Goal: Communication & Community: Answer question/provide support

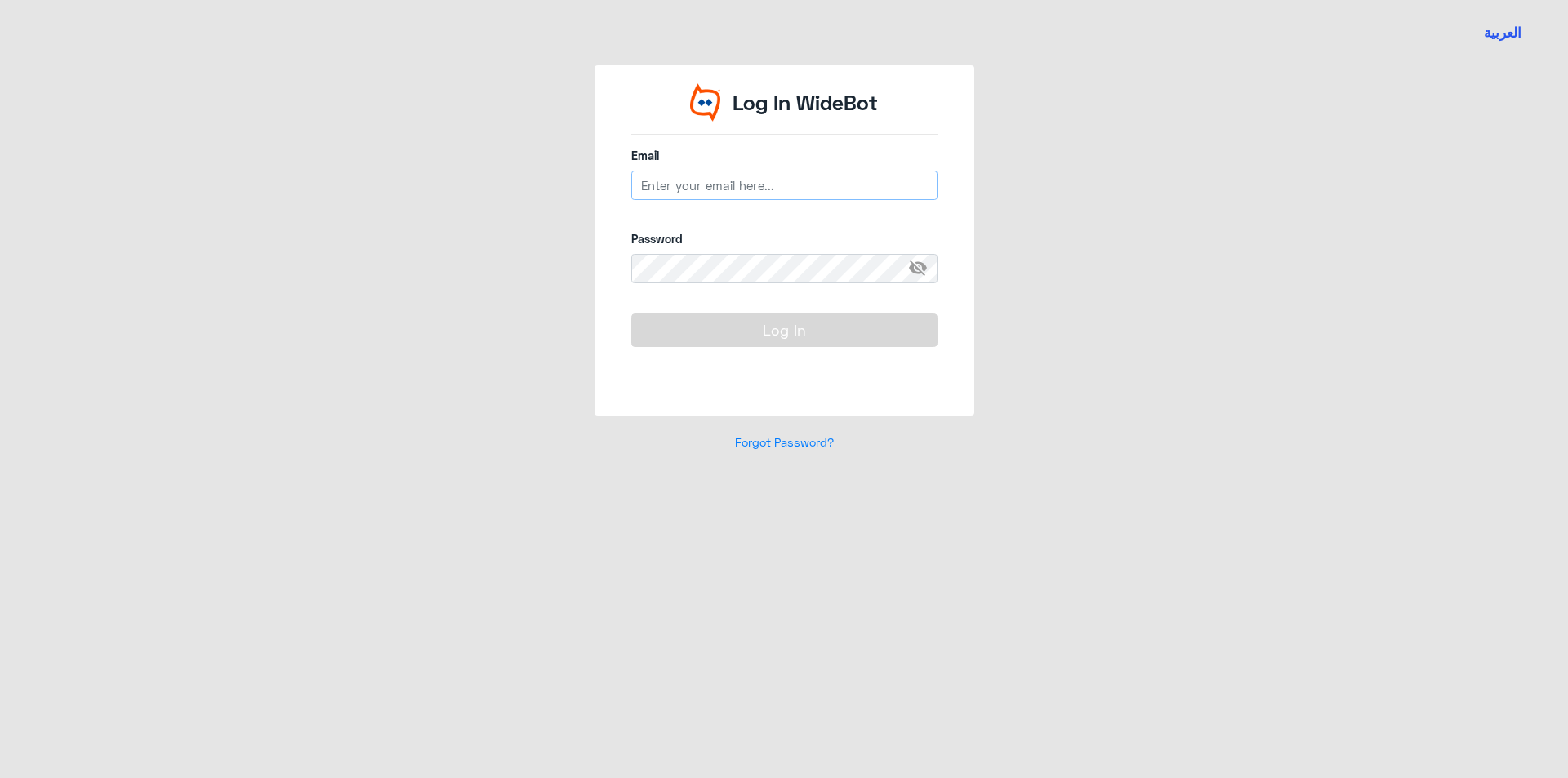
type input "[EMAIL_ADDRESS][DOMAIN_NAME]"
click at [706, 327] on button "Log In" at bounding box center [784, 329] width 306 height 33
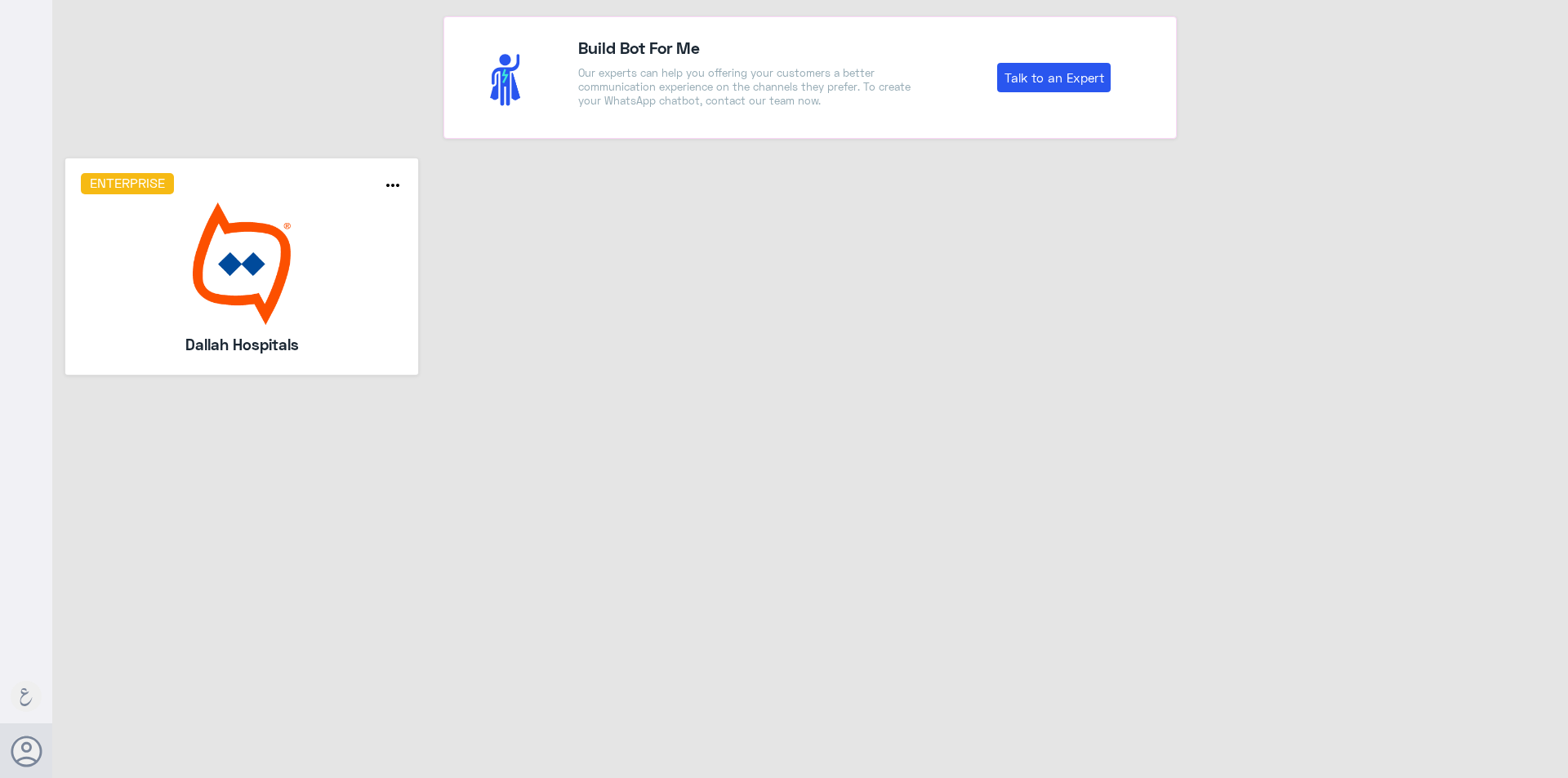
click at [224, 275] on img at bounding box center [242, 264] width 322 height 123
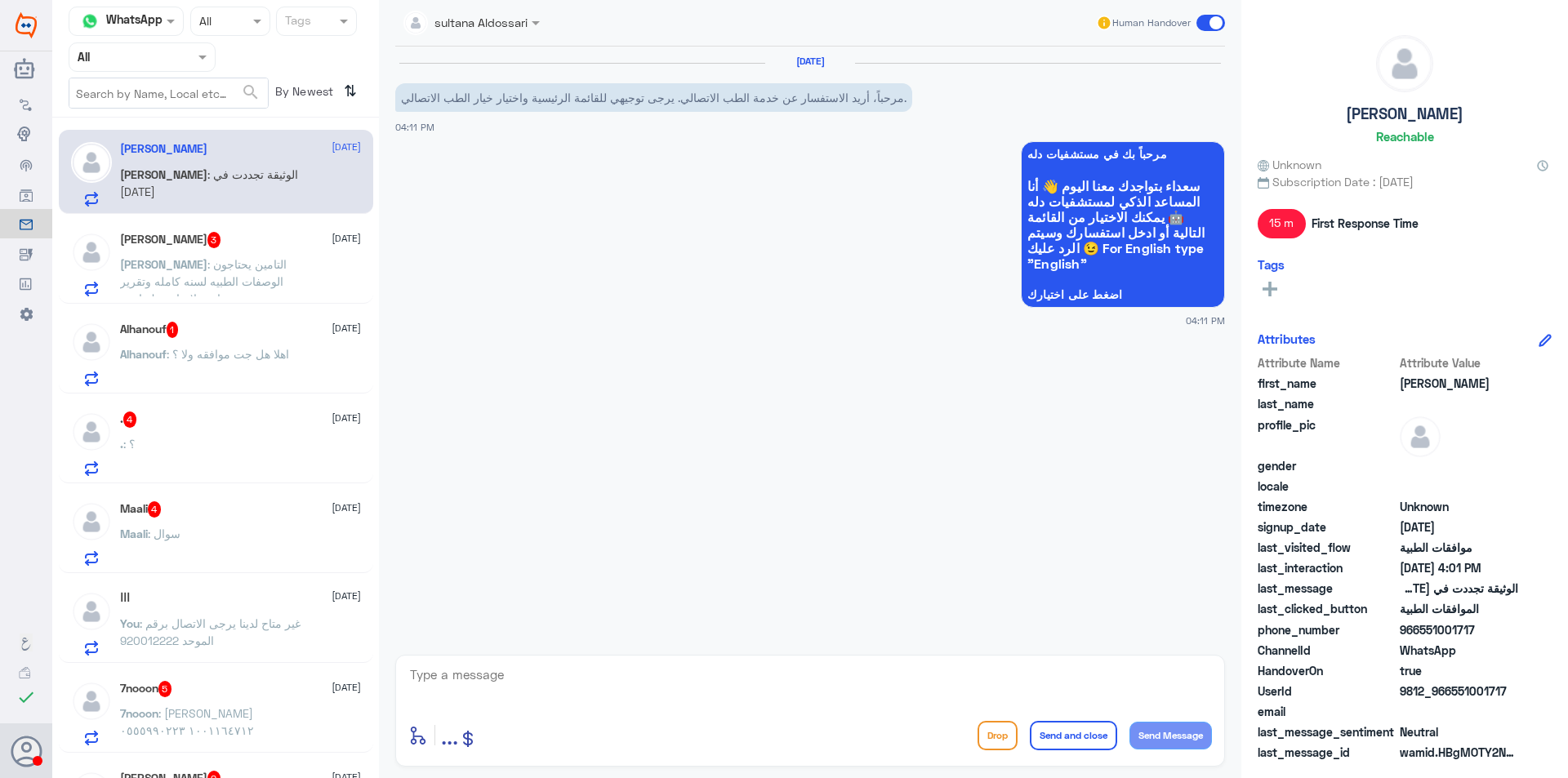
scroll to position [1949, 0]
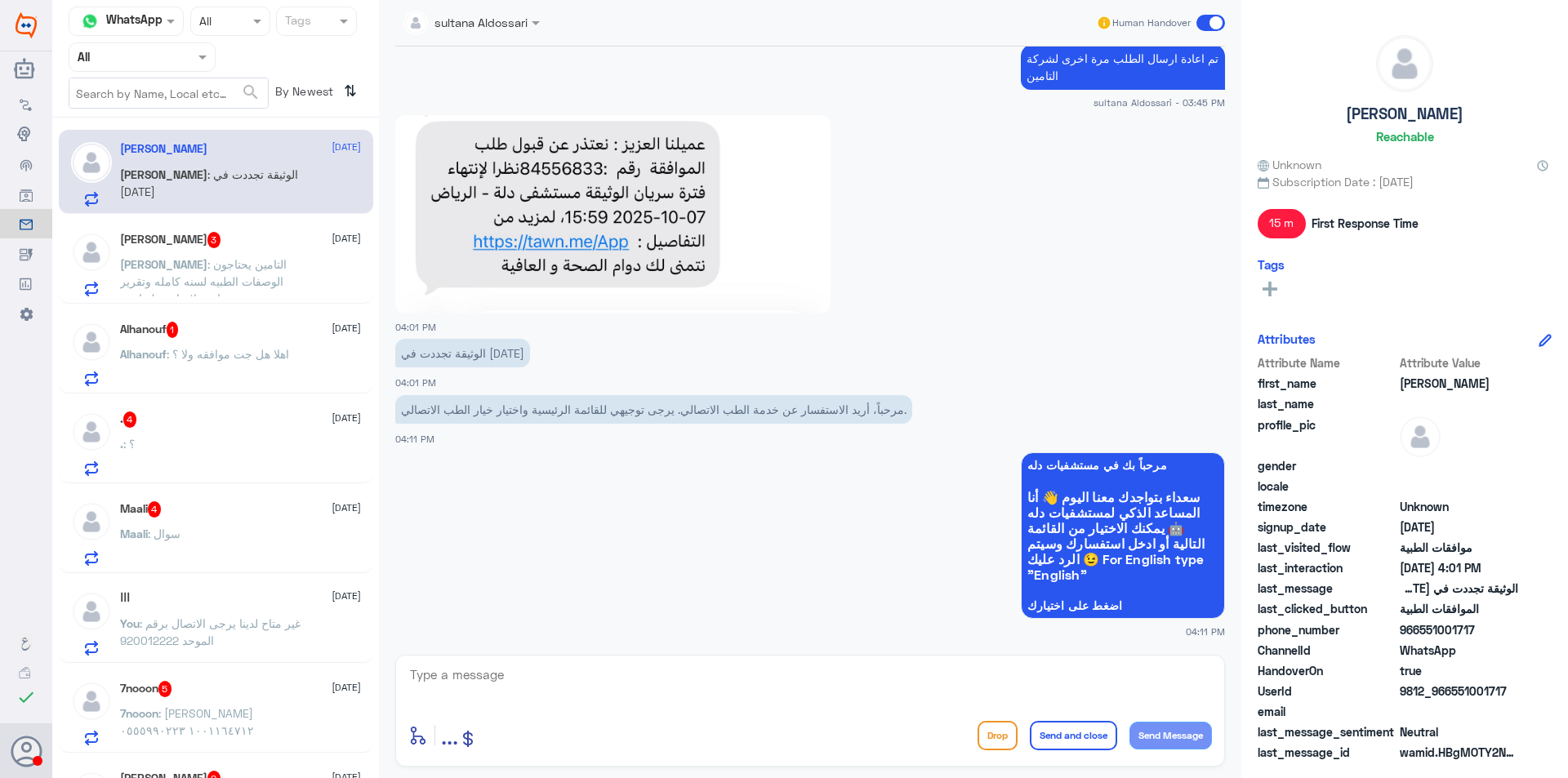
click at [542, 168] on img at bounding box center [613, 214] width 435 height 199
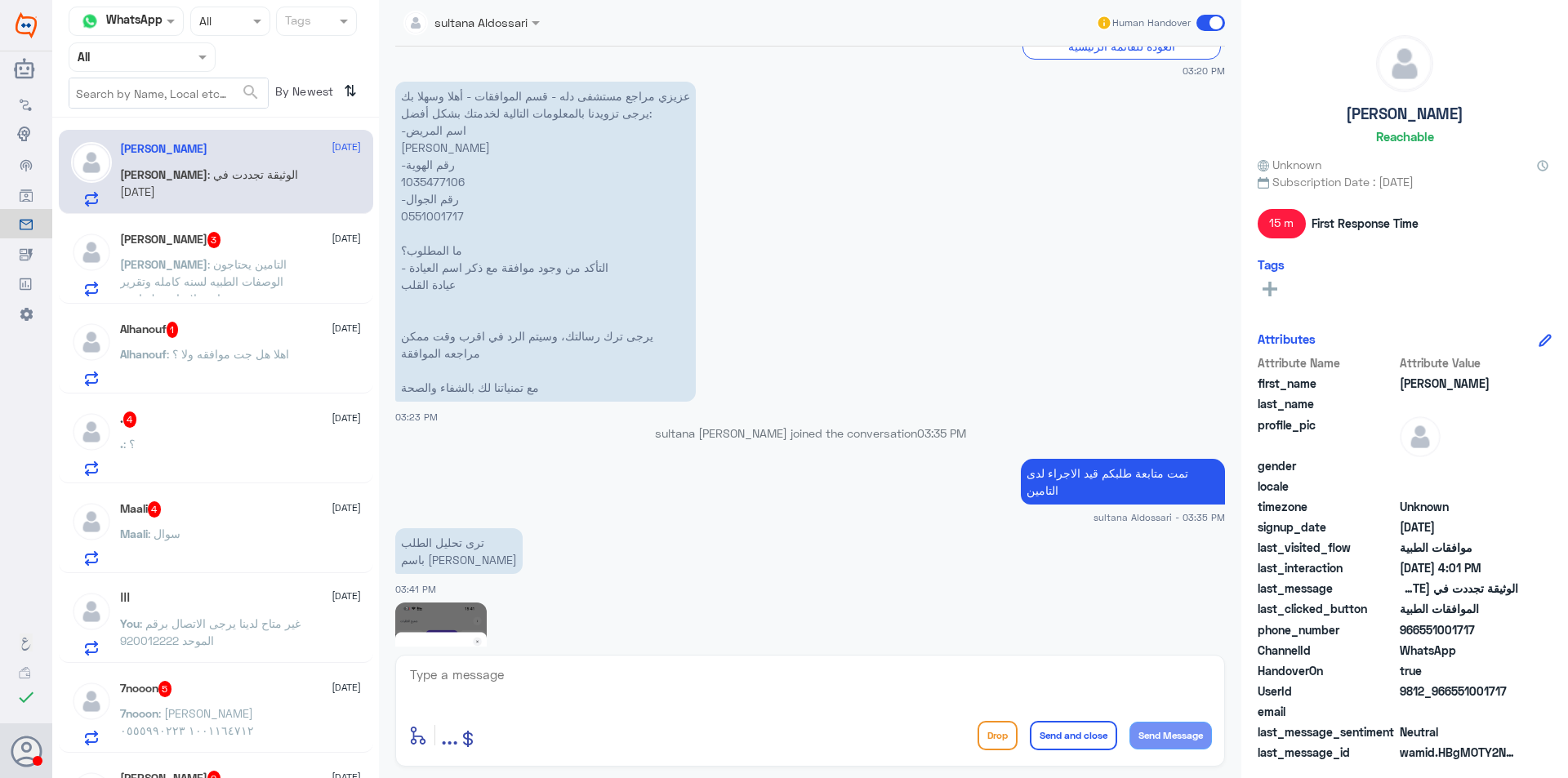
scroll to position [970, 0]
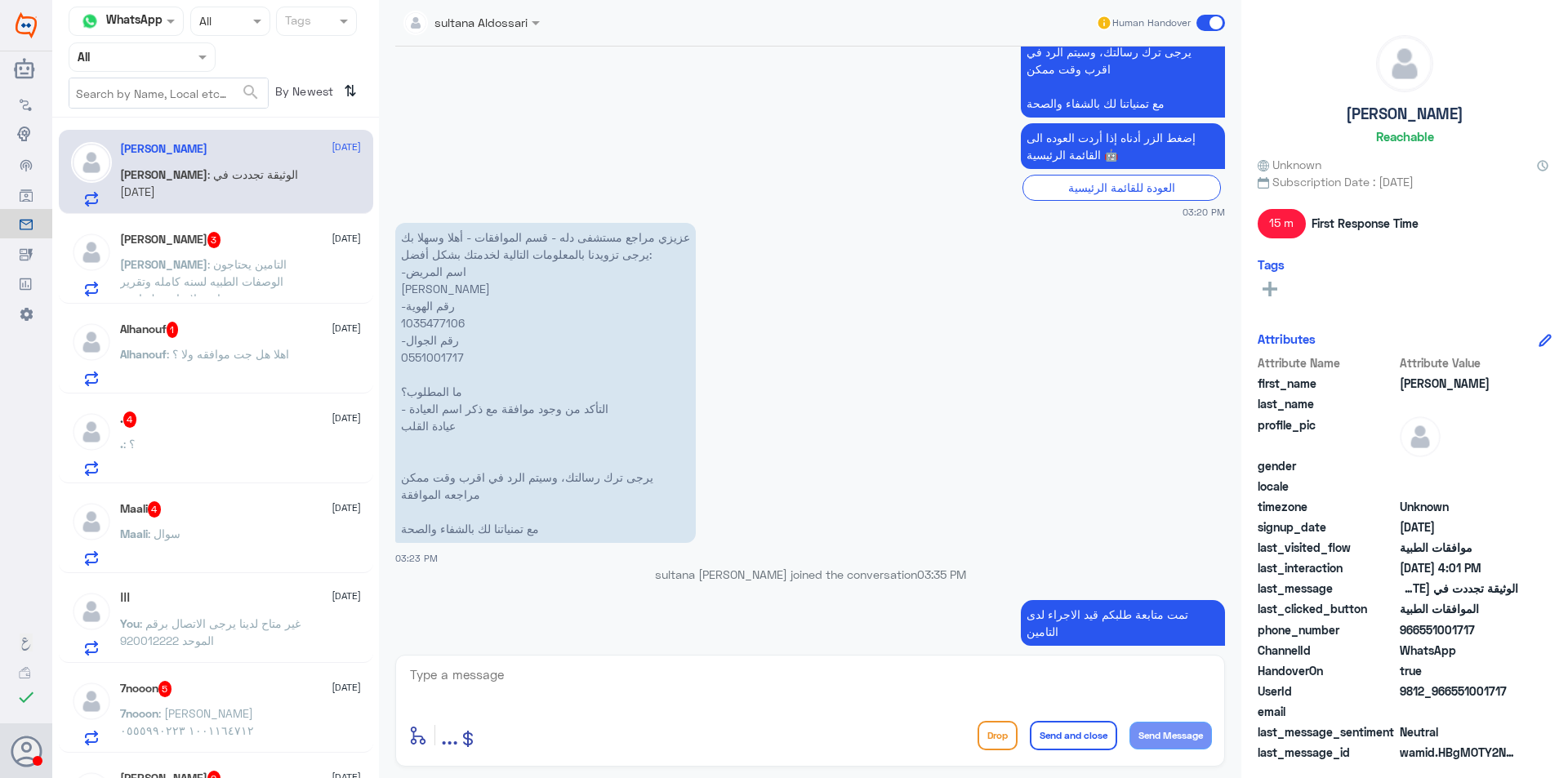
click at [424, 323] on p "عزيزي مراجع مستشفى دله - قسم الموافقات - أهلا وسهلا بك يرجى تزويدنا بالمعلومات …" at bounding box center [546, 383] width 301 height 320
click at [422, 322] on p "عزيزي مراجع مستشفى دله - قسم الموافقات - أهلا وسهلا بك يرجى تزويدنا بالمعلومات …" at bounding box center [546, 383] width 301 height 320
copy p "1035477106"
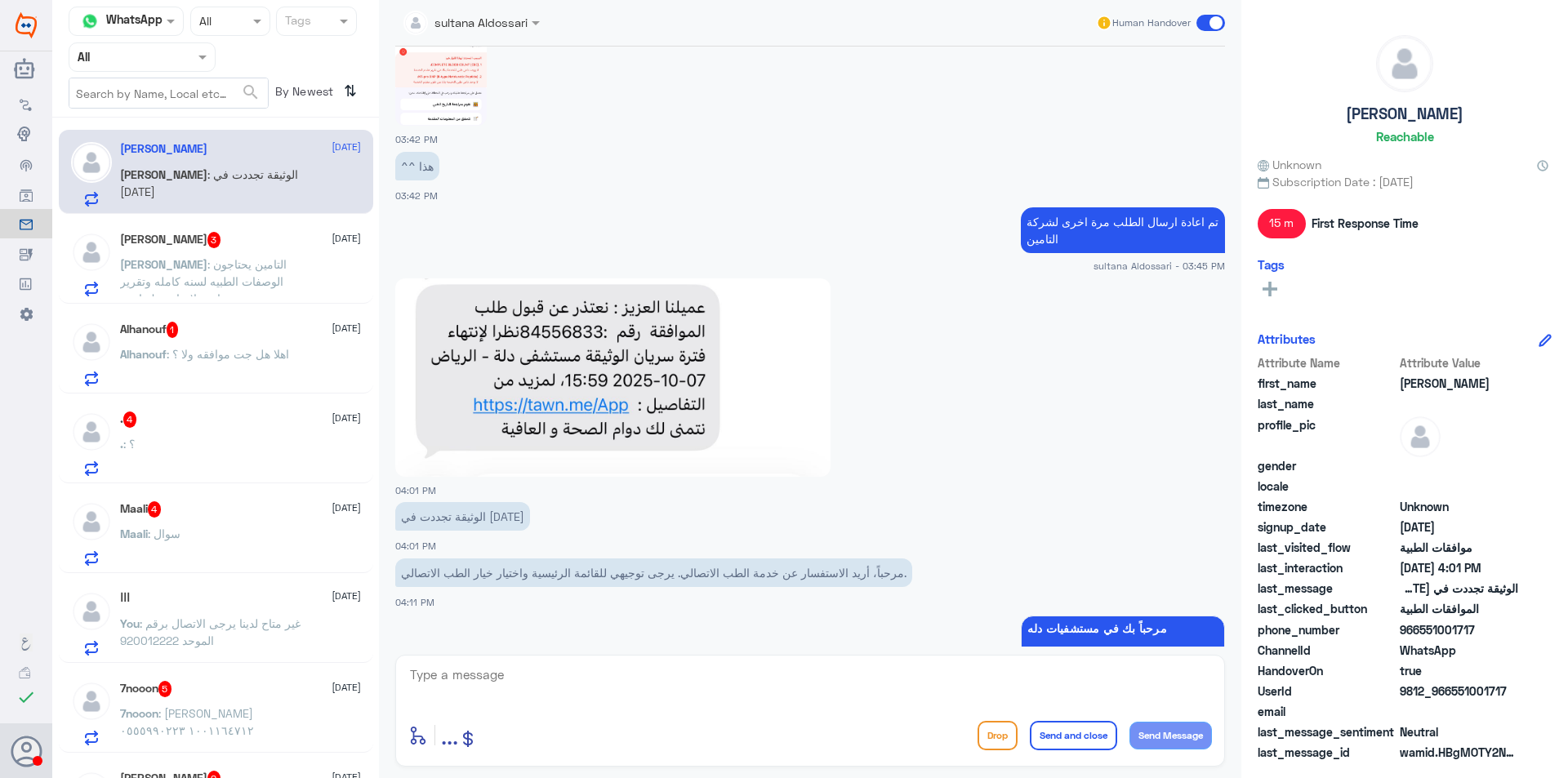
scroll to position [1949, 0]
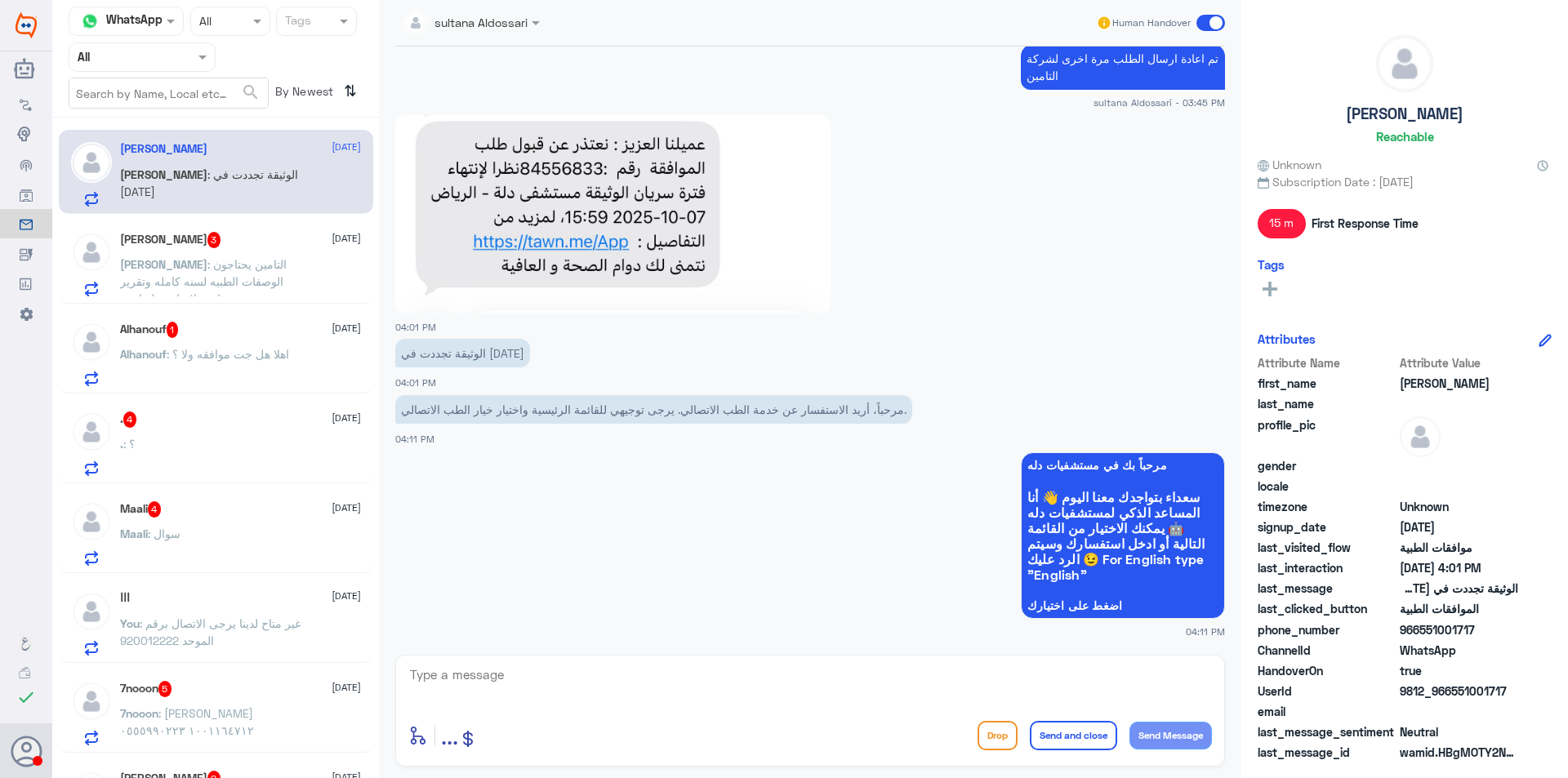
click at [716, 691] on textarea at bounding box center [810, 683] width 804 height 40
type textarea "سيتم تحديث التامين للعقد الجديد وبعدها يمكنك تلقي الخدمة لطب الاتصالي"
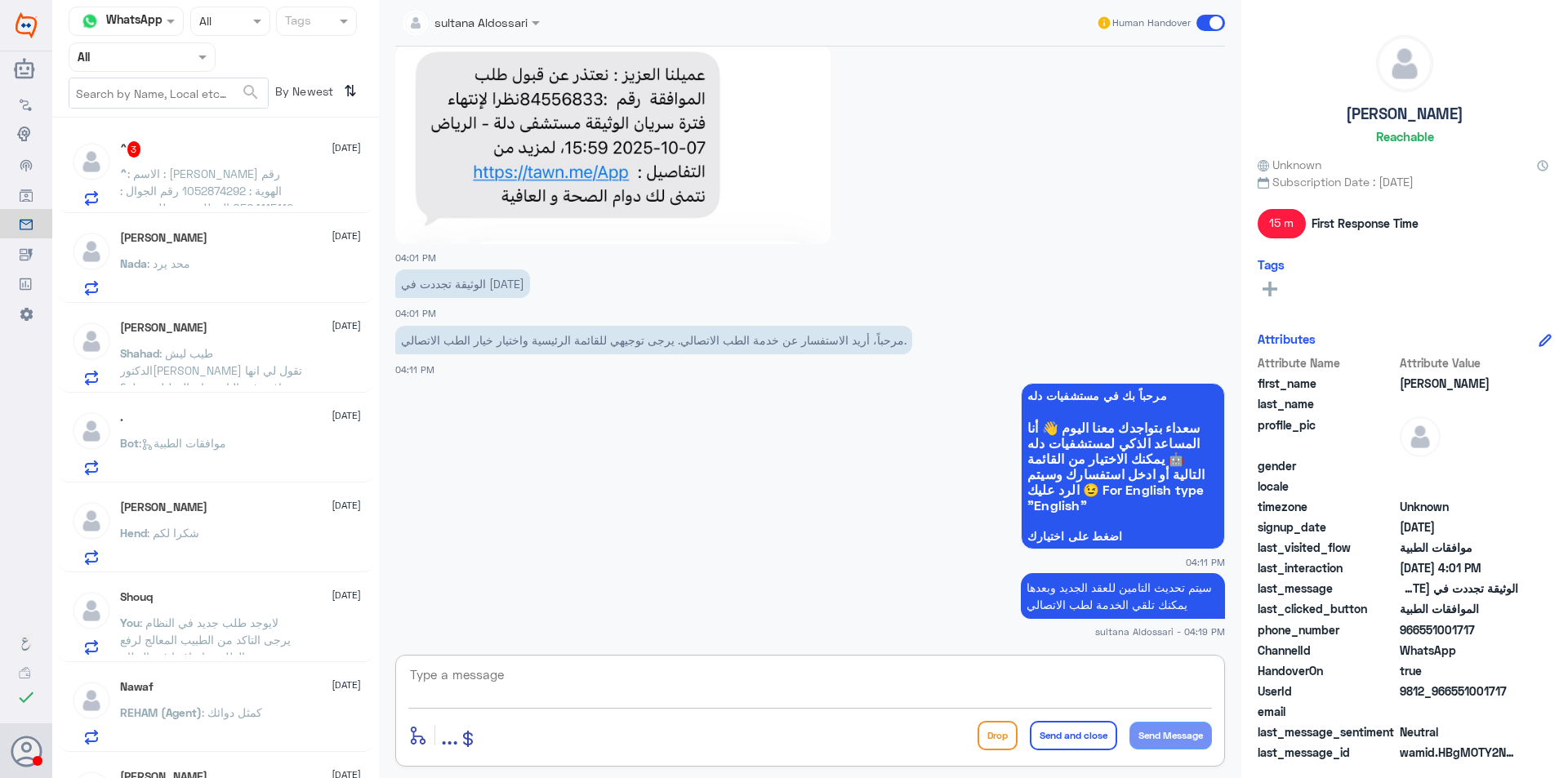
scroll to position [90, 0]
click at [237, 436] on div ". [DATE] Bot : موافقات الطبية" at bounding box center [240, 443] width 241 height 64
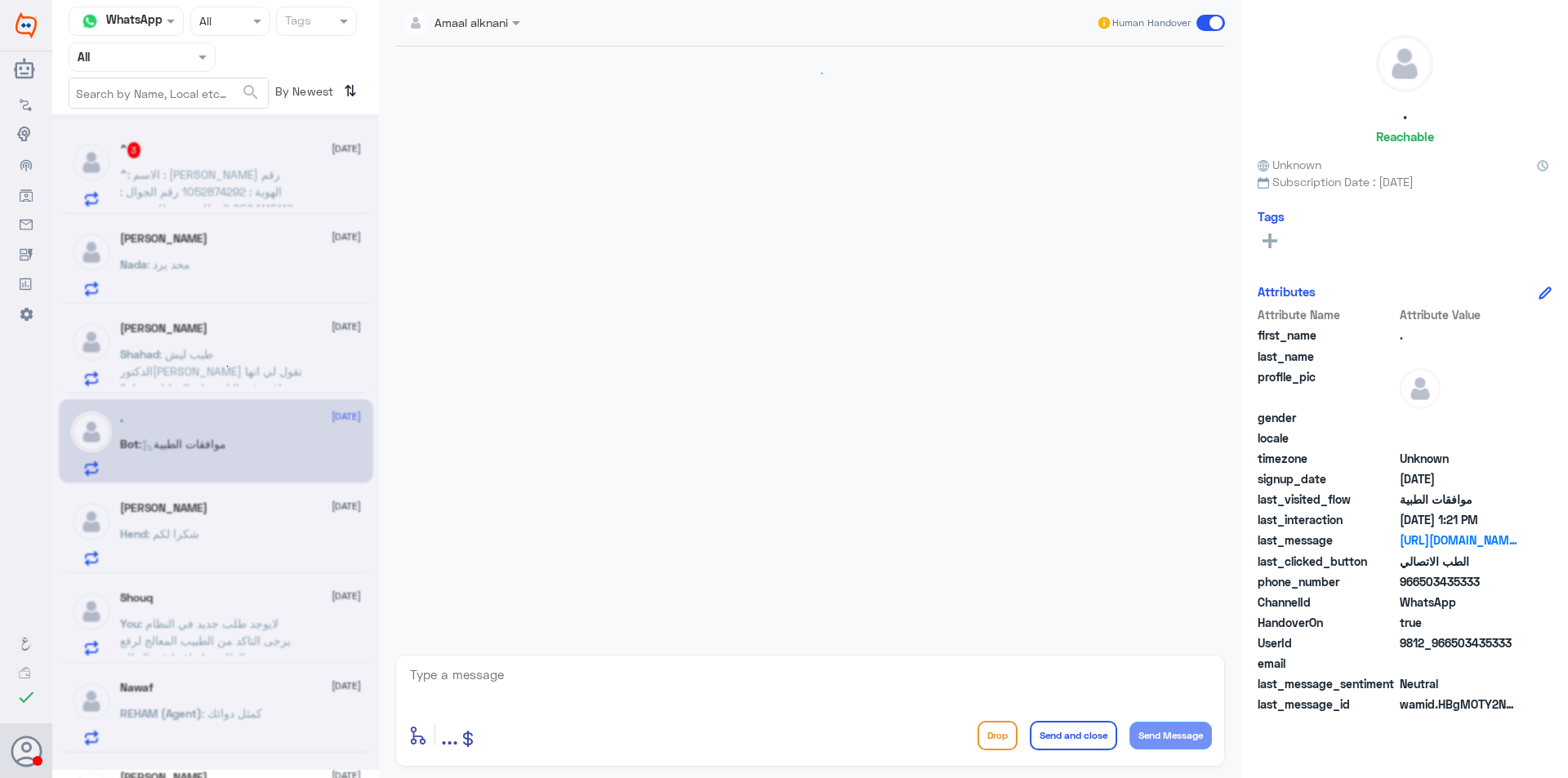
scroll to position [992, 0]
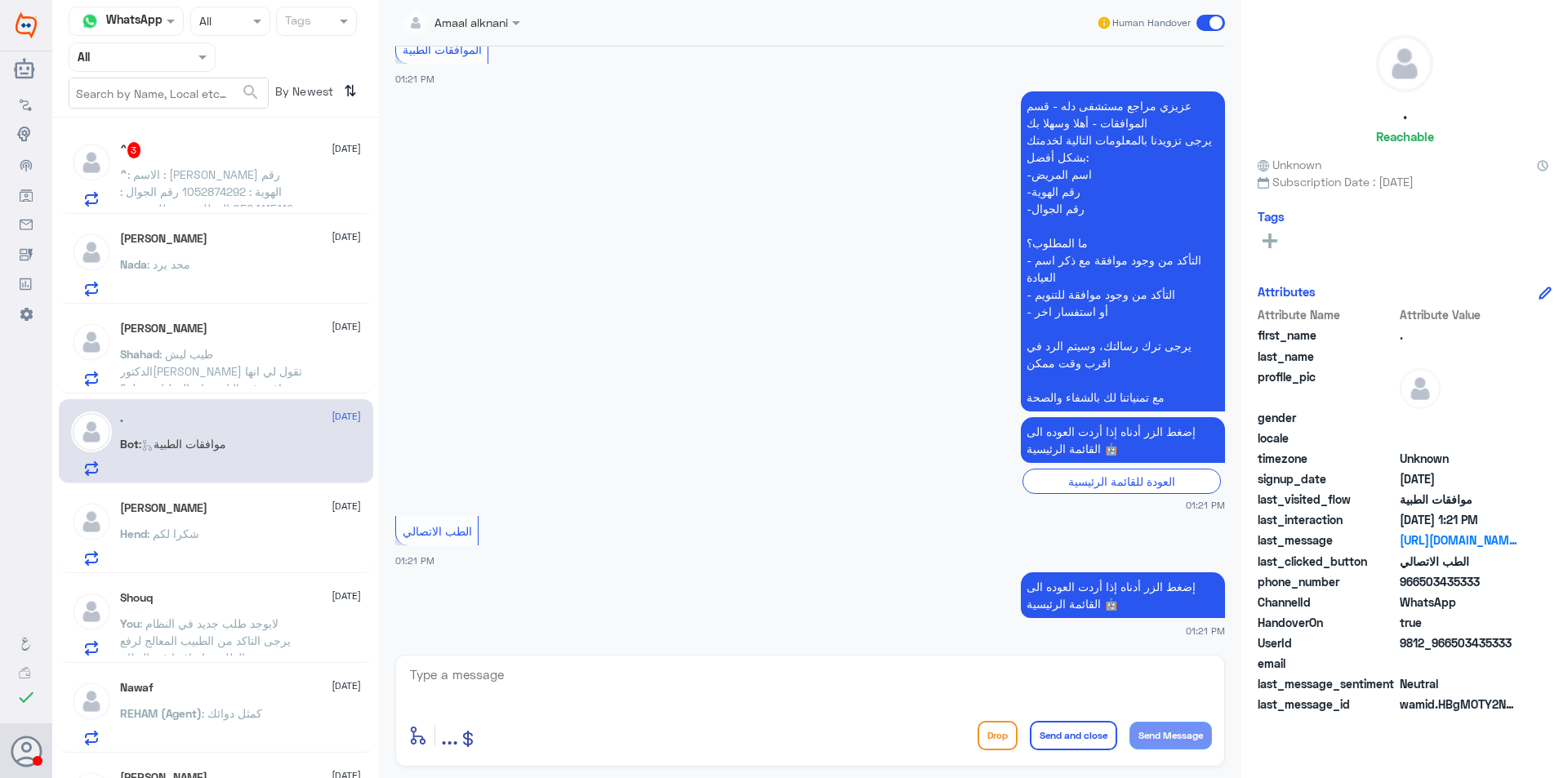
click at [658, 672] on textarea at bounding box center [810, 683] width 804 height 40
click at [899, 653] on div "Amaal alknani Human Handover [DATE] ضاع علي كرت العائله كيف احصل عليه وهو مطلوب…" at bounding box center [810, 391] width 862 height 783
click at [856, 696] on textarea at bounding box center [810, 683] width 804 height 40
type textarea "i"
type textarea "ع"
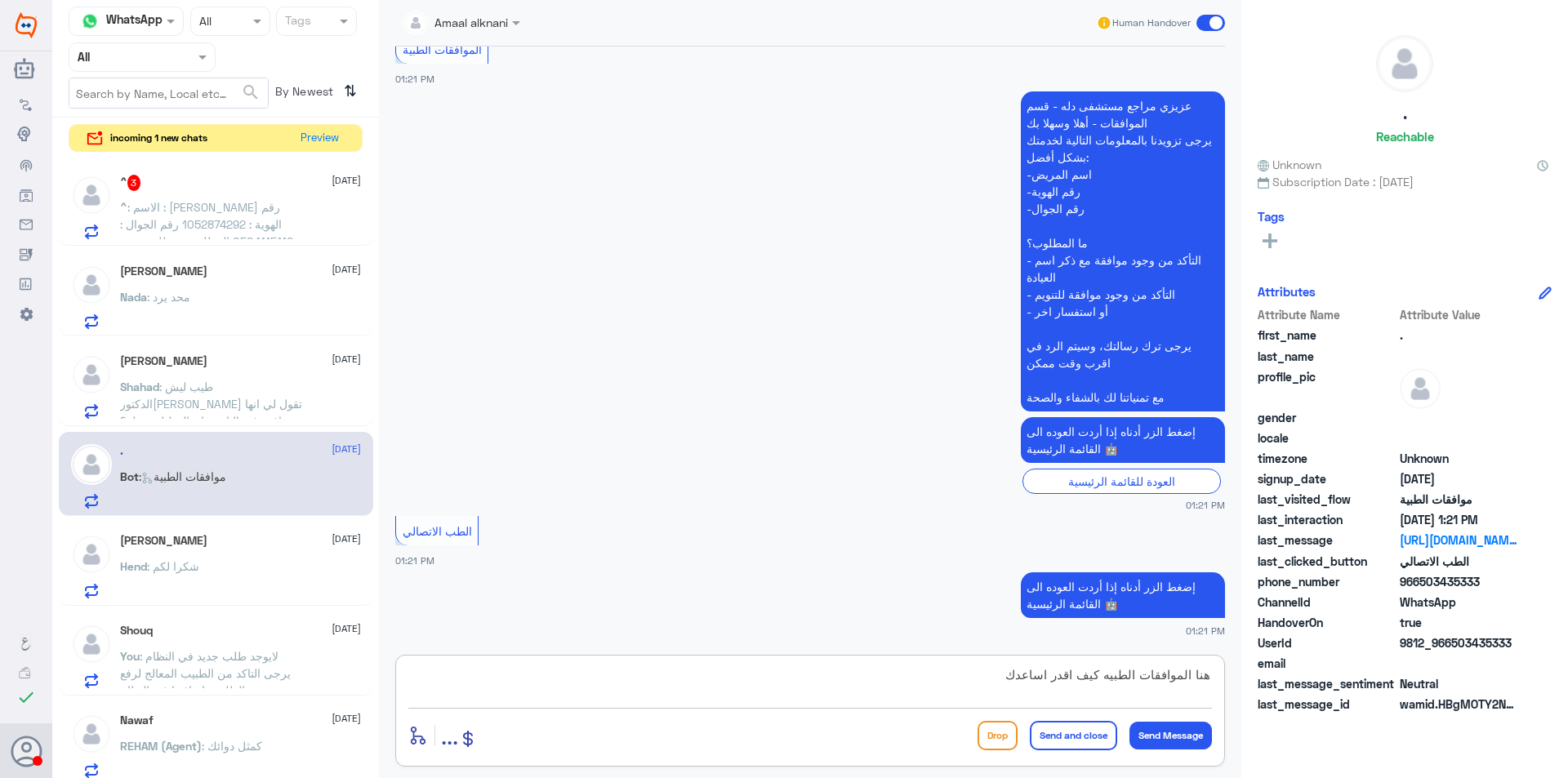
type textarea "هنا الموافقات الطبيه كيف اقدر اساعدك"
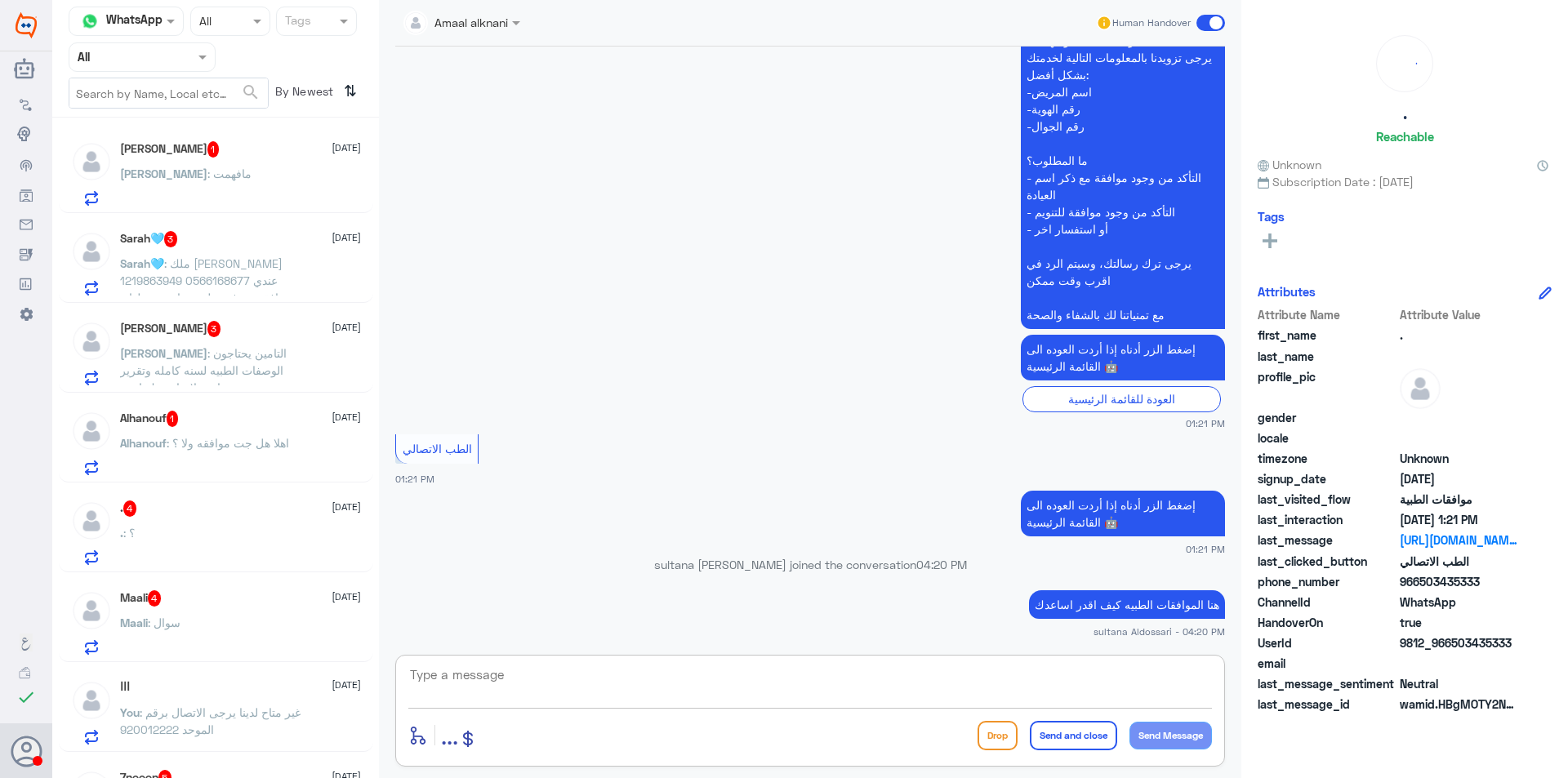
scroll to position [0, 0]
click at [284, 258] on span ": ملك [PERSON_NAME] 1219863949 0566168677 عندي موافقه صرفيه حليب و ابي تحويلها …" at bounding box center [205, 290] width 171 height 65
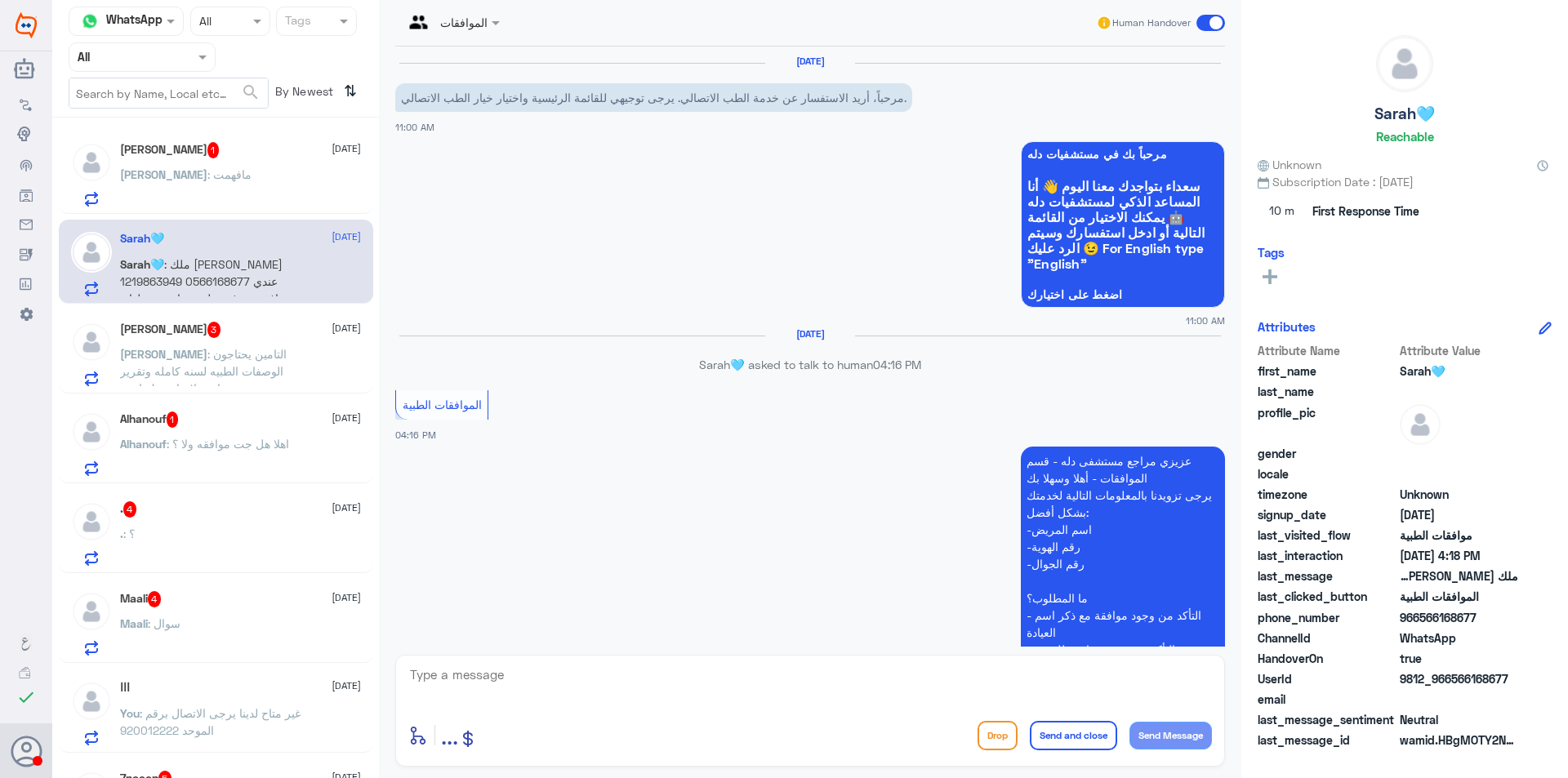
scroll to position [354, 0]
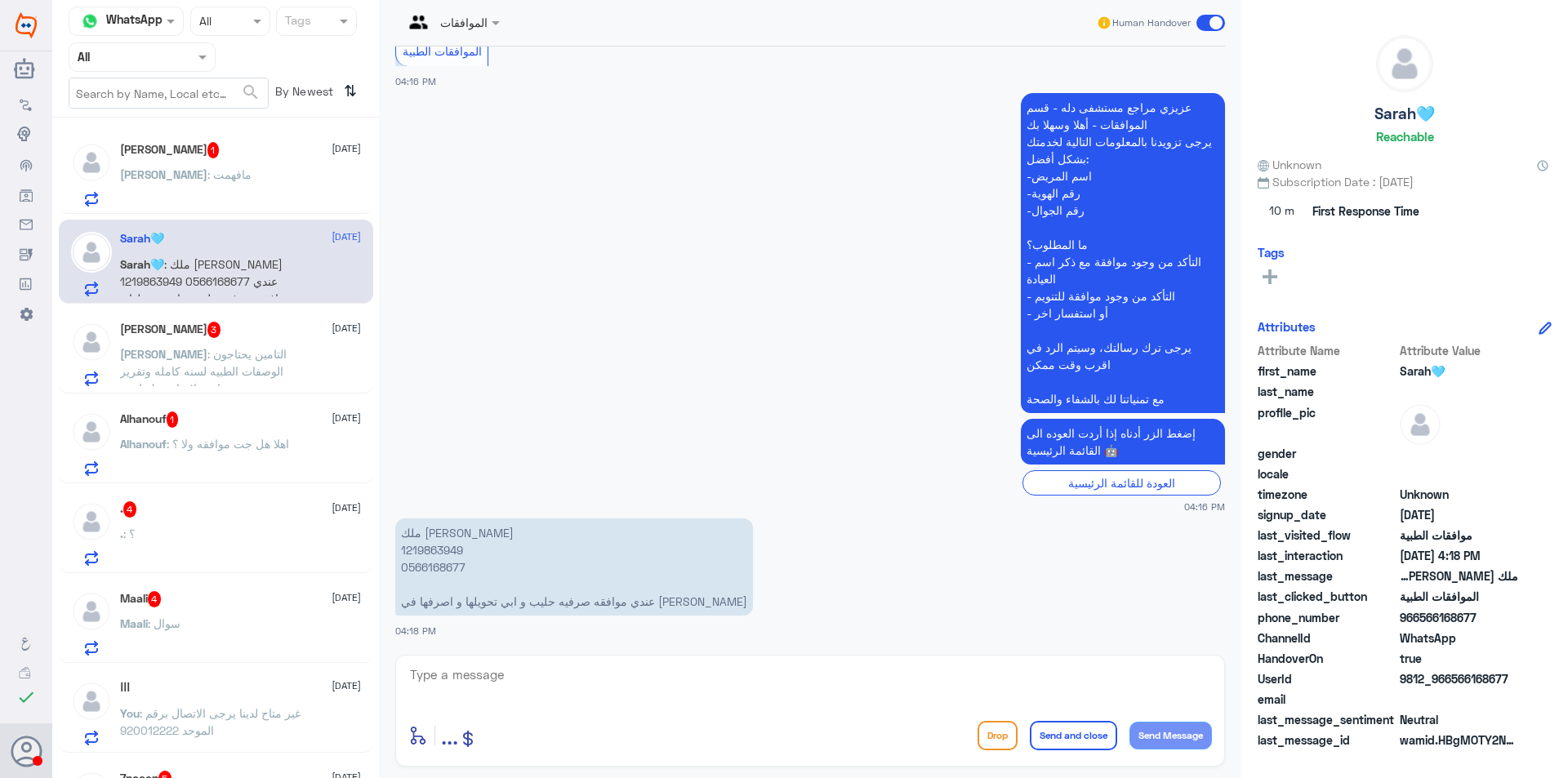
click at [528, 697] on textarea at bounding box center [810, 683] width 804 height 40
type textarea "هل تم ختم الوصفه من الصيدليه"
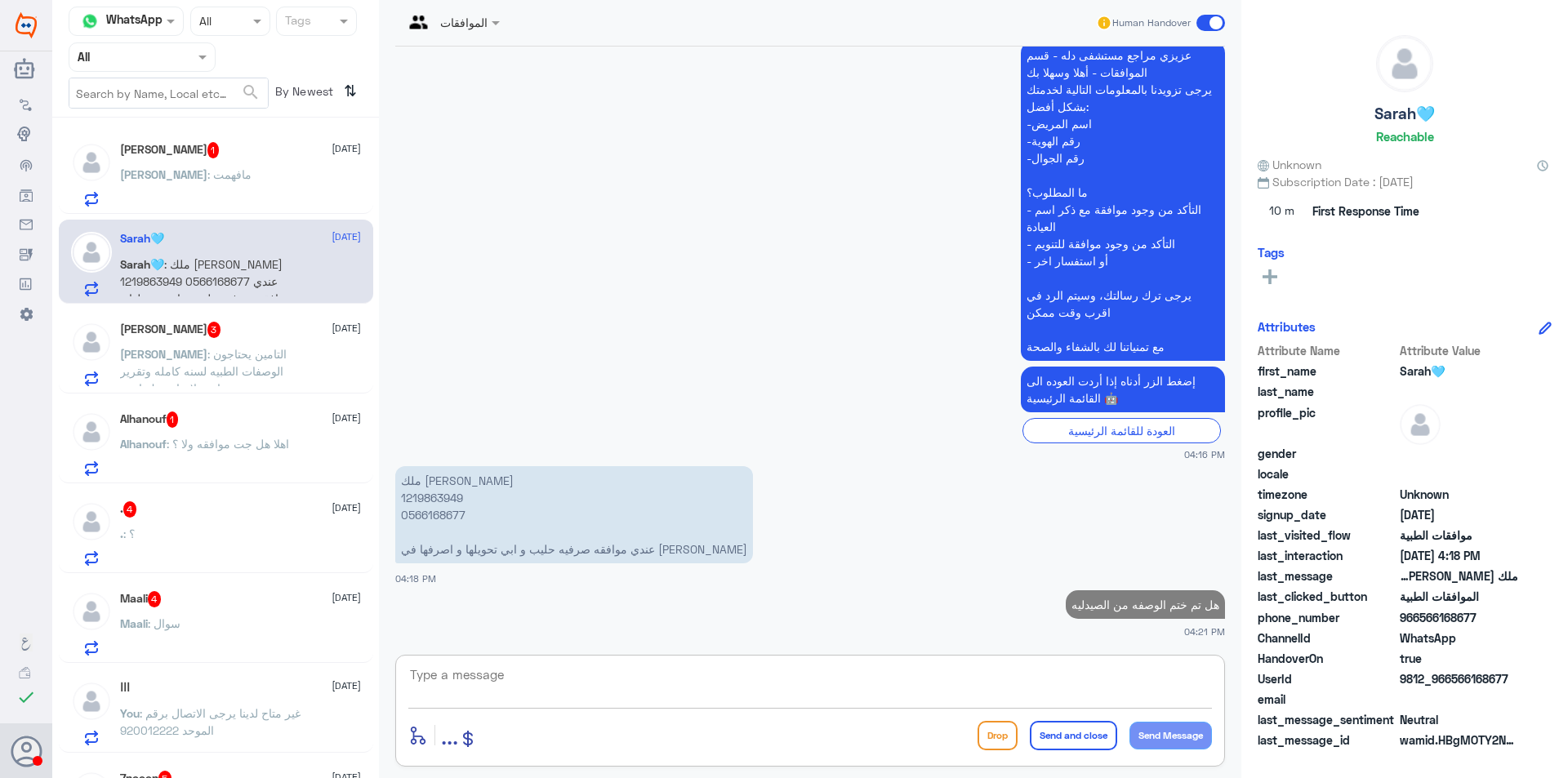
click at [256, 348] on span ": التامين يحتاجون الوصفات الطبيه لسنه كامله وتقرير يوضح متى بدات علاج اوزمبك ار…" at bounding box center [209, 388] width 179 height 82
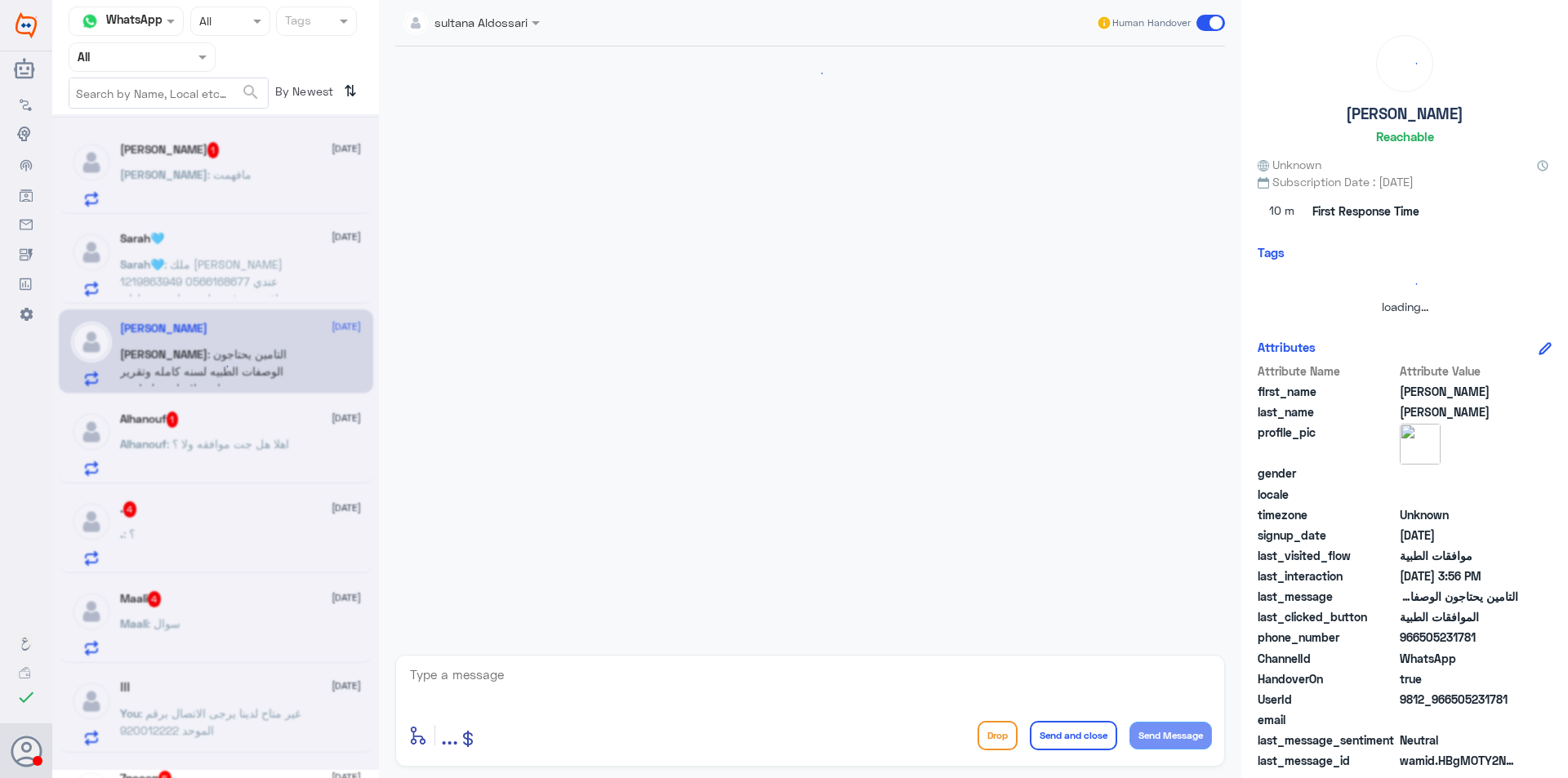
click at [256, 348] on div at bounding box center [216, 442] width 326 height 655
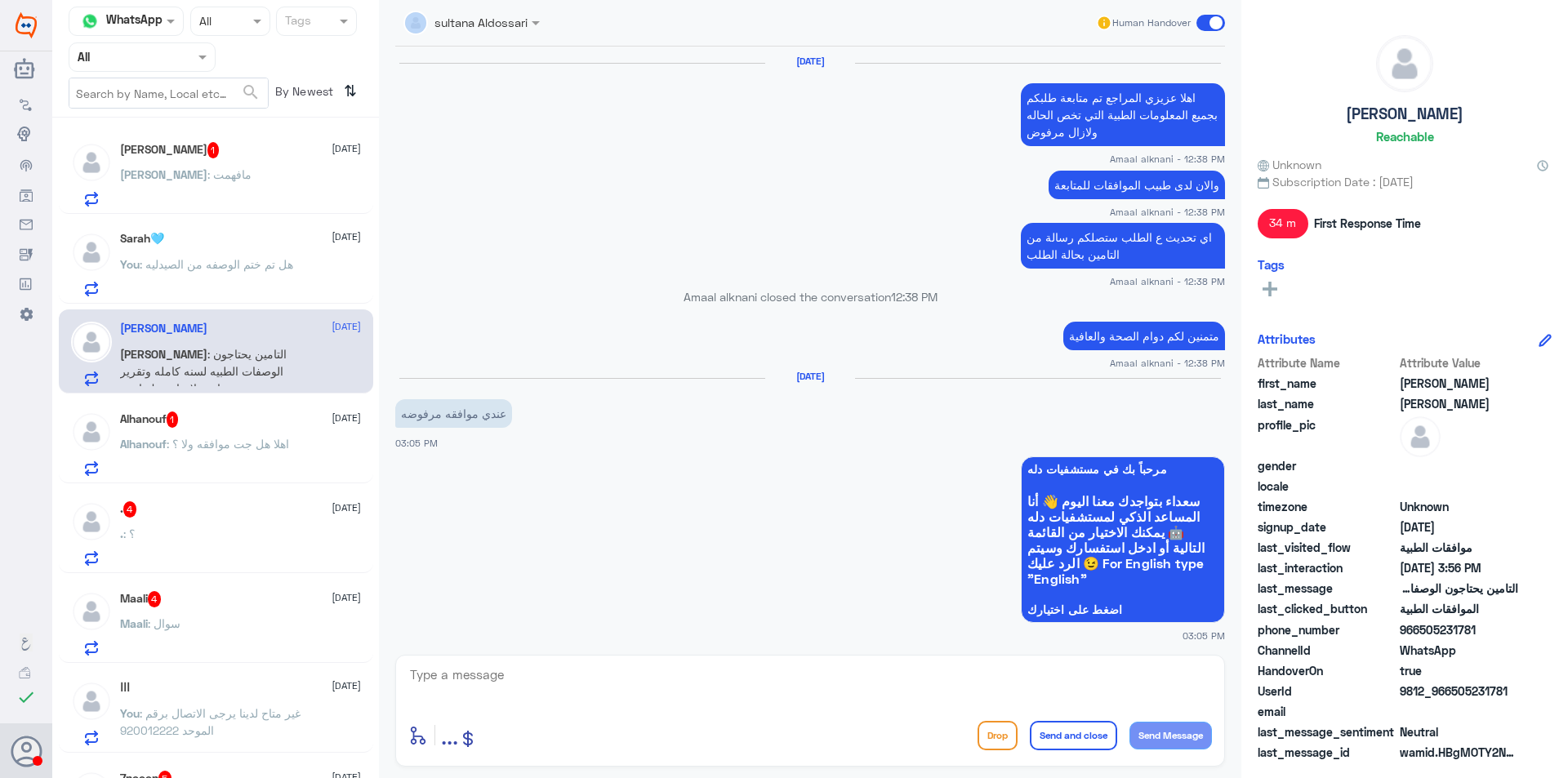
scroll to position [1259, 0]
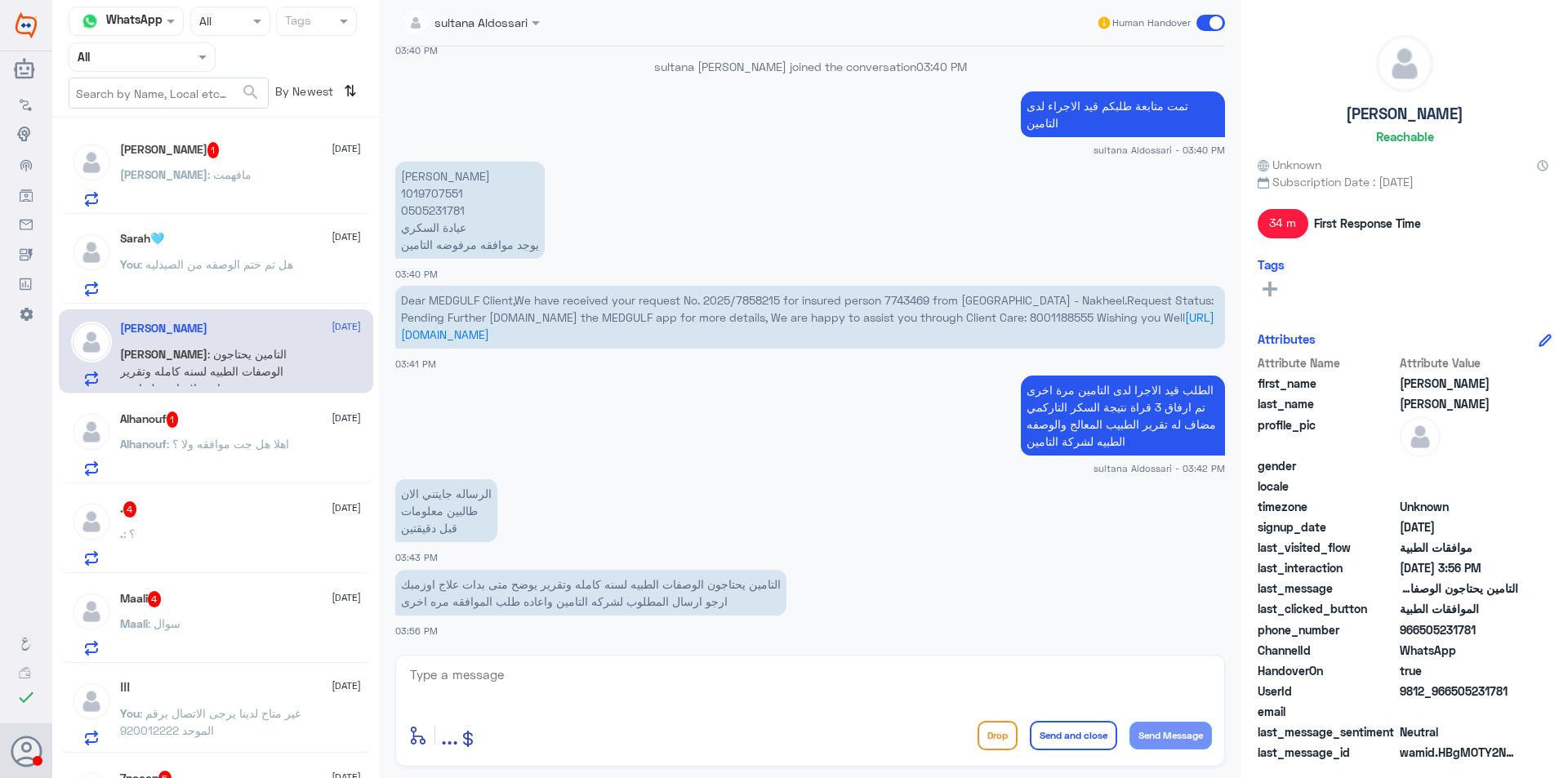
click at [911, 302] on span "Dear MEDGULF Client,We have received your request No. 2025/7858215 for insured …" at bounding box center [808, 307] width 813 height 31
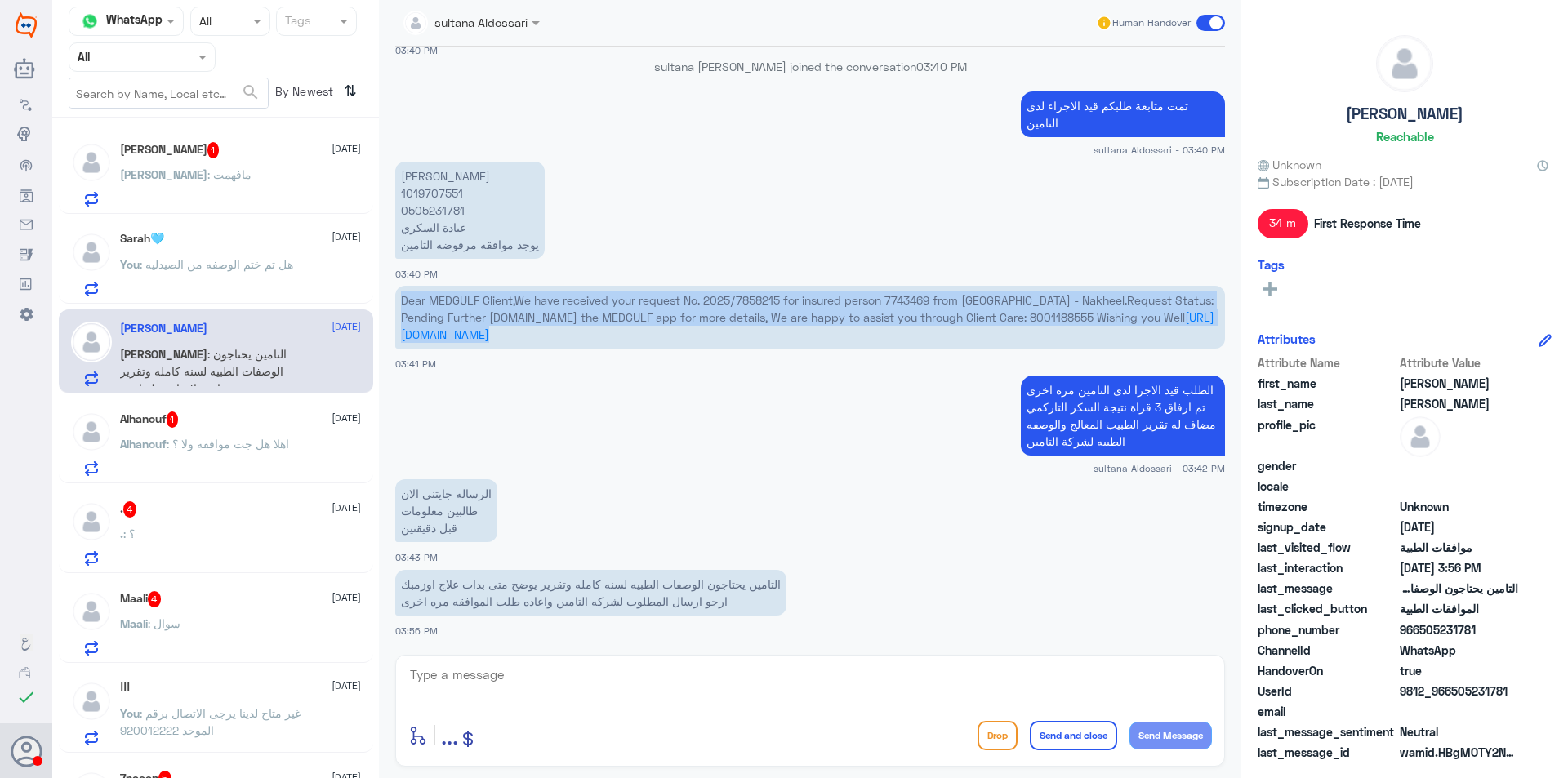
click at [911, 302] on span "Dear MEDGULF Client,We have received your request No. 2025/7858215 for insured …" at bounding box center [808, 307] width 813 height 31
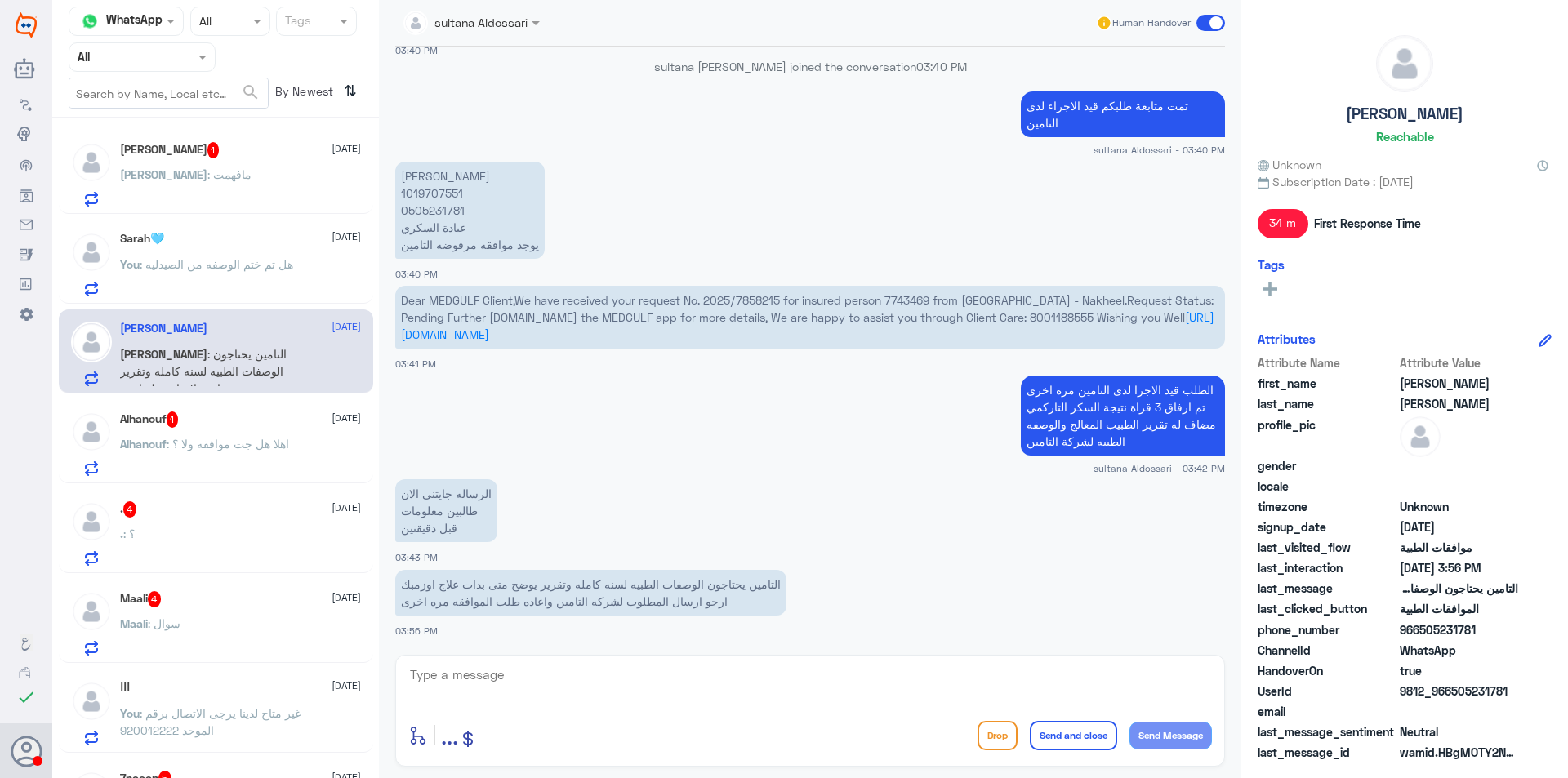
click at [420, 194] on p "[PERSON_NAME] 1019707551 0505231781 عيادة السكري يوجد موافقه مرفوضه التامين" at bounding box center [470, 211] width 149 height 97
copy p "1019707551"
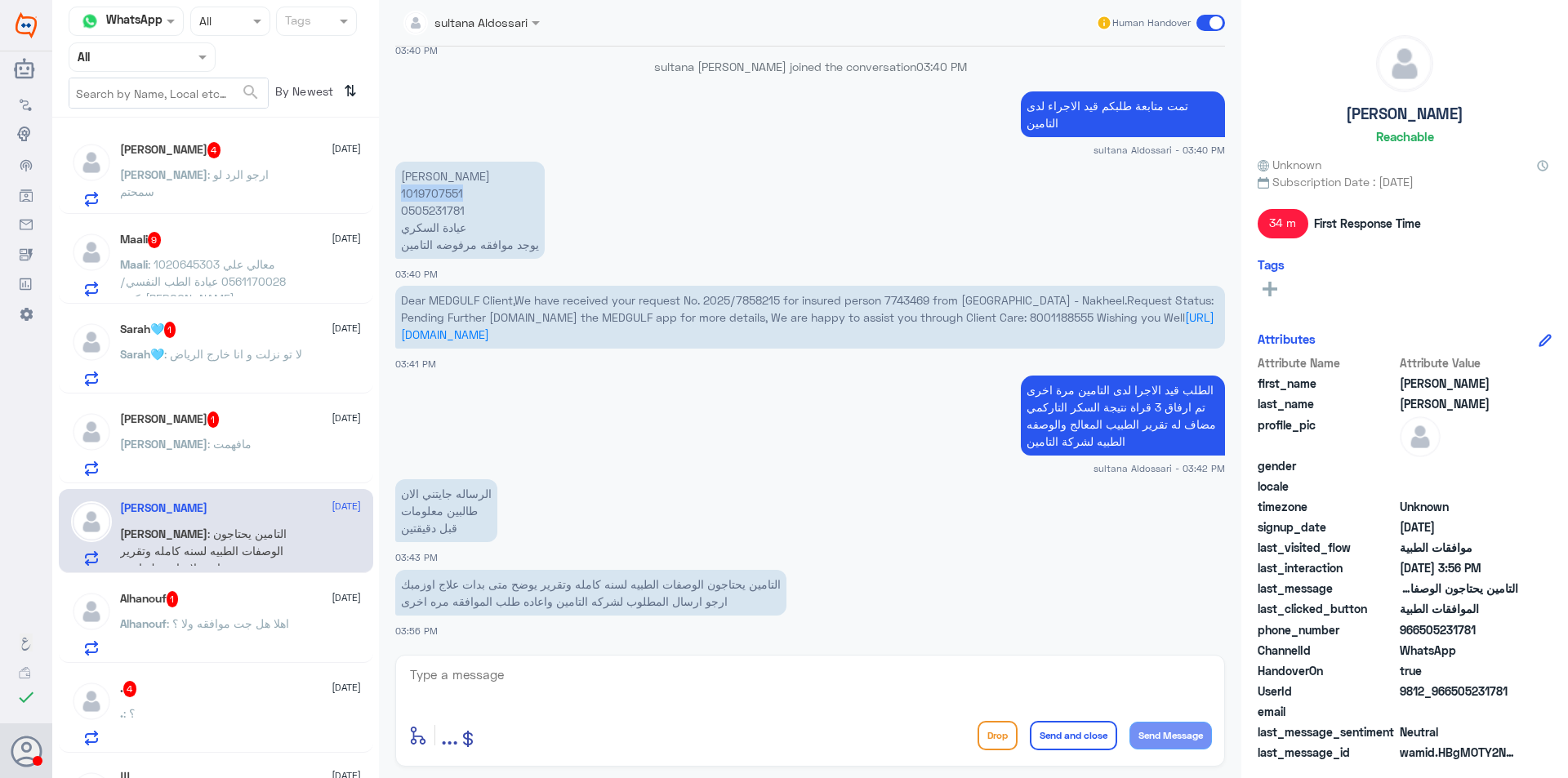
copy p "1019707551"
click at [603, 677] on textarea at bounding box center [810, 683] width 804 height 40
type textarea "تمت متابعة الطلب مرة اخرى"
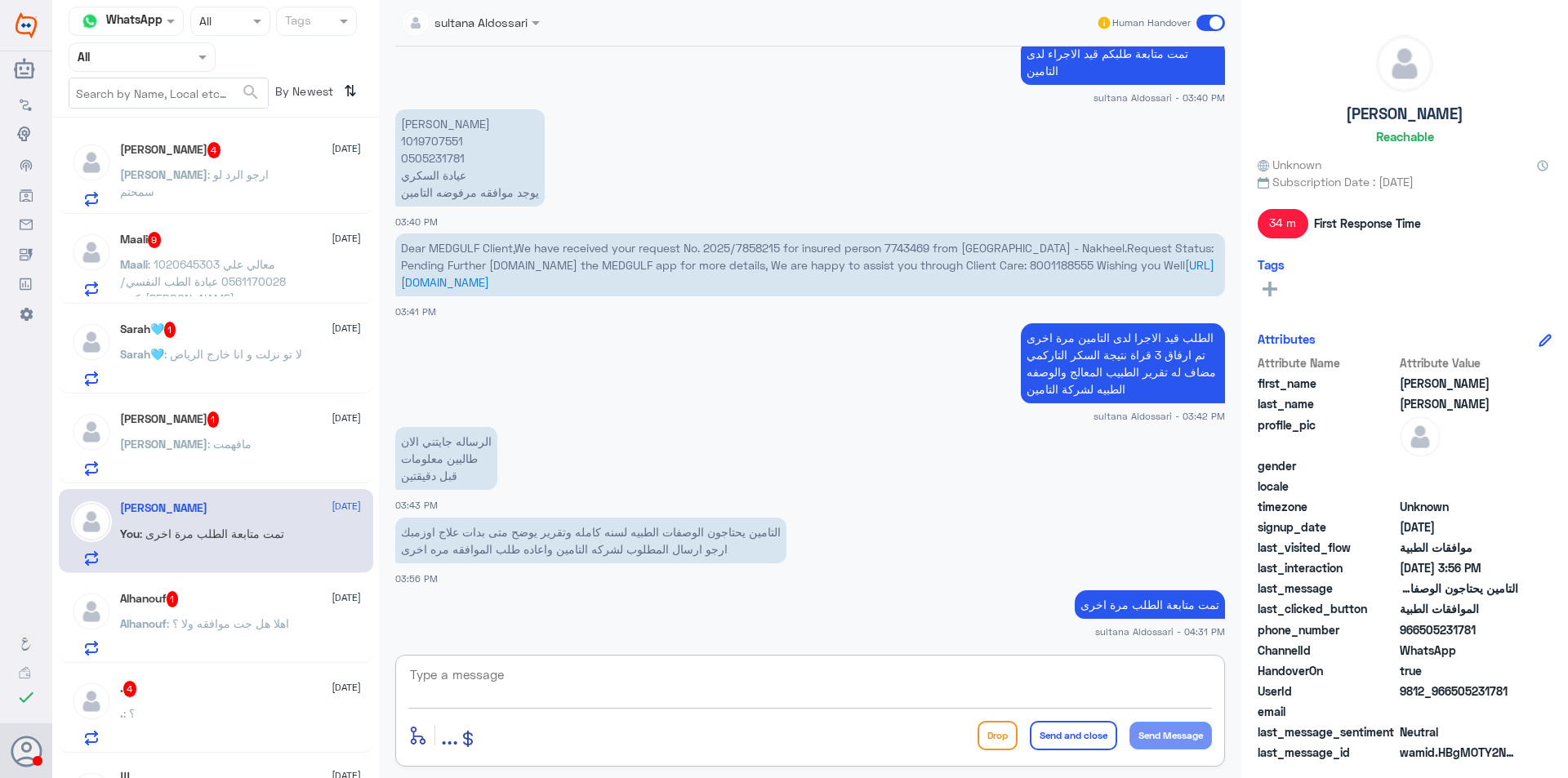
click at [250, 364] on p "Sarah🩵 : لا تو نزلت و انا خارج الرياض" at bounding box center [211, 365] width 182 height 41
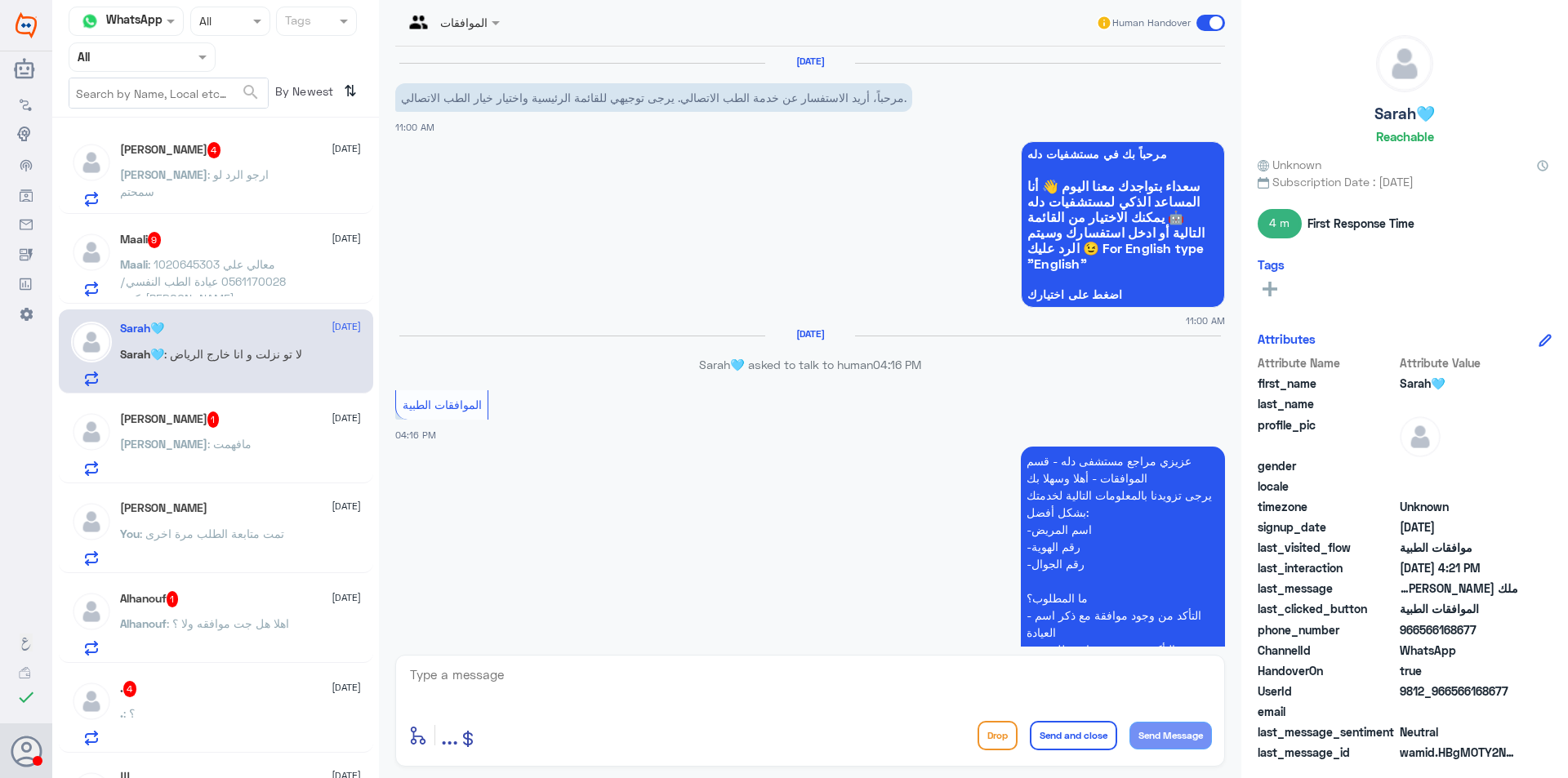
scroll to position [491, 0]
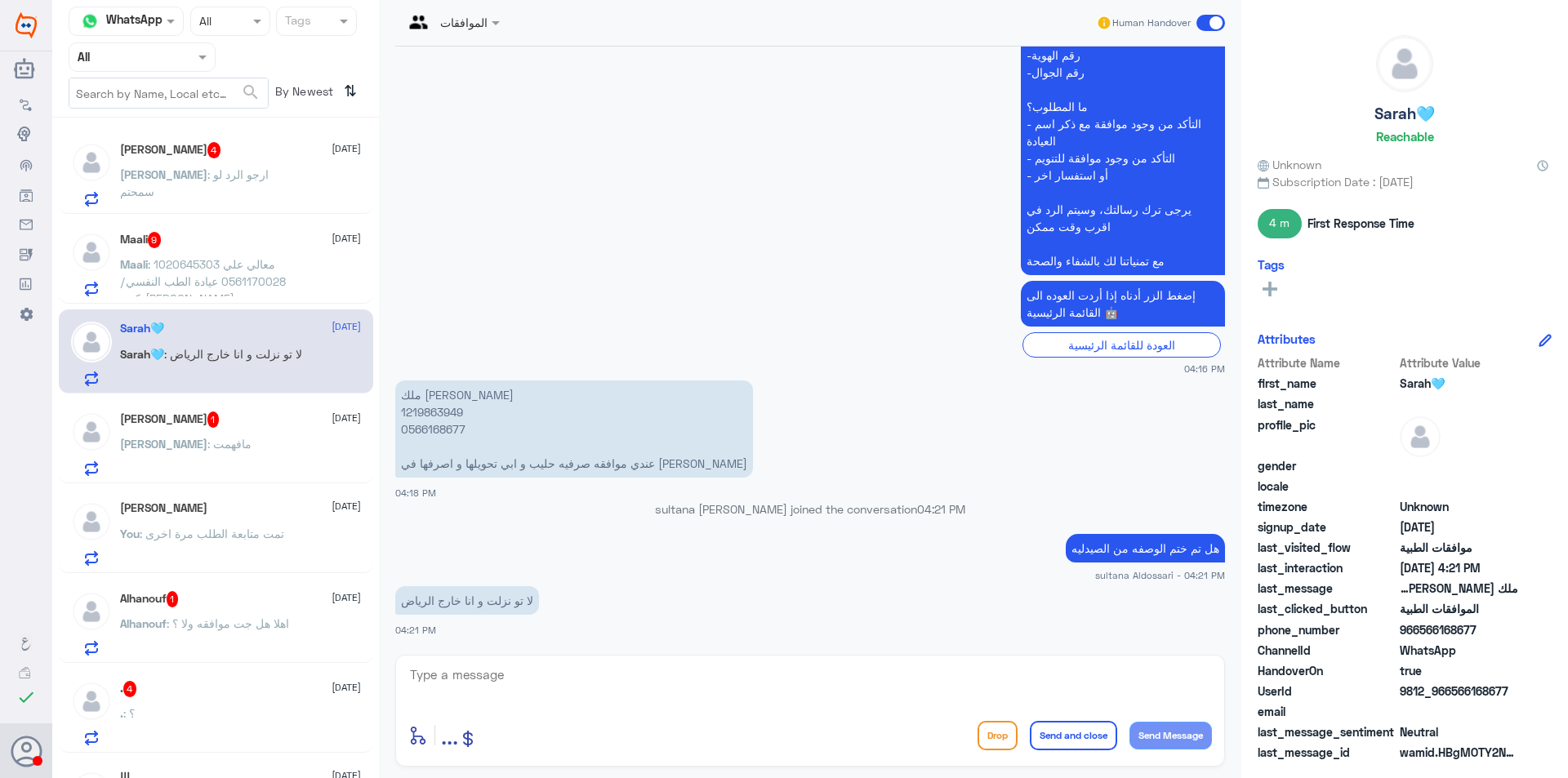
click at [528, 676] on textarea at bounding box center [810, 683] width 804 height 40
type textarea "ل"
click at [888, 672] on textarea "يرجى التواصل مع موافقات الصيدليه على الرقم" at bounding box center [810, 683] width 804 height 40
paste textarea "0115283703"
type textarea "يرجى التواصل مع موافقات الصيدليه على الرقم 0115283703"
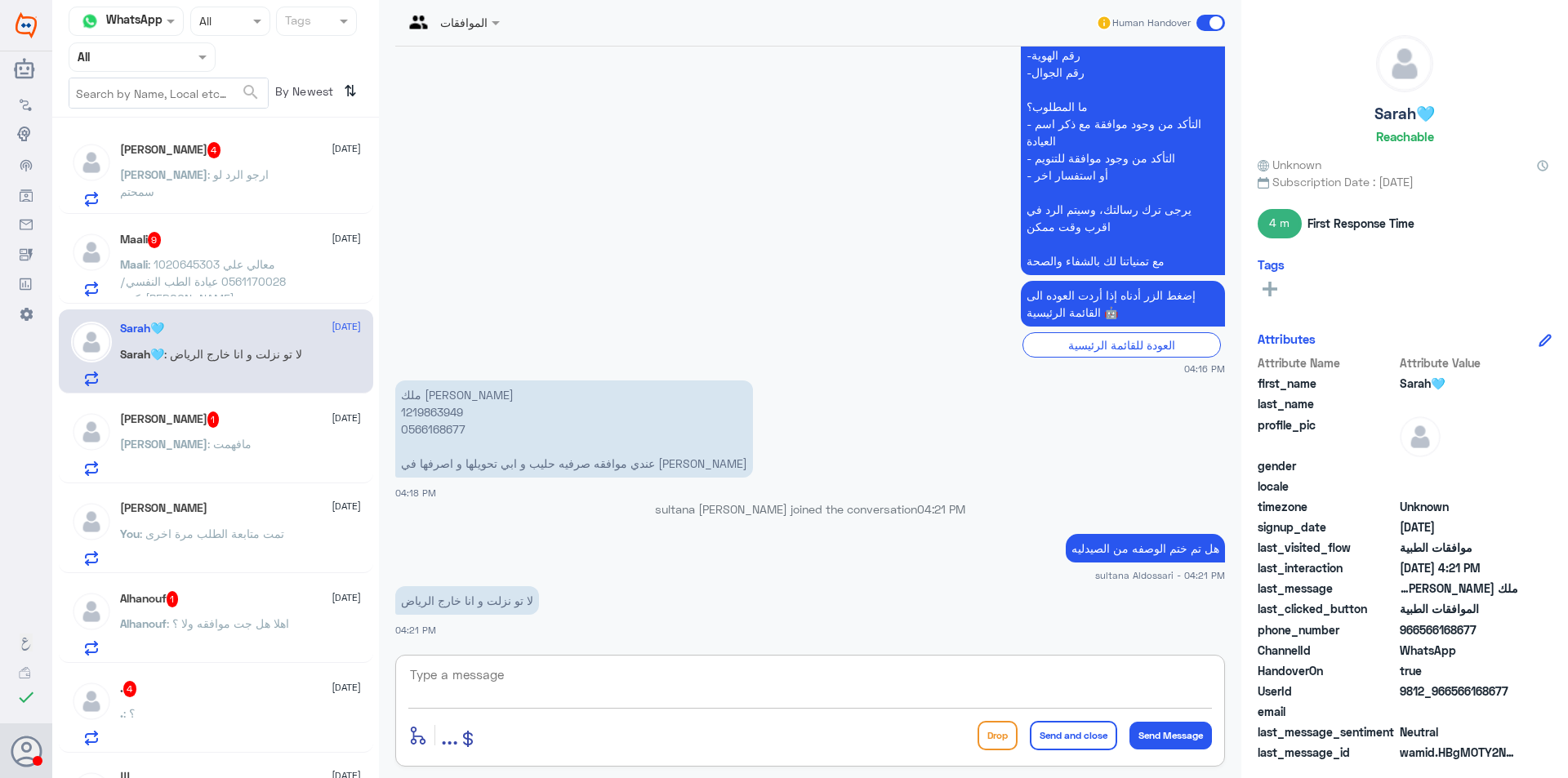
scroll to position [561, 0]
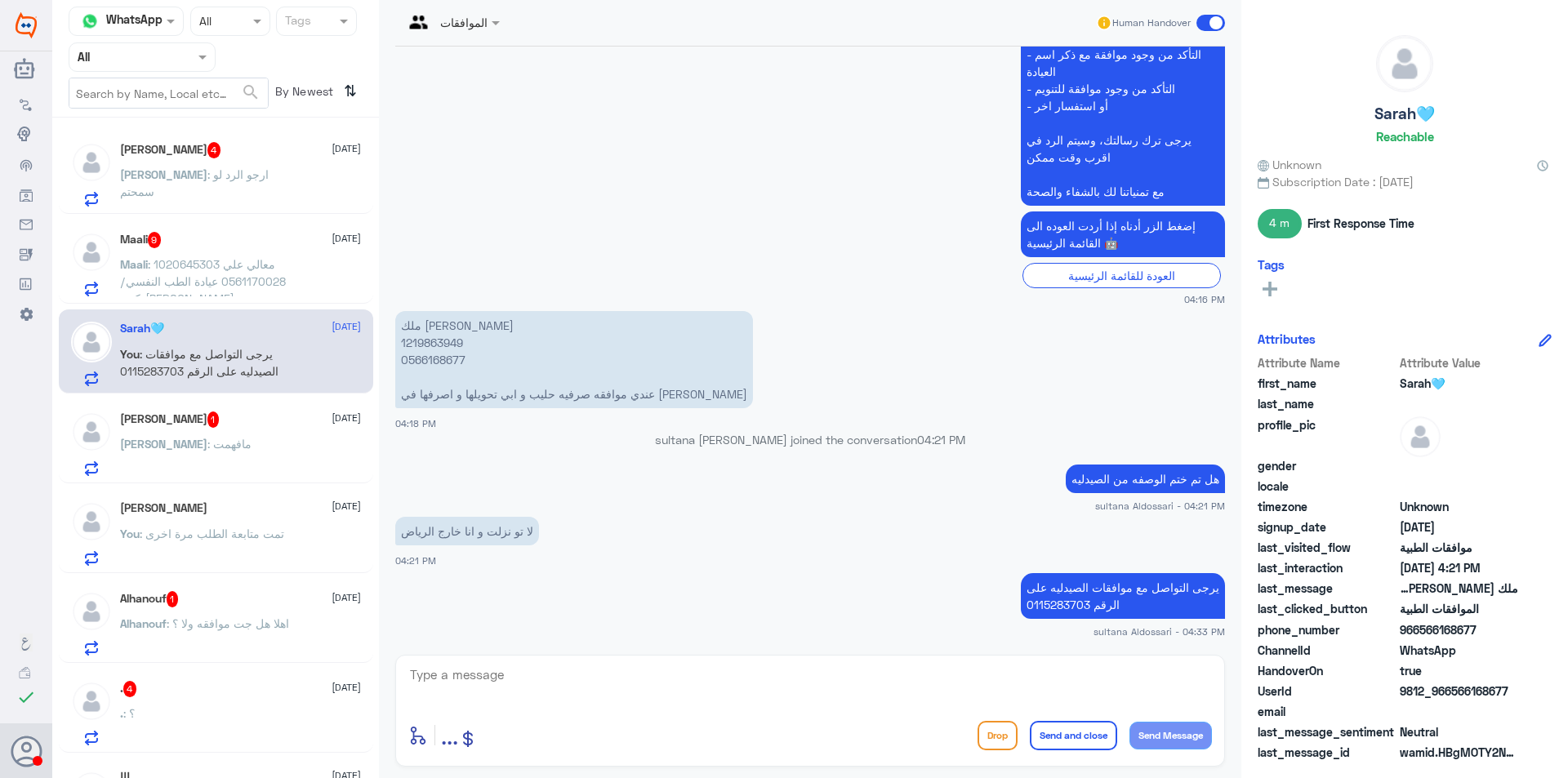
click at [237, 569] on div "[PERSON_NAME] [DATE] You : تمت متابعة الطلب مرة اخرى" at bounding box center [216, 531] width 314 height 84
click at [275, 186] on div "Mahmoud : ارجو الرد لو سمحتم" at bounding box center [240, 188] width 241 height 37
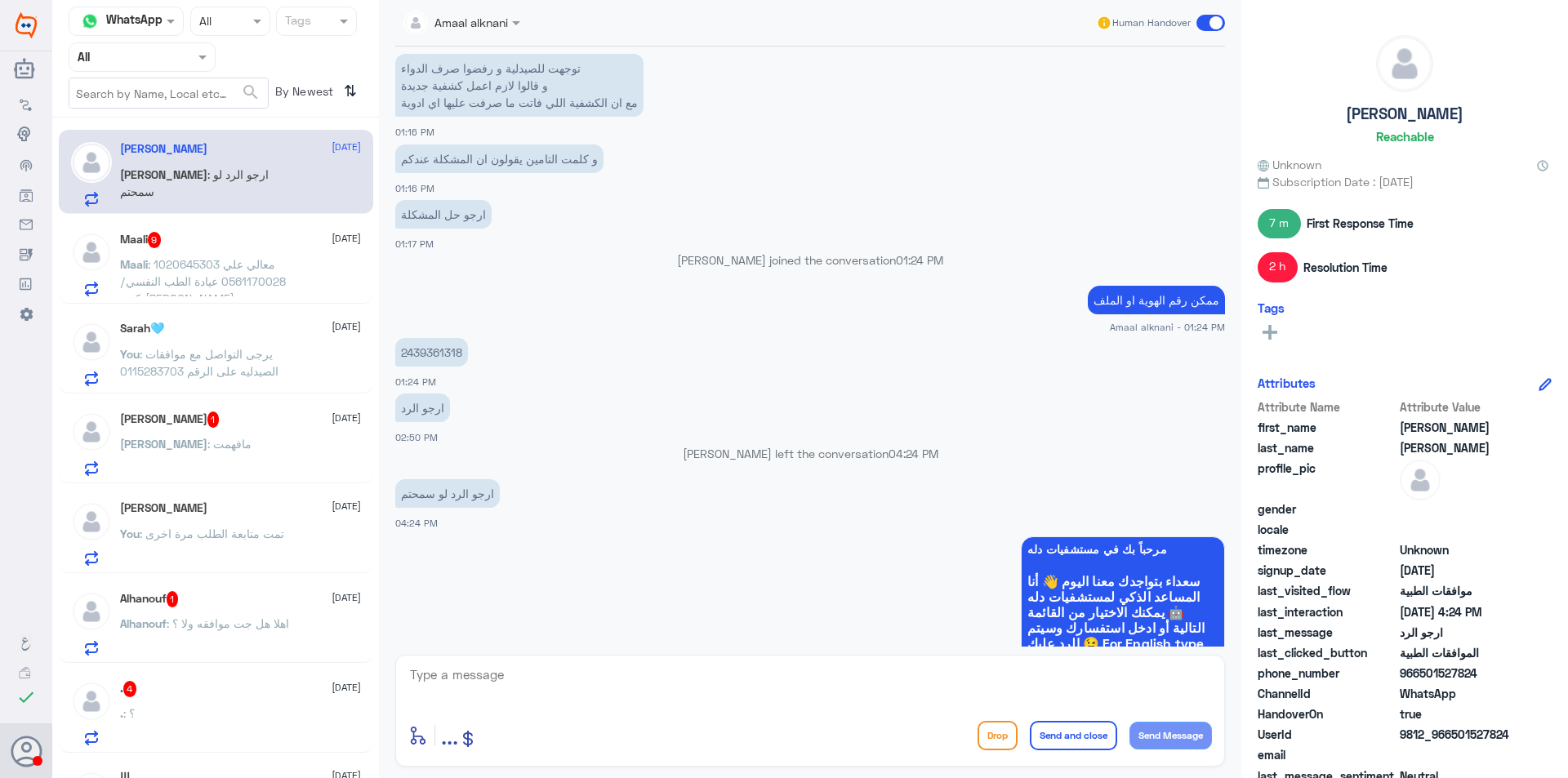
scroll to position [760, 0]
click at [443, 349] on p "2439361318" at bounding box center [432, 354] width 73 height 29
copy p "2439361318"
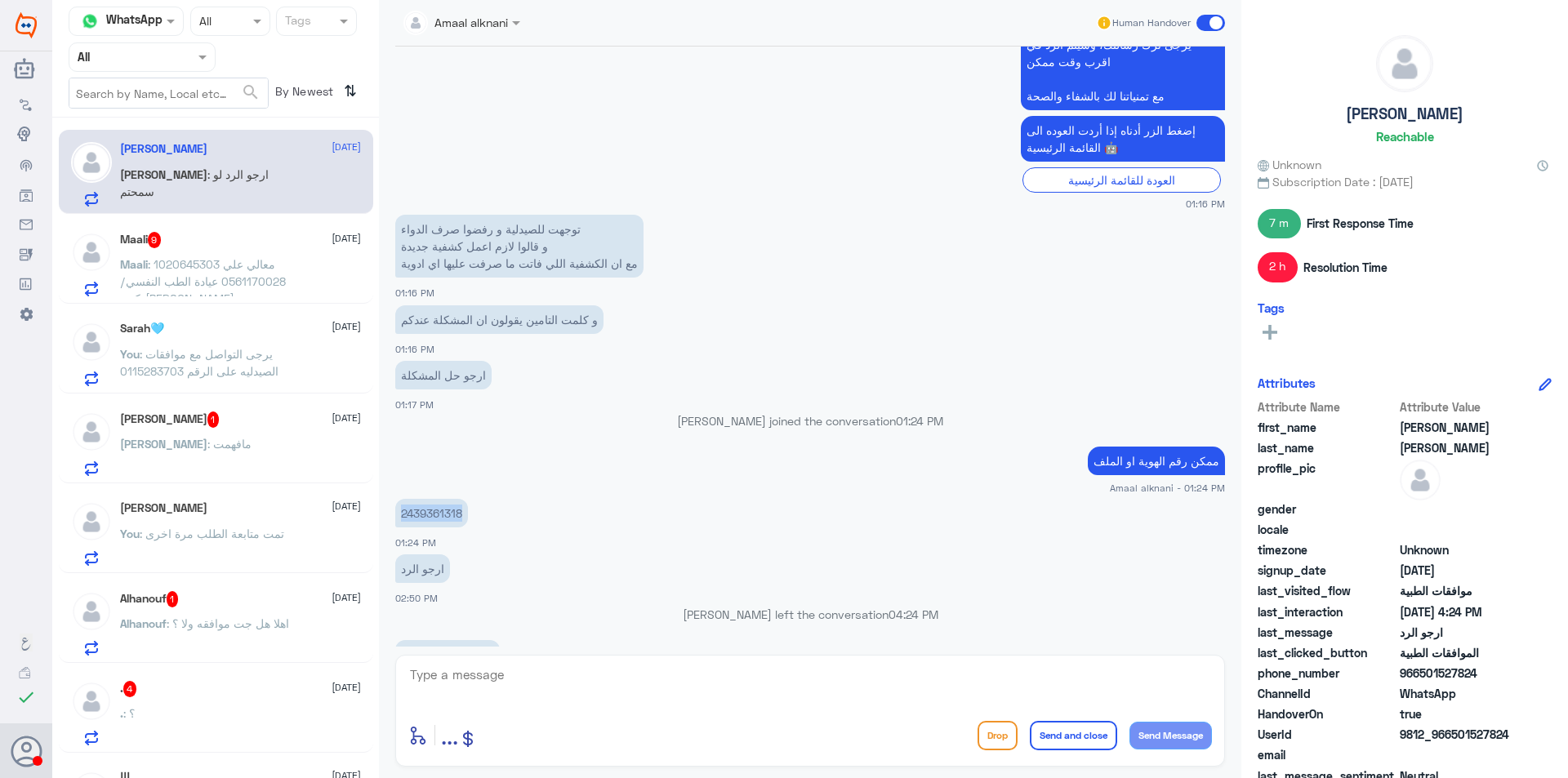
scroll to position [597, 0]
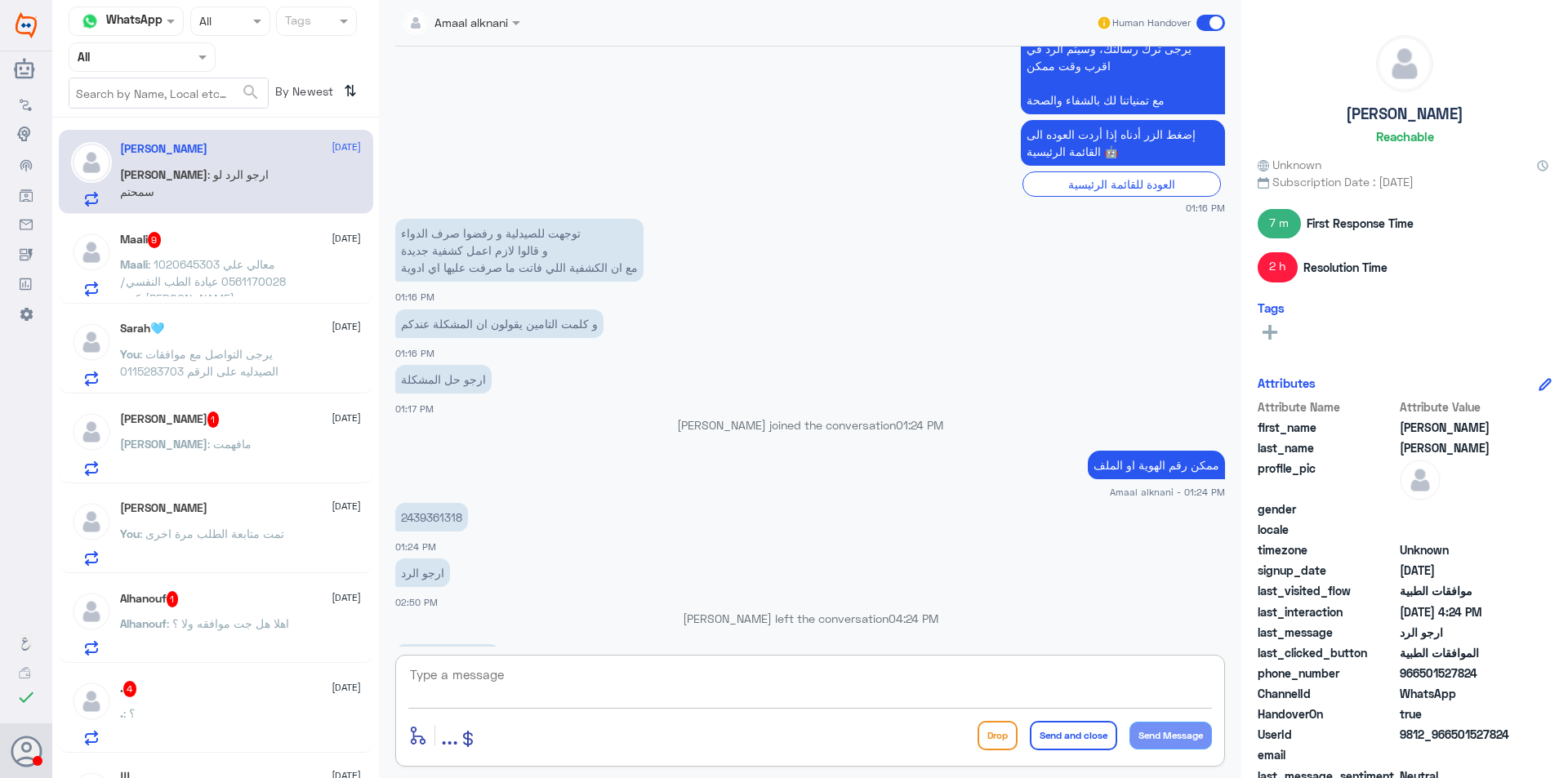
click at [680, 673] on textarea at bounding box center [810, 683] width 804 height 40
type textarea "تمت اعادة ارسال الادويه لطلب السابق طلبكم قيد الاجراء فيما يخص الكشفيه يرجى مرا…"
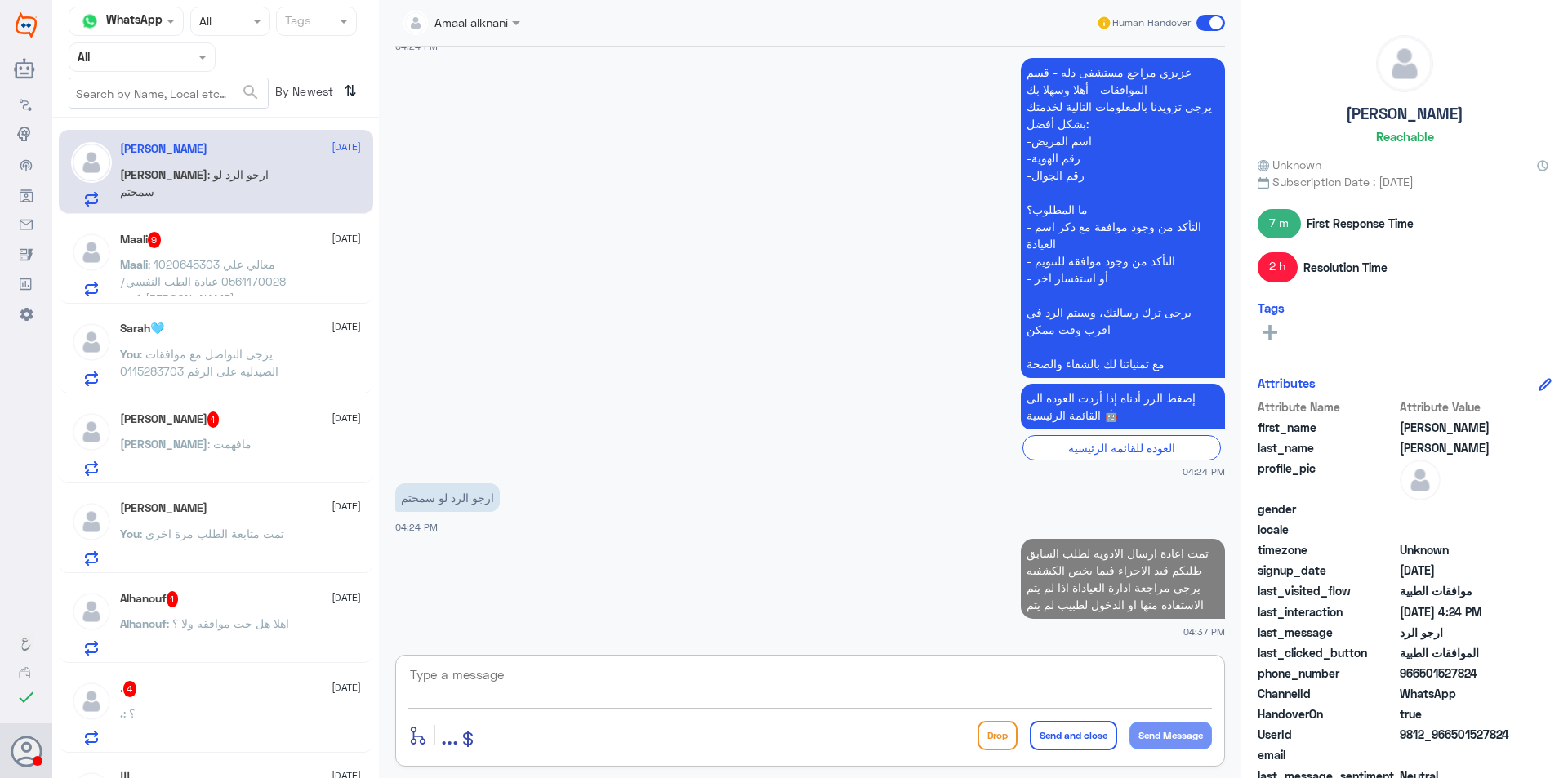
scroll to position [1513, 0]
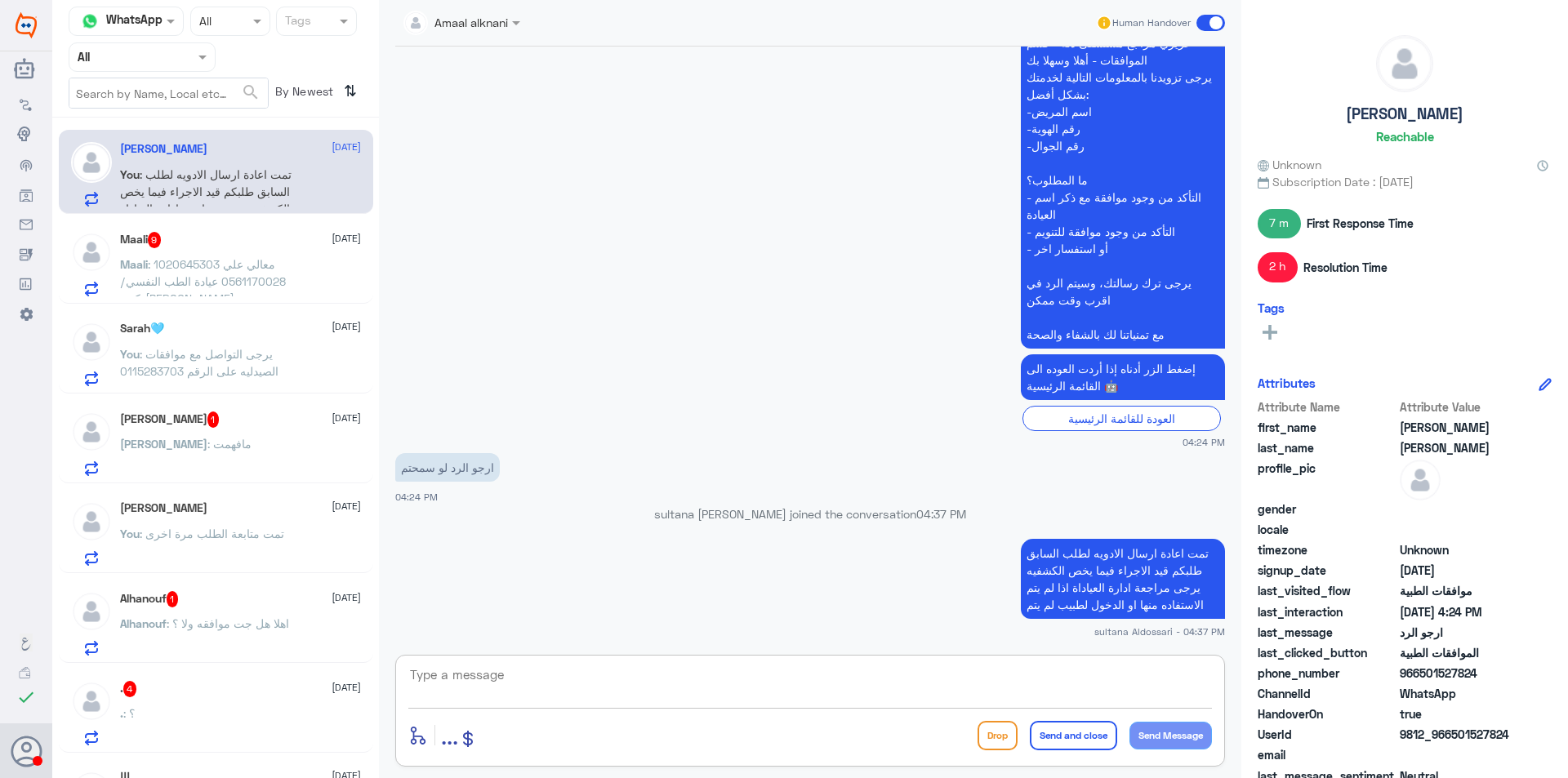
click at [247, 271] on span ": معالي علي 1020645303 0561170028 عيادة الطب النفسي/ دكتور[PERSON_NAME]" at bounding box center [203, 281] width 166 height 48
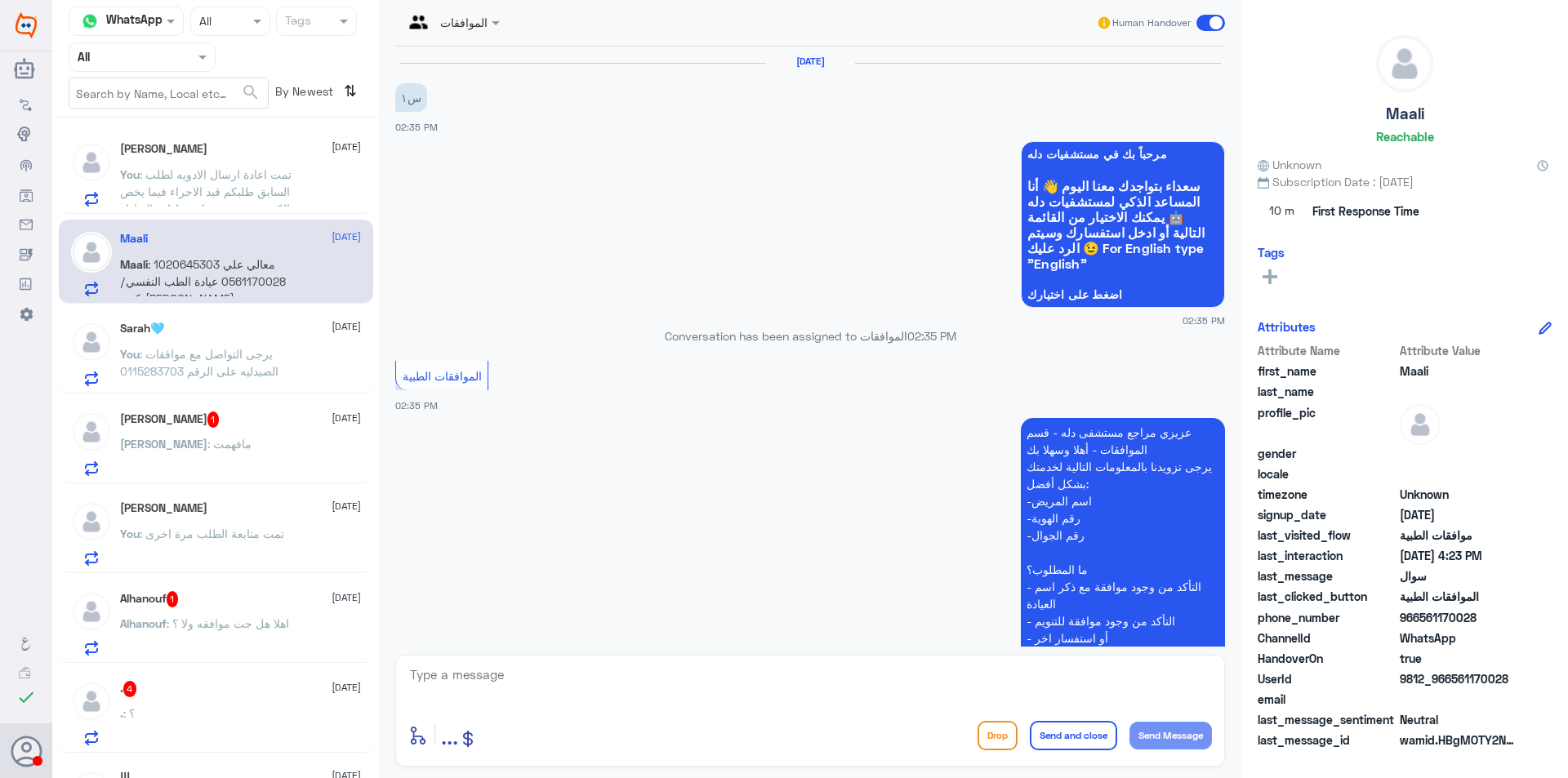
scroll to position [1475, 0]
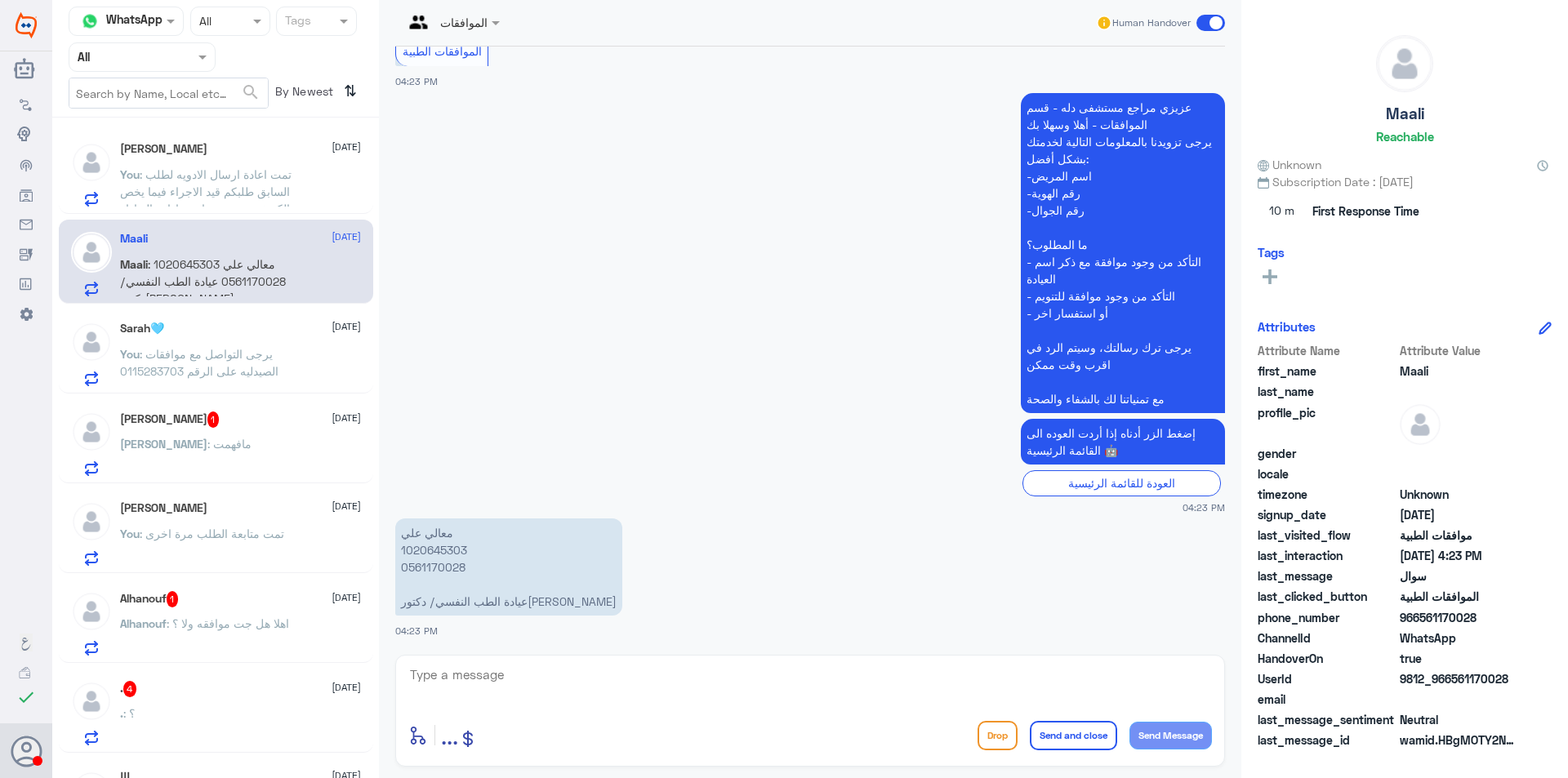
click at [444, 555] on p "معالي علي 1020645303 0561170028 عيادة الطب النفسي/ دكتور[PERSON_NAME]" at bounding box center [509, 566] width 227 height 97
copy p "1020645303"
click at [535, 692] on textarea at bounding box center [810, 683] width 804 height 40
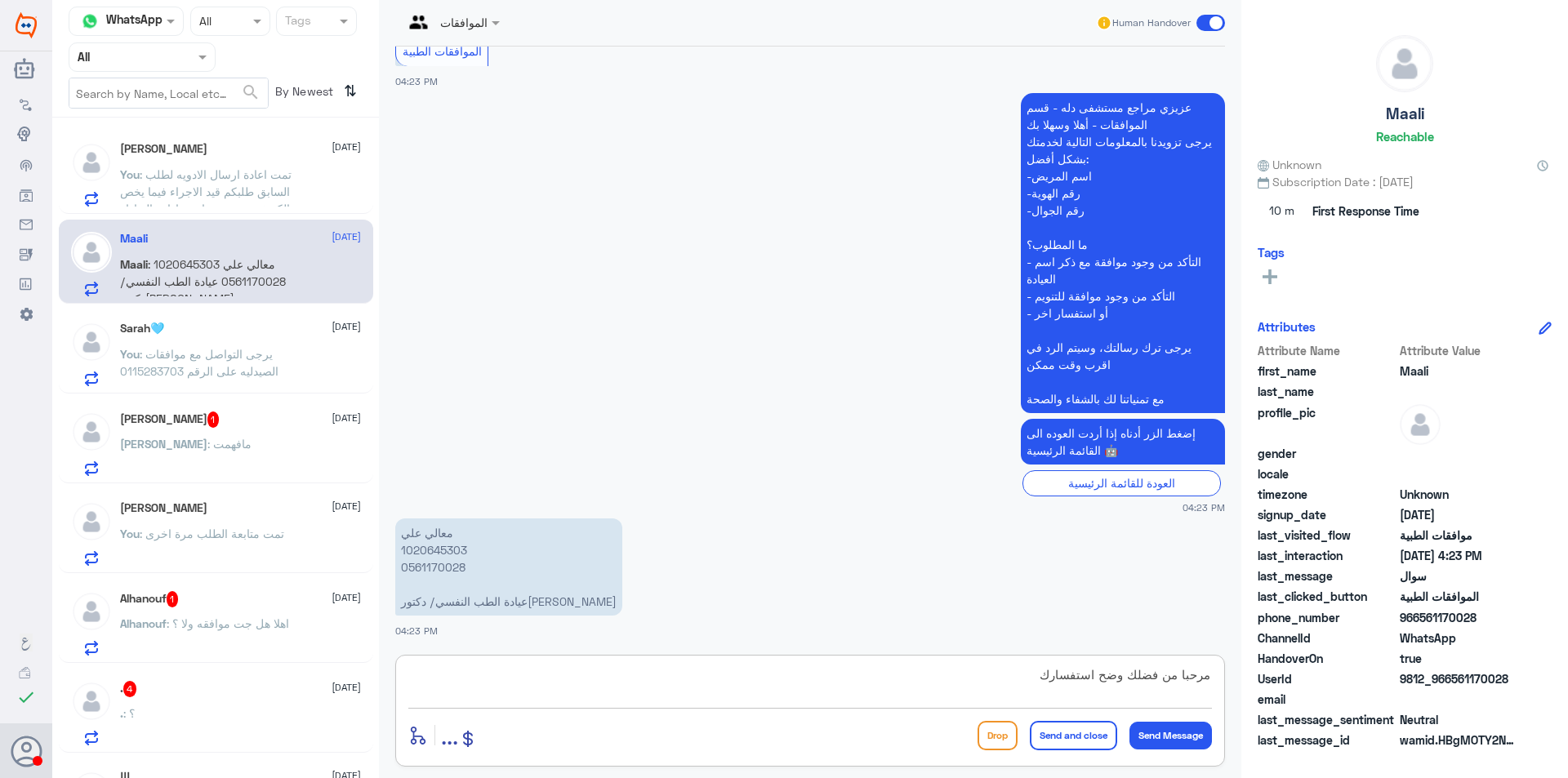
type textarea "مرحبا من فضلك وضح استفسارك"
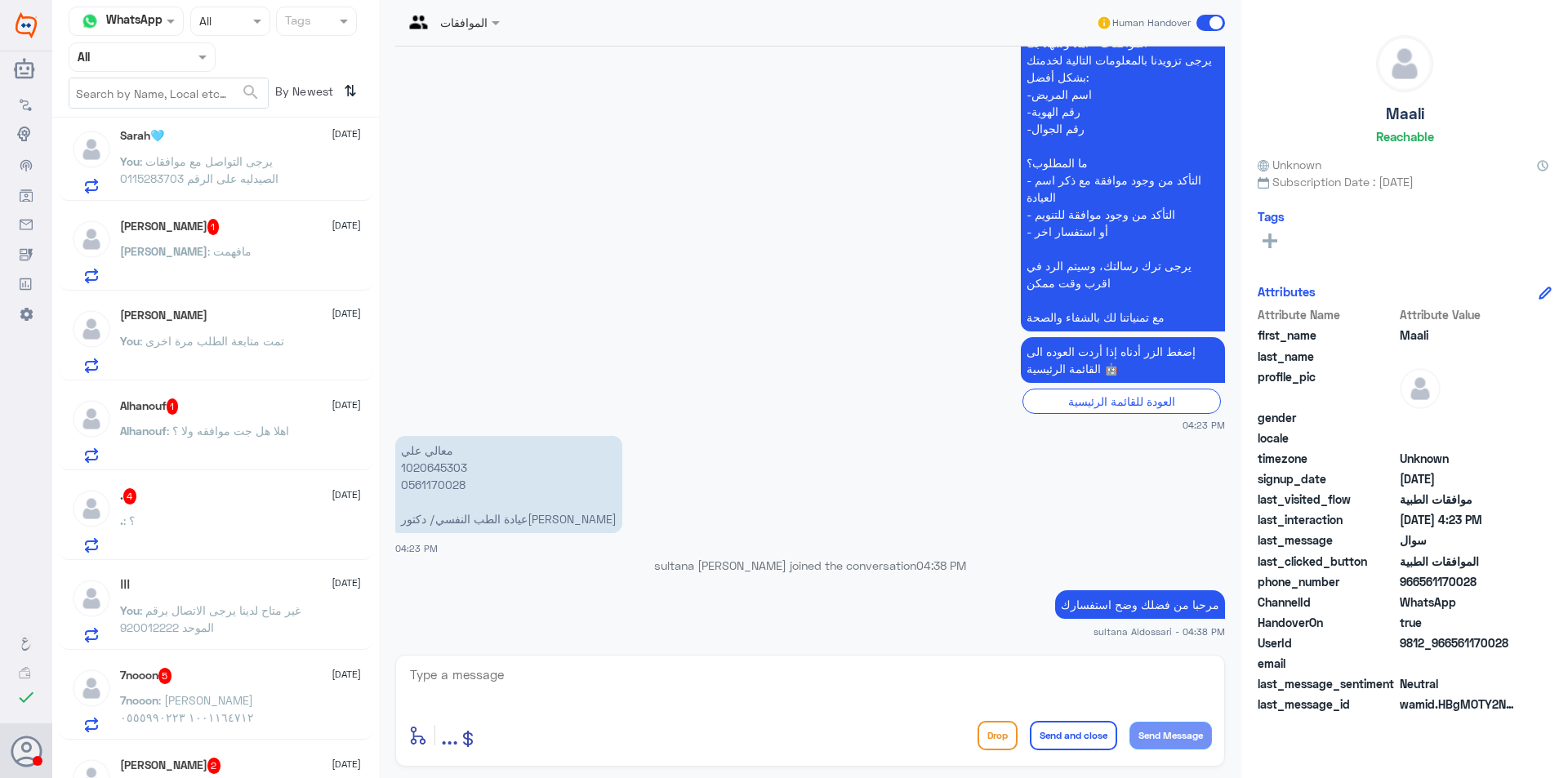
scroll to position [245, 0]
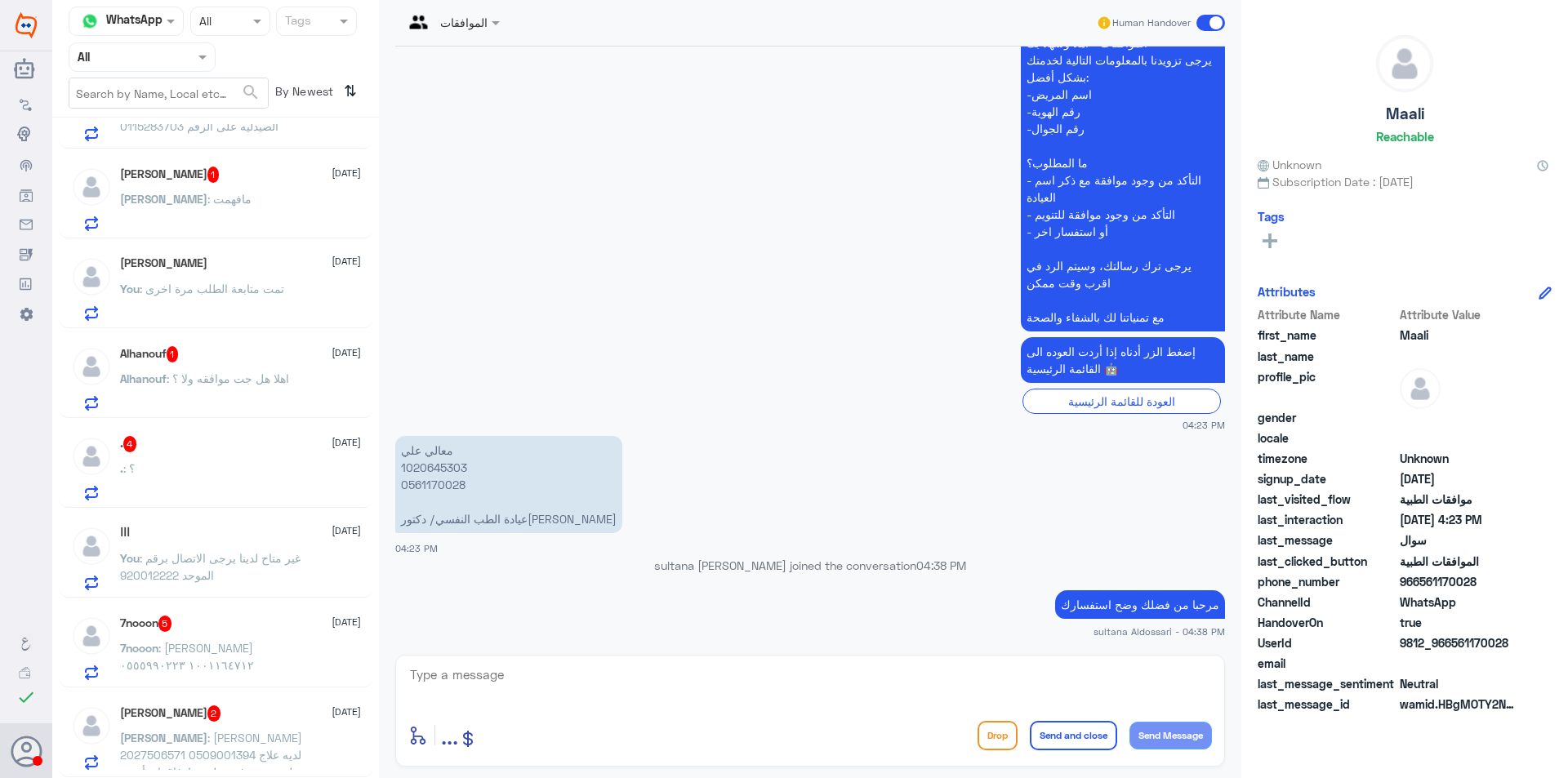
click at [257, 359] on div "Alhanouf 1 [DATE]" at bounding box center [240, 354] width 241 height 17
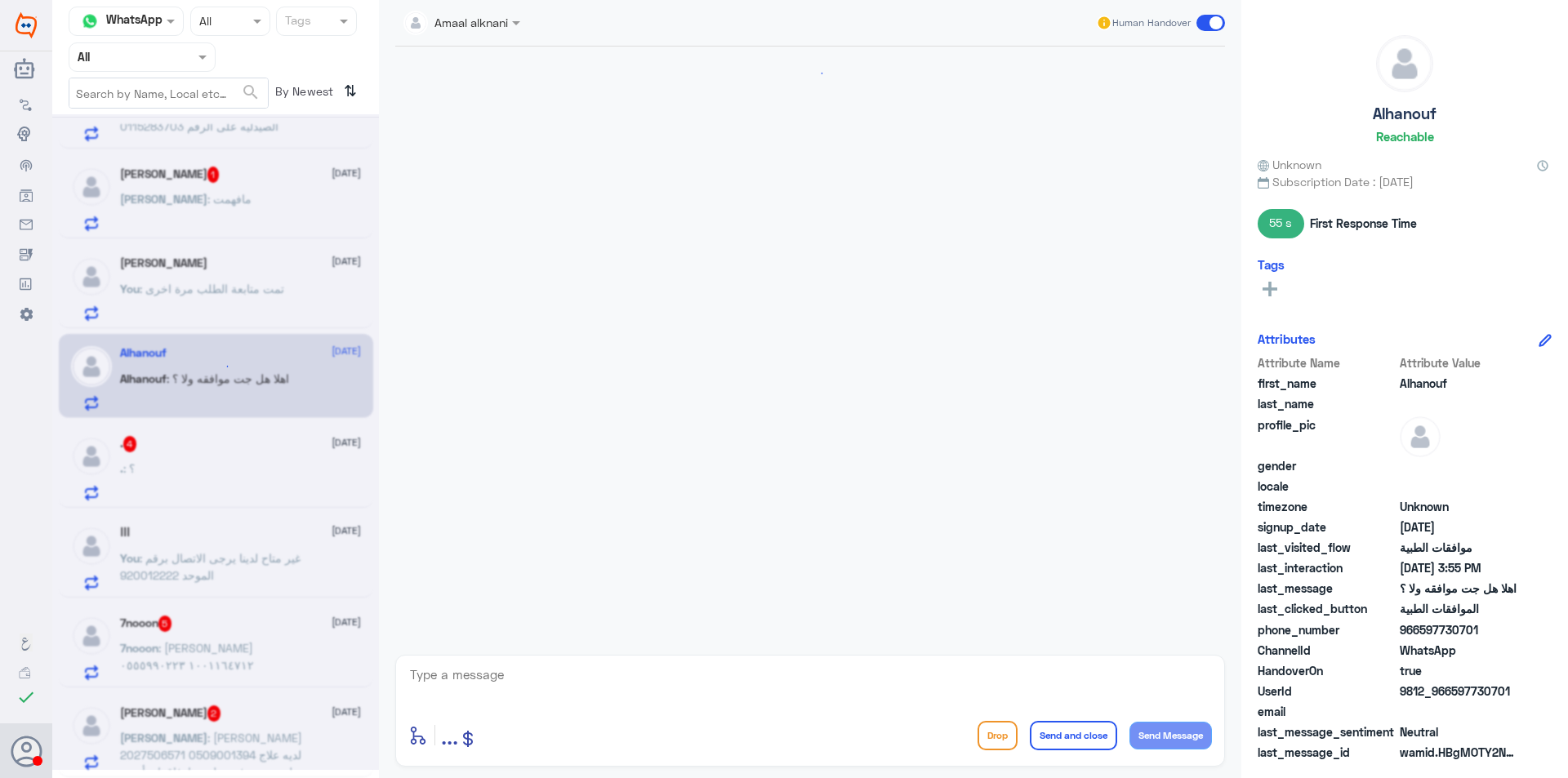
scroll to position [644, 0]
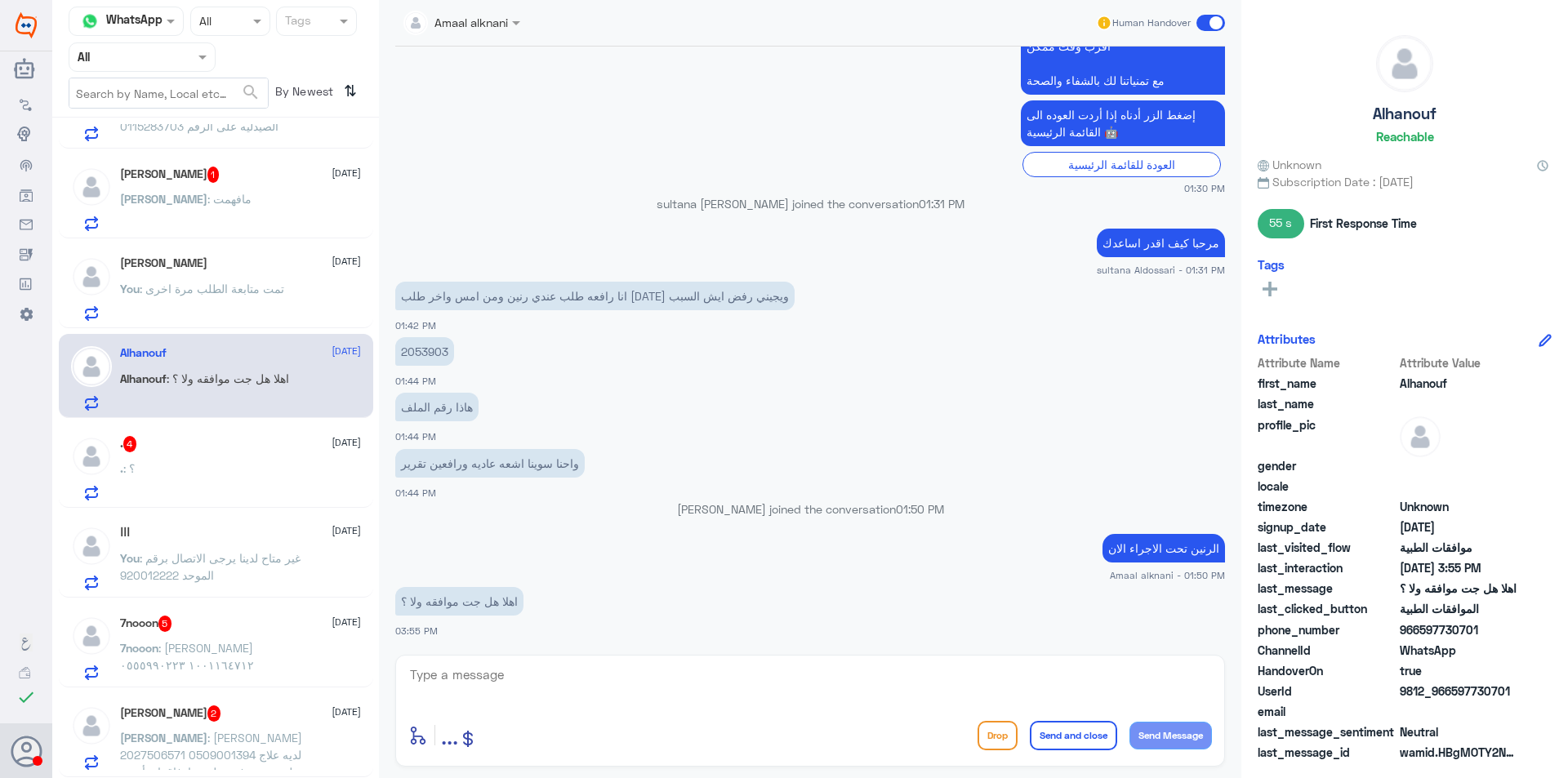
click at [435, 353] on p "2053903" at bounding box center [424, 351] width 58 height 29
click at [424, 351] on p "2053903" at bounding box center [424, 351] width 58 height 29
copy div "2053903"
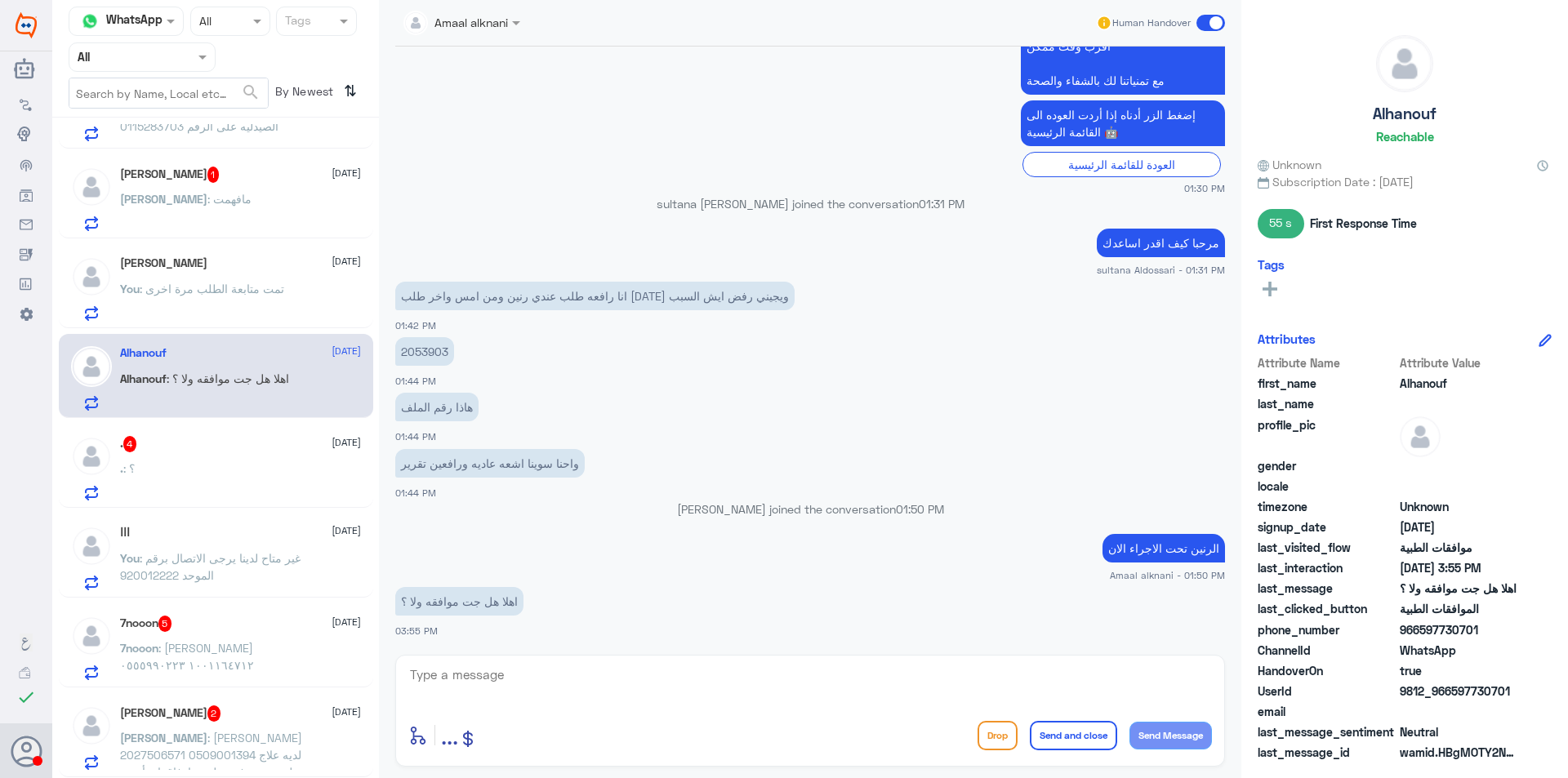
click at [588, 679] on textarea at bounding box center [810, 683] width 804 height 40
type textarea "ا"
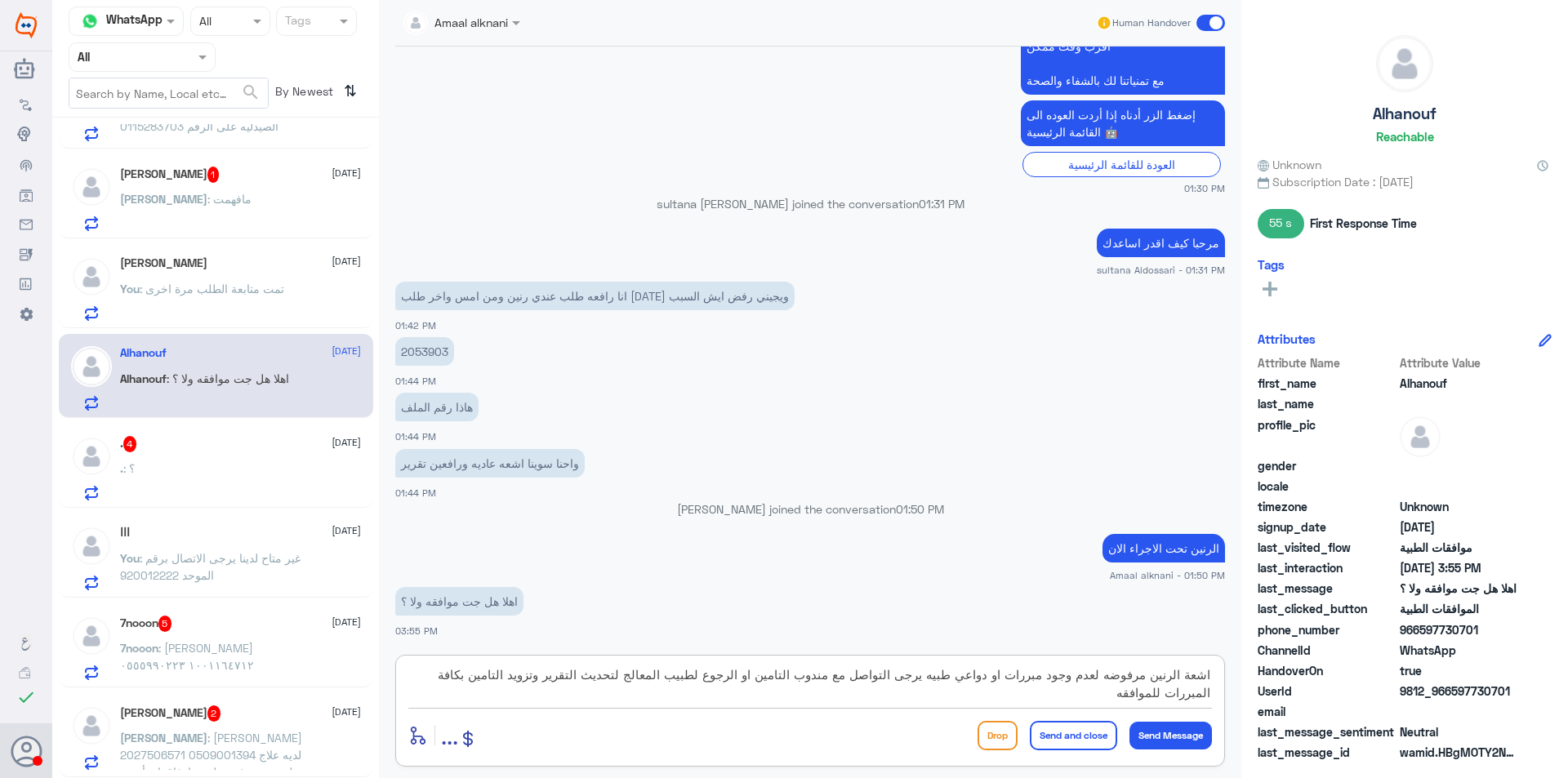
type textarea "اشعة الرنين مرفوضه لعدم وجود مبررات او دواعي طبيه يرجى التواصل مع مندوب التامين…"
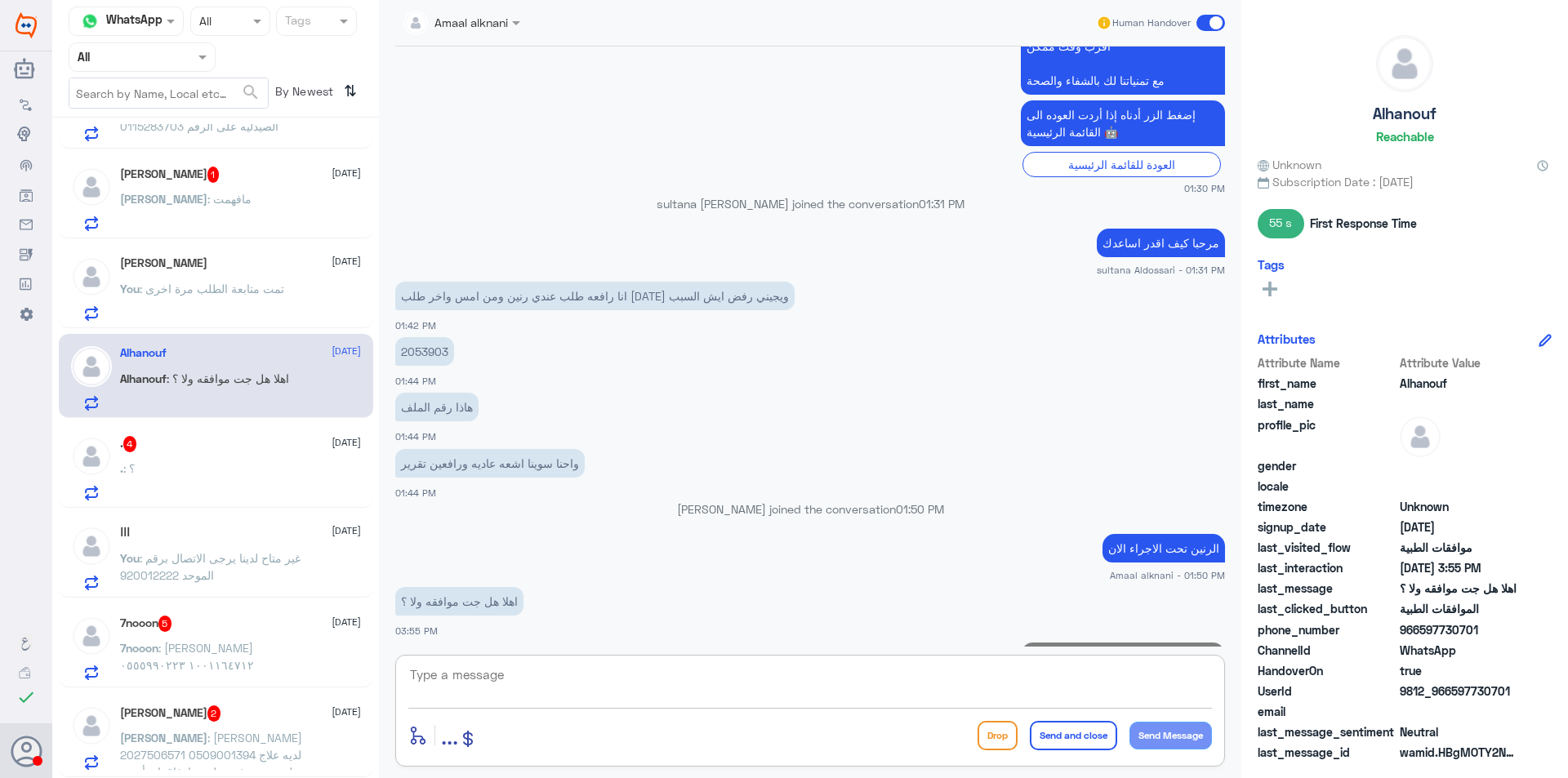
scroll to position [764, 0]
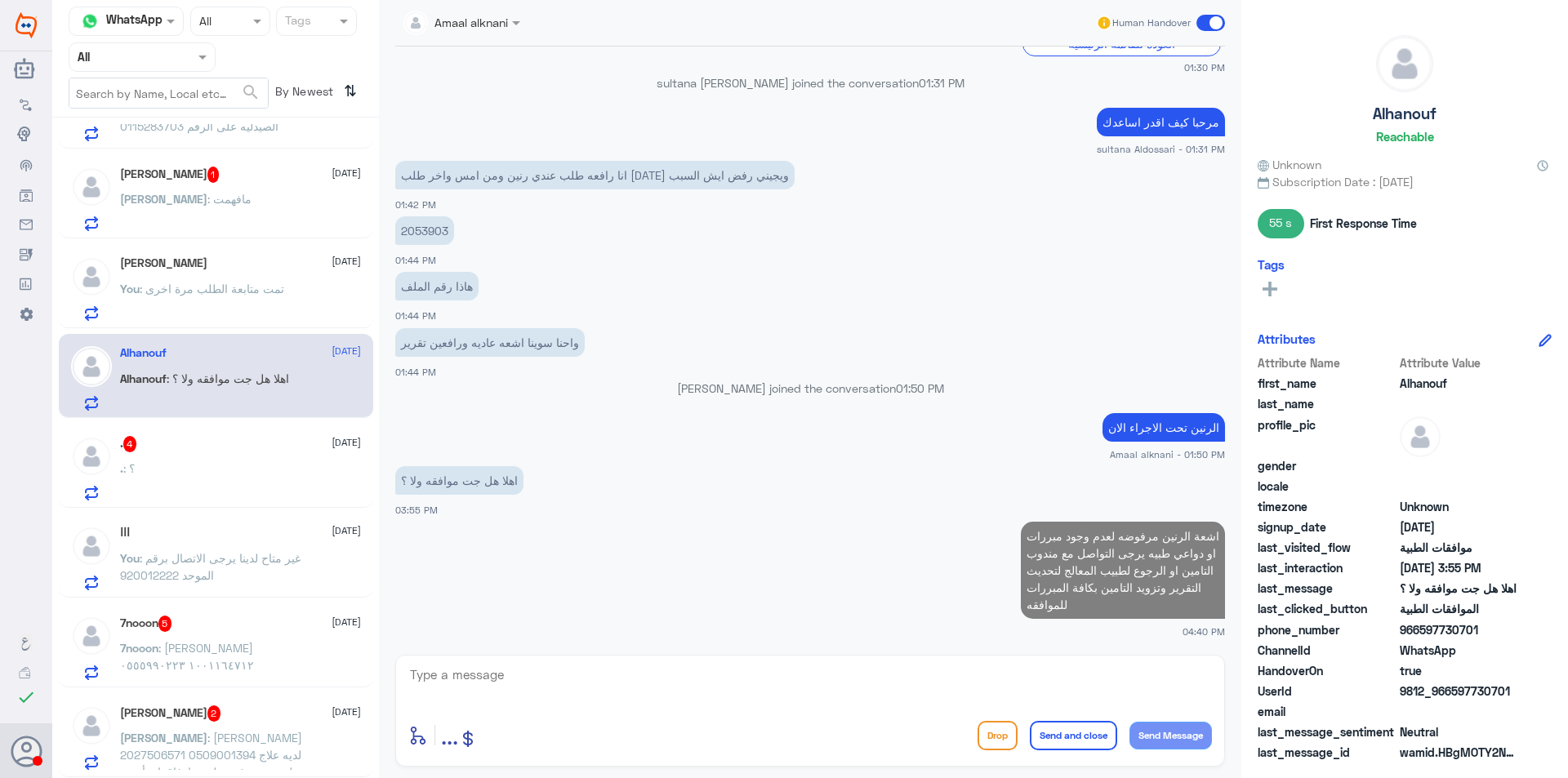
click at [160, 475] on div ". : ؟" at bounding box center [240, 481] width 241 height 37
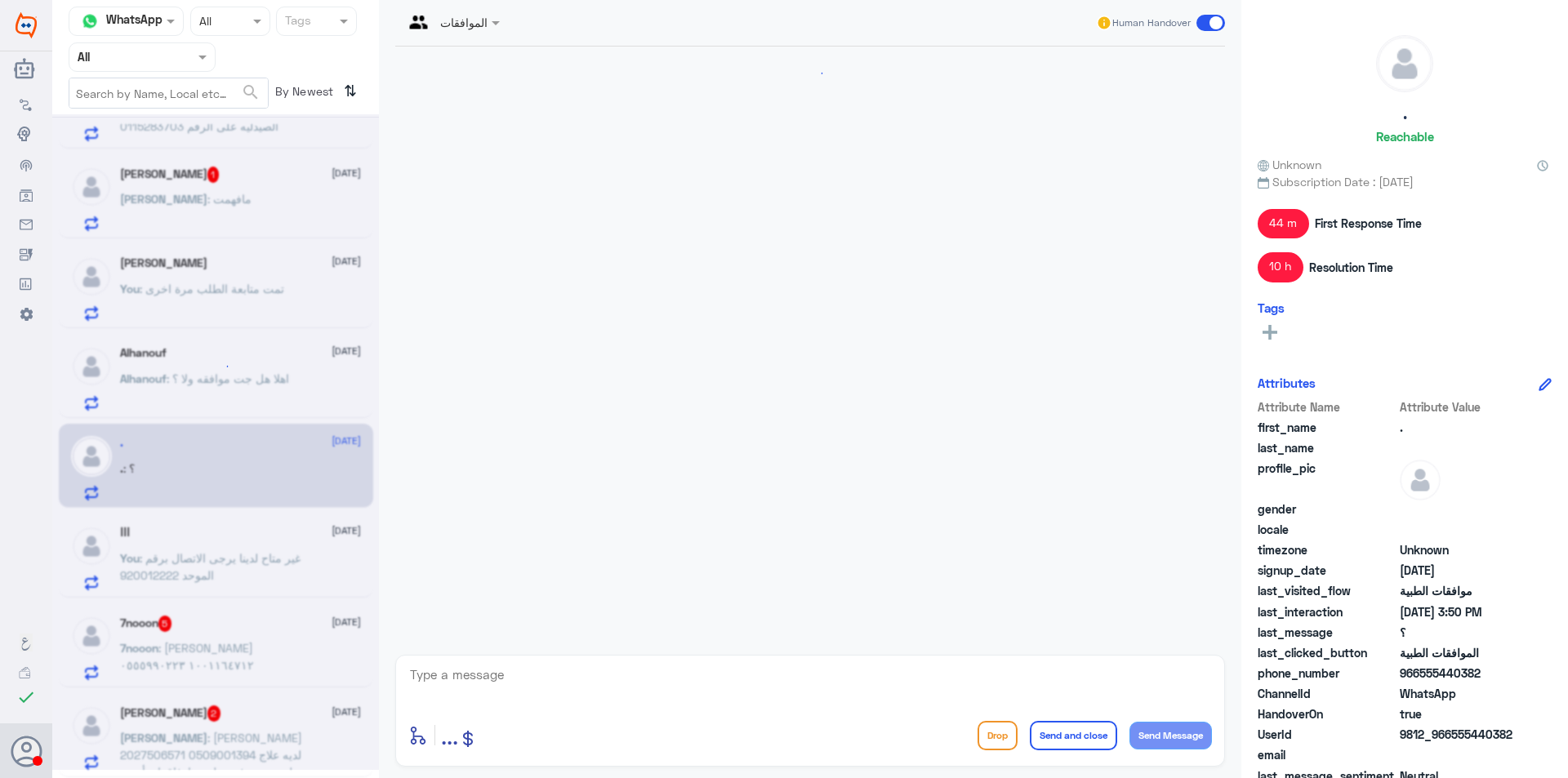
scroll to position [1926, 0]
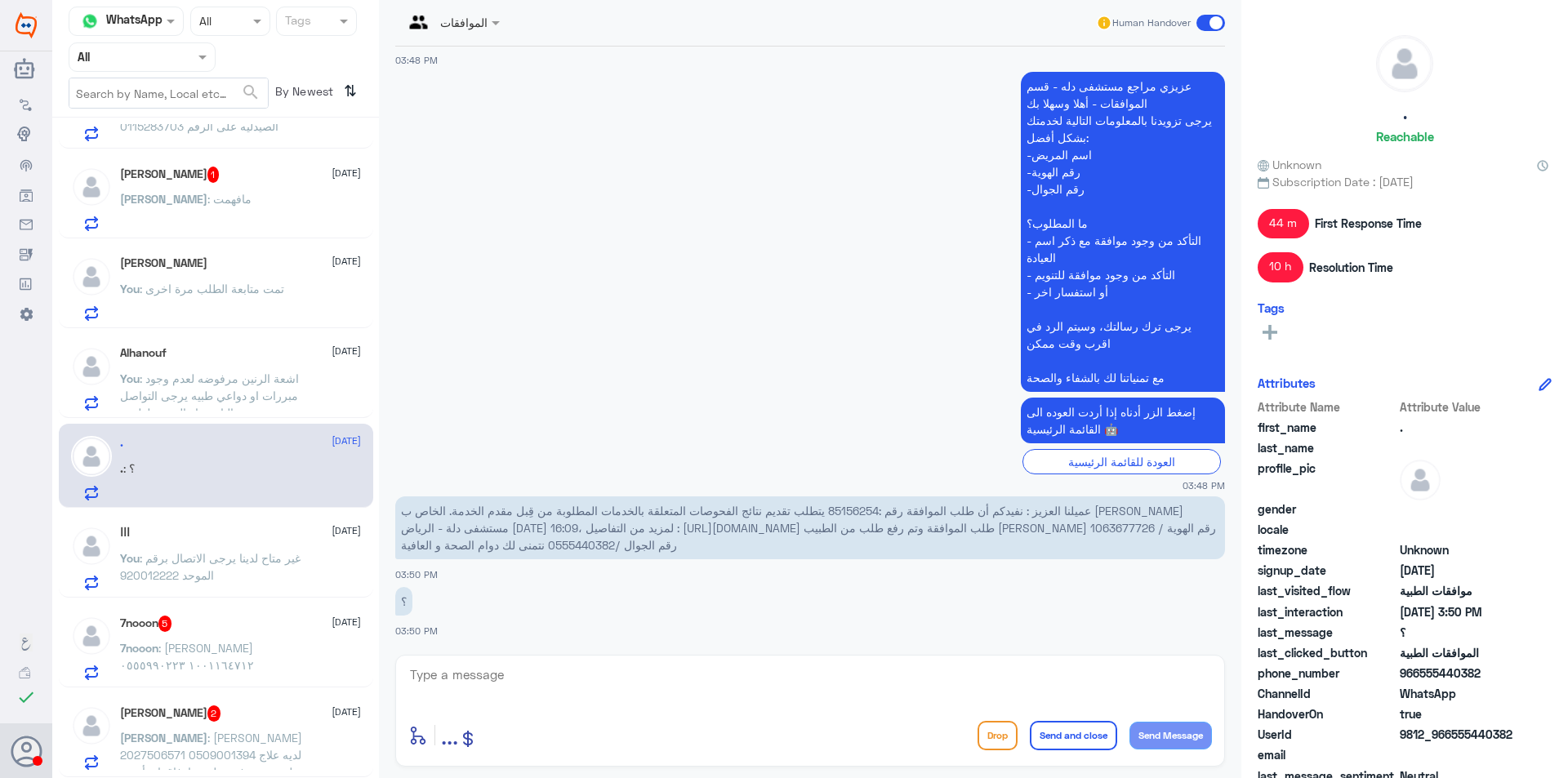
click at [859, 509] on span "عميلنا العزيز : نفيدكم أن طلب الموافقة رقم :85156254 يتطلب تقديم نتائج الفحوصات…" at bounding box center [809, 528] width 815 height 48
copy span "85156254"
click at [622, 712] on div "enter flow name ... Drop Send and close Send Message" at bounding box center [810, 710] width 829 height 112
click at [605, 691] on textarea at bounding box center [810, 683] width 804 height 40
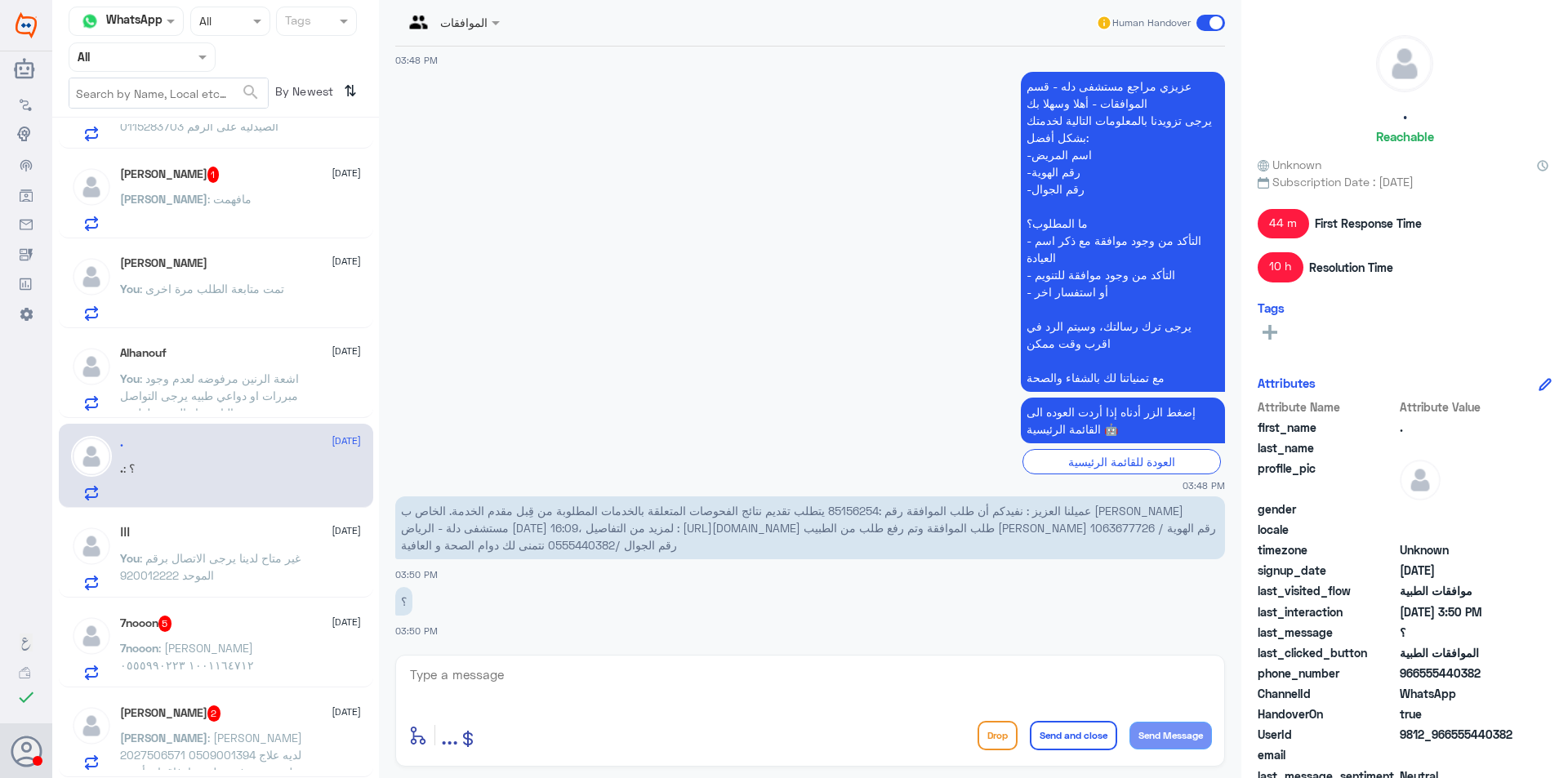
click at [605, 691] on textarea at bounding box center [810, 683] width 804 height 40
type textarea "تمت متابعة طلبكم مره اخرى الطلب قيد الاجراء لدى التامين"
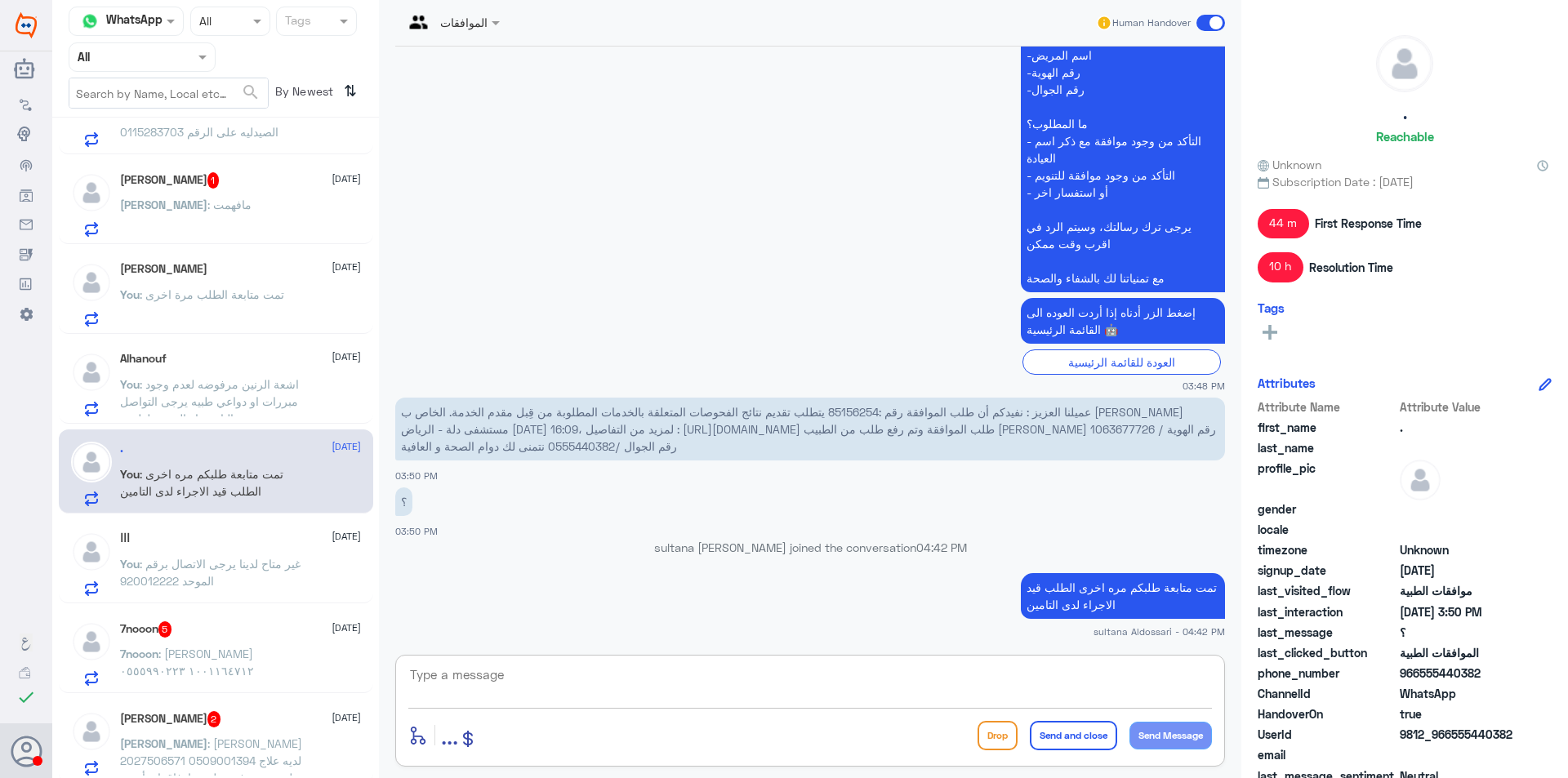
scroll to position [245, 0]
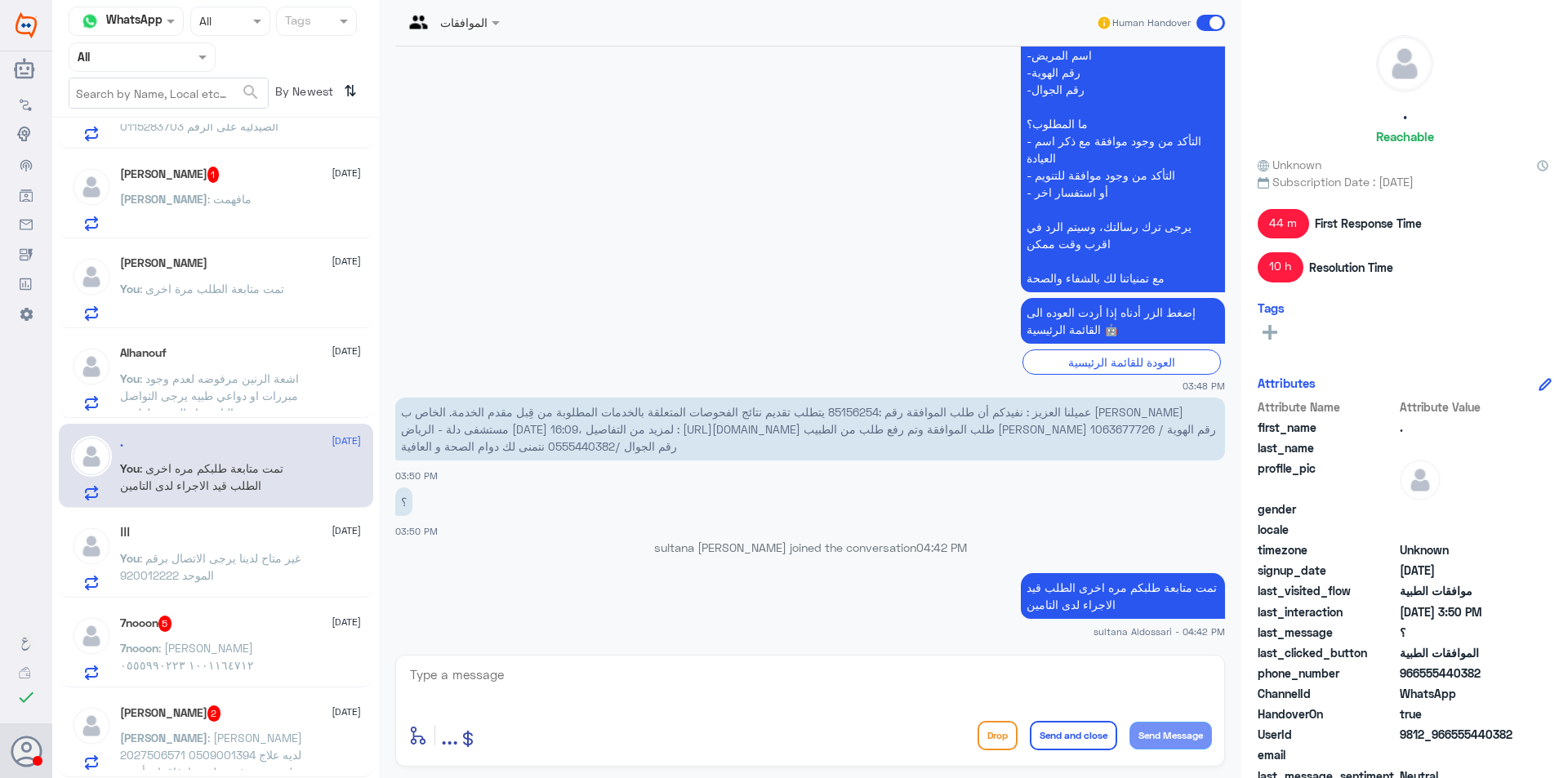
click at [222, 648] on span ": [PERSON_NAME] ١٠٠١١٦٤٧١٢ ٠٥٥٥٩٩٠٢٢٣" at bounding box center [186, 655] width 133 height 31
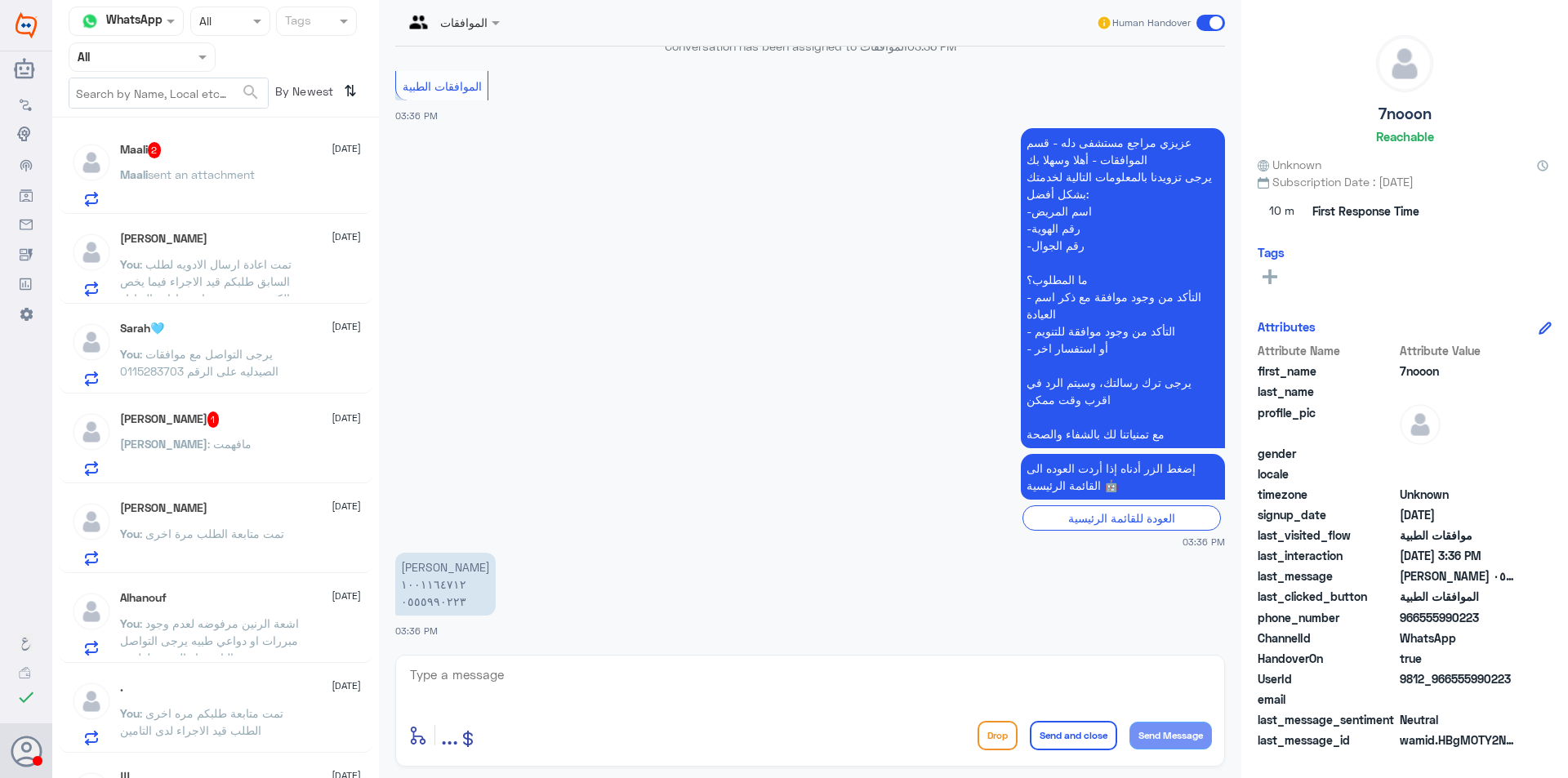
click at [197, 427] on div "ҒāЋđ 1 [DATE]" at bounding box center [240, 419] width 241 height 17
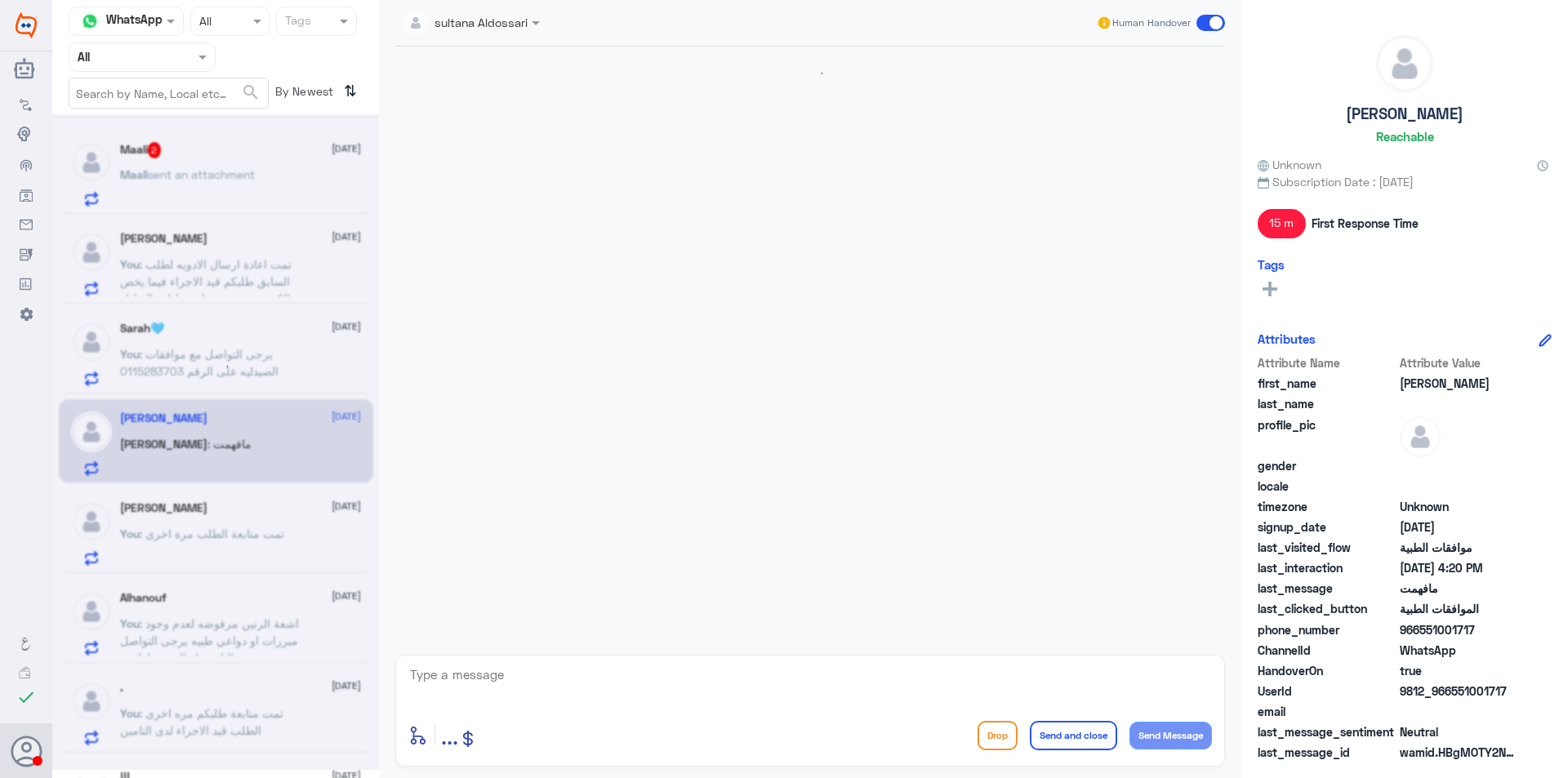
scroll to position [1723, 0]
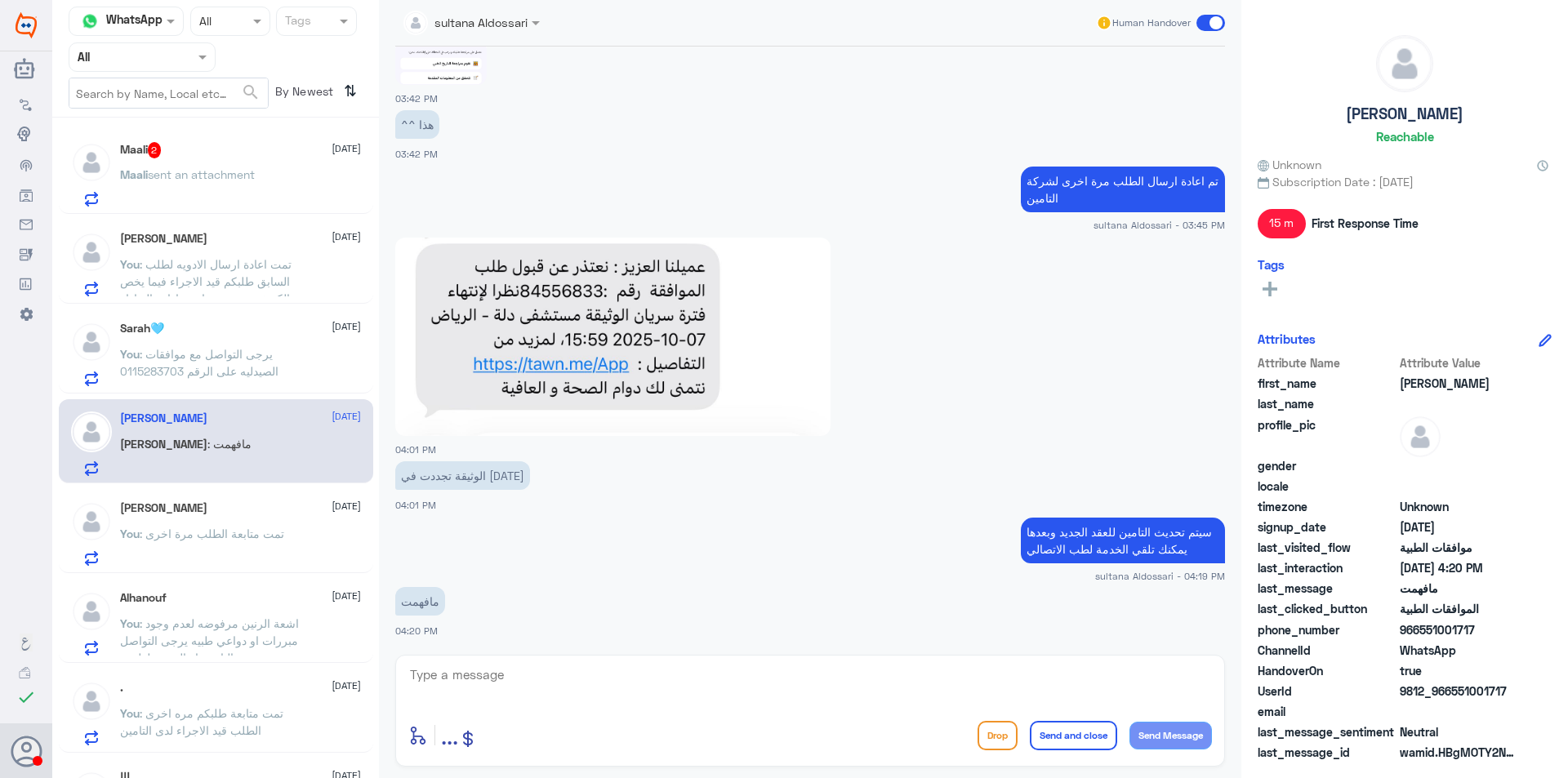
click at [736, 682] on textarea at bounding box center [810, 683] width 804 height 40
click at [725, 683] on textarea at bounding box center [810, 683] width 804 height 40
type textarea "تم تحديث التامين في النظام على الوثيقة الجديده يمكنك تلقي الخدمة في الطب الاتصا…"
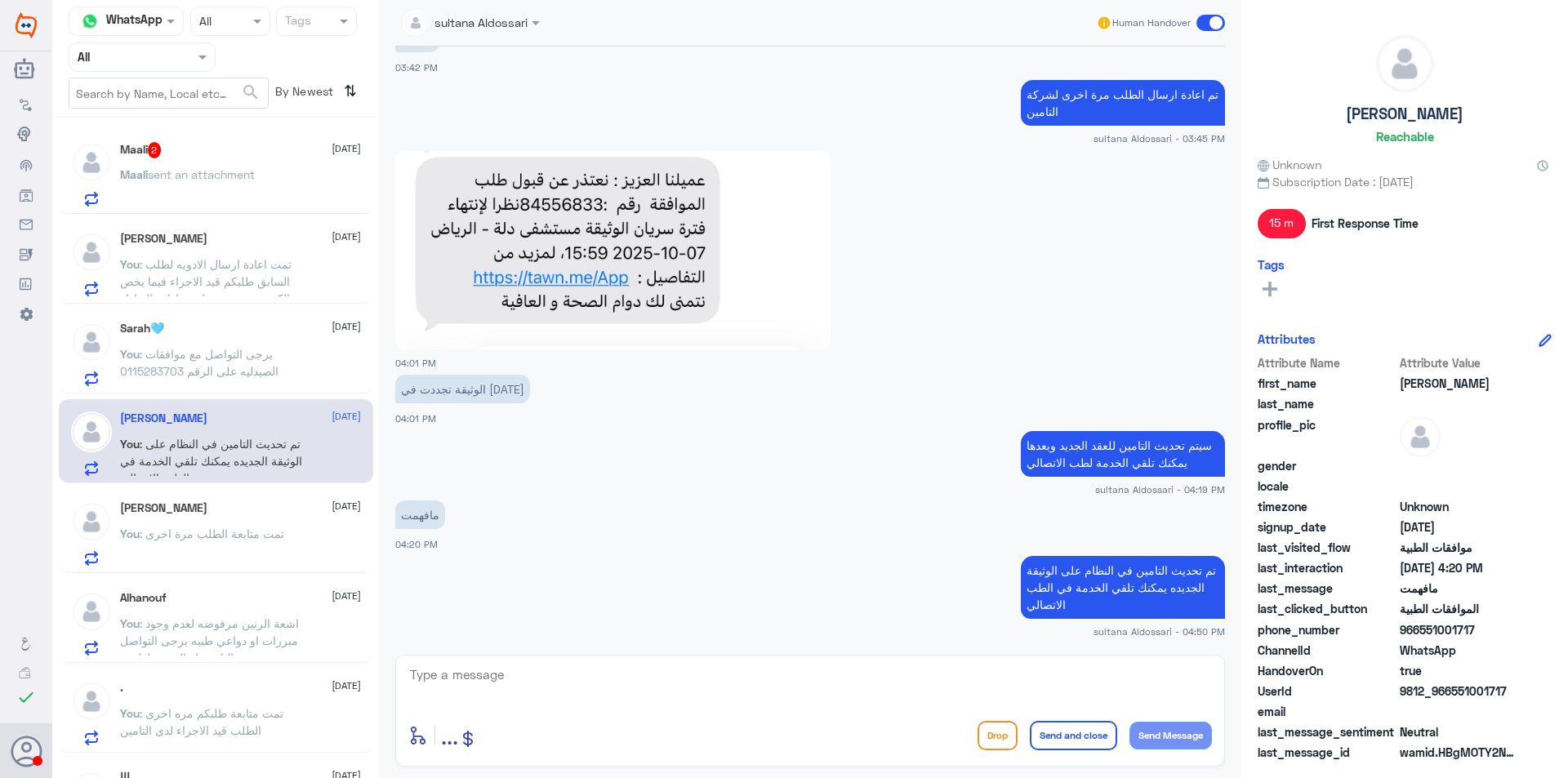
click at [217, 162] on div "Maali 2 [DATE] [PERSON_NAME] sent an attachment" at bounding box center [240, 174] width 241 height 64
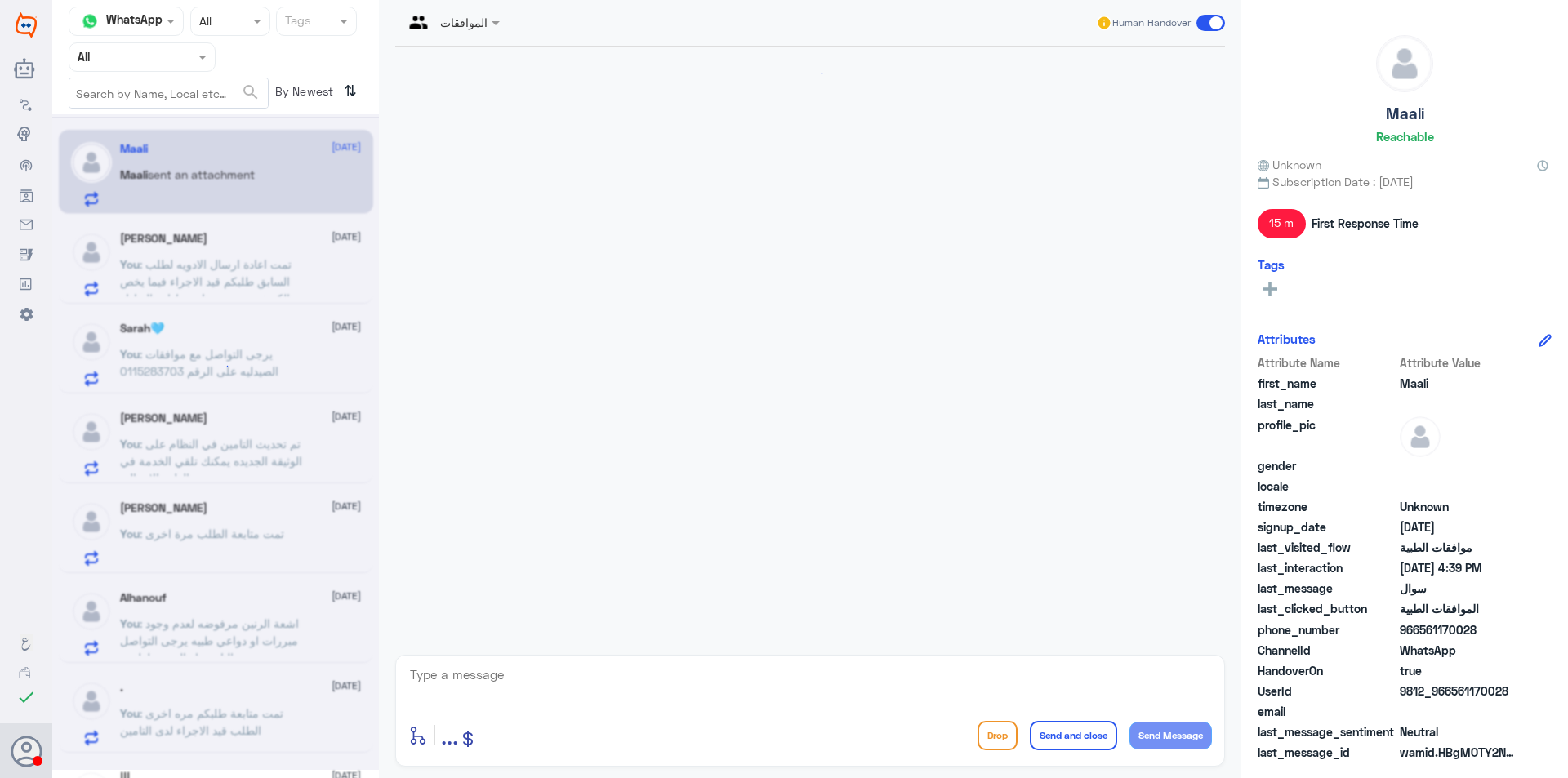
scroll to position [1475, 0]
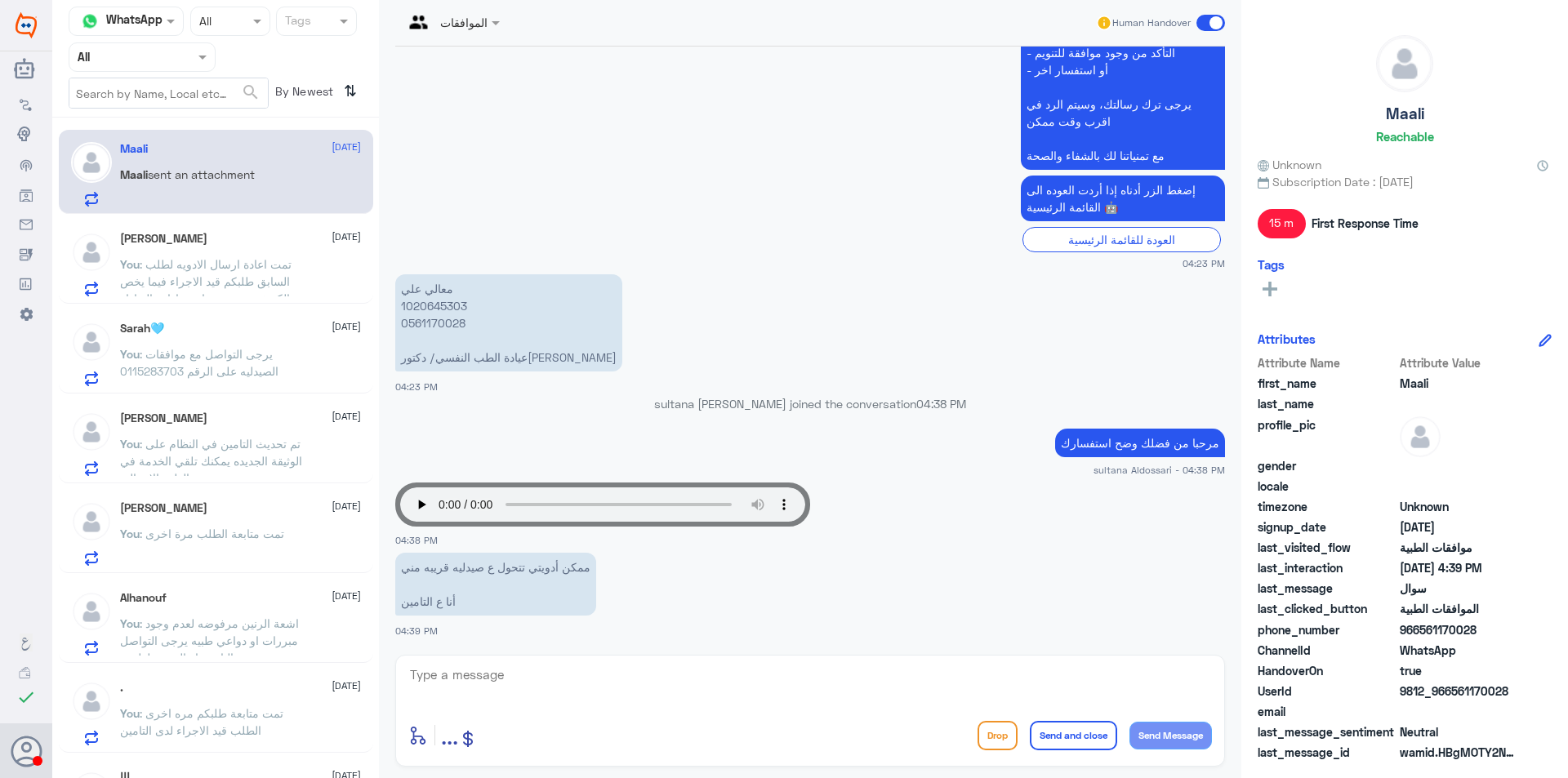
click at [523, 680] on textarea at bounding box center [810, 683] width 804 height 40
type textarea "يتم تحويل الادويه في حالة عدم توفرها في المستشفى"
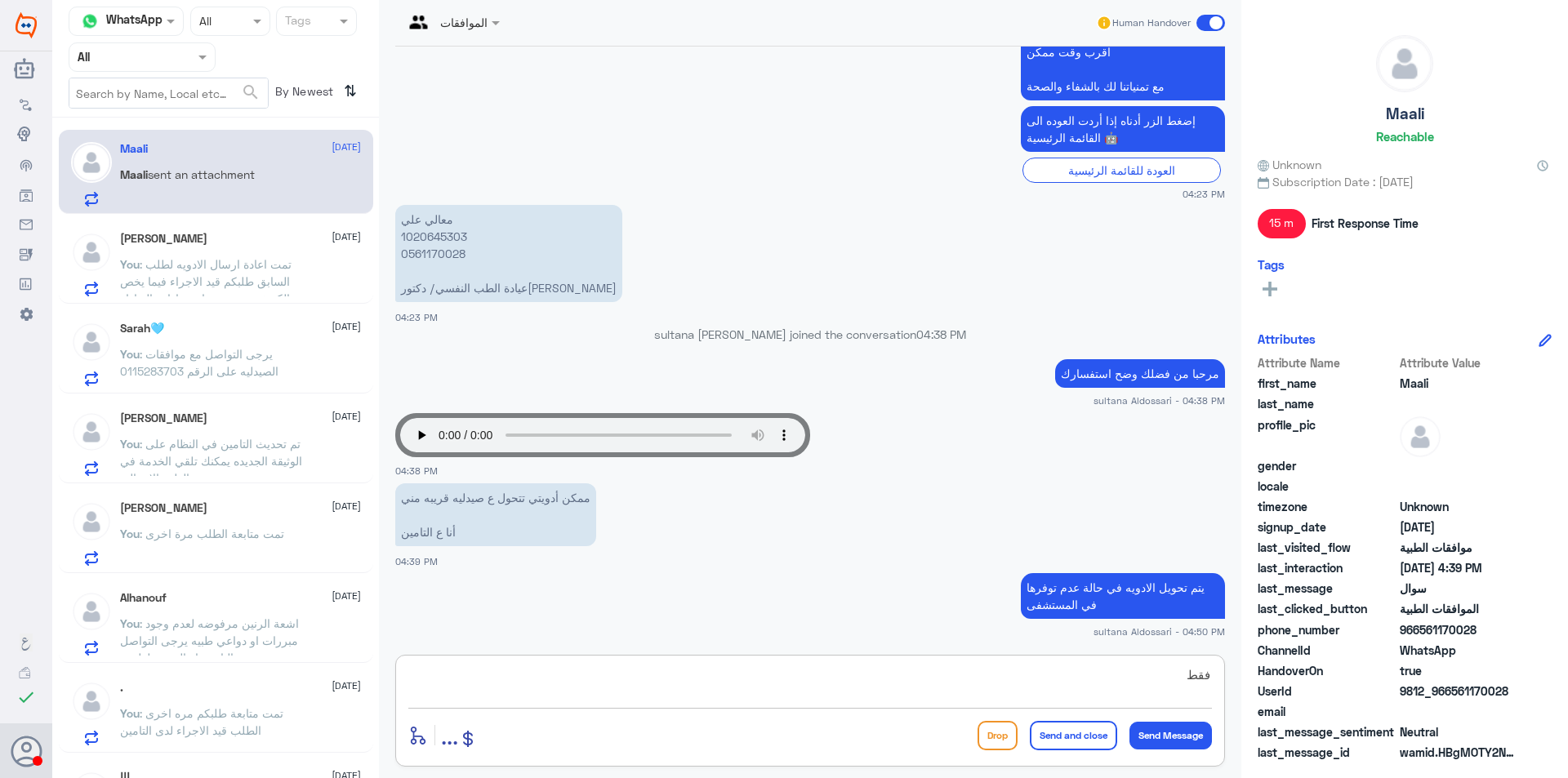
type textarea "فقط"
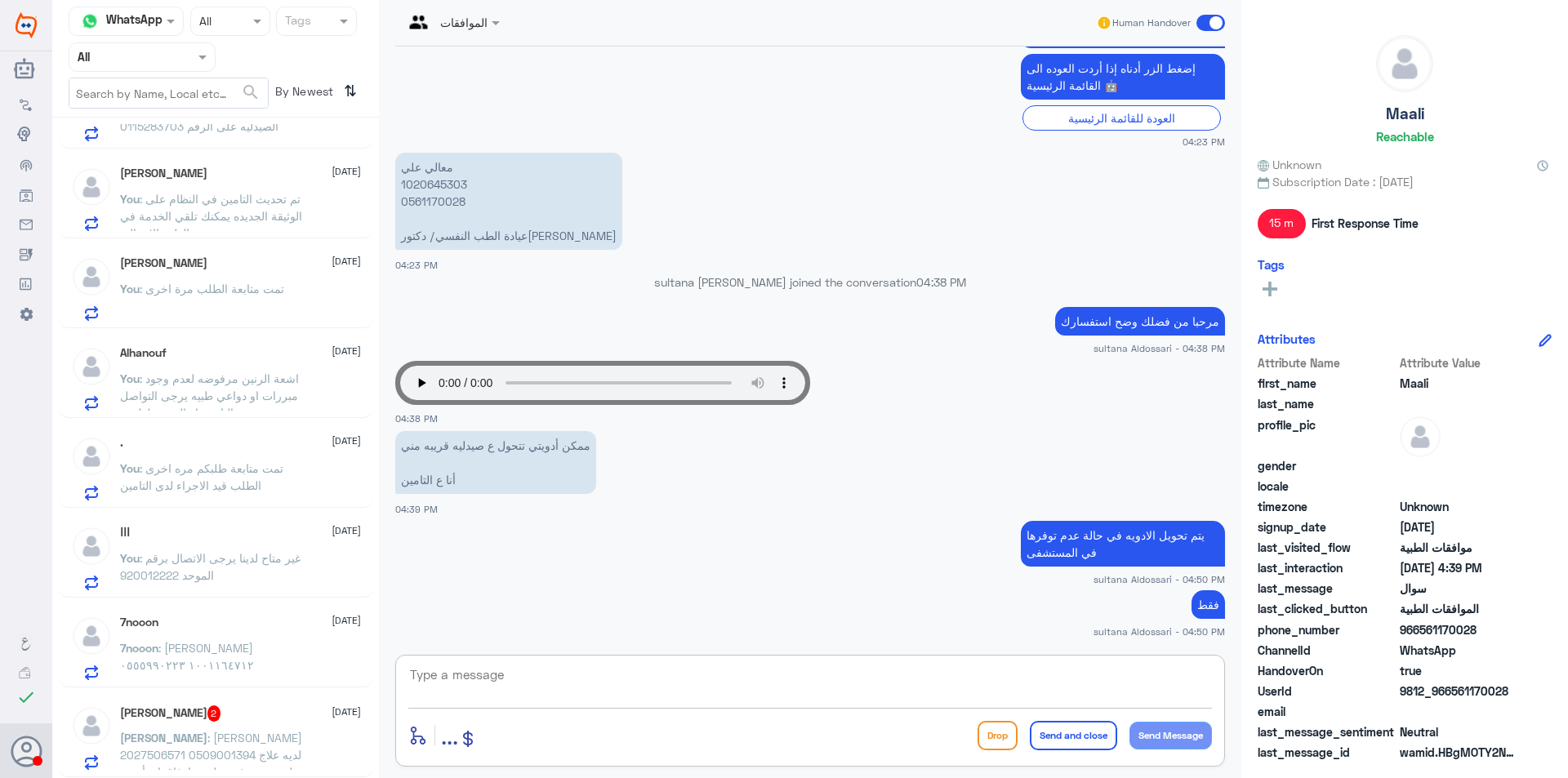
scroll to position [326, 0]
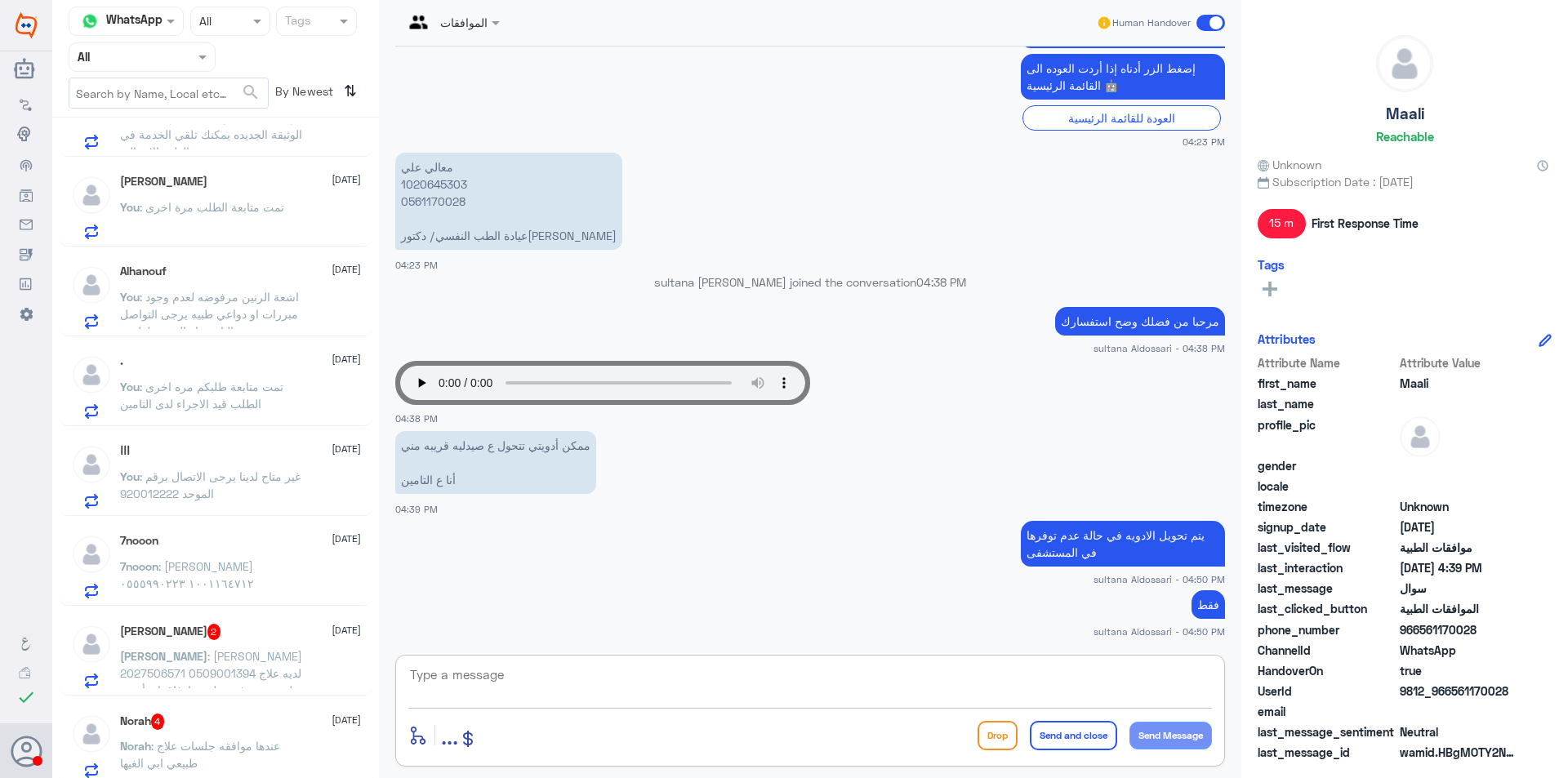
click at [199, 641] on h5 "[PERSON_NAME] 2" at bounding box center [170, 632] width 101 height 17
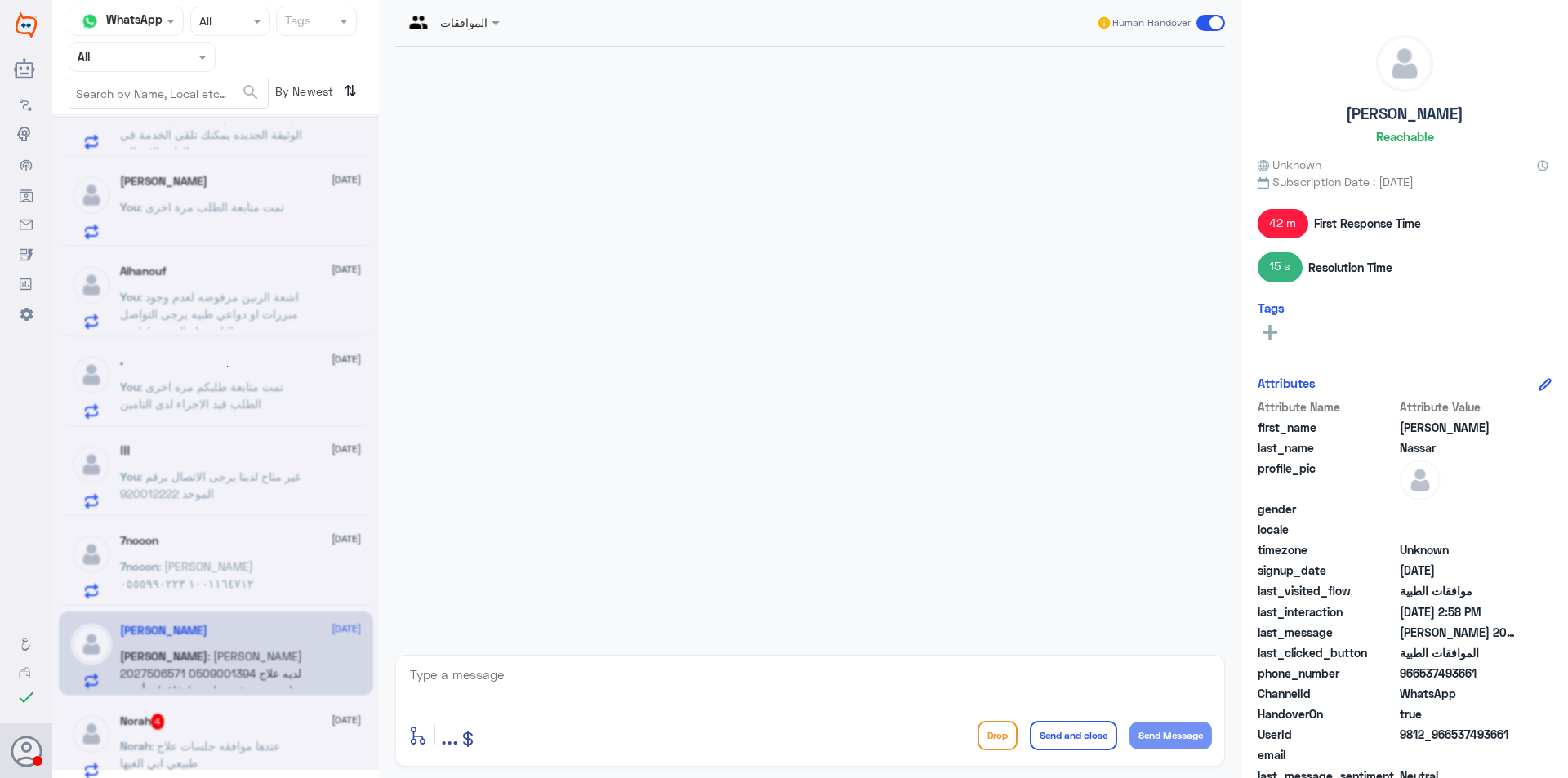
scroll to position [1631, 0]
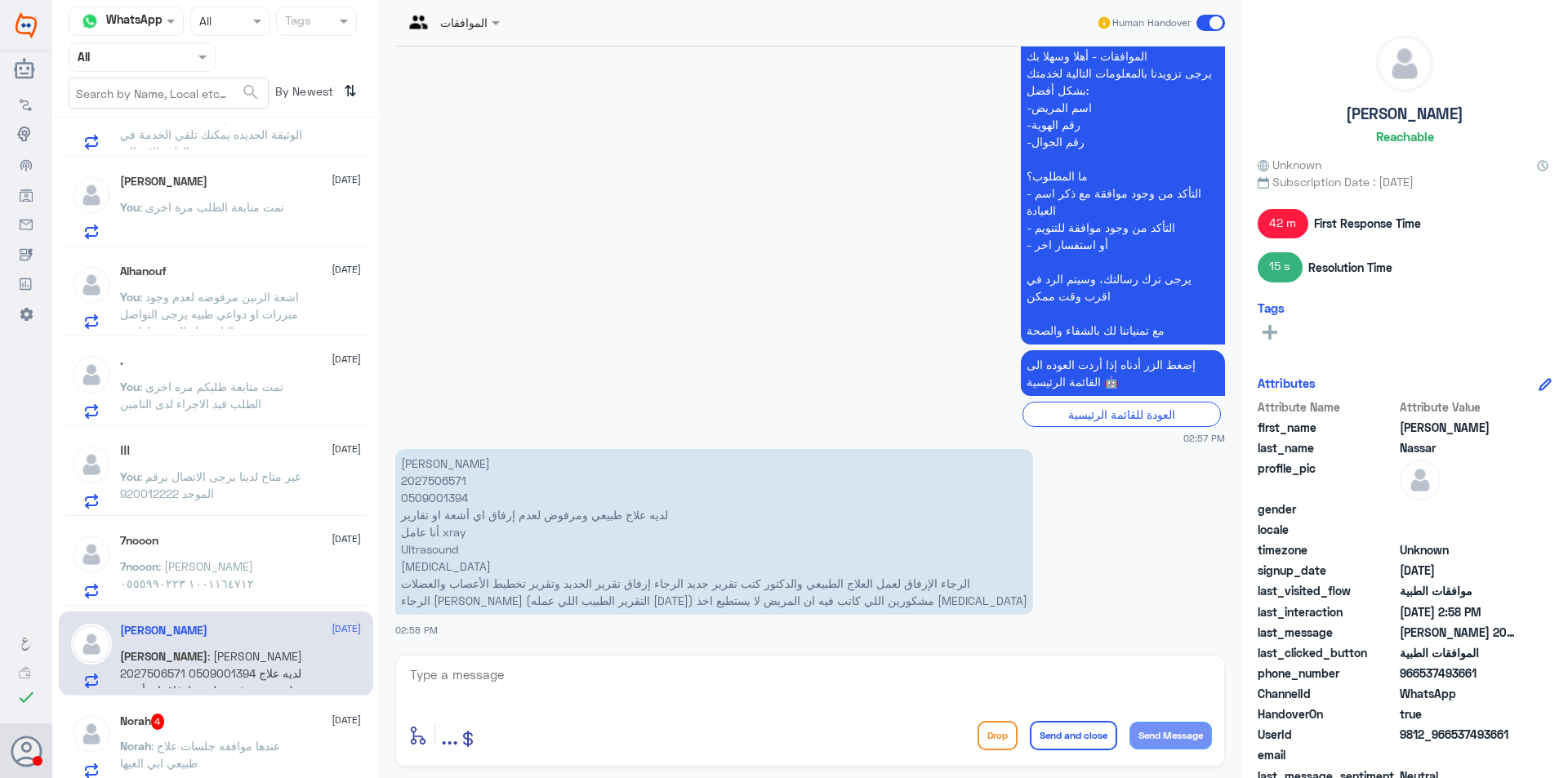
click at [418, 485] on p "[PERSON_NAME] 2027506571 0509001394 لديه علاج طبيعي ومرفوض لعدم إرفاق اي أشعة ا…" at bounding box center [714, 532] width 638 height 166
copy p "2027506571"
click at [629, 658] on div "enter flow name ... Drop Send and close Send Message" at bounding box center [810, 710] width 829 height 112
click at [602, 674] on textarea at bounding box center [810, 683] width 804 height 40
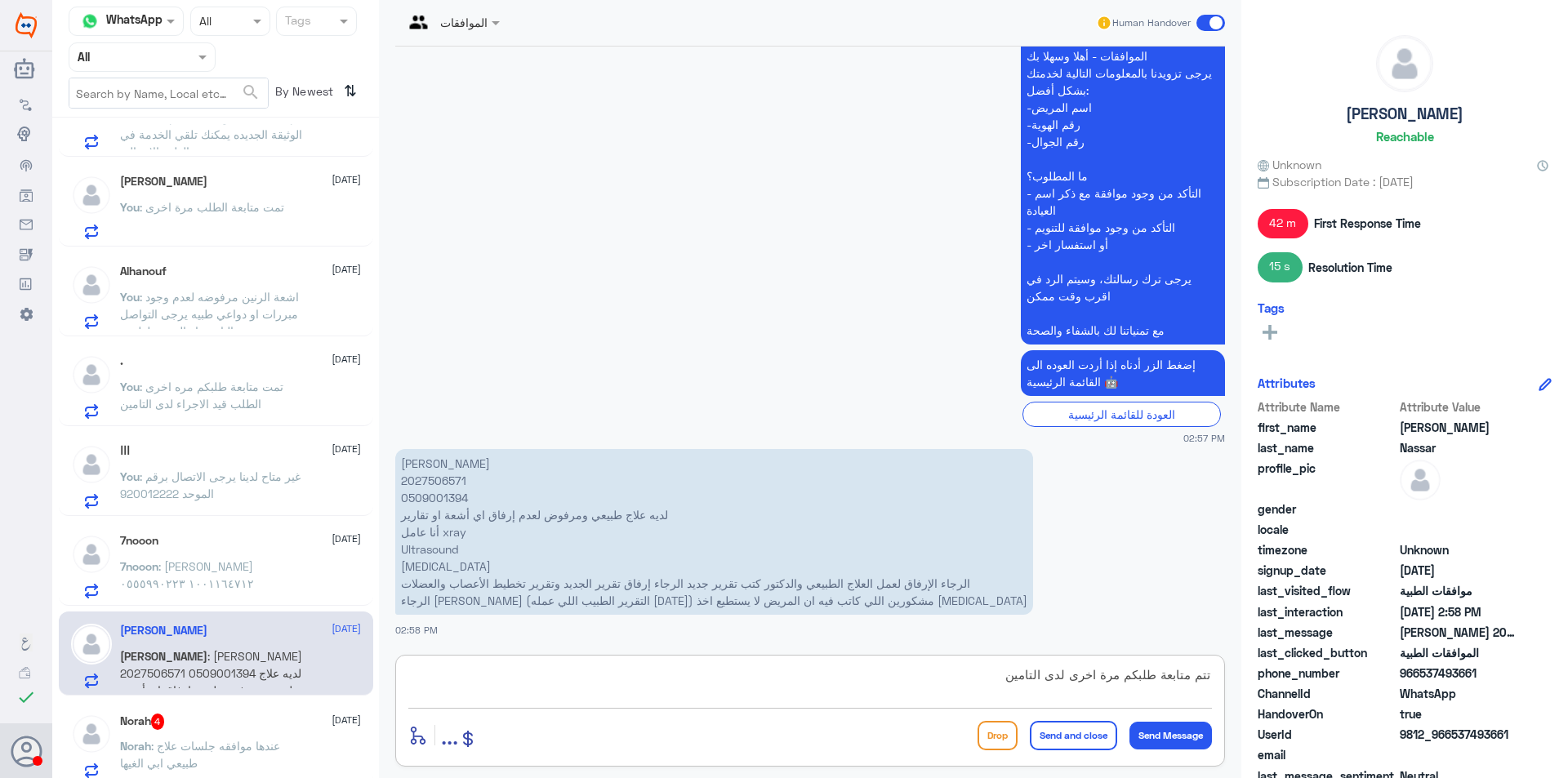
type textarea "تتم متابعة طلبكم مرة اخرى لدى التامين"
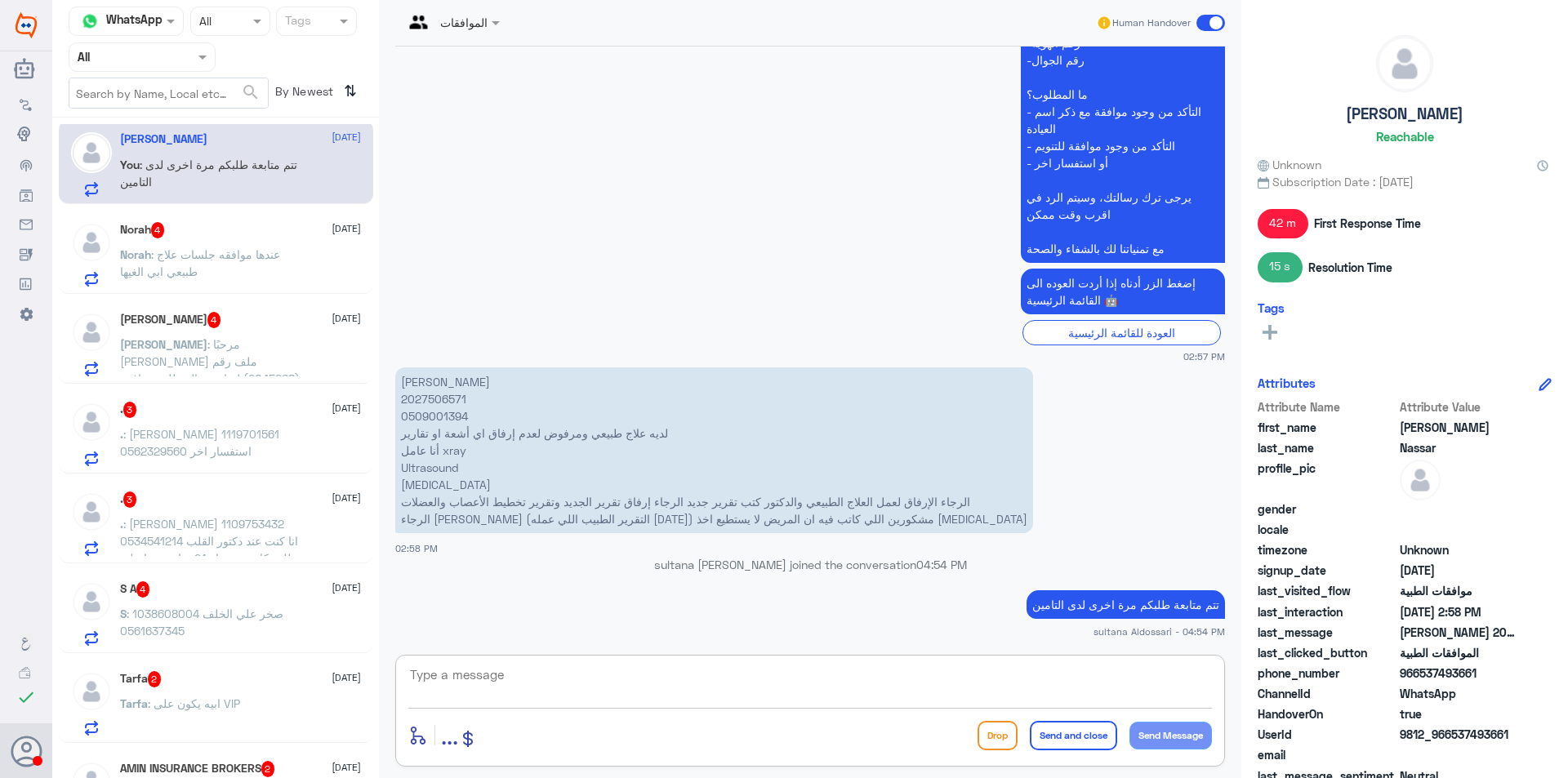
scroll to position [817, 0]
click at [261, 265] on p "Norah : عندها موافقه جلسات علاج طبيعي ابي الغيها" at bounding box center [212, 267] width 184 height 41
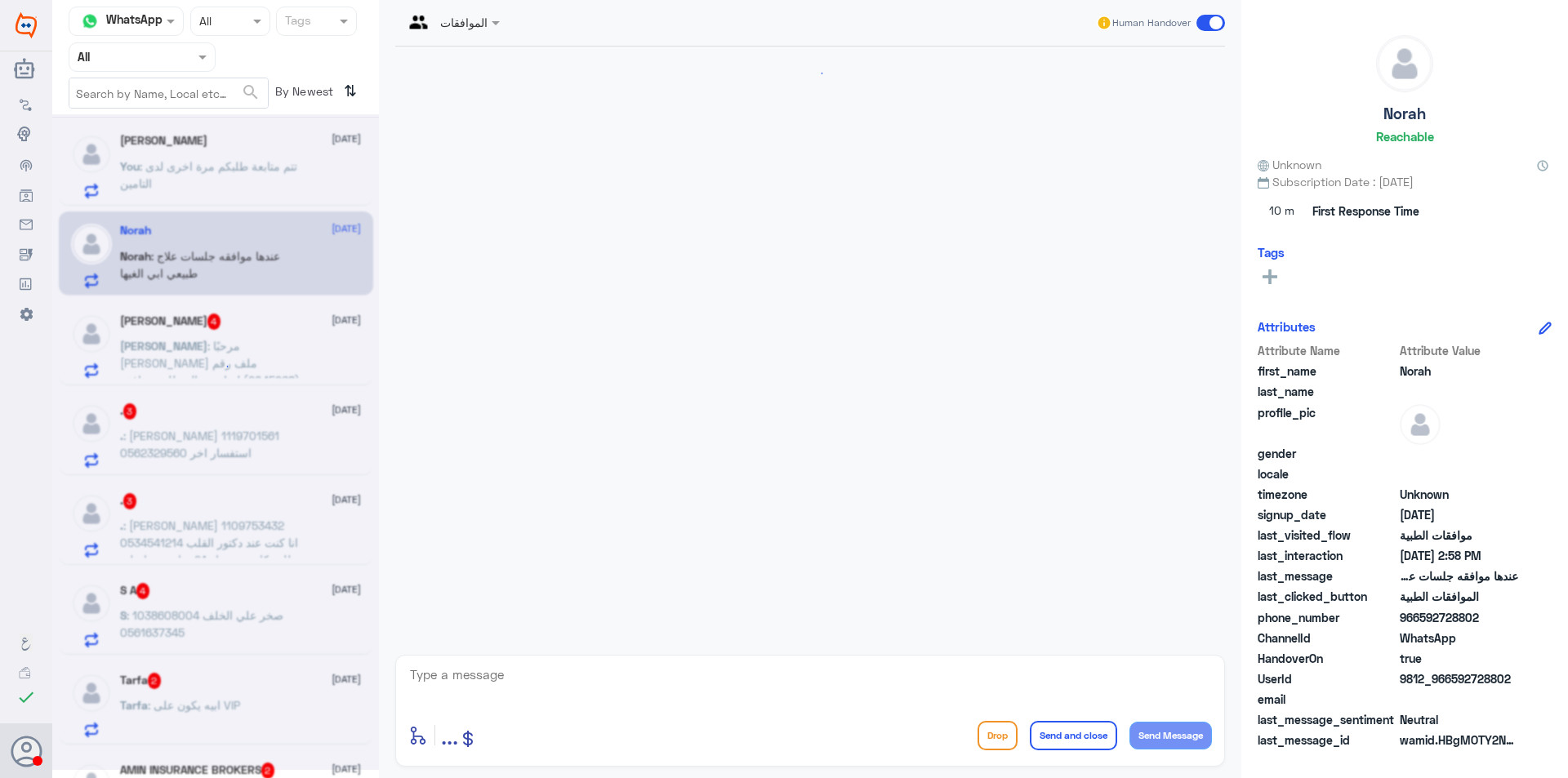
scroll to position [329, 0]
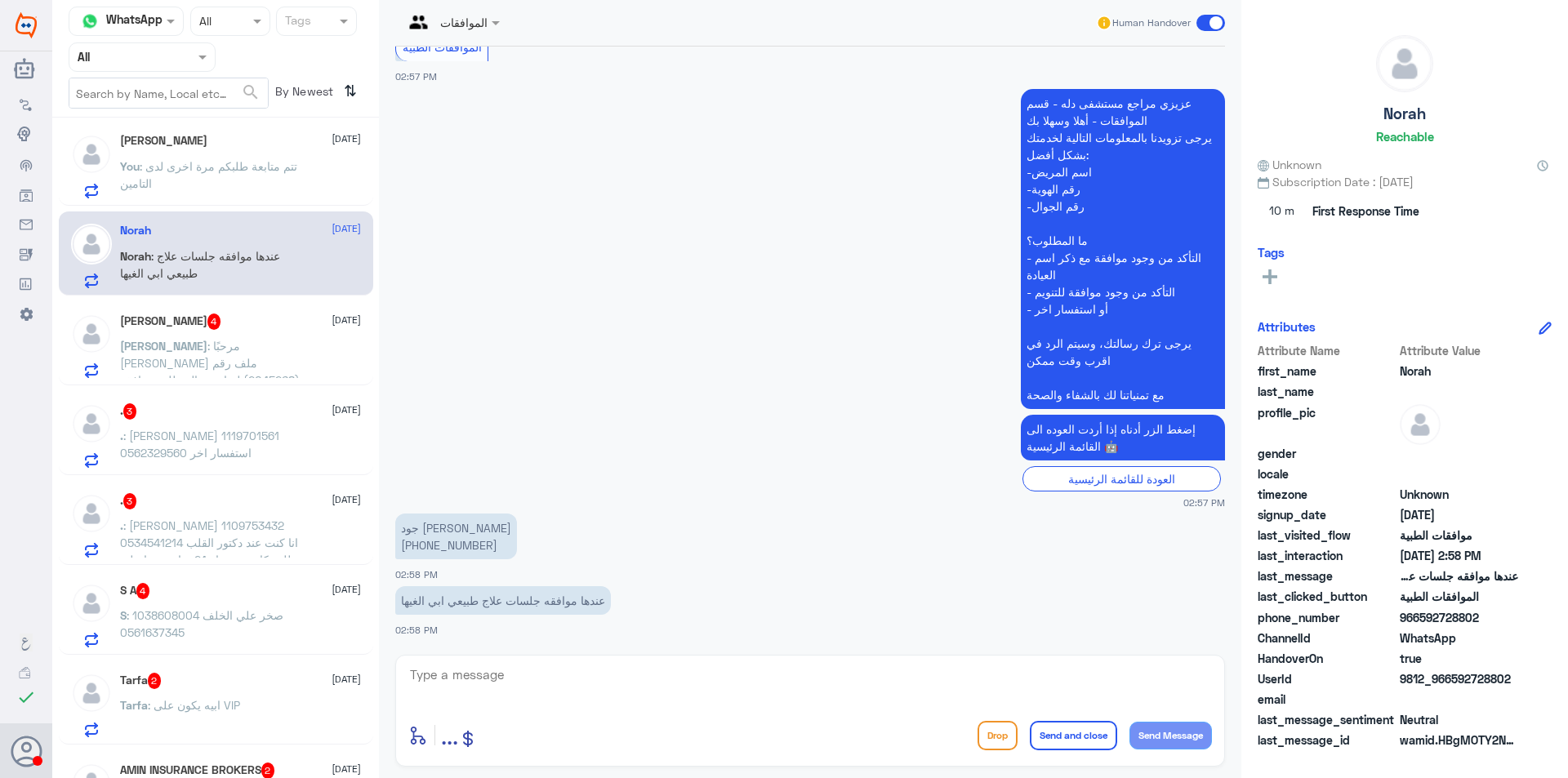
click at [566, 688] on textarea at bounding box center [810, 683] width 804 height 40
type textarea "ب"
type textarea "ي"
type textarea "من فضلك زودني برقم الطلب او الملف"
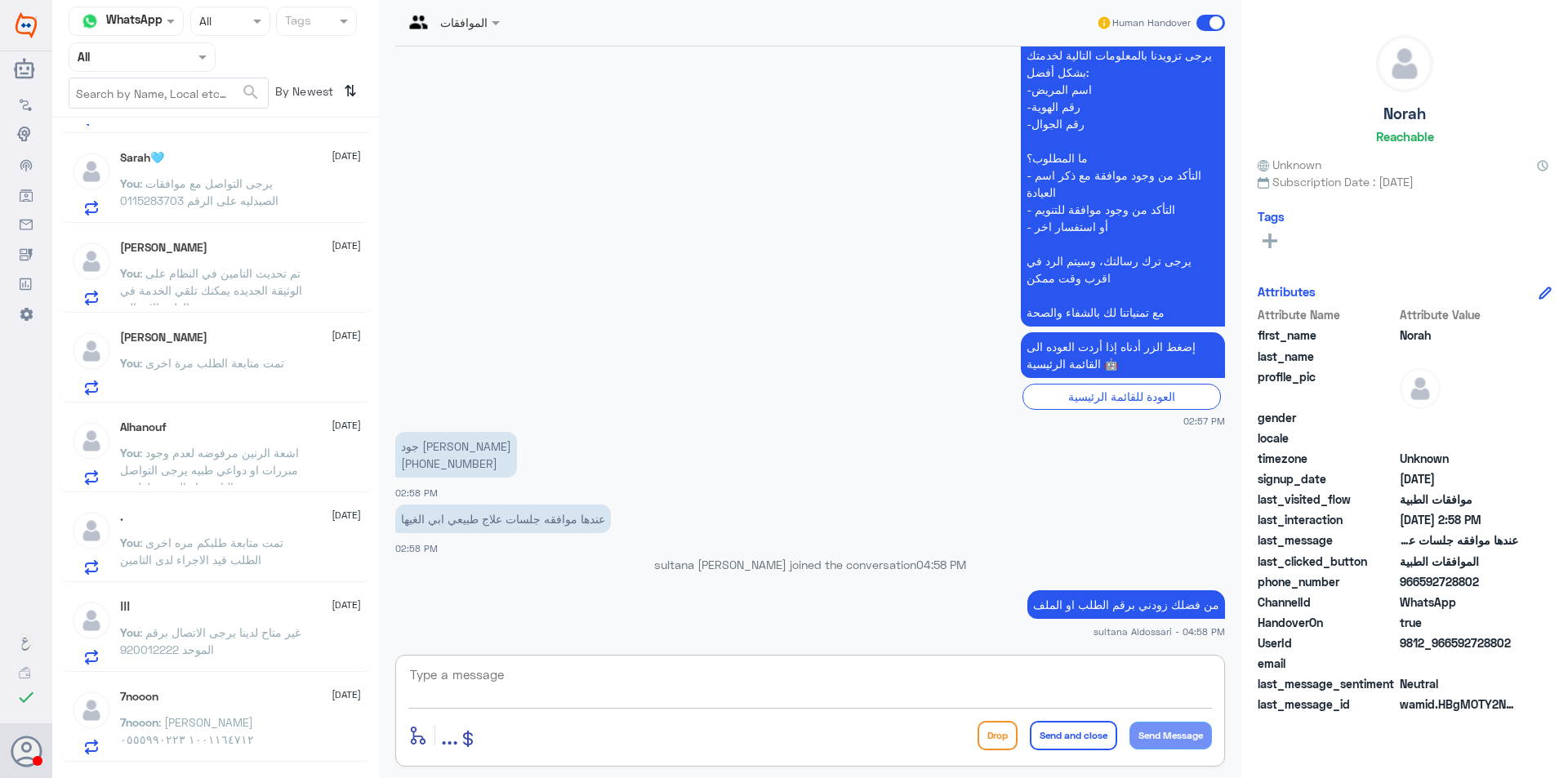
scroll to position [0, 0]
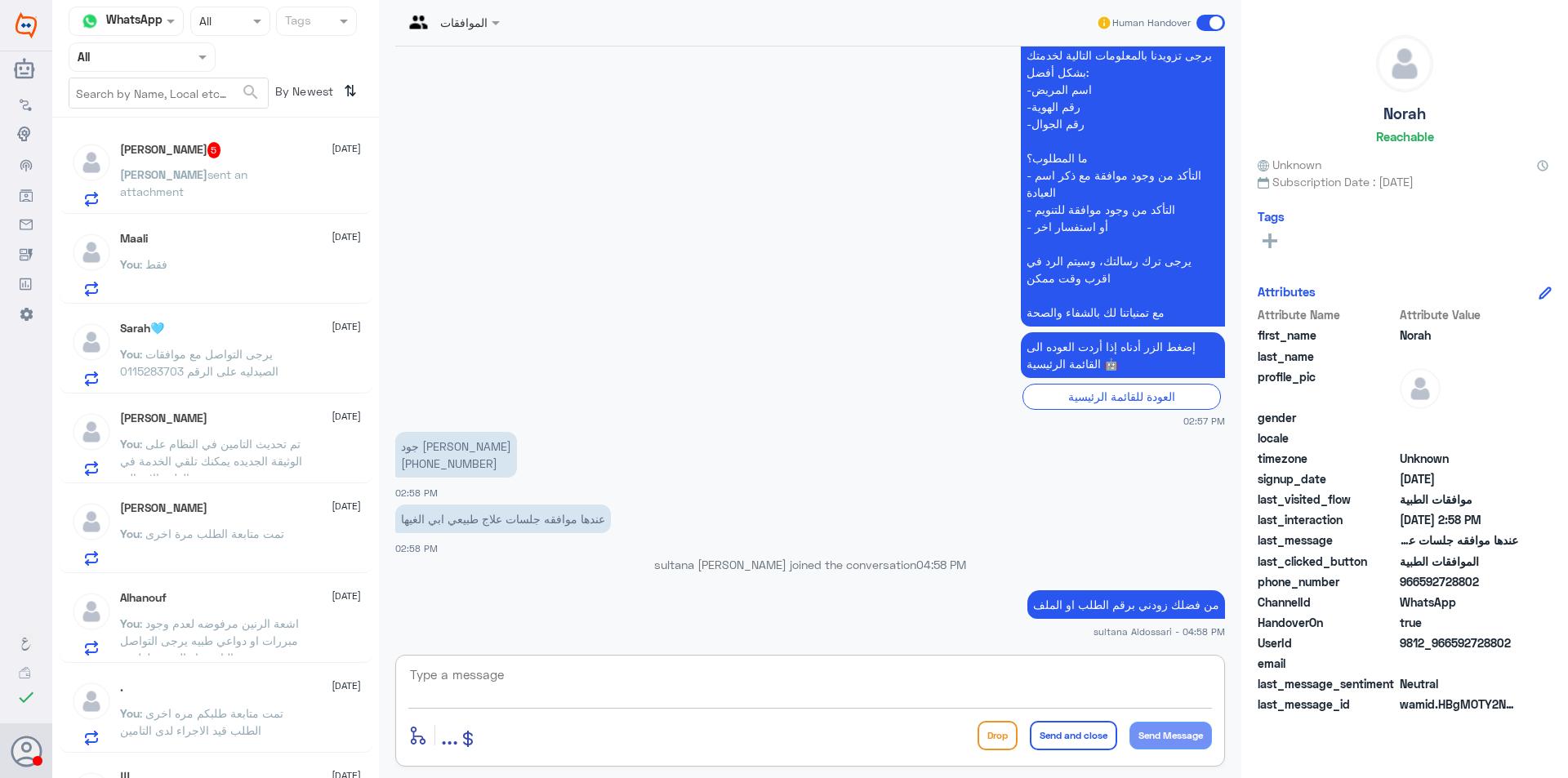
click at [260, 197] on p "[PERSON_NAME] sent an attachment" at bounding box center [212, 186] width 184 height 41
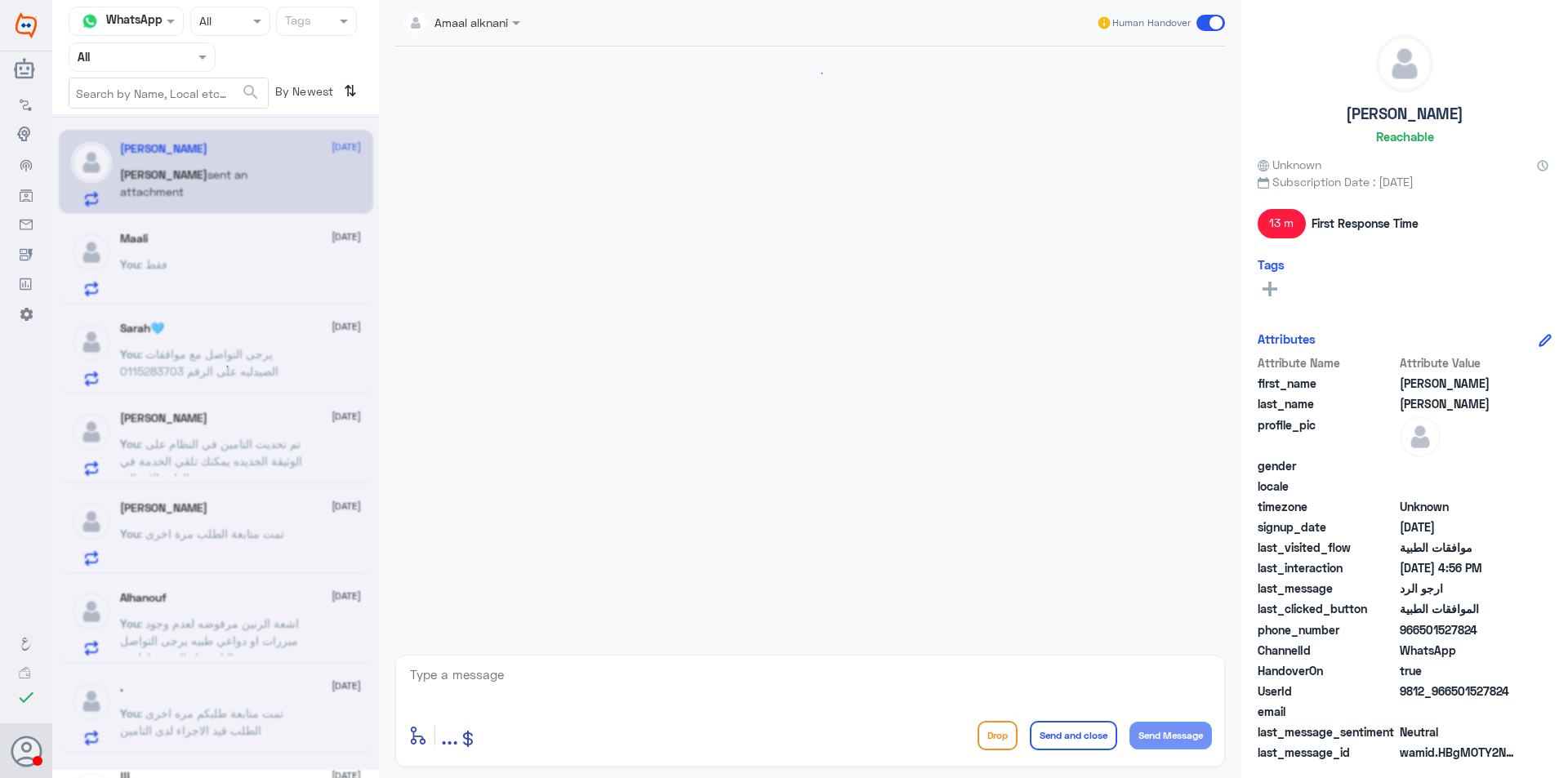
scroll to position [965, 0]
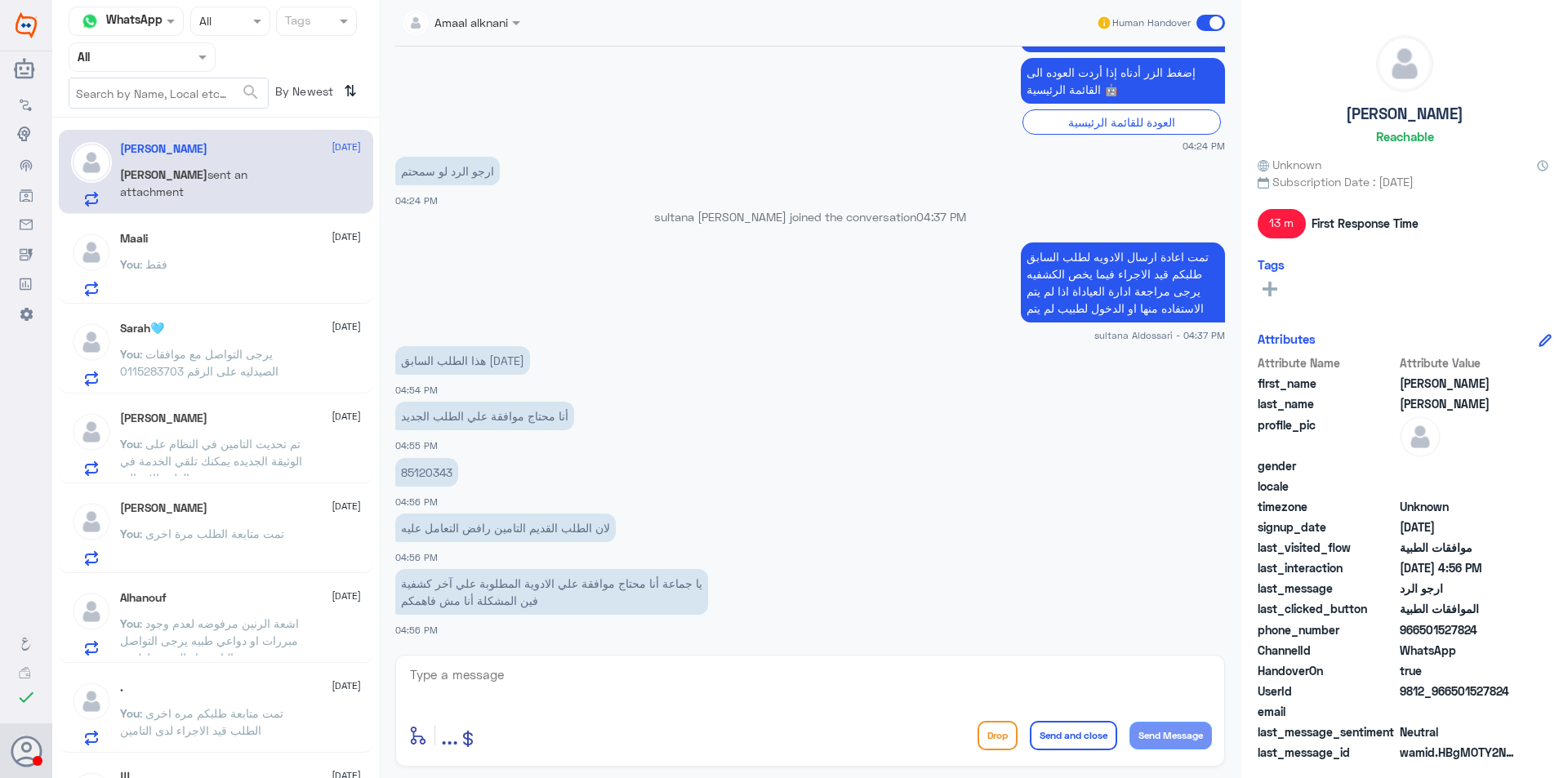
click at [434, 467] on p "85120343" at bounding box center [427, 472] width 63 height 29
copy p "85120343"
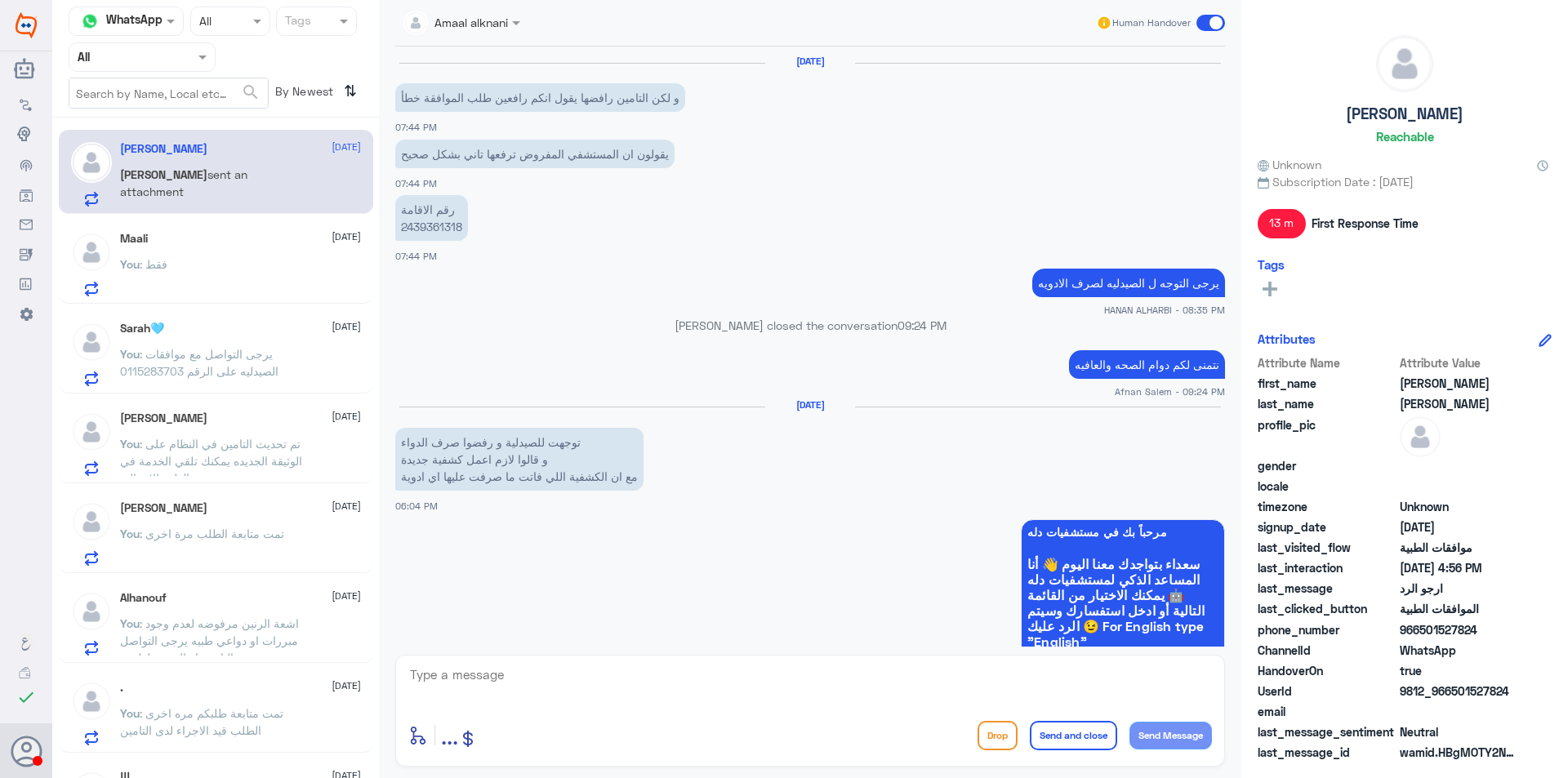
scroll to position [2019, 0]
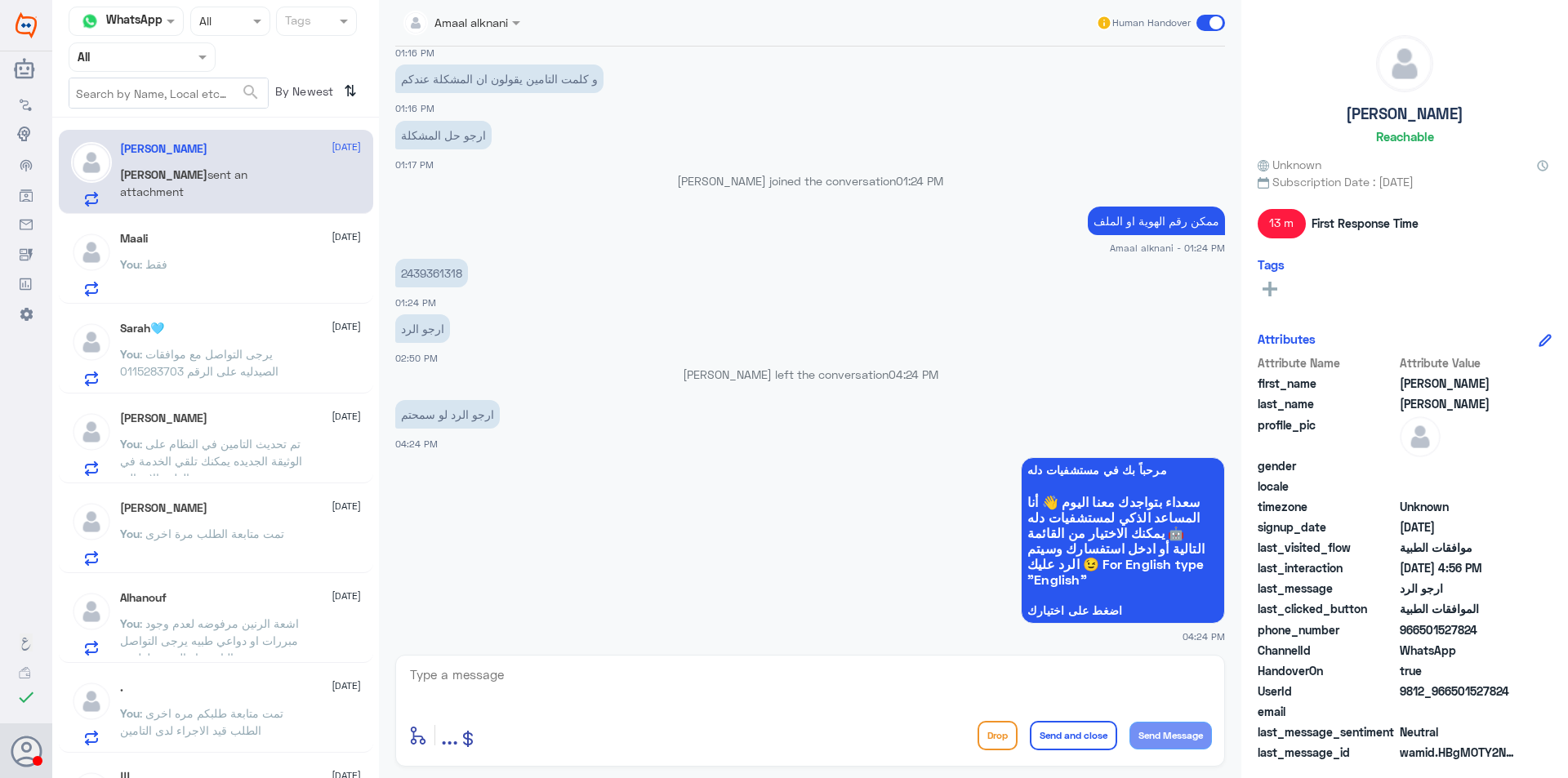
click at [430, 273] on p "2439361318" at bounding box center [432, 273] width 73 height 29
copy p "2439361318"
drag, startPoint x: 645, startPoint y: 676, endPoint x: 654, endPoint y: 679, distance: 9.5
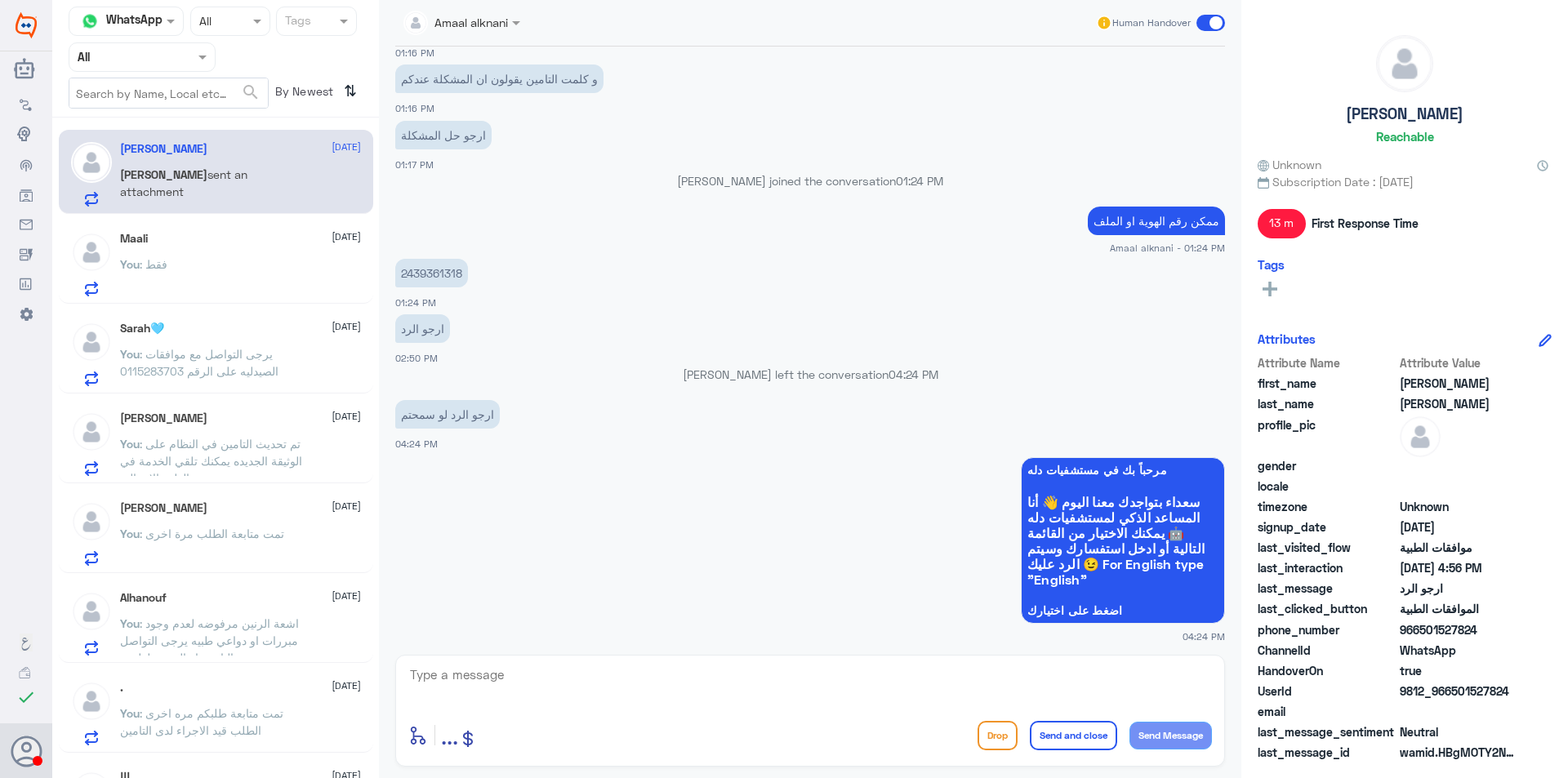
click at [654, 679] on textarea at bounding box center [810, 683] width 804 height 40
paste textarea "83952218"
type textarea "تمت الموافقه على متبقي الادويه على الطلب 83952218 يمكنك صرف العلاج"
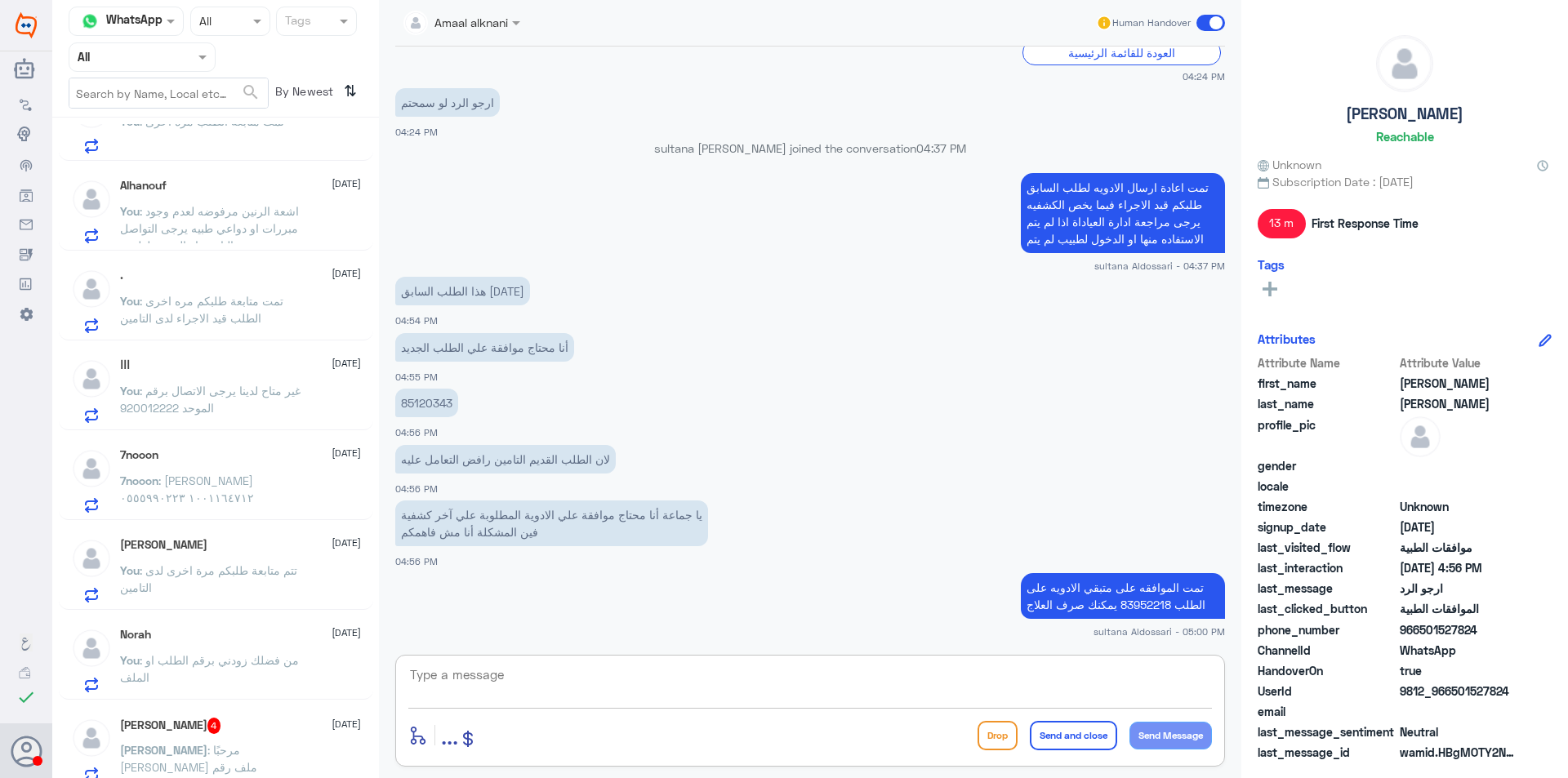
scroll to position [408, 0]
click at [1039, 681] on textarea at bounding box center [810, 683] width 804 height 40
type textarea "يرجى التوجه لصيدليه لتلقي الخدمة"
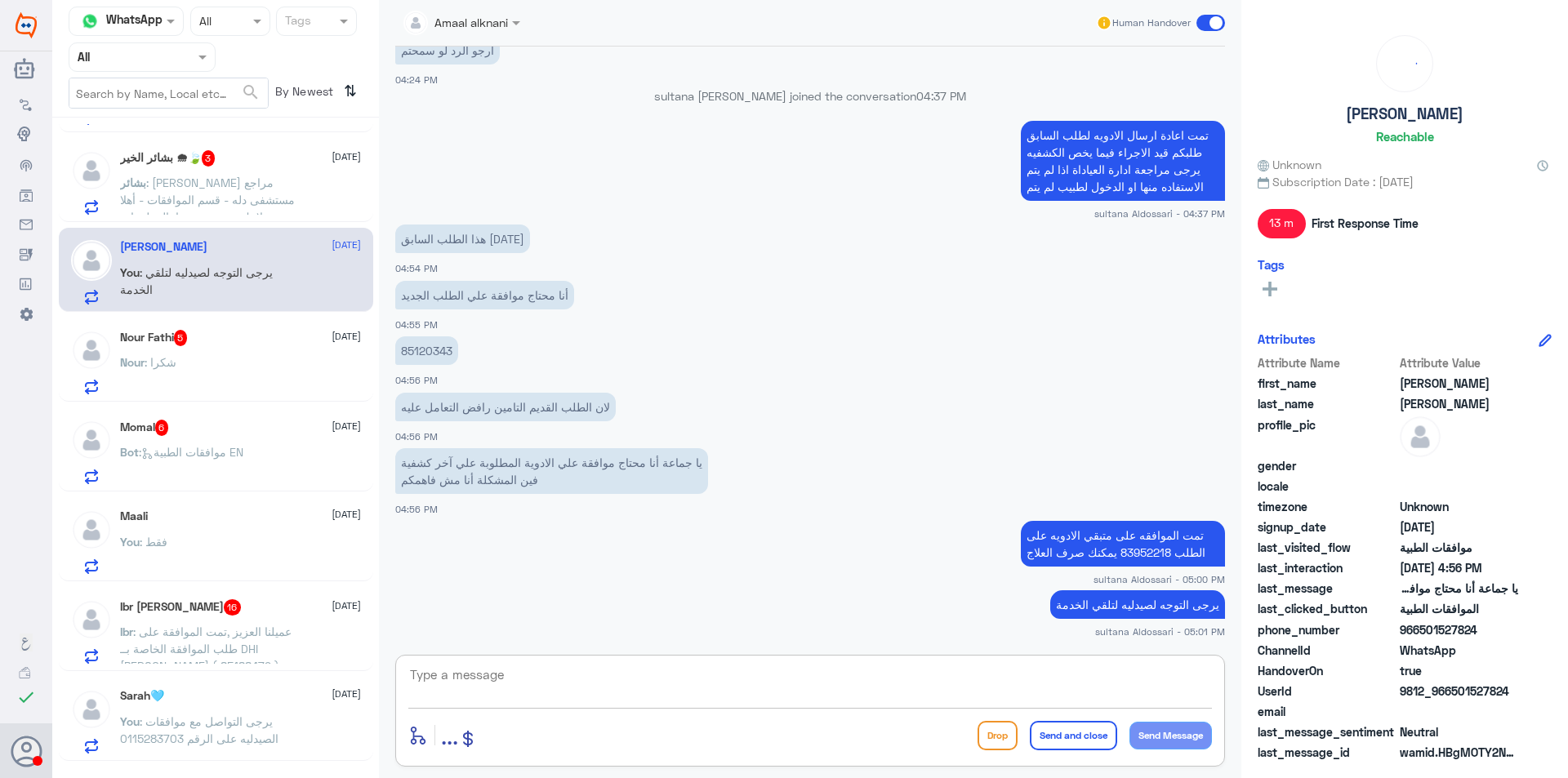
scroll to position [0, 0]
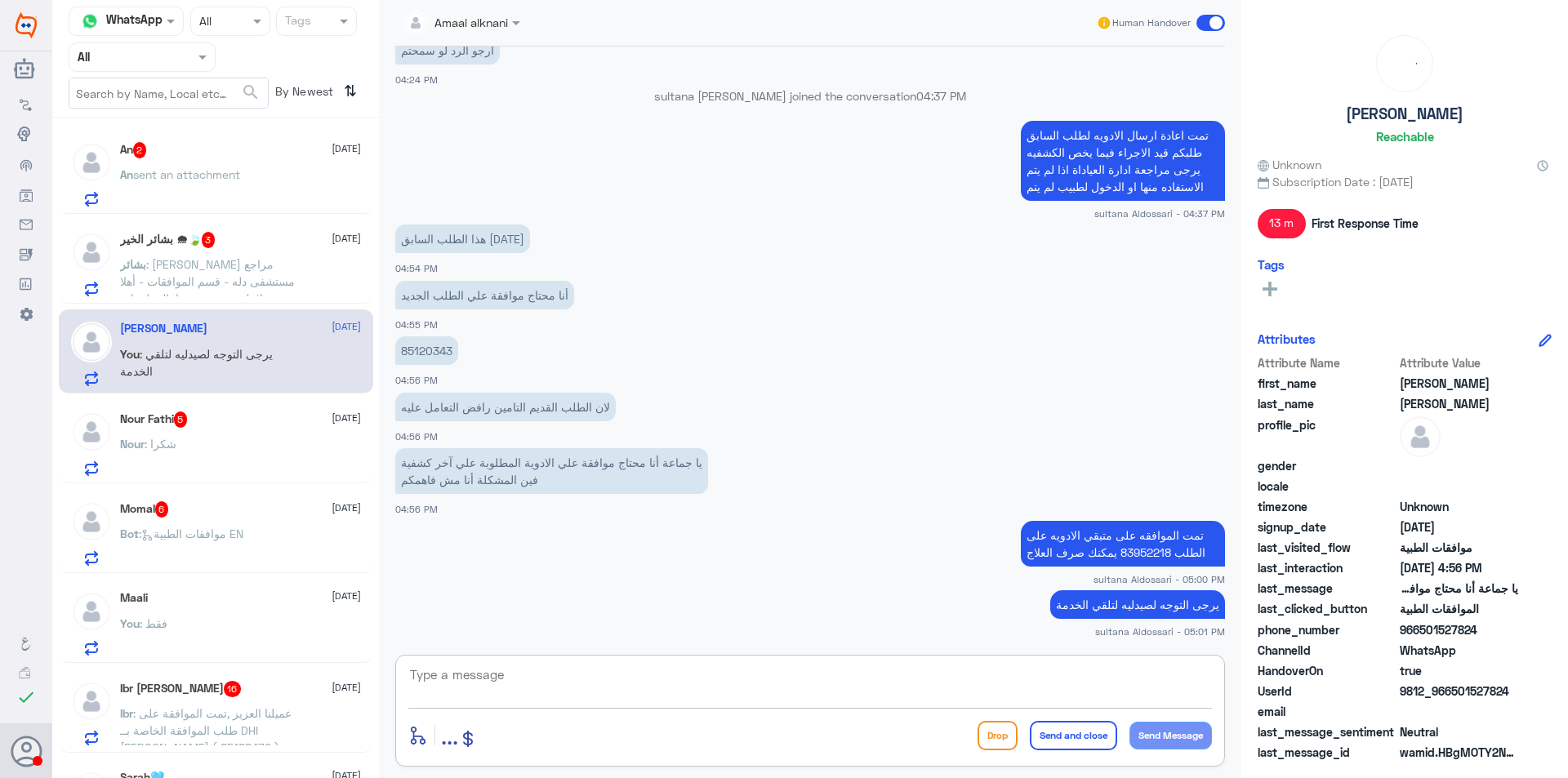
click at [379, 124] on div "Amaal alknani Human Handover [DATE] و لكن التامين رافضها يقول انكم رافعين طلب ا…" at bounding box center [810, 391] width 862 height 783
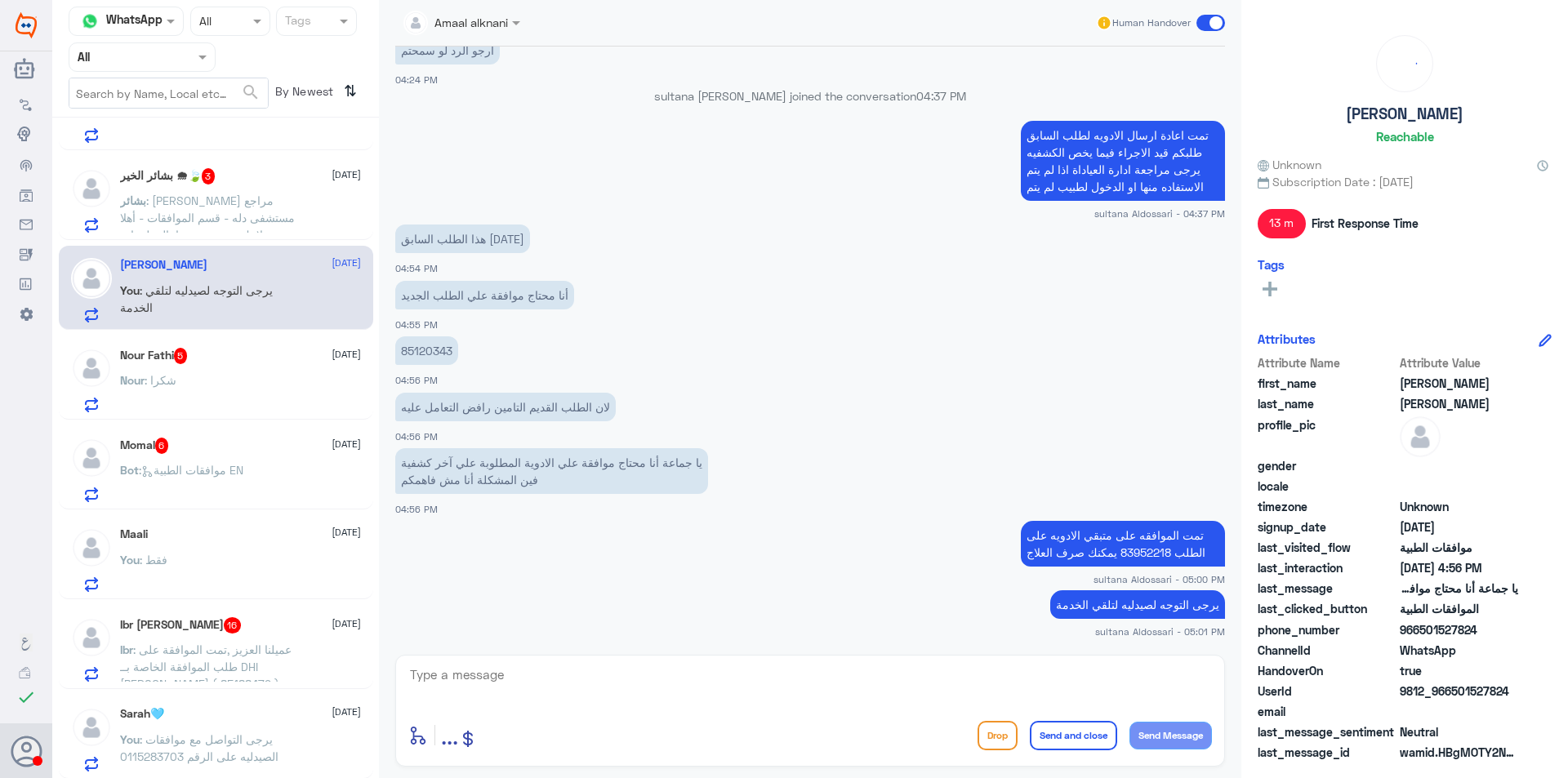
scroll to position [82, 0]
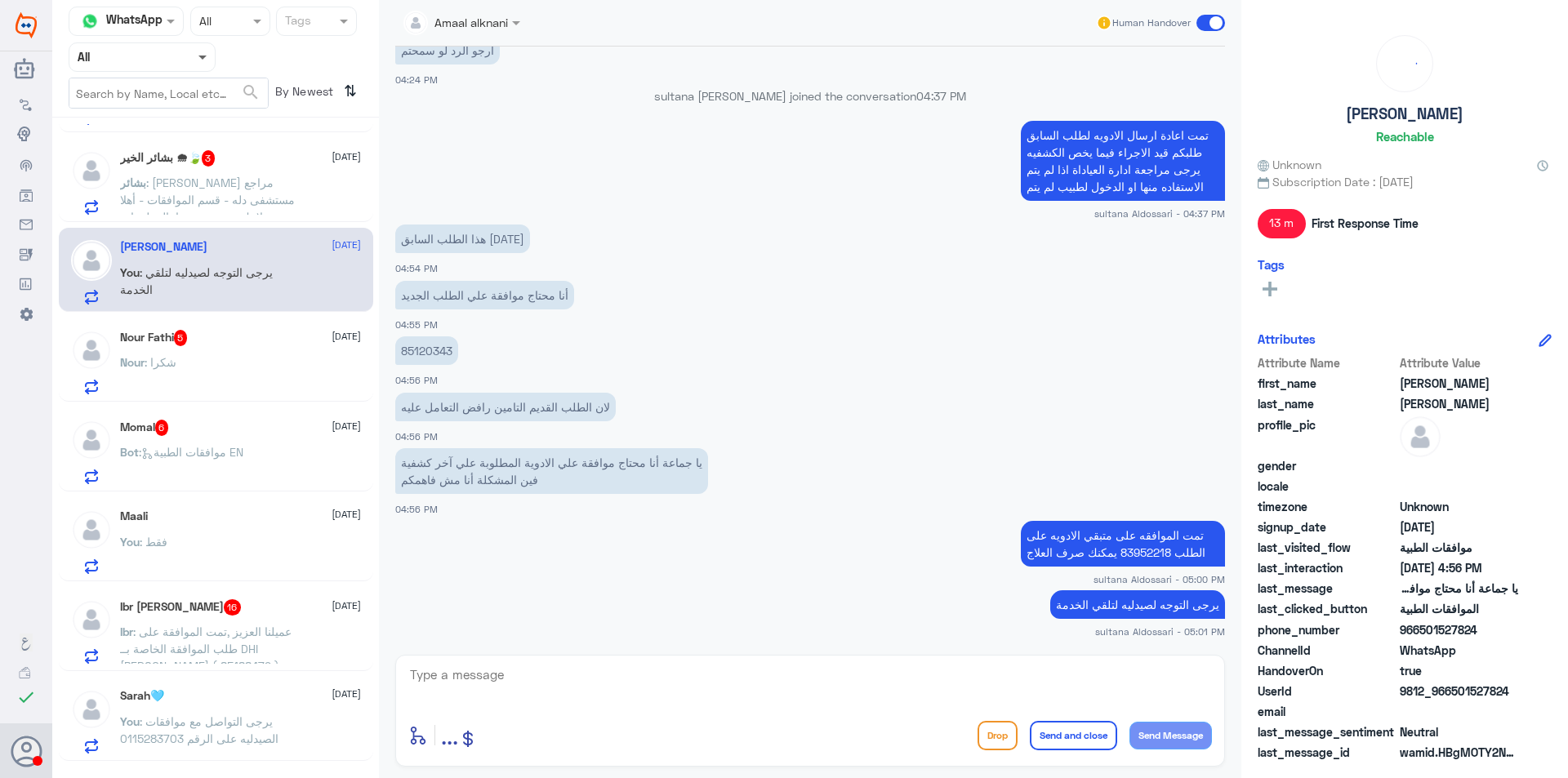
click at [200, 58] on span at bounding box center [203, 58] width 8 height 6
click at [159, 149] on div "Your Inbox" at bounding box center [141, 166] width 147 height 38
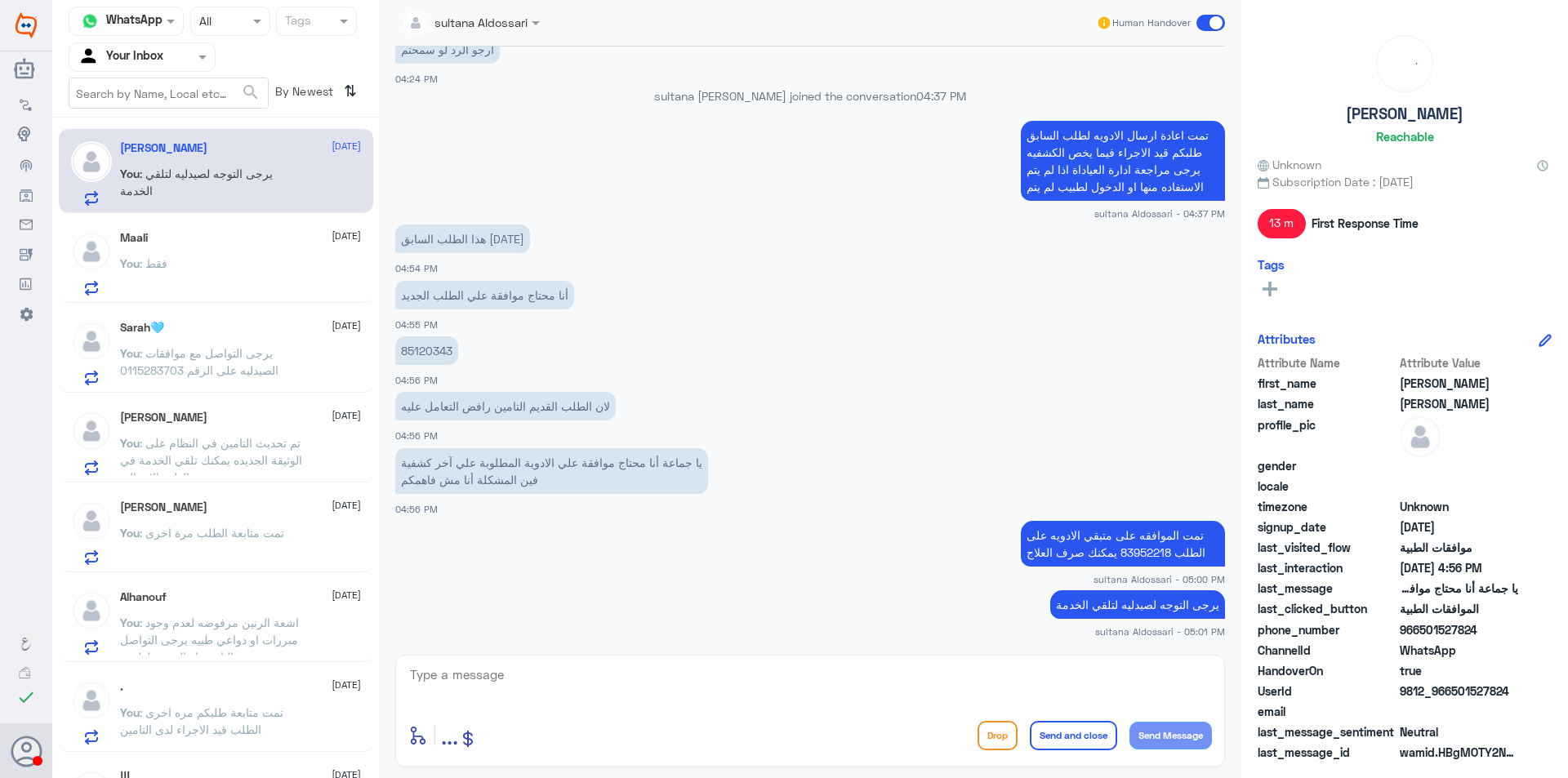
scroll to position [0, 0]
click at [185, 54] on div at bounding box center [141, 56] width 145 height 19
click at [168, 63] on div at bounding box center [141, 56] width 145 height 19
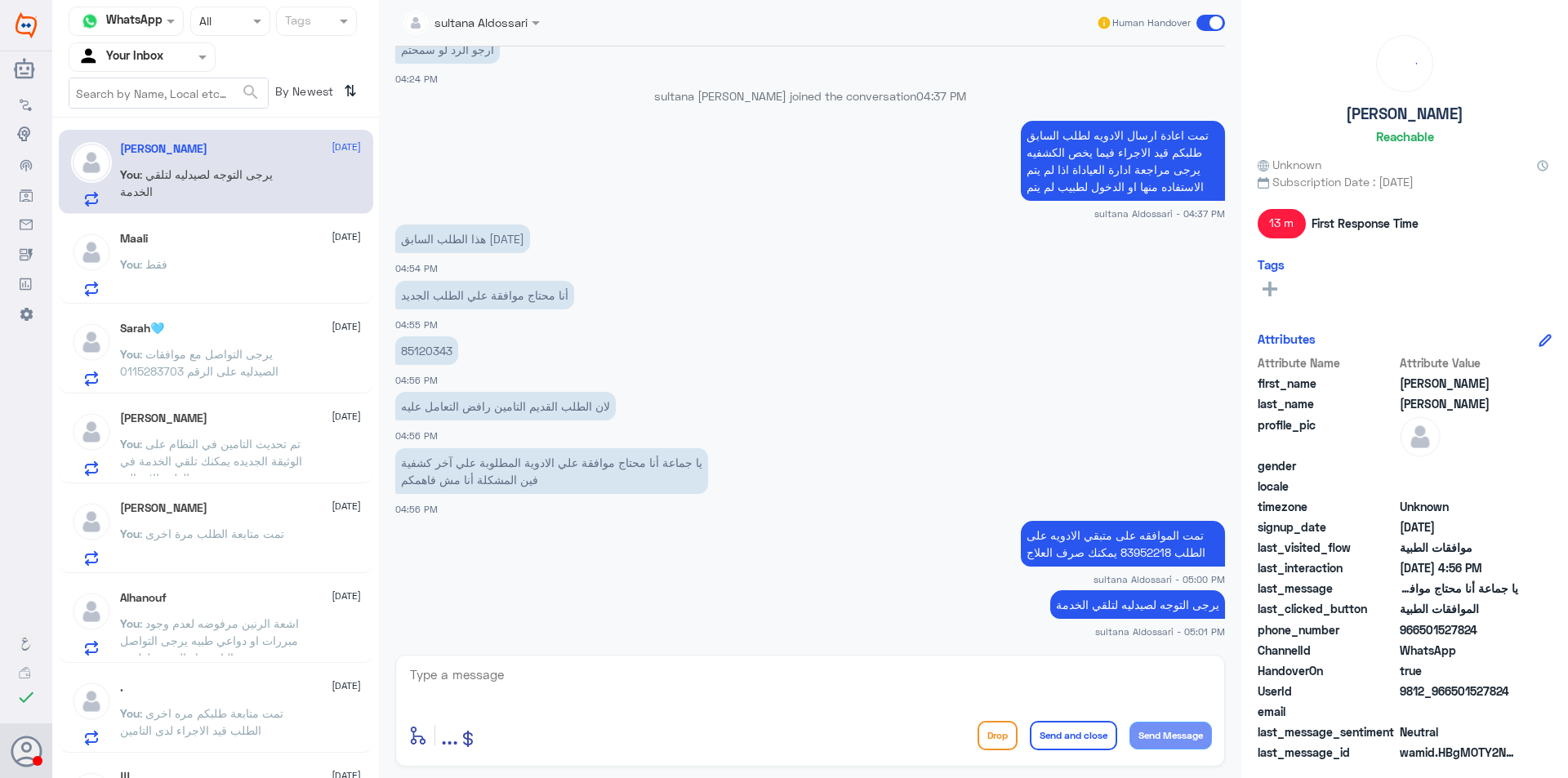
click at [171, 57] on div at bounding box center [141, 56] width 145 height 19
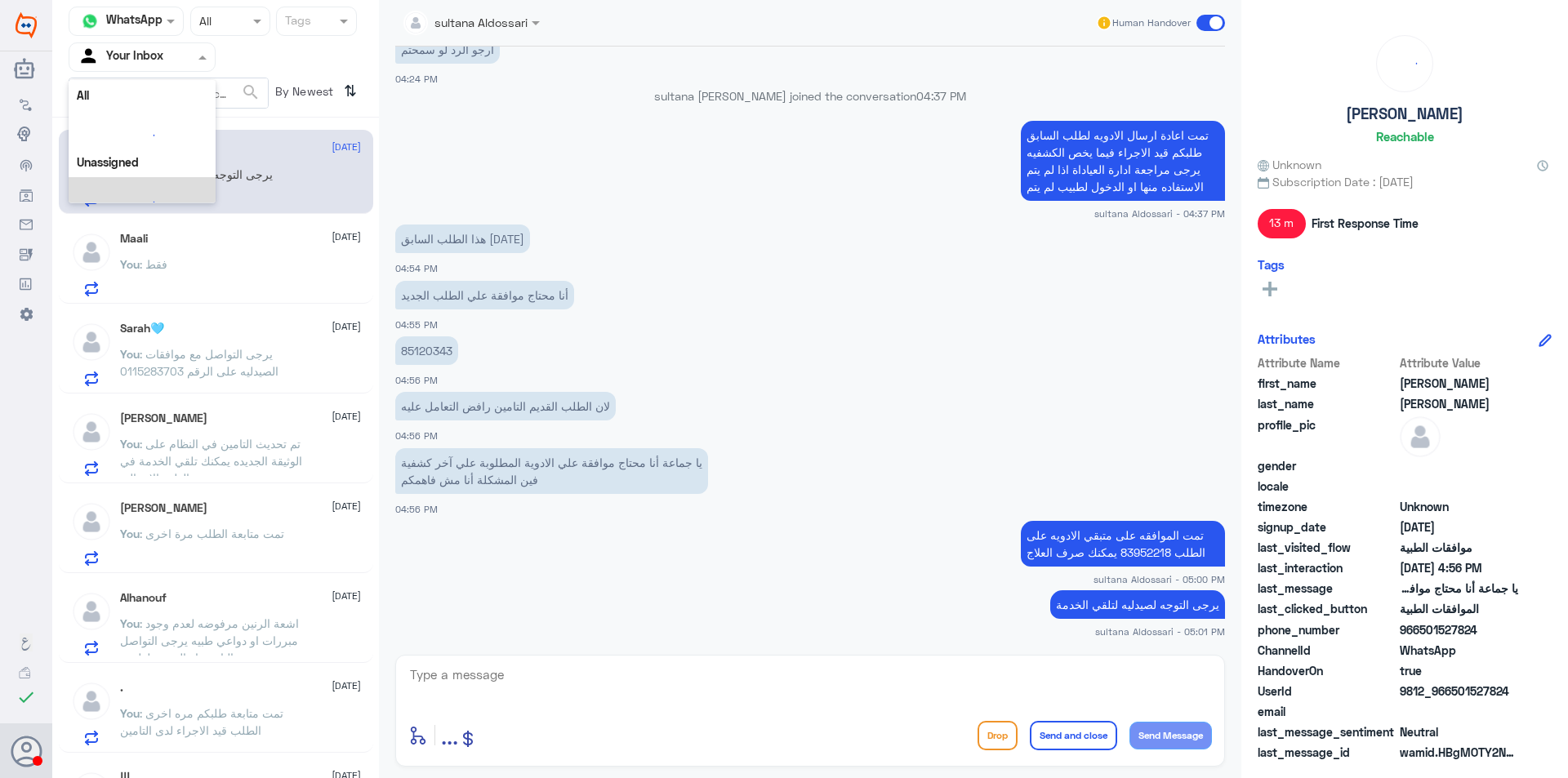
click at [171, 57] on div at bounding box center [141, 56] width 145 height 19
click at [209, 54] on span at bounding box center [205, 56] width 21 height 17
click at [154, 185] on Team "Your Team" at bounding box center [133, 182] width 55 height 14
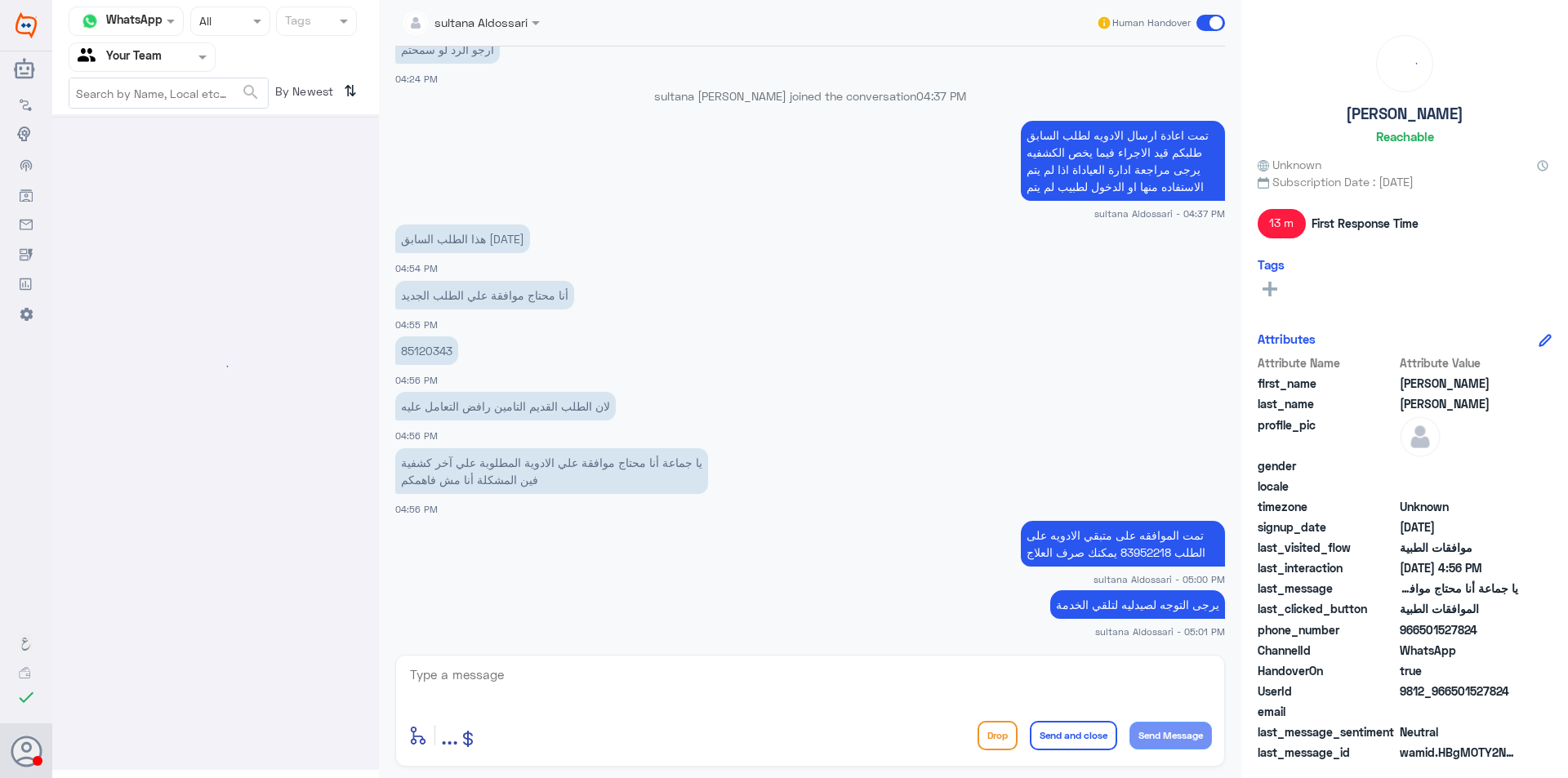
click at [154, 185] on div at bounding box center [216, 442] width 326 height 655
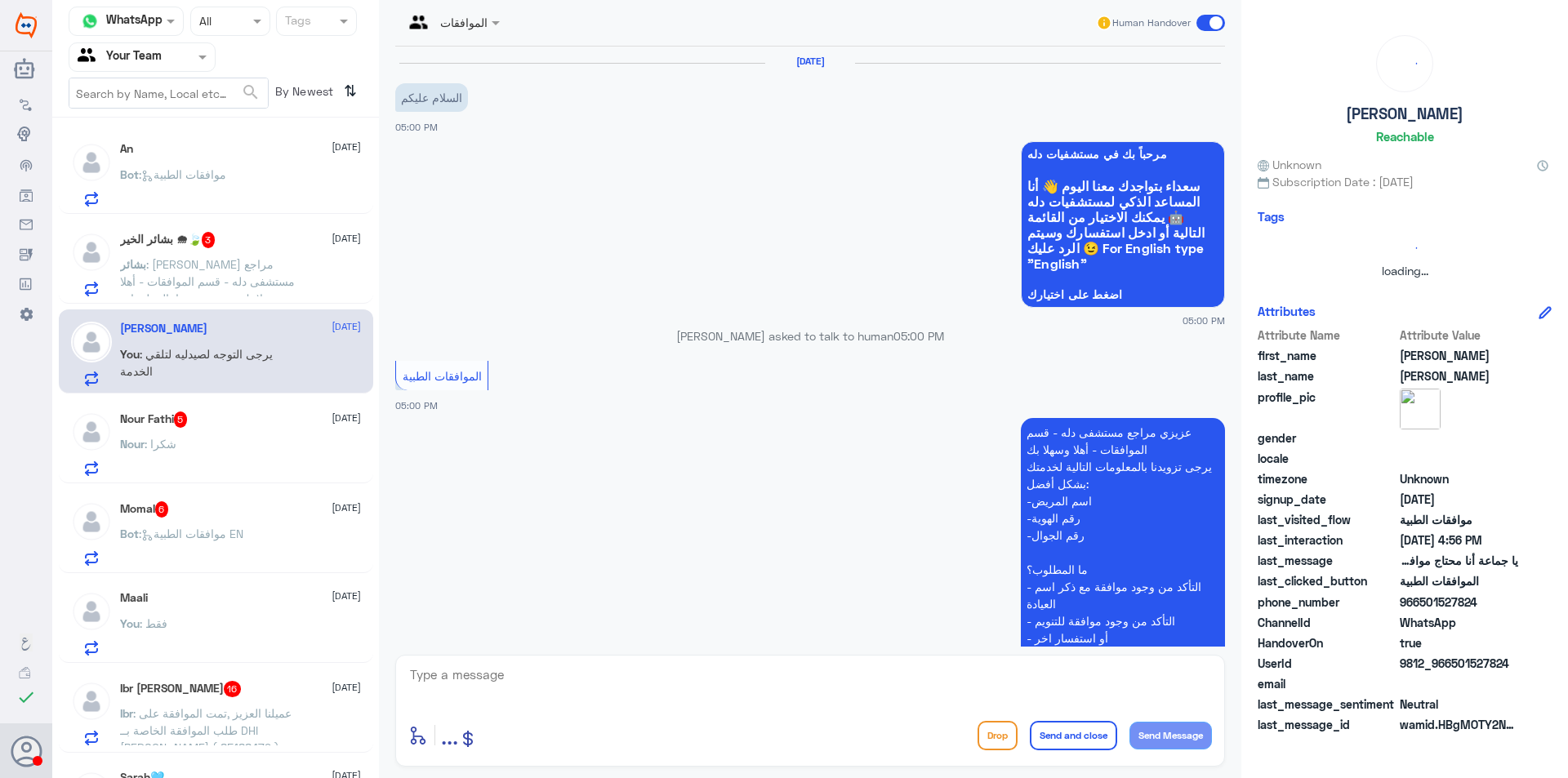
scroll to position [200, 0]
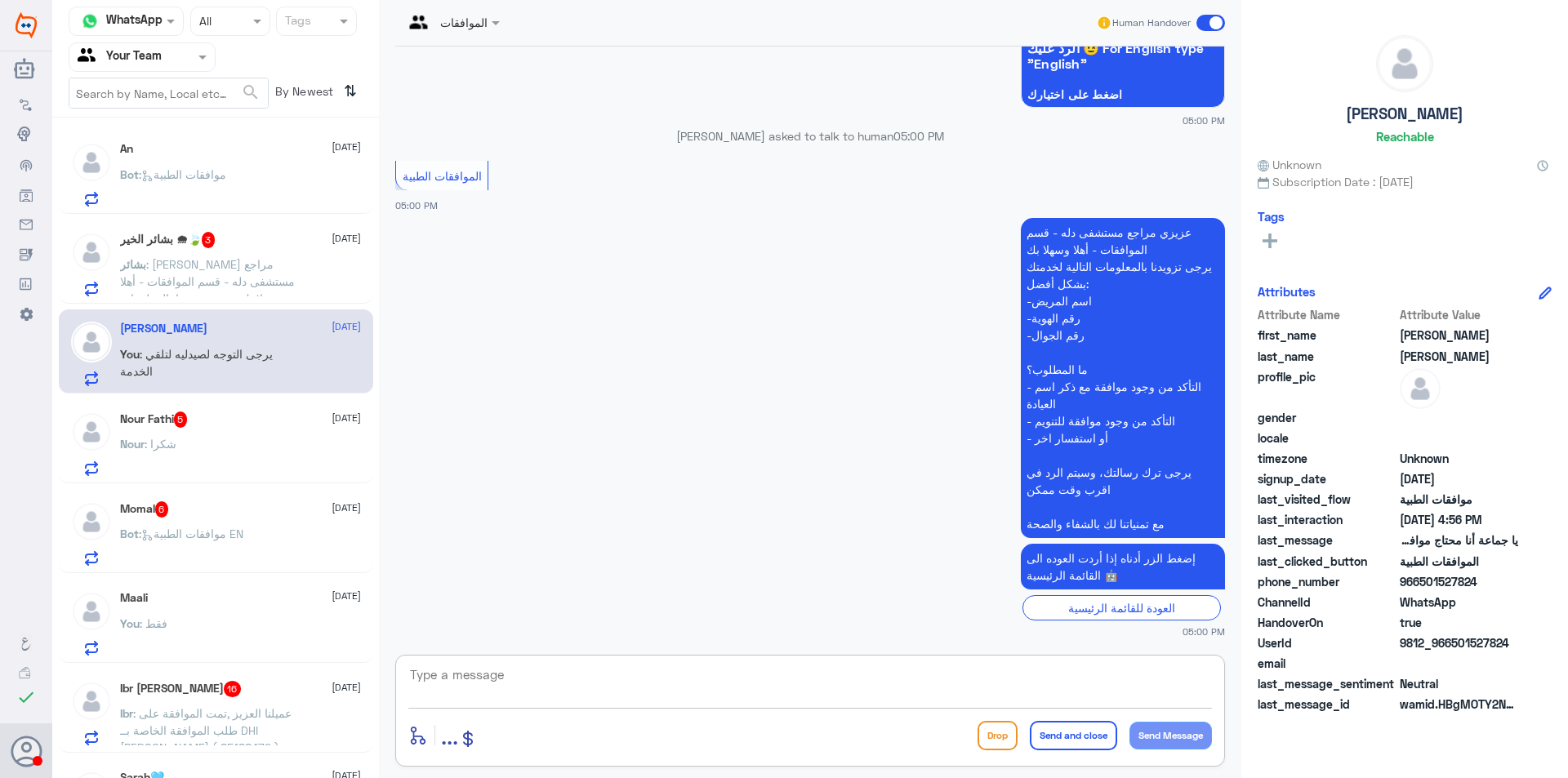
click at [537, 676] on textarea at bounding box center [810, 683] width 804 height 40
type textarea "مرحبا كيف اقدر اساعدك"
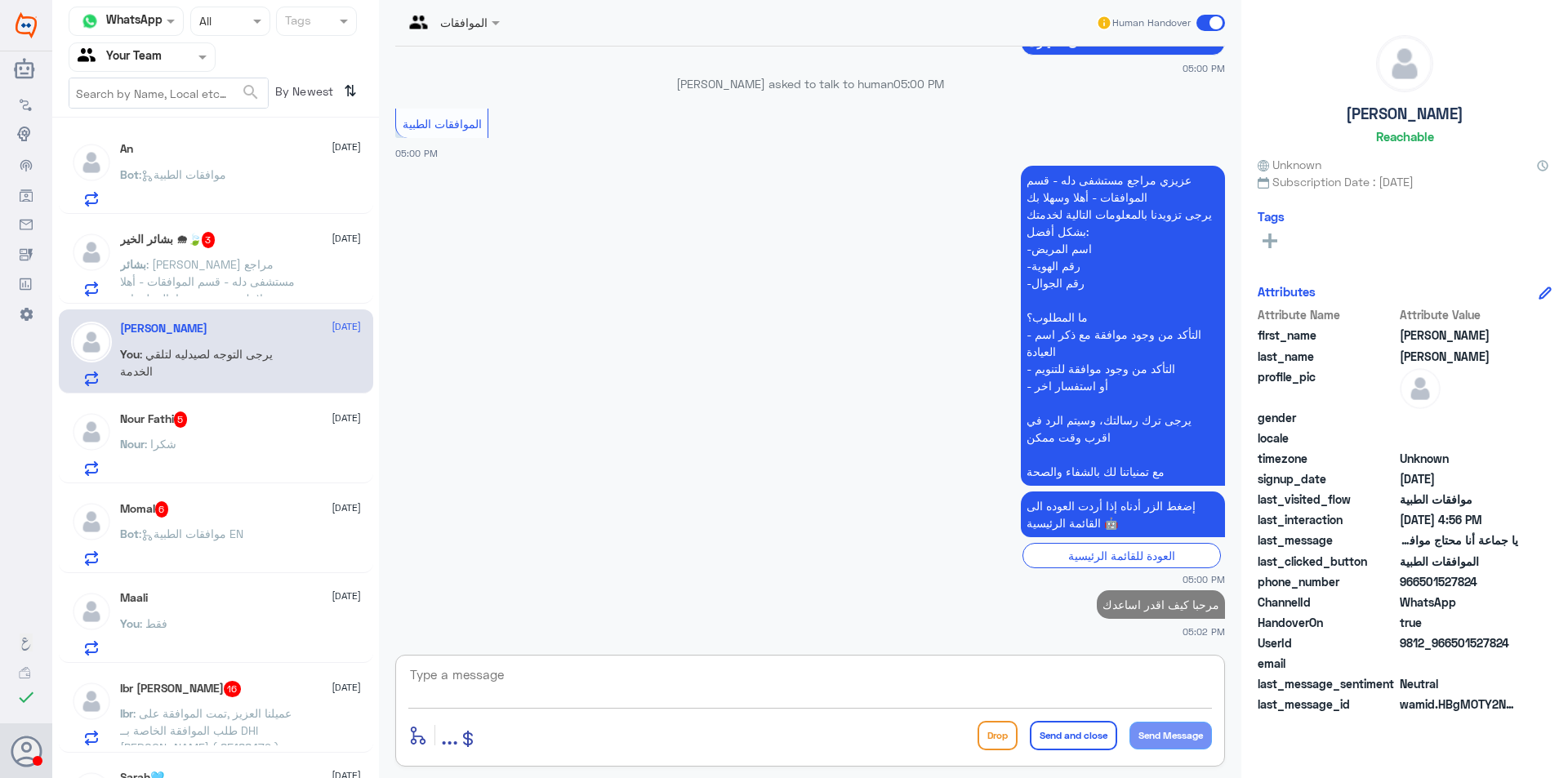
click at [201, 429] on div "Nour Fathi 5 [DATE] Nour : شكرا" at bounding box center [240, 443] width 241 height 64
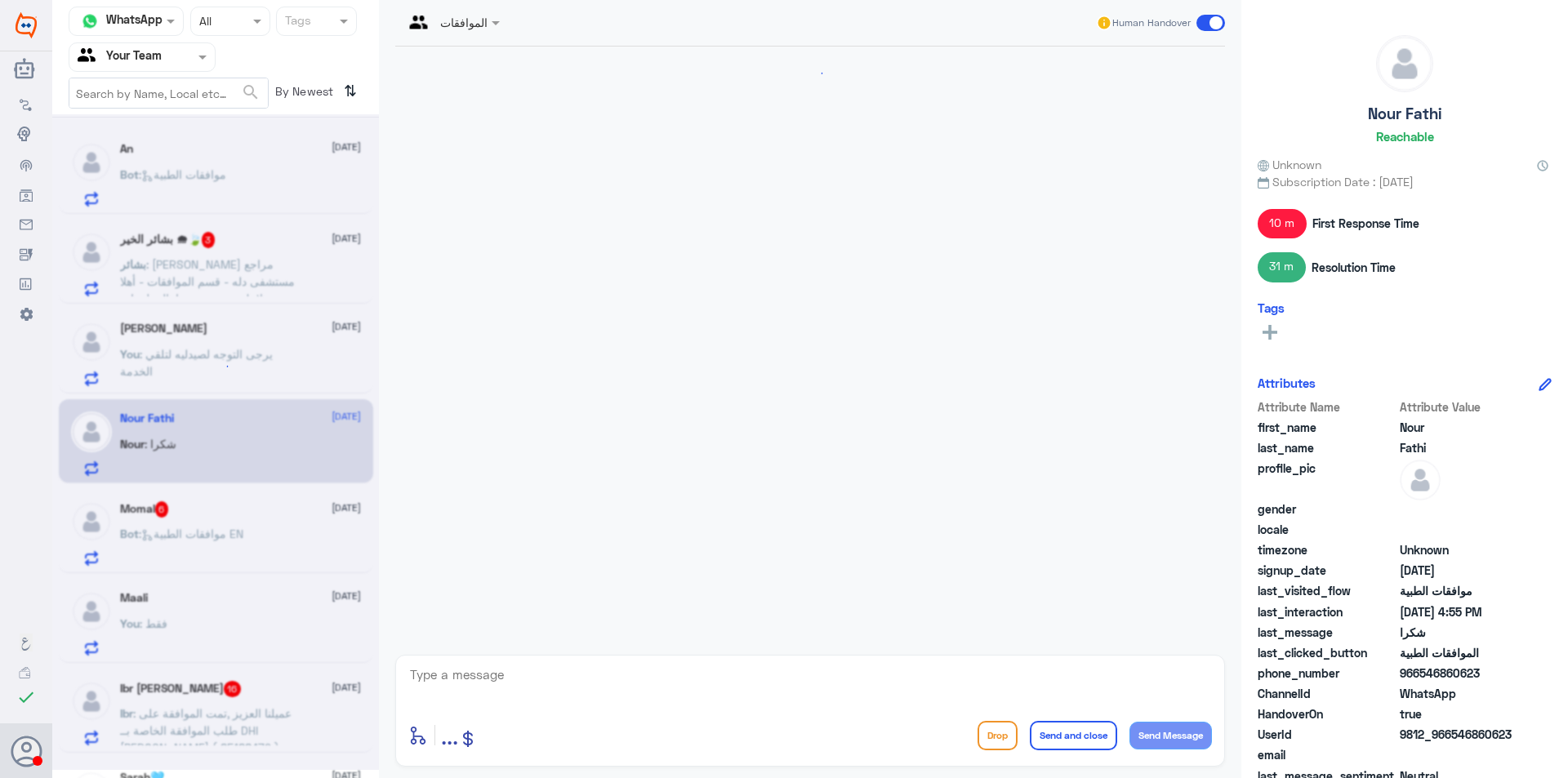
scroll to position [1569, 0]
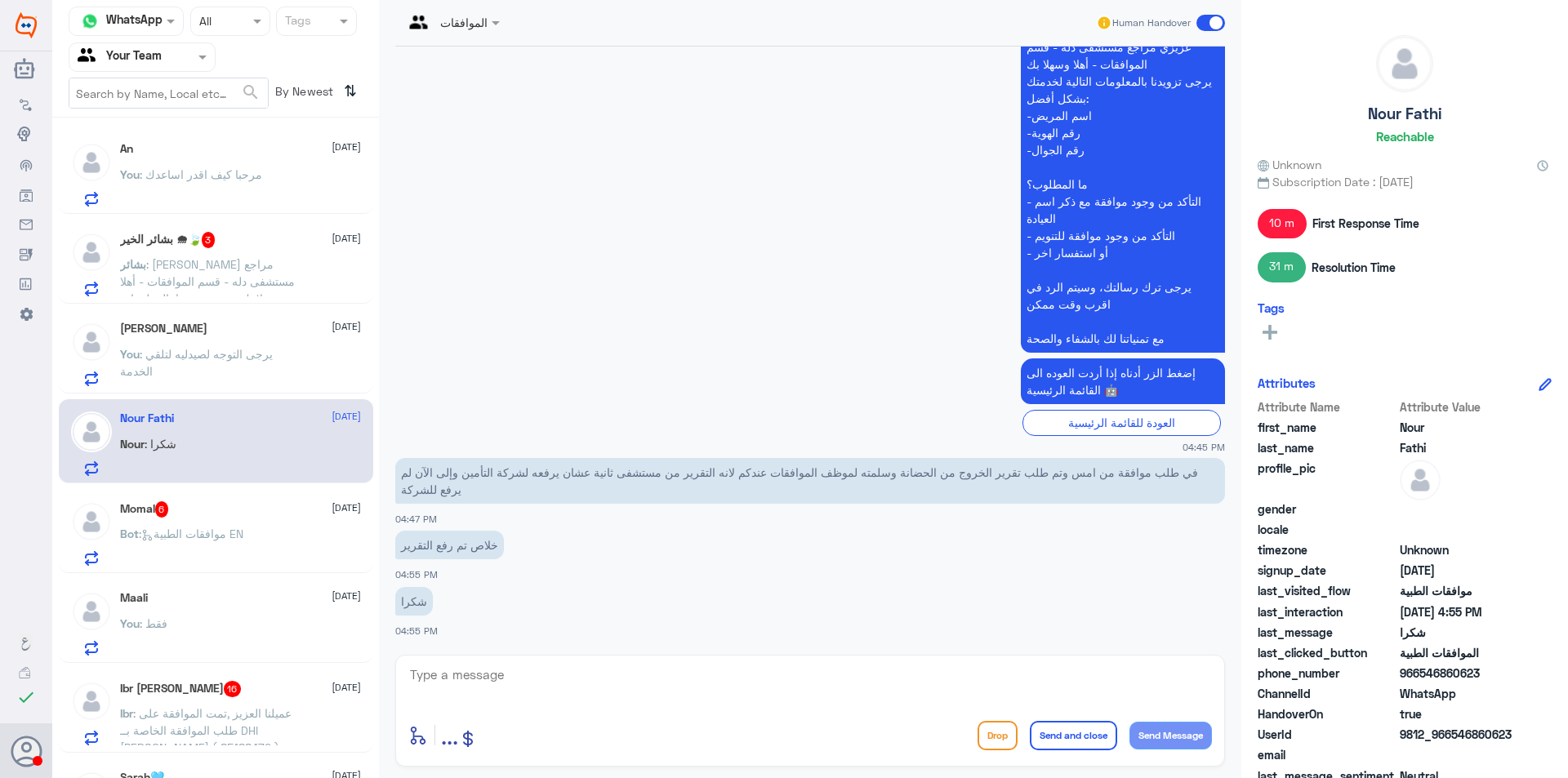
click at [677, 695] on textarea at bounding box center [810, 683] width 804 height 40
type textarea "اي خدمة اخرى"
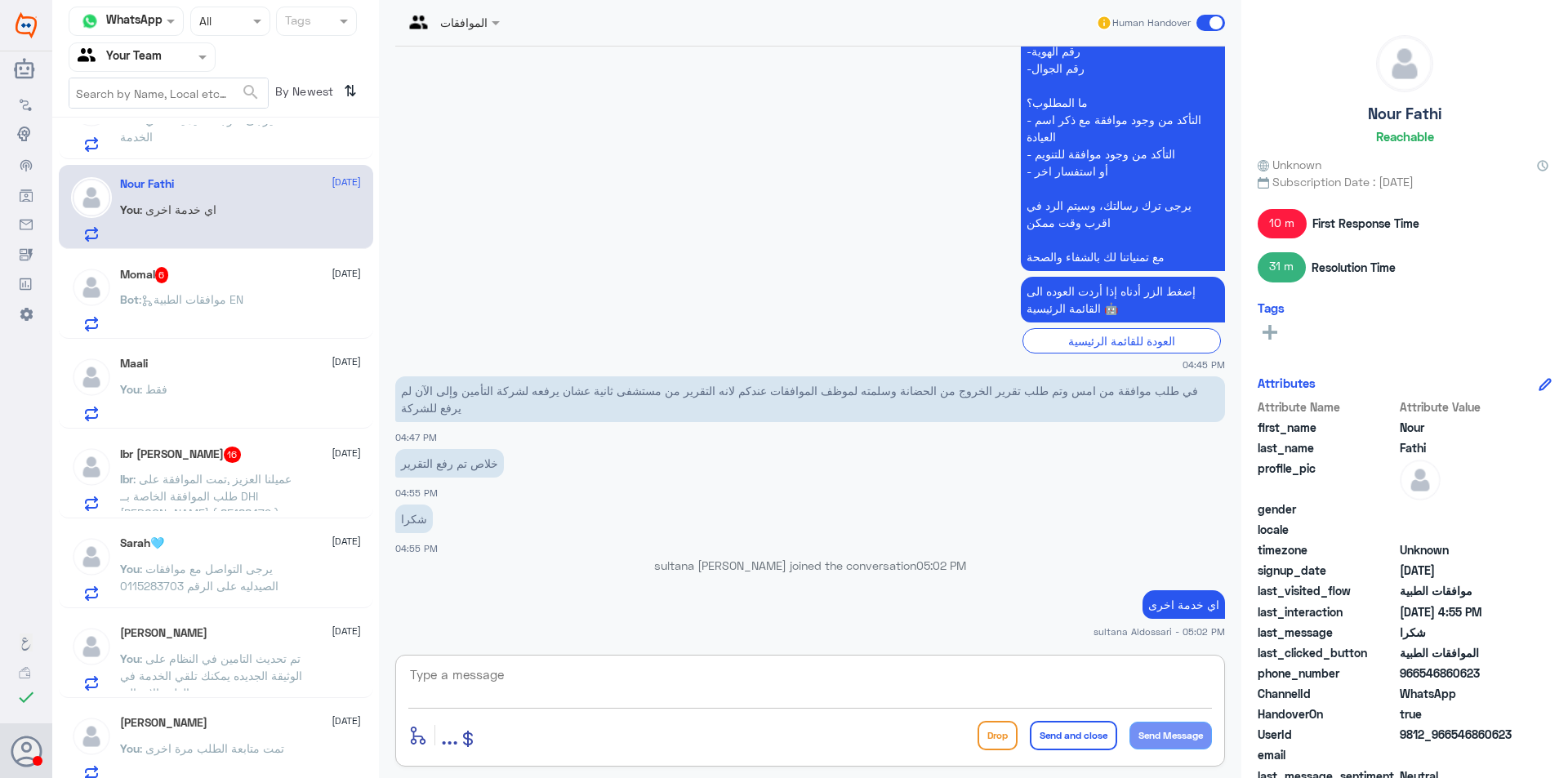
scroll to position [245, 0]
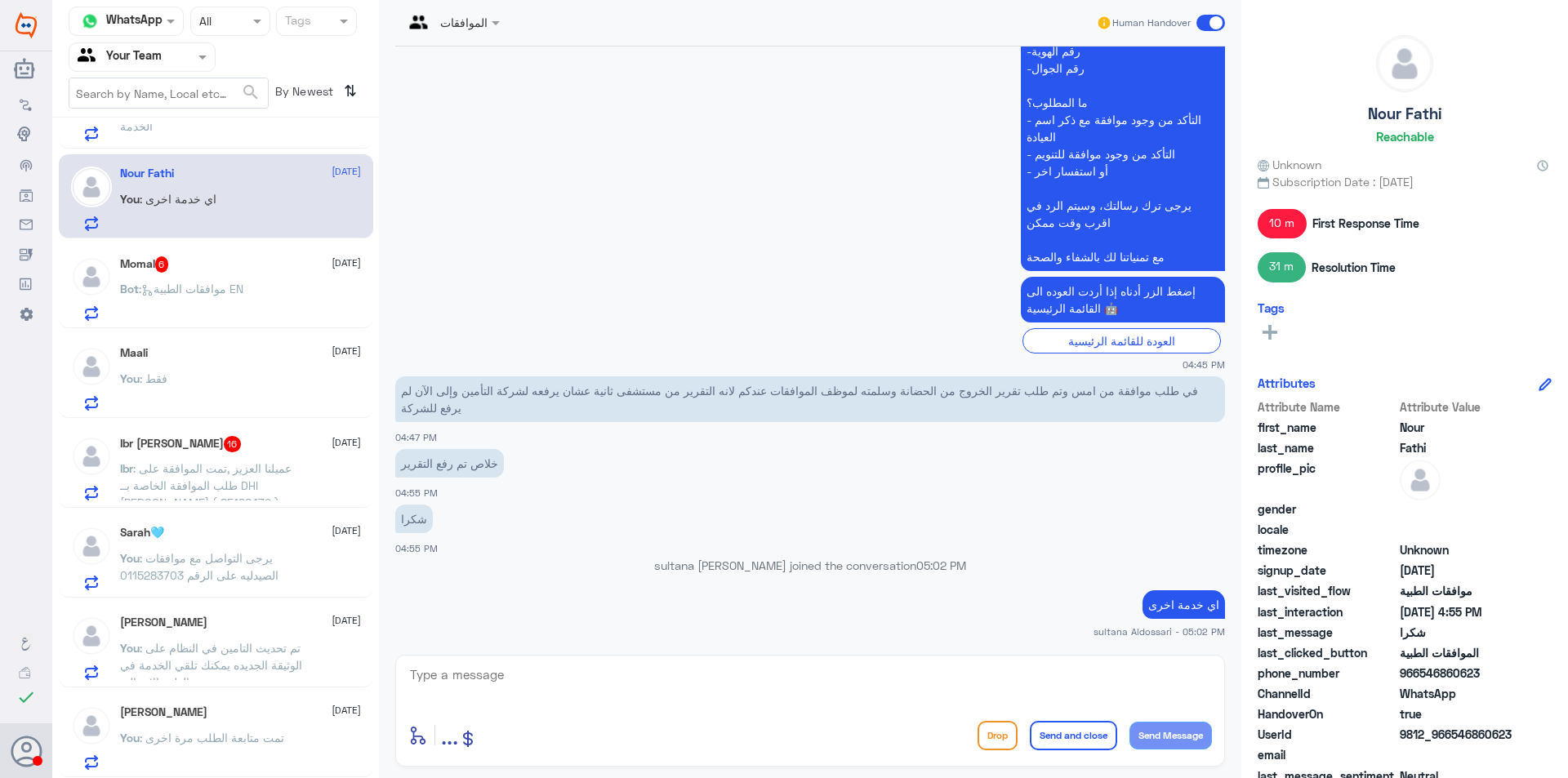
drag, startPoint x: 244, startPoint y: 303, endPoint x: 185, endPoint y: 278, distance: 64.1
click at [185, 278] on div "Momal 6 [DATE] Bot : موافقات الطبية EN" at bounding box center [240, 288] width 241 height 64
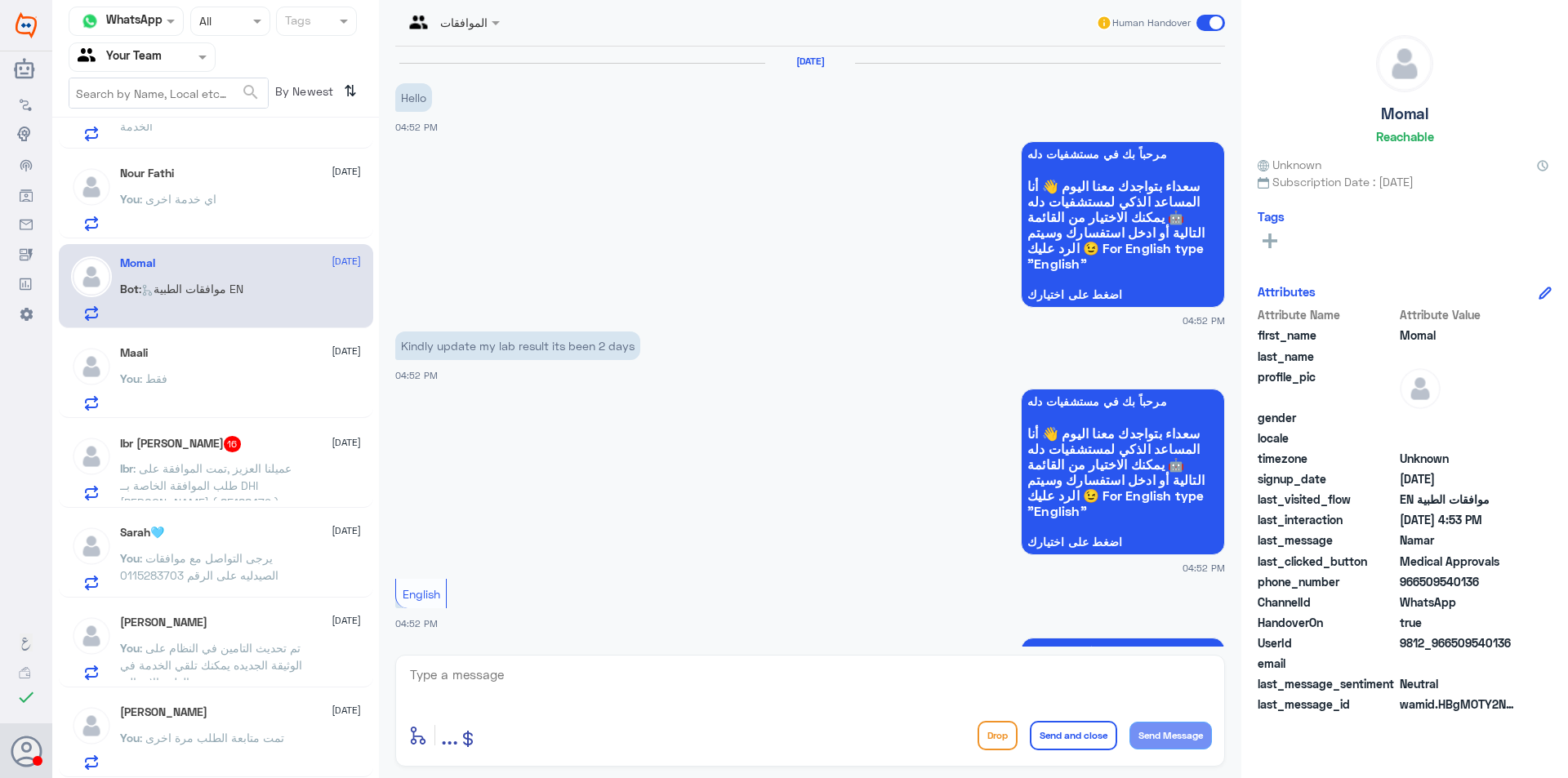
scroll to position [1124, 0]
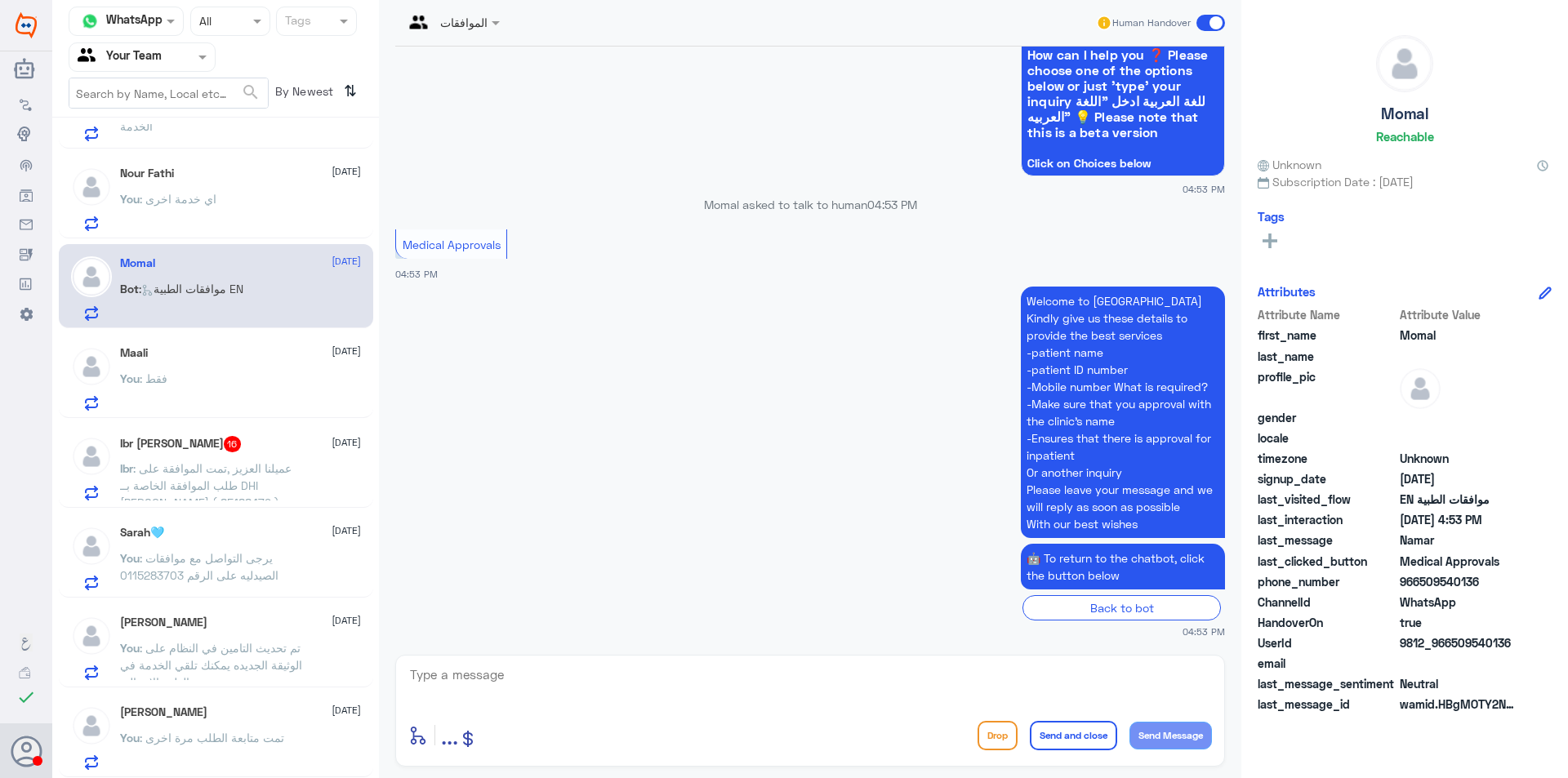
click at [565, 696] on textarea at bounding box center [810, 683] width 804 height 40
type textarea "مرحبا كيف اقدر اساعدك"
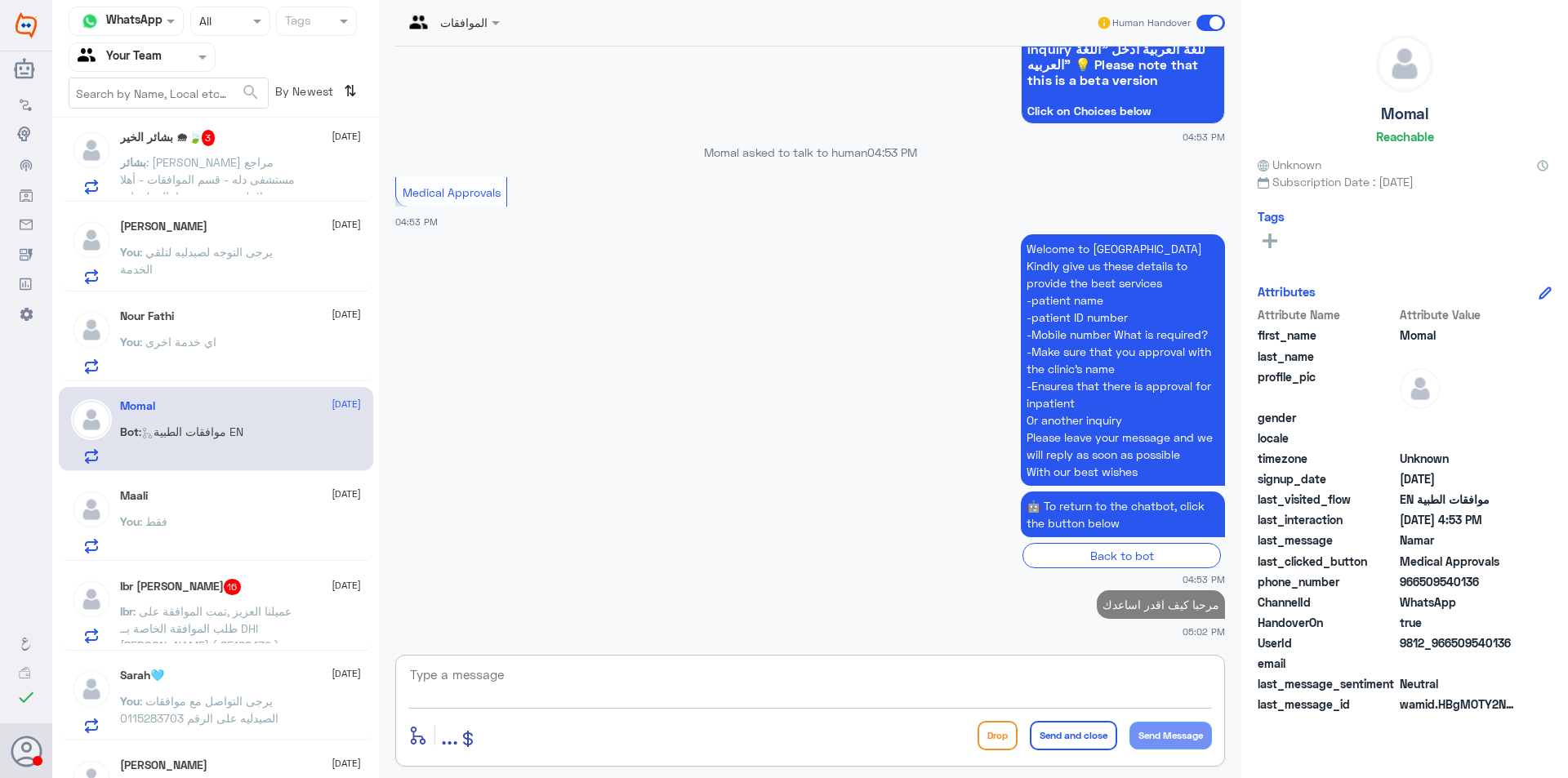
scroll to position [0, 0]
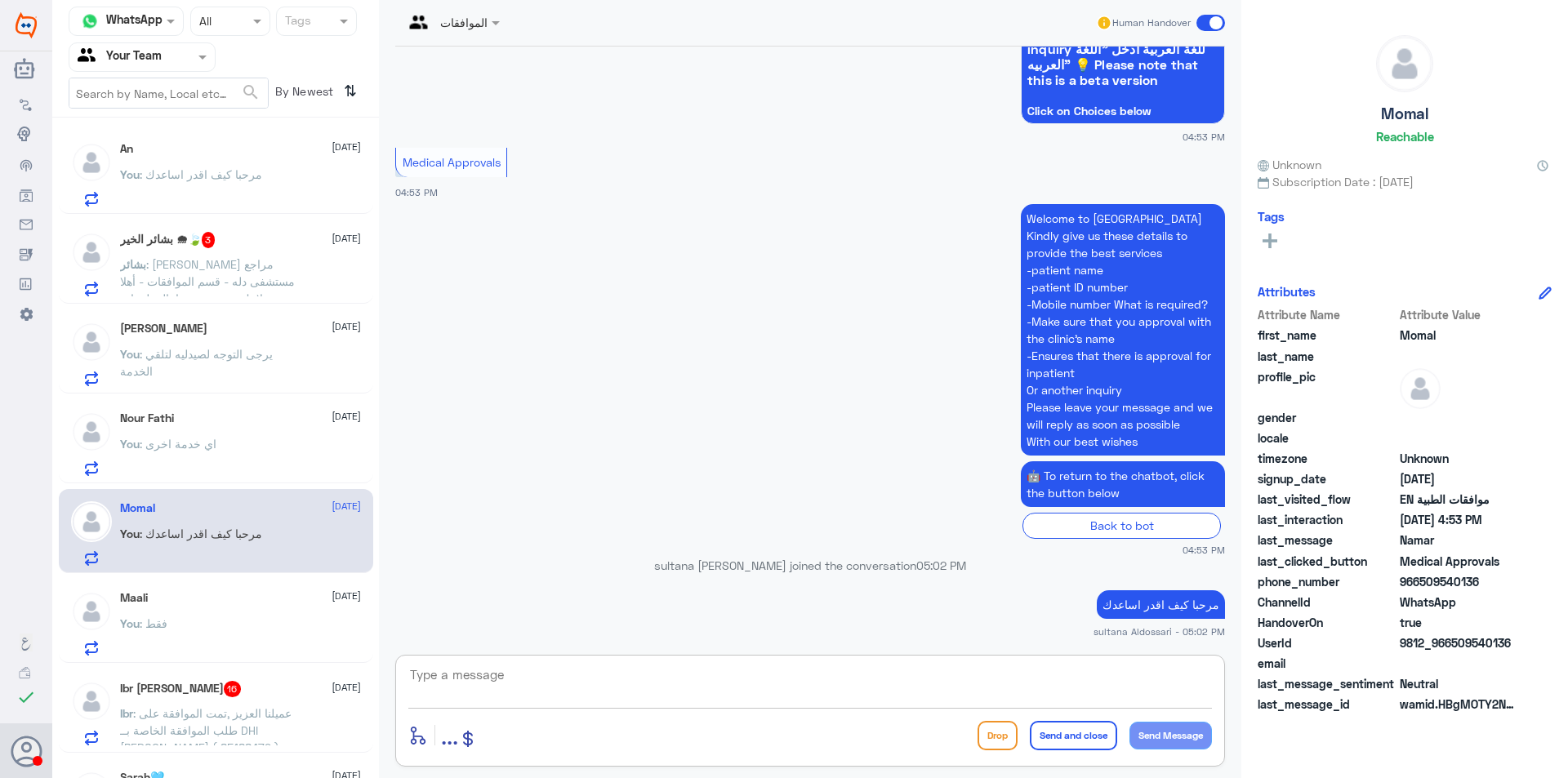
click at [228, 293] on span ": [PERSON_NAME] مراجع مستشفى دله - قسم الموافقات - أهلا وسهلا بك يرجى تزويدنا ب…" at bounding box center [210, 358] width 180 height 203
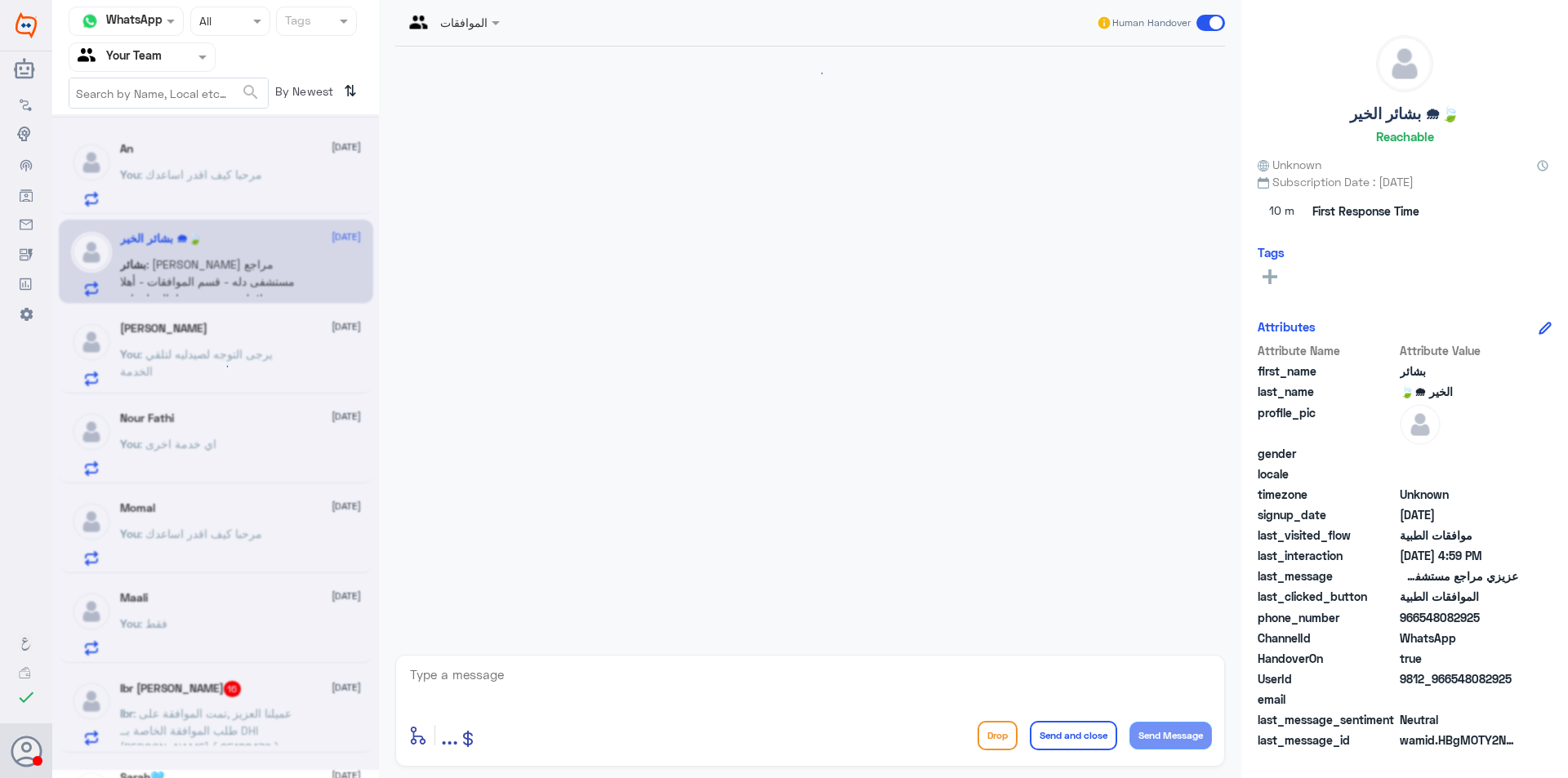
scroll to position [478, 0]
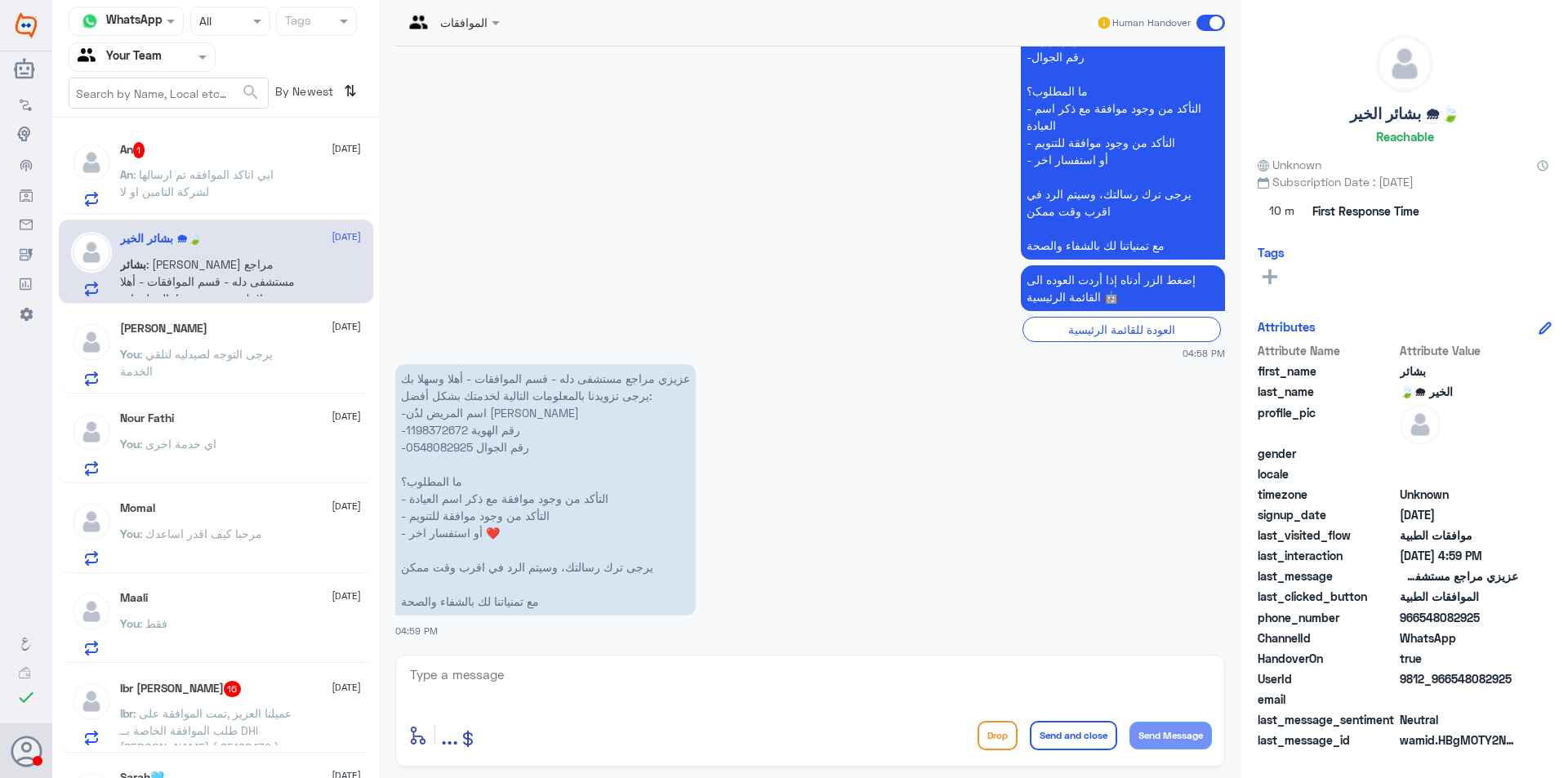
click at [439, 429] on p "عزيزي مراجع مستشفى دله - قسم الموافقات - أهلا وسهلا بك يرجى تزويدنا بالمعلومات …" at bounding box center [546, 489] width 301 height 251
click at [435, 429] on p "عزيزي مراجع مستشفى دله - قسم الموافقات - أهلا وسهلا بك يرجى تزويدنا بالمعلومات …" at bounding box center [546, 489] width 301 height 251
click at [425, 431] on p "عزيزي مراجع مستشفى دله - قسم الموافقات - أهلا وسهلا بك يرجى تزويدنا بالمعلومات …" at bounding box center [546, 489] width 301 height 251
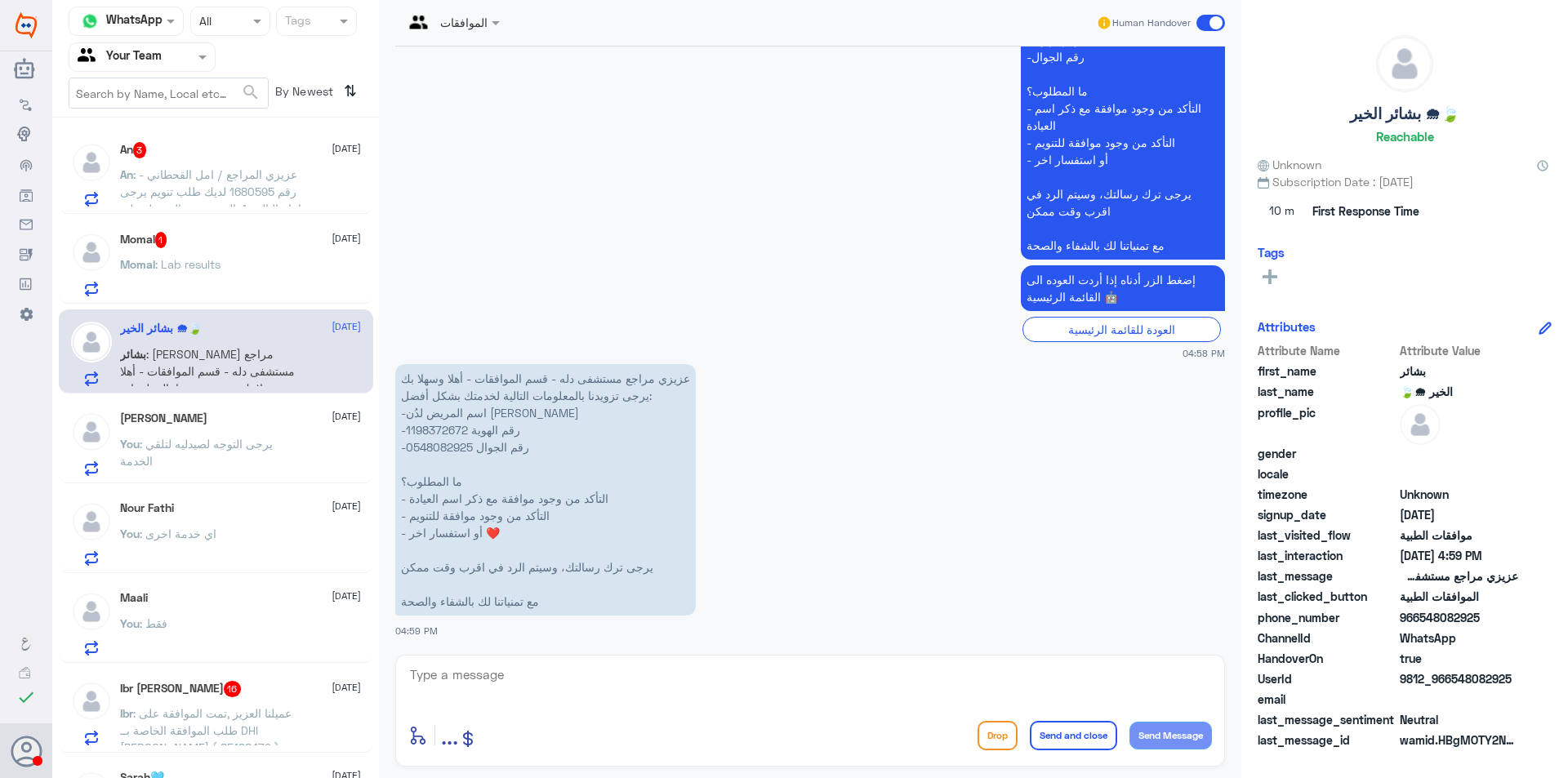
click at [574, 678] on textarea at bounding box center [810, 683] width 804 height 40
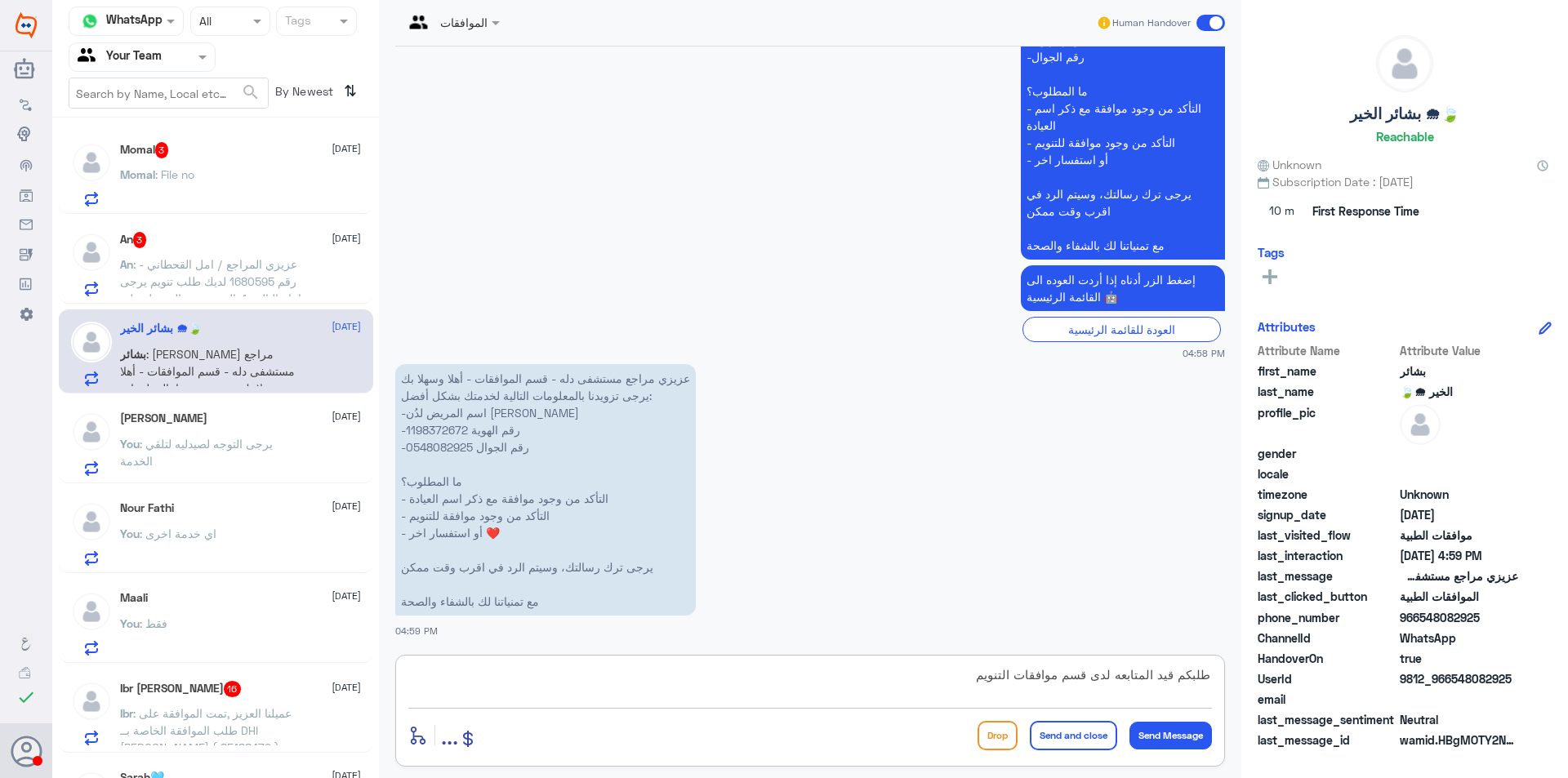
type textarea "طلبكم قيد المتابعه لدى قسم موافقات التنويم"
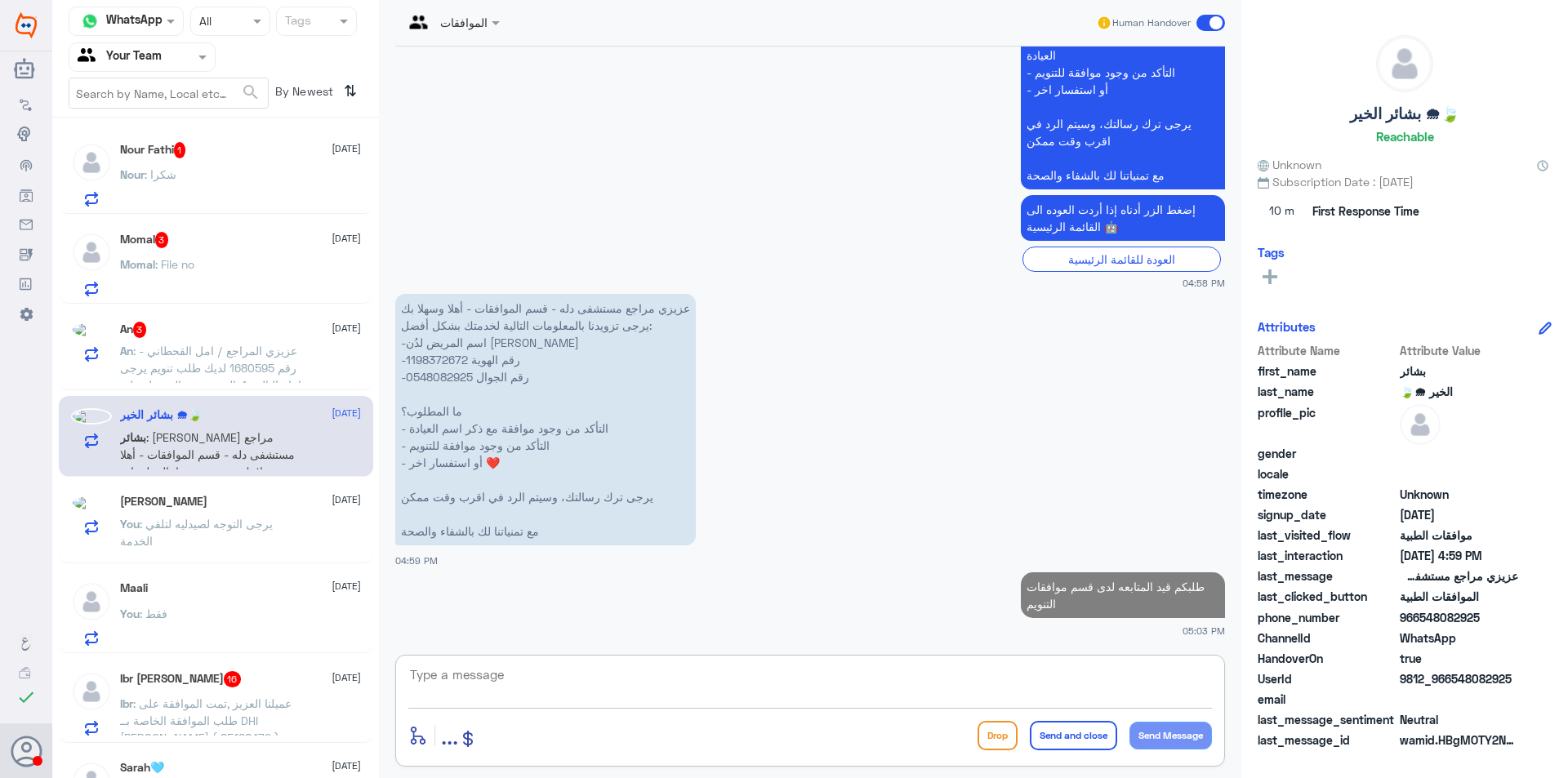
click at [240, 162] on div "Nour Fathi 1 [DATE] Nour : شكرا" at bounding box center [240, 174] width 241 height 64
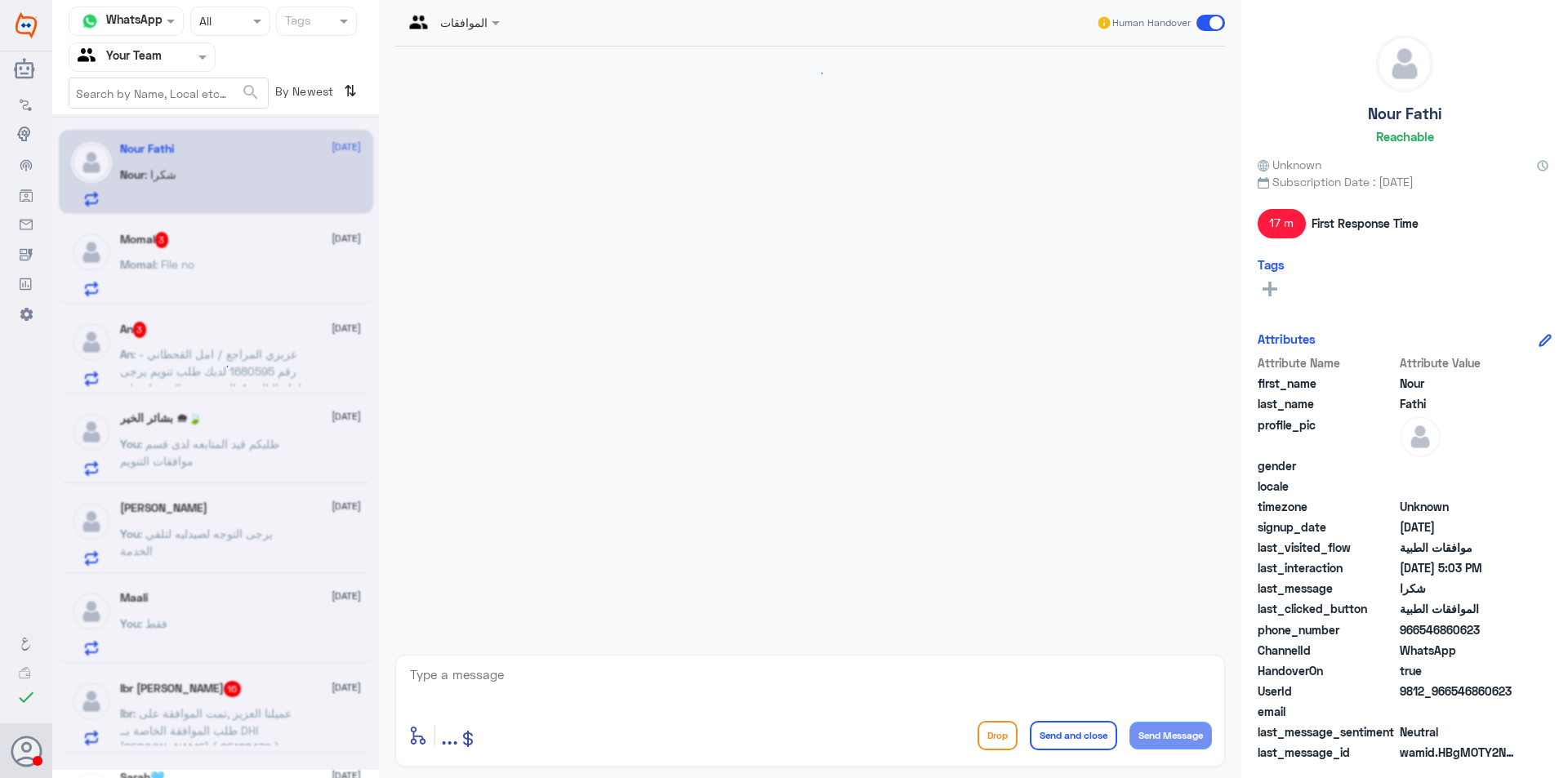
scroll to position [1136, 0]
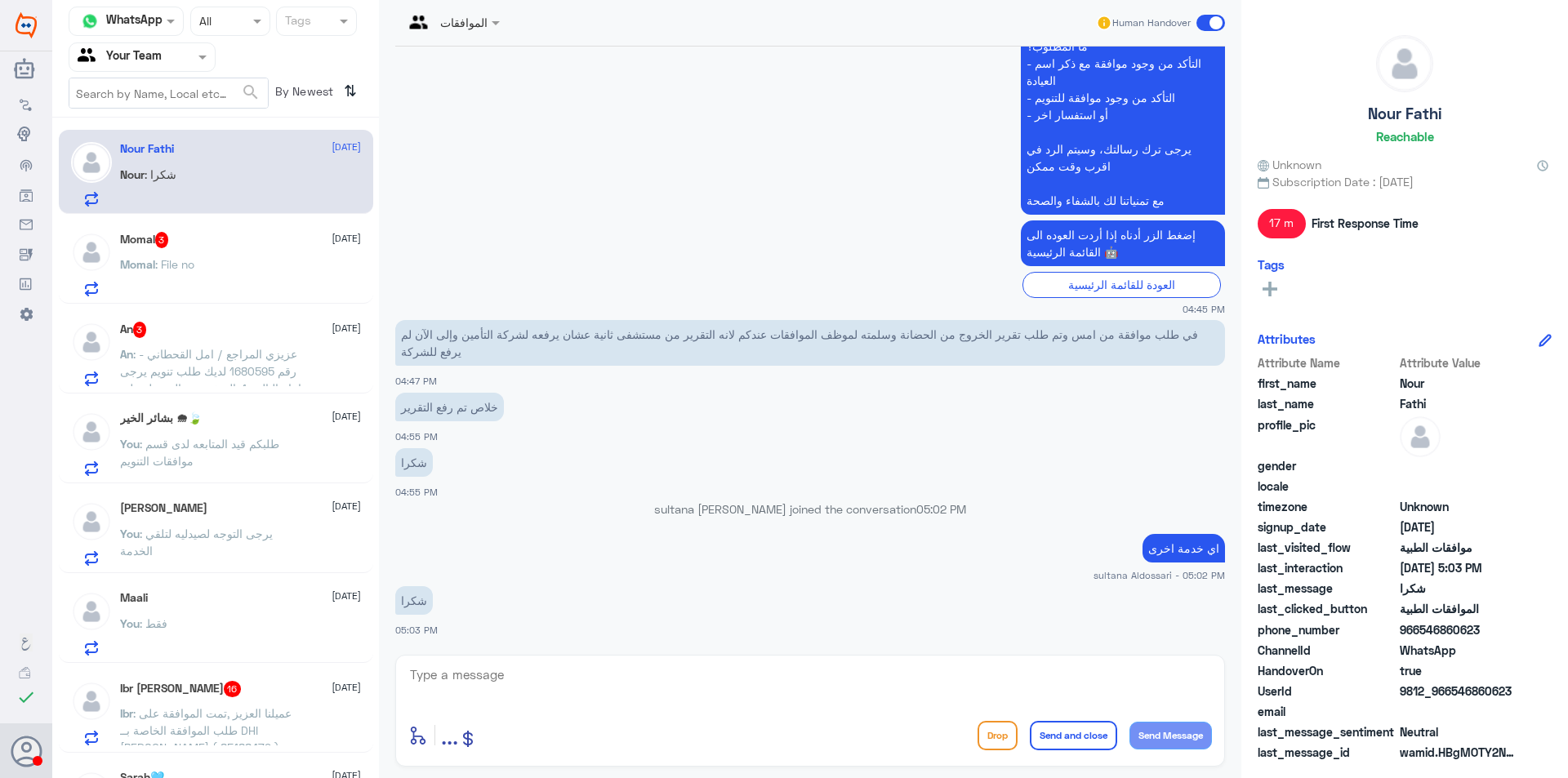
click at [223, 248] on div "[DEMOGRAPHIC_DATA] 3 [DATE]" at bounding box center [240, 240] width 241 height 17
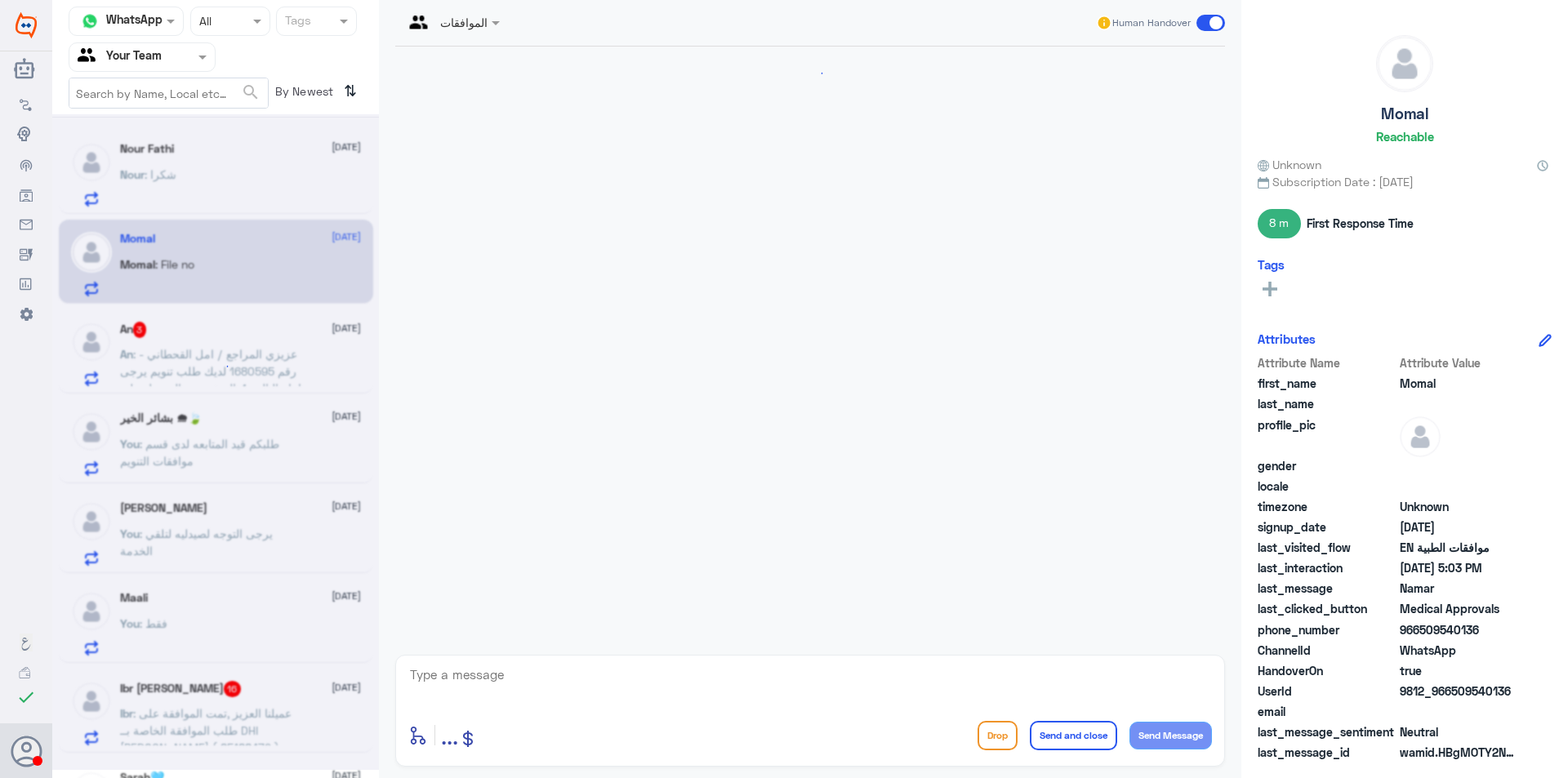
scroll to position [1374, 0]
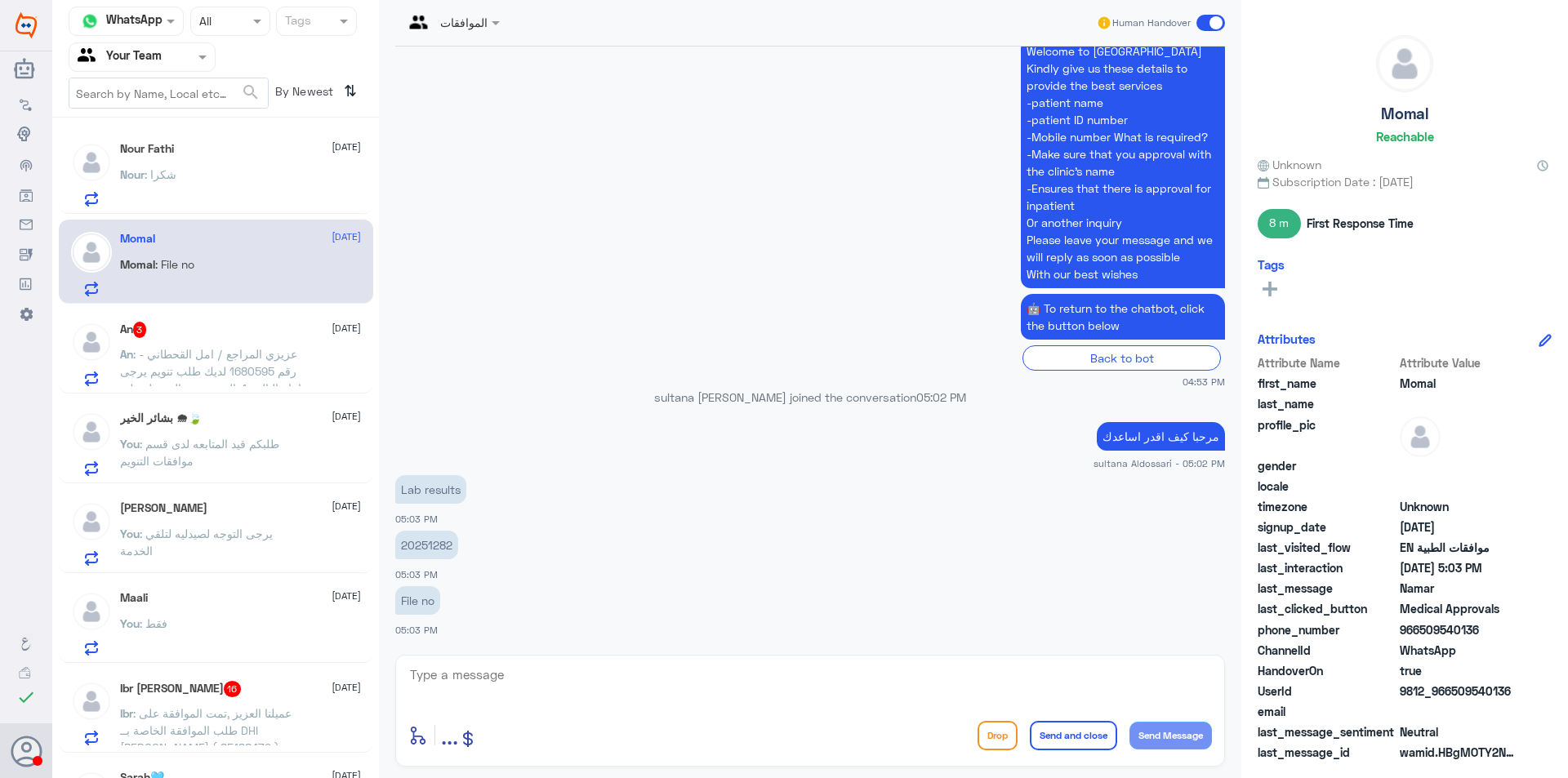
click at [425, 533] on p "20251282" at bounding box center [427, 545] width 63 height 29
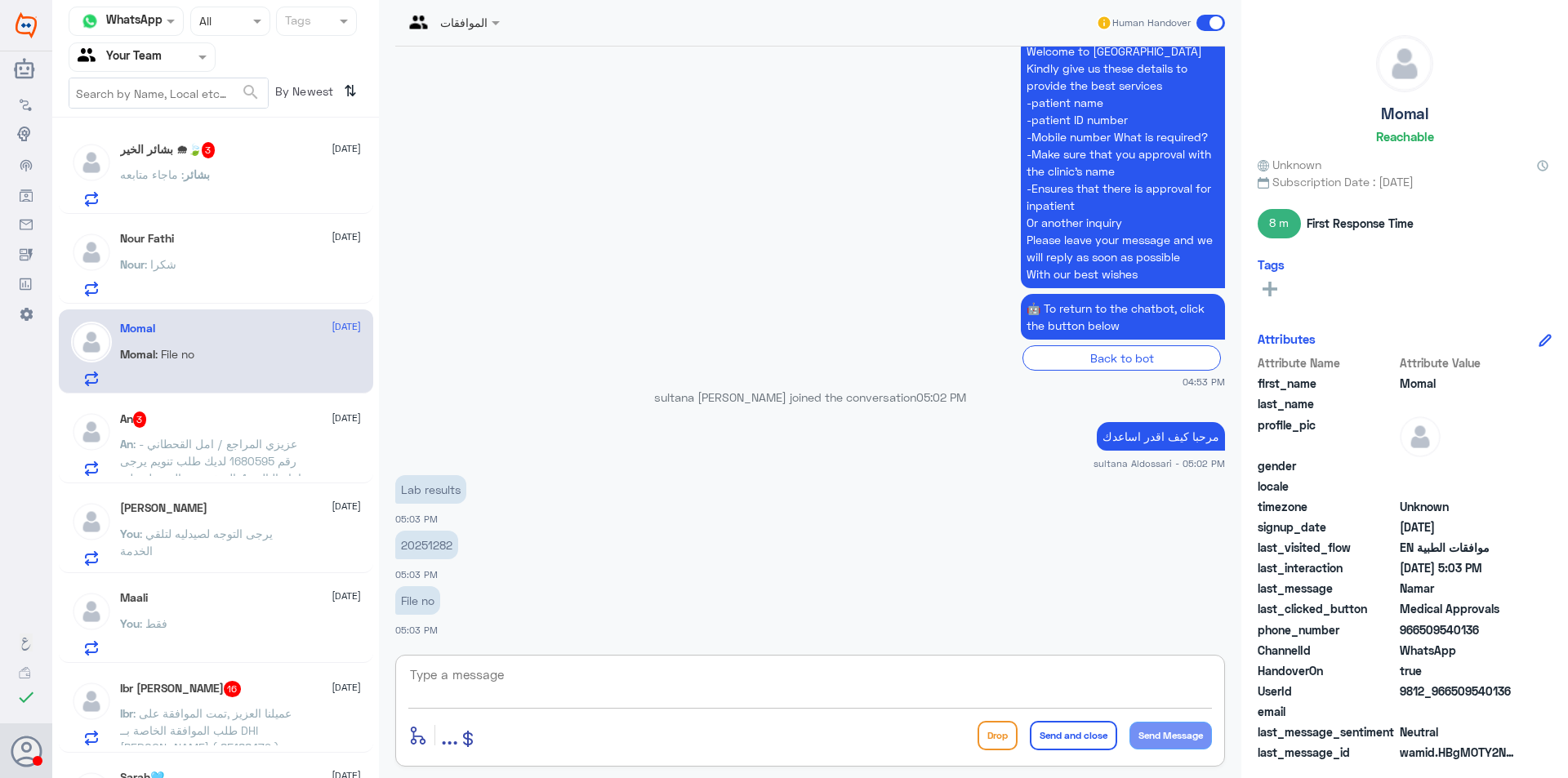
click at [673, 673] on textarea at bounding box center [810, 683] width 804 height 40
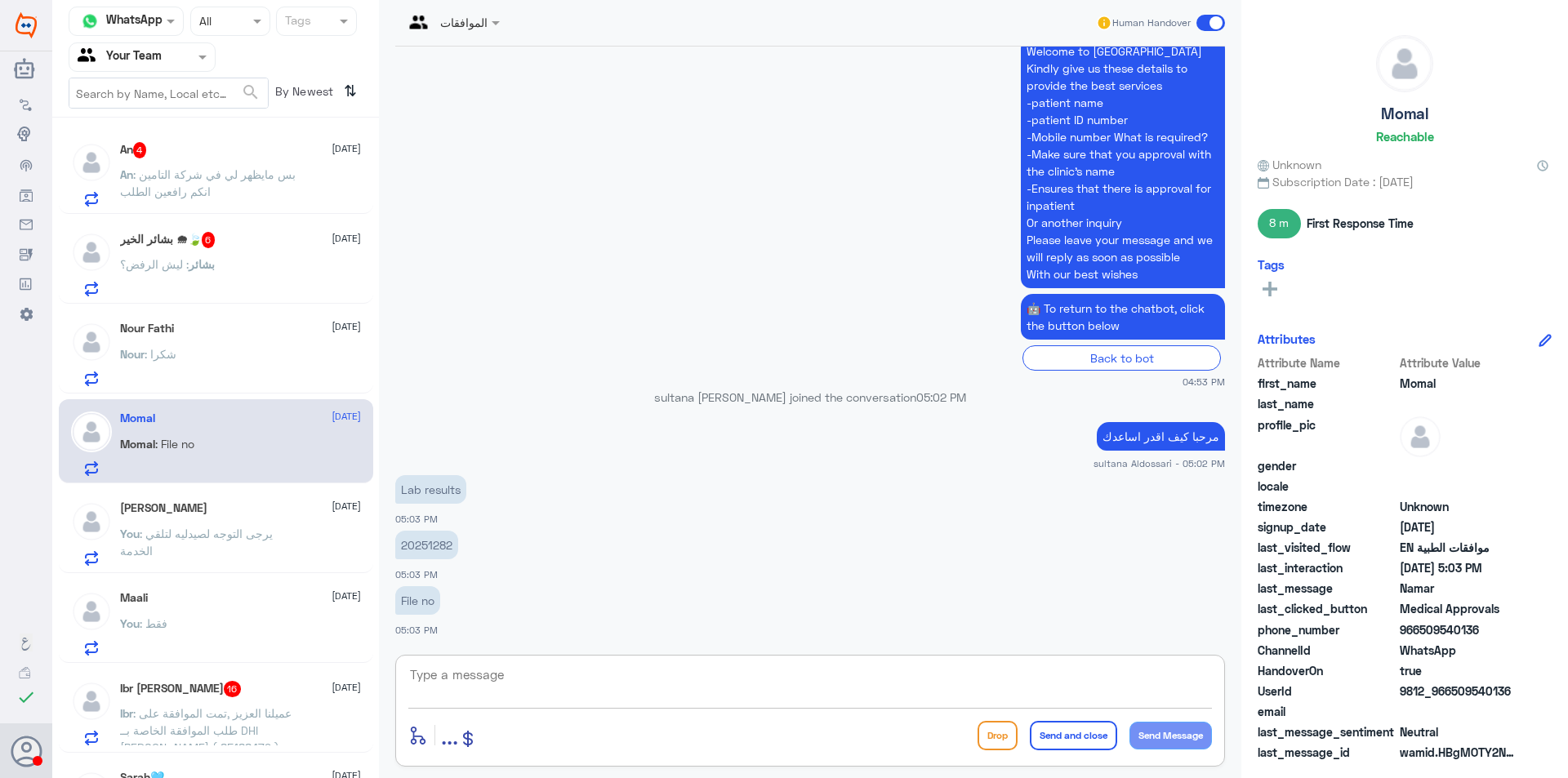
click at [503, 684] on textarea at bounding box center [810, 683] width 804 height 40
type textarea "هل الخدمة دله النخيل"
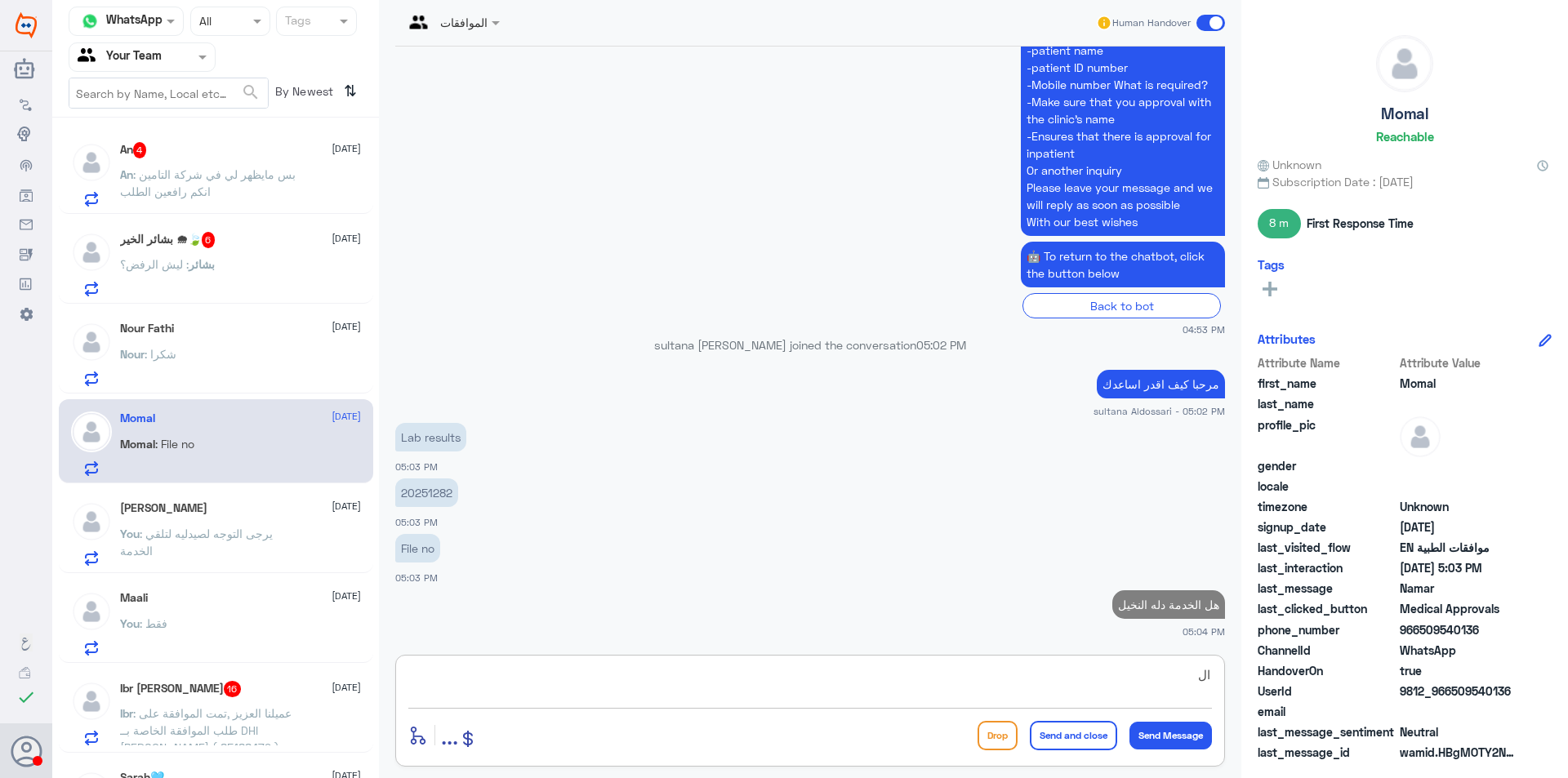
type textarea "ا"
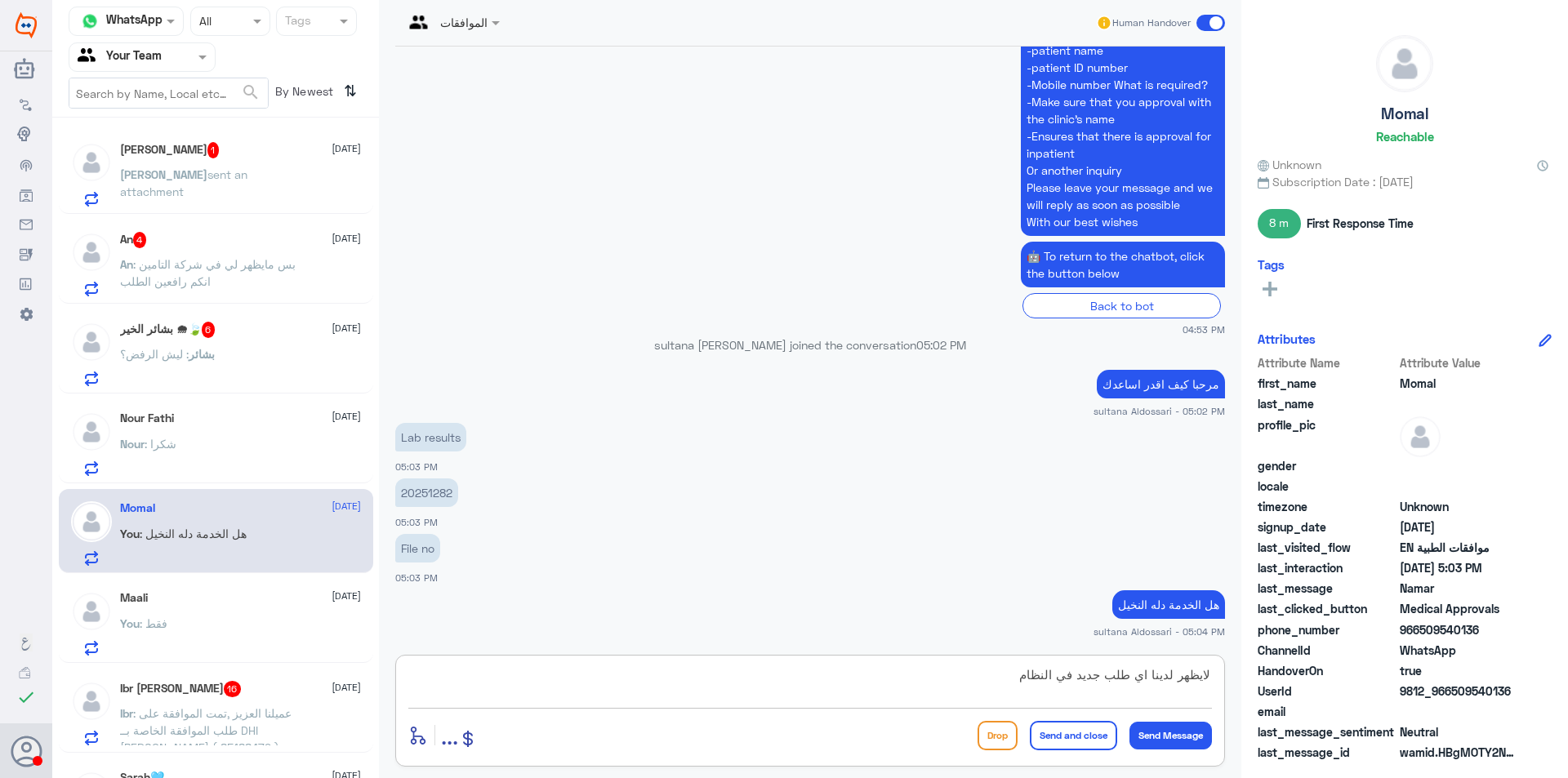
type textarea "لايظهر لدينا اي طلب جديد في النظام"
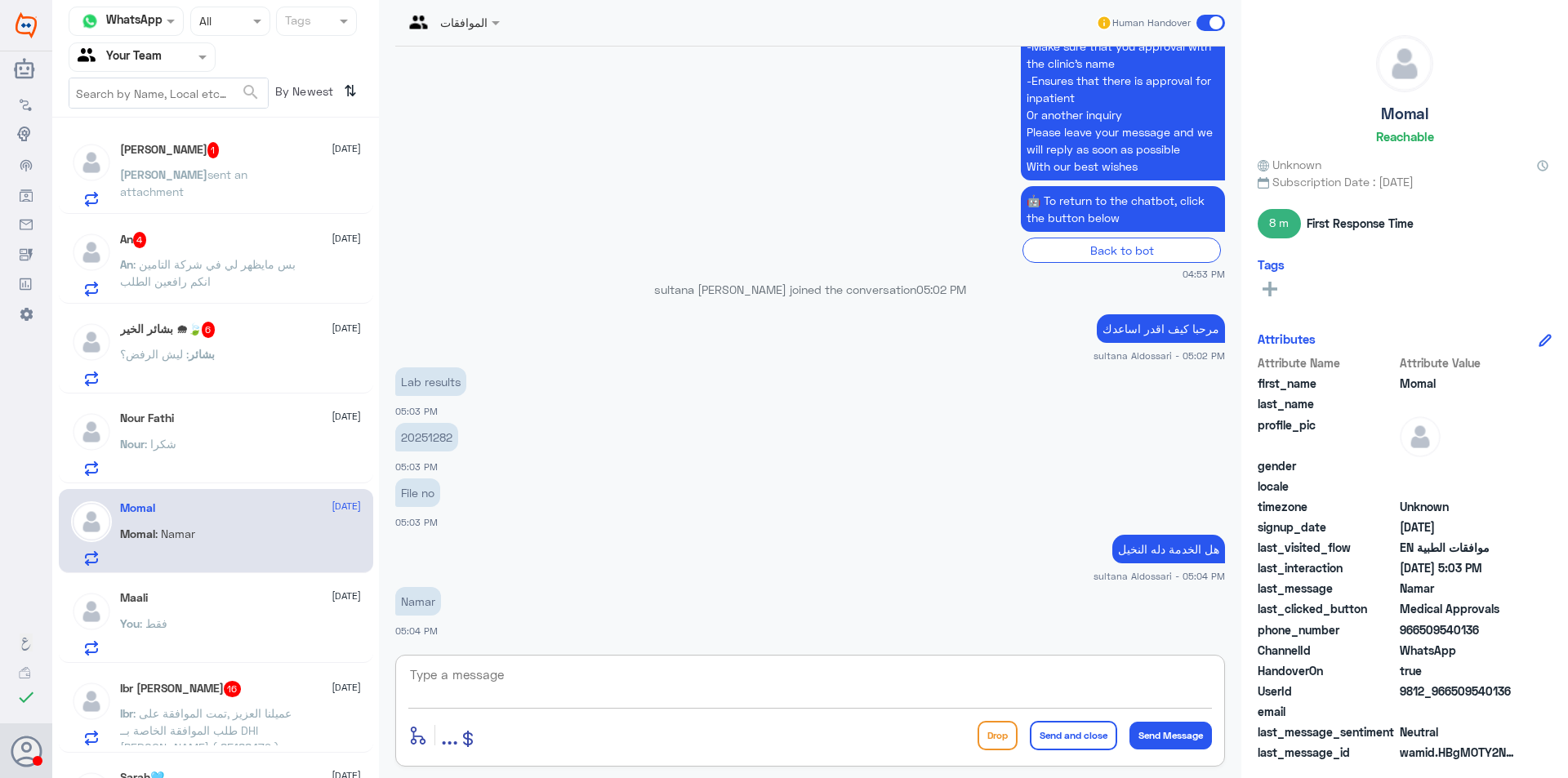
scroll to position [1534, 0]
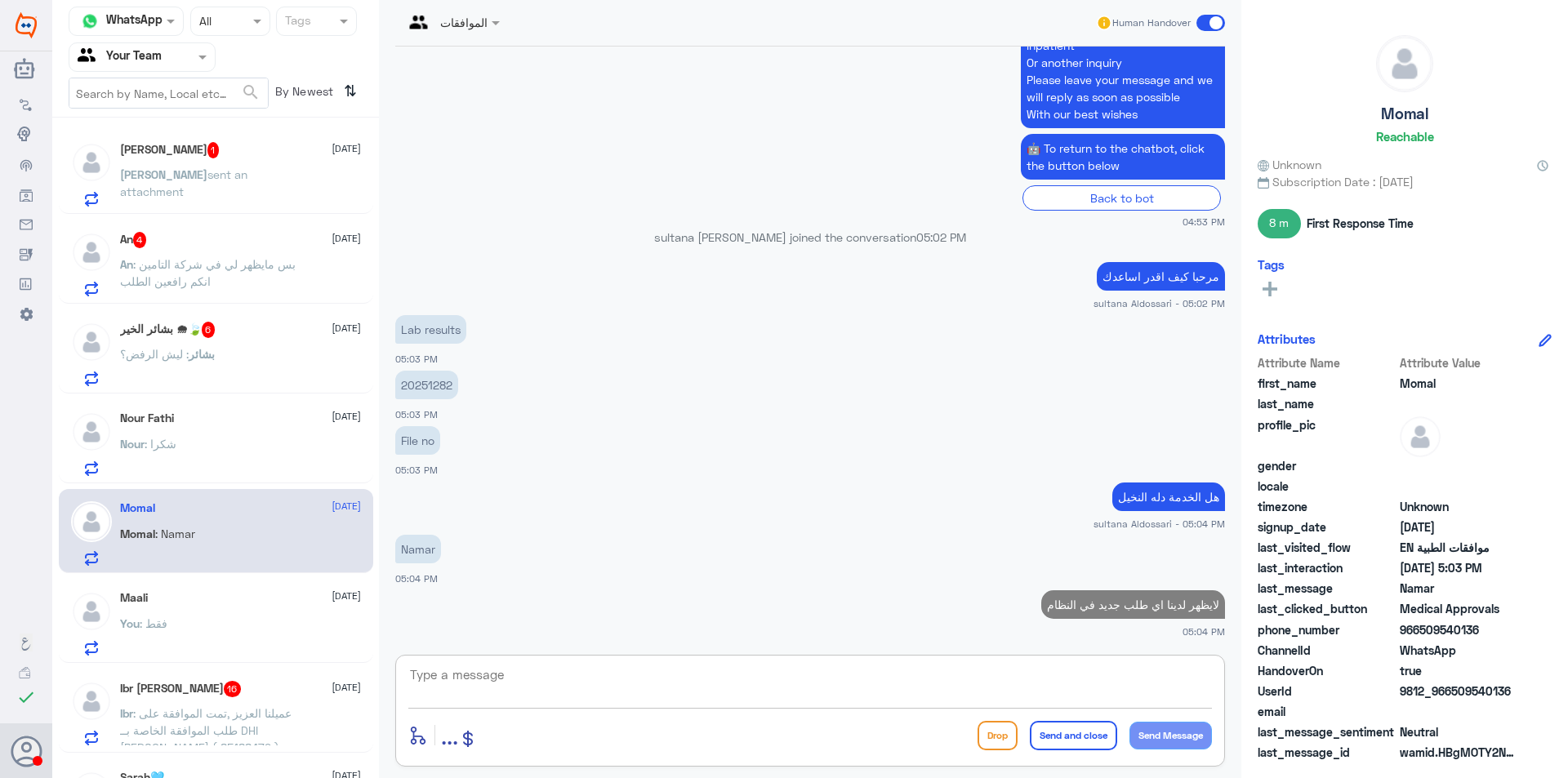
click at [506, 684] on textarea at bounding box center [810, 683] width 804 height 40
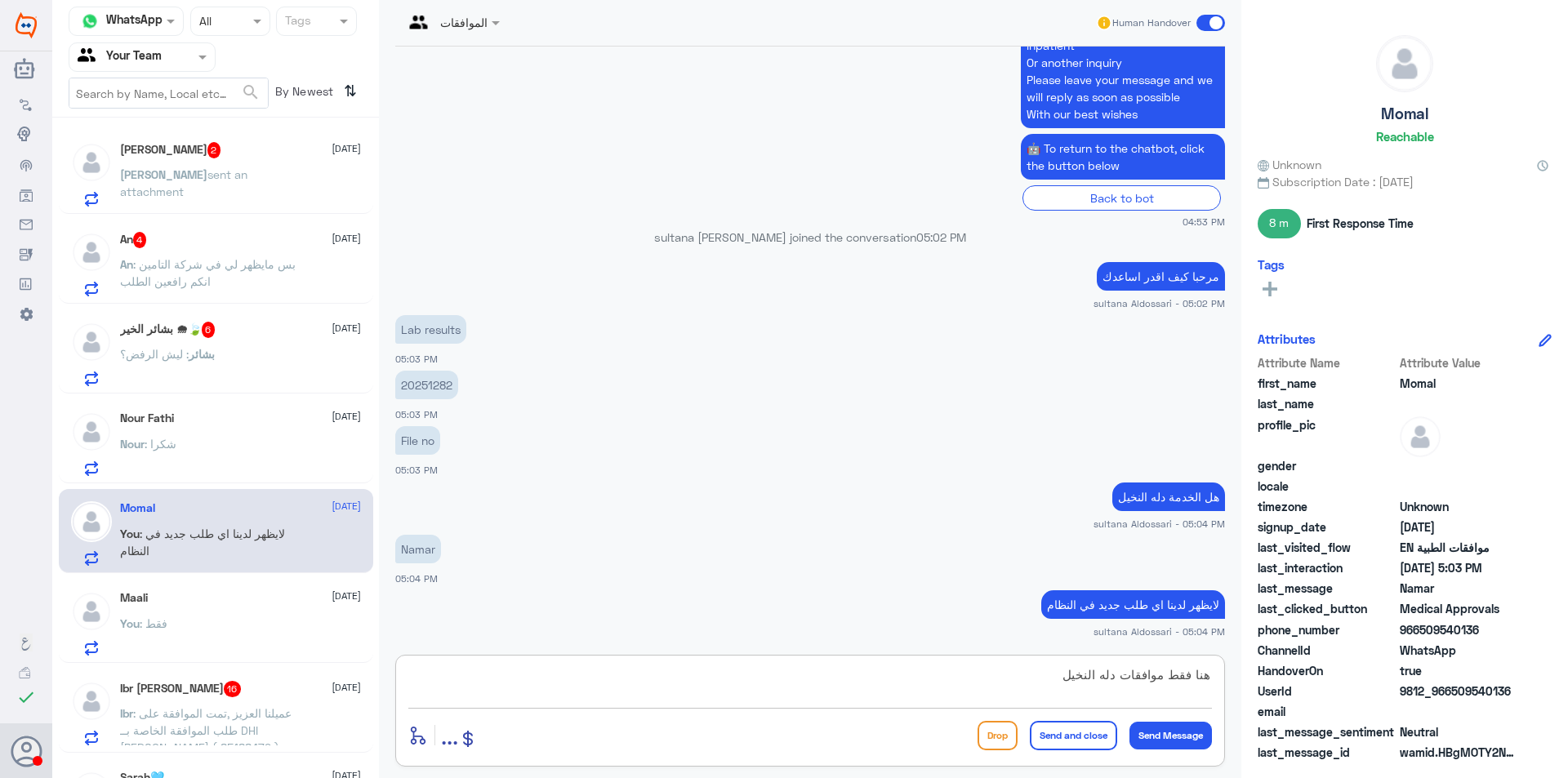
type textarea "هنا فقط موافقات دله النخيل"
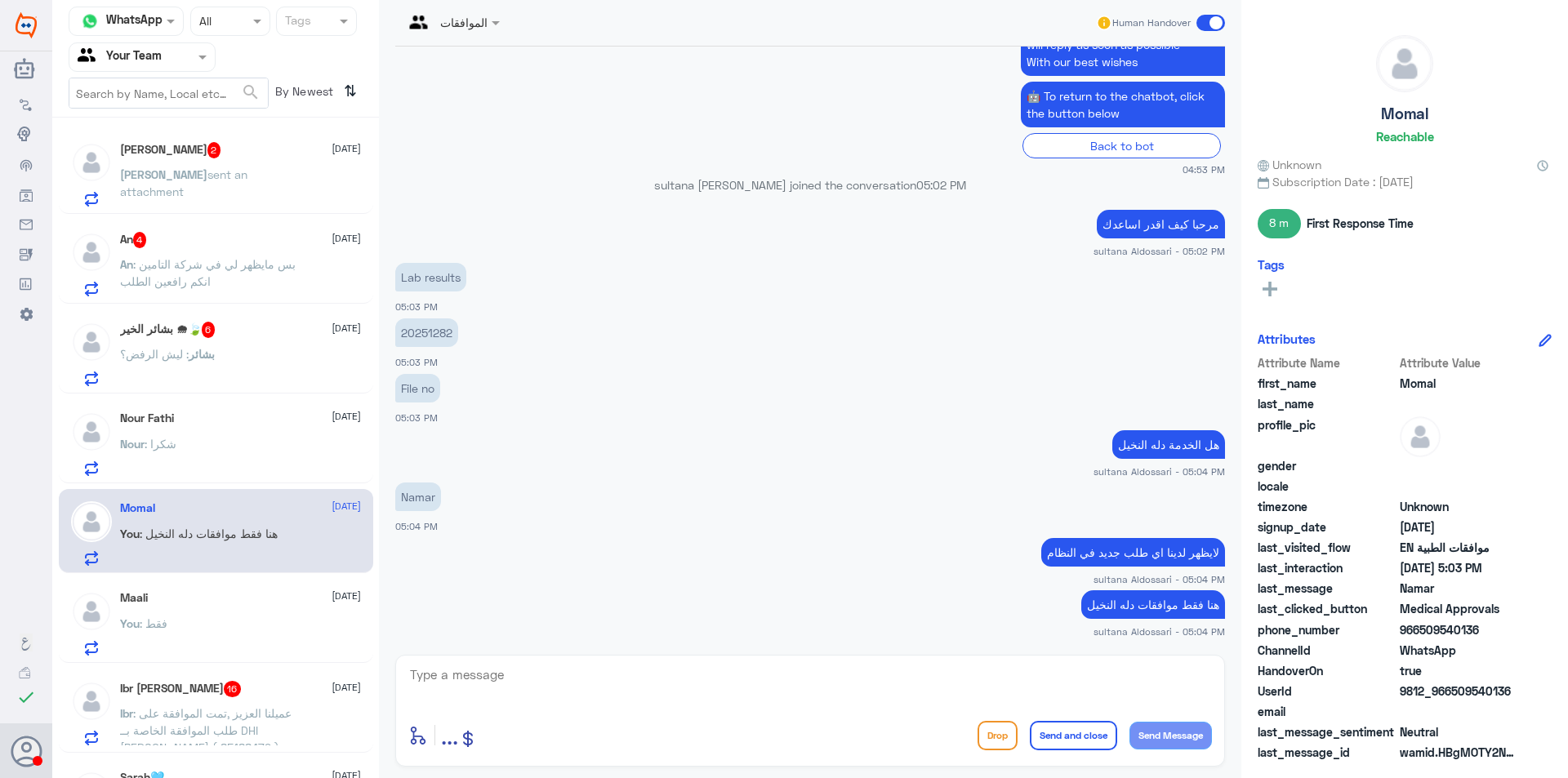
click at [258, 259] on span ": بس مايظهر لي في شركة التامين انكم رافعين الطلب" at bounding box center [208, 272] width 176 height 31
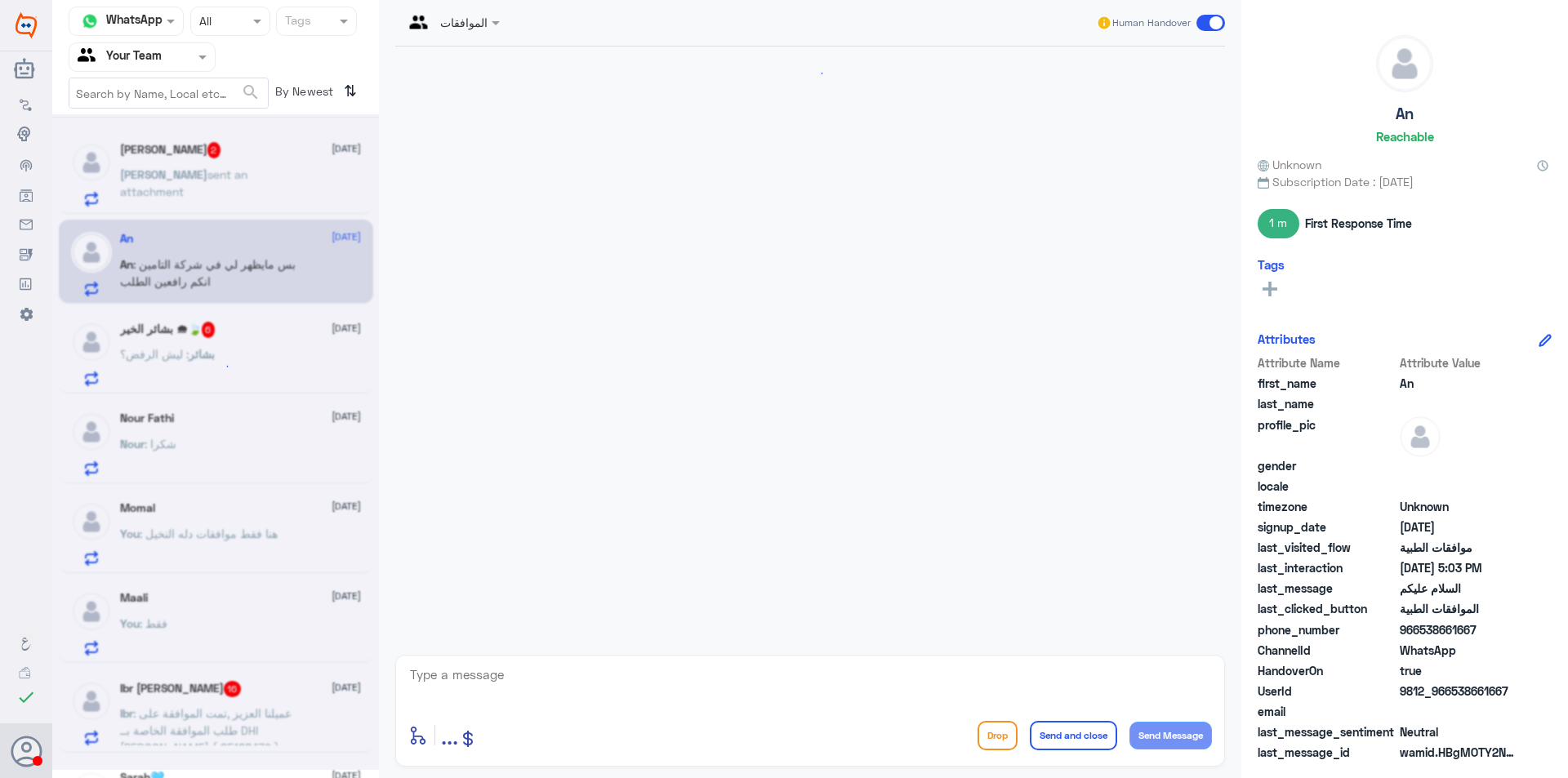
scroll to position [540, 0]
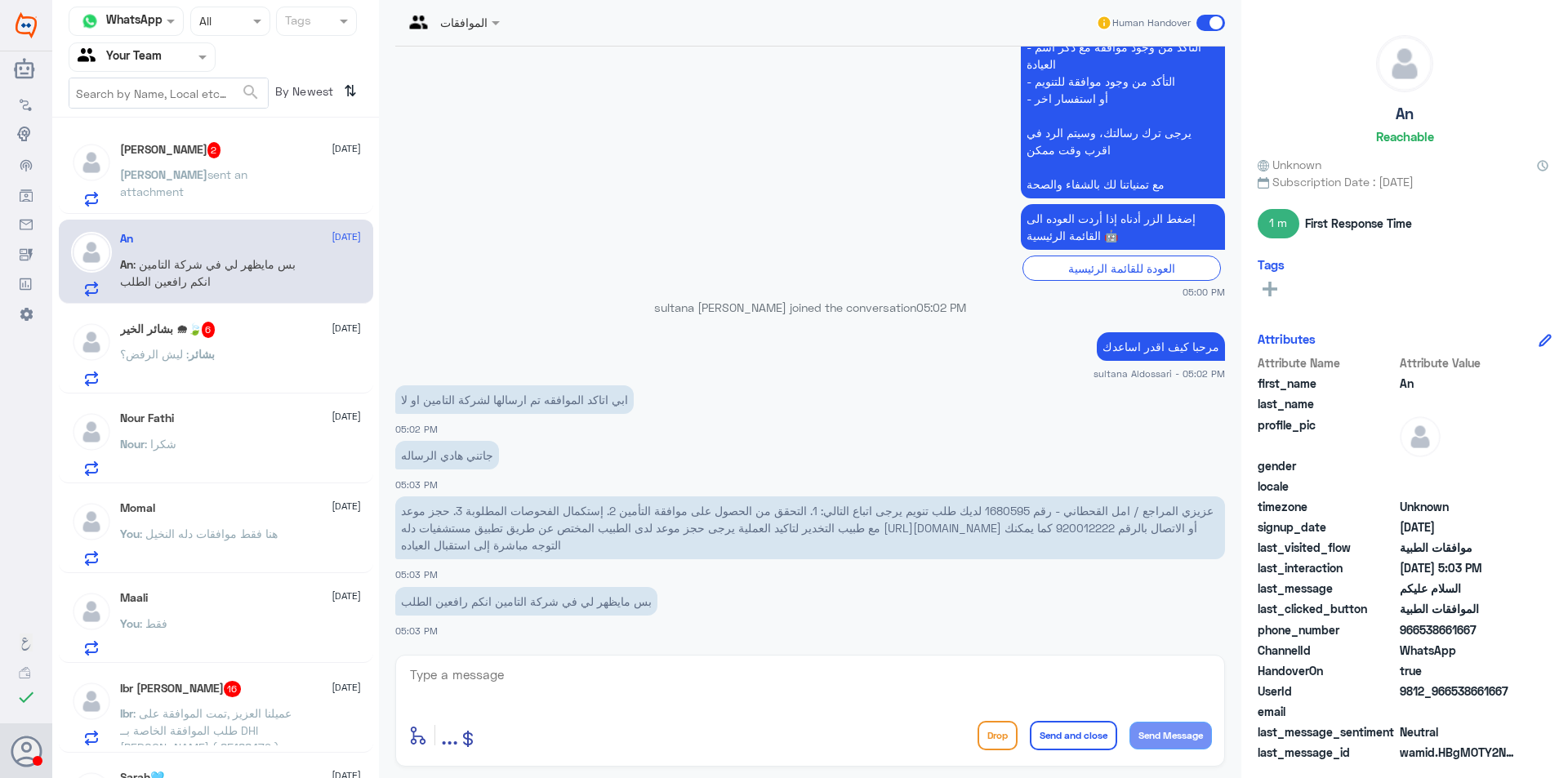
click at [1008, 506] on span "عزيزي المراجع / امل القحطاني - رقم 1680595 لديك طلب تنويم يرجى اتباع التالي: 1.…" at bounding box center [808, 528] width 813 height 48
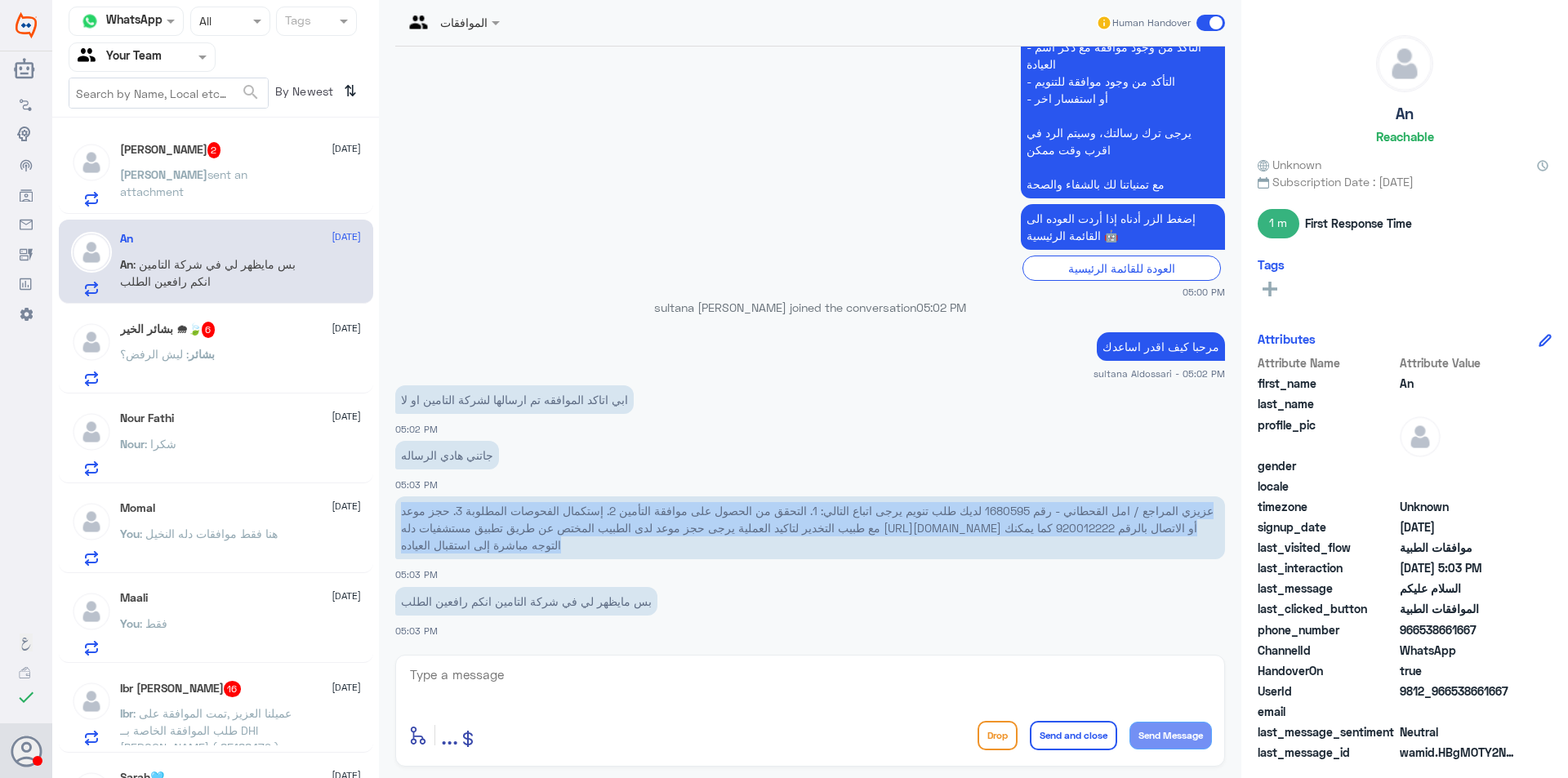
click at [1008, 506] on span "عزيزي المراجع / امل القحطاني - رقم 1680595 لديك طلب تنويم يرجى اتباع التالي: 1.…" at bounding box center [808, 528] width 813 height 48
click at [1009, 509] on span "عزيزي المراجع / امل القحطاني - رقم 1680595 لديك طلب تنويم يرجى اتباع التالي: 1.…" at bounding box center [808, 528] width 813 height 48
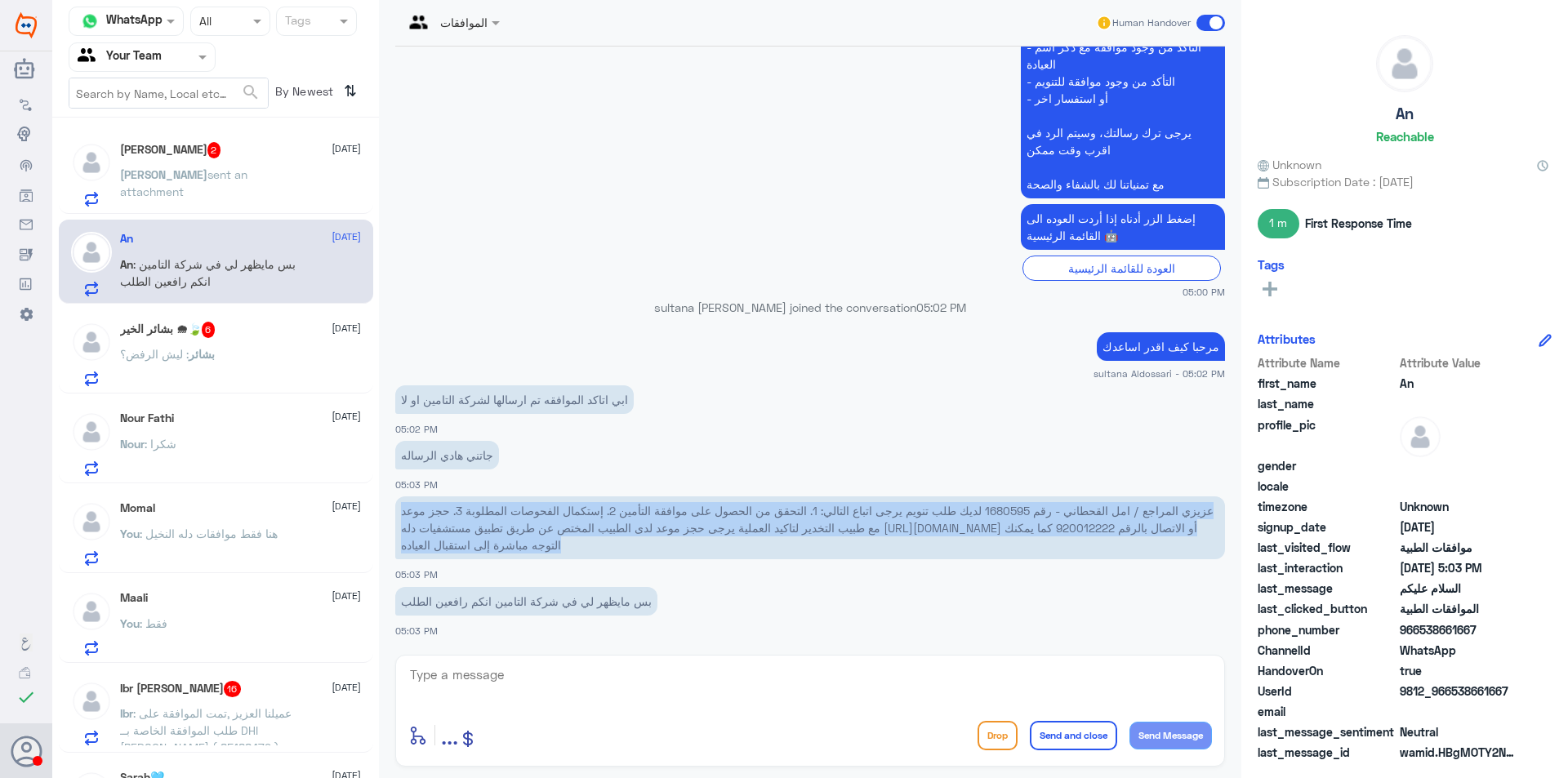
click at [1009, 509] on span "عزيزي المراجع / امل القحطاني - رقم 1680595 لديك طلب تنويم يرجى اتباع التالي: 1.…" at bounding box center [808, 528] width 813 height 48
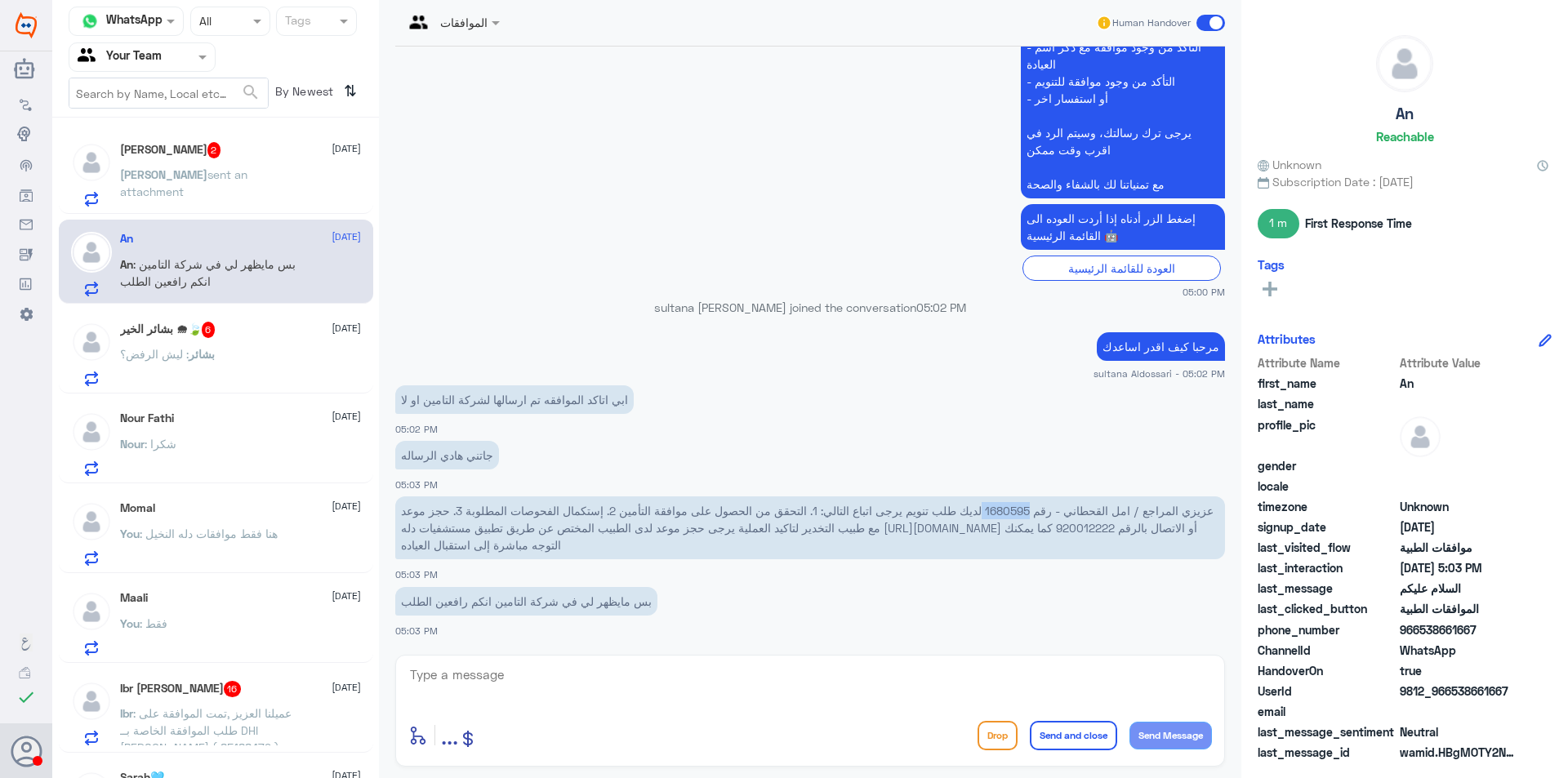
click at [1009, 509] on span "عزيزي المراجع / امل القحطاني - رقم 1680595 لديك طلب تنويم يرجى اتباع التالي: 1.…" at bounding box center [808, 528] width 813 height 48
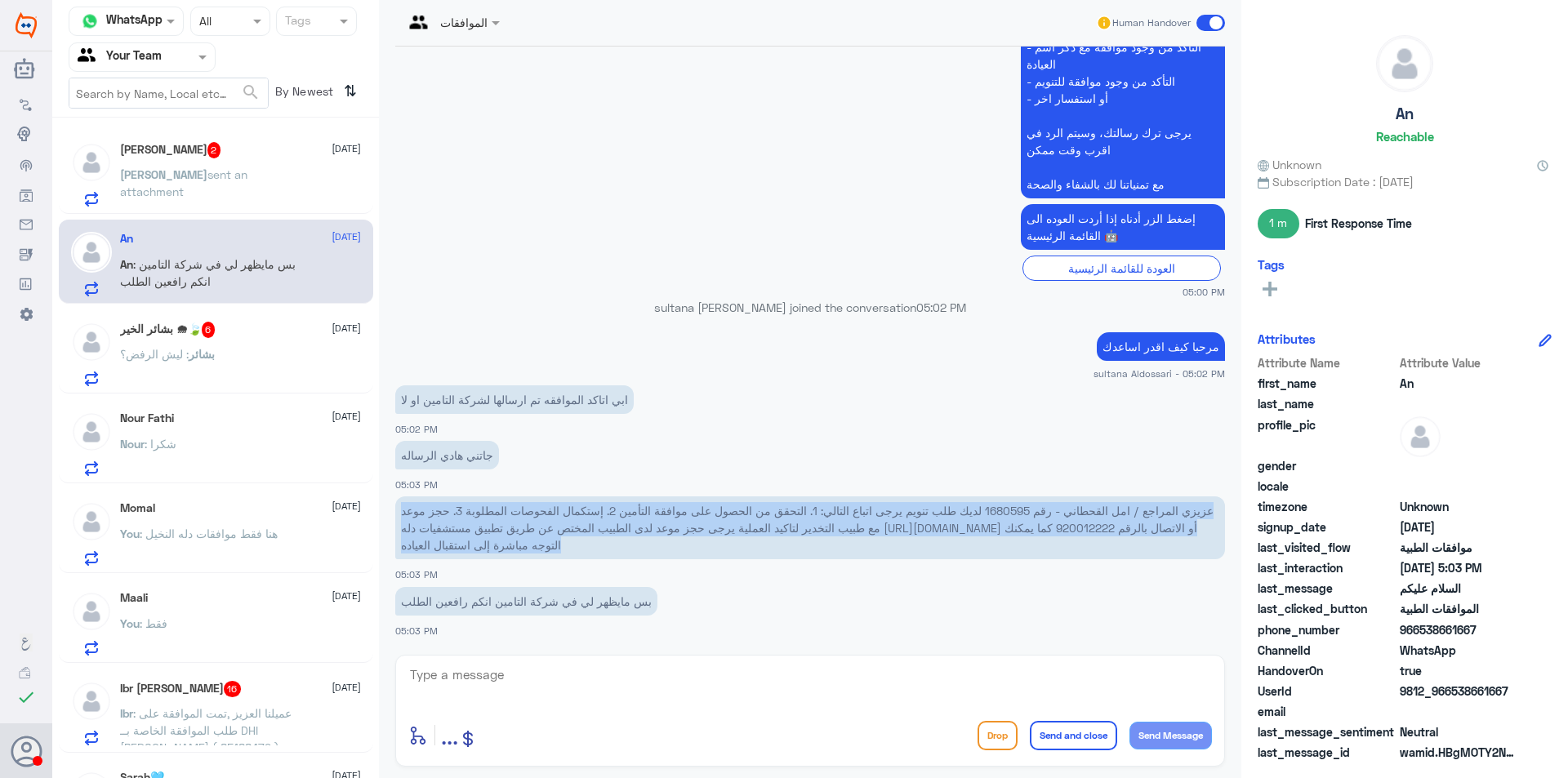
click at [1009, 509] on span "عزيزي المراجع / امل القحطاني - رقم 1680595 لديك طلب تنويم يرجى اتباع التالي: 1.…" at bounding box center [808, 528] width 813 height 48
click at [993, 513] on span "عزيزي المراجع / امل القحطاني - رقم 1680595 لديك طلب تنويم يرجى اتباع التالي: 1.…" at bounding box center [808, 528] width 813 height 48
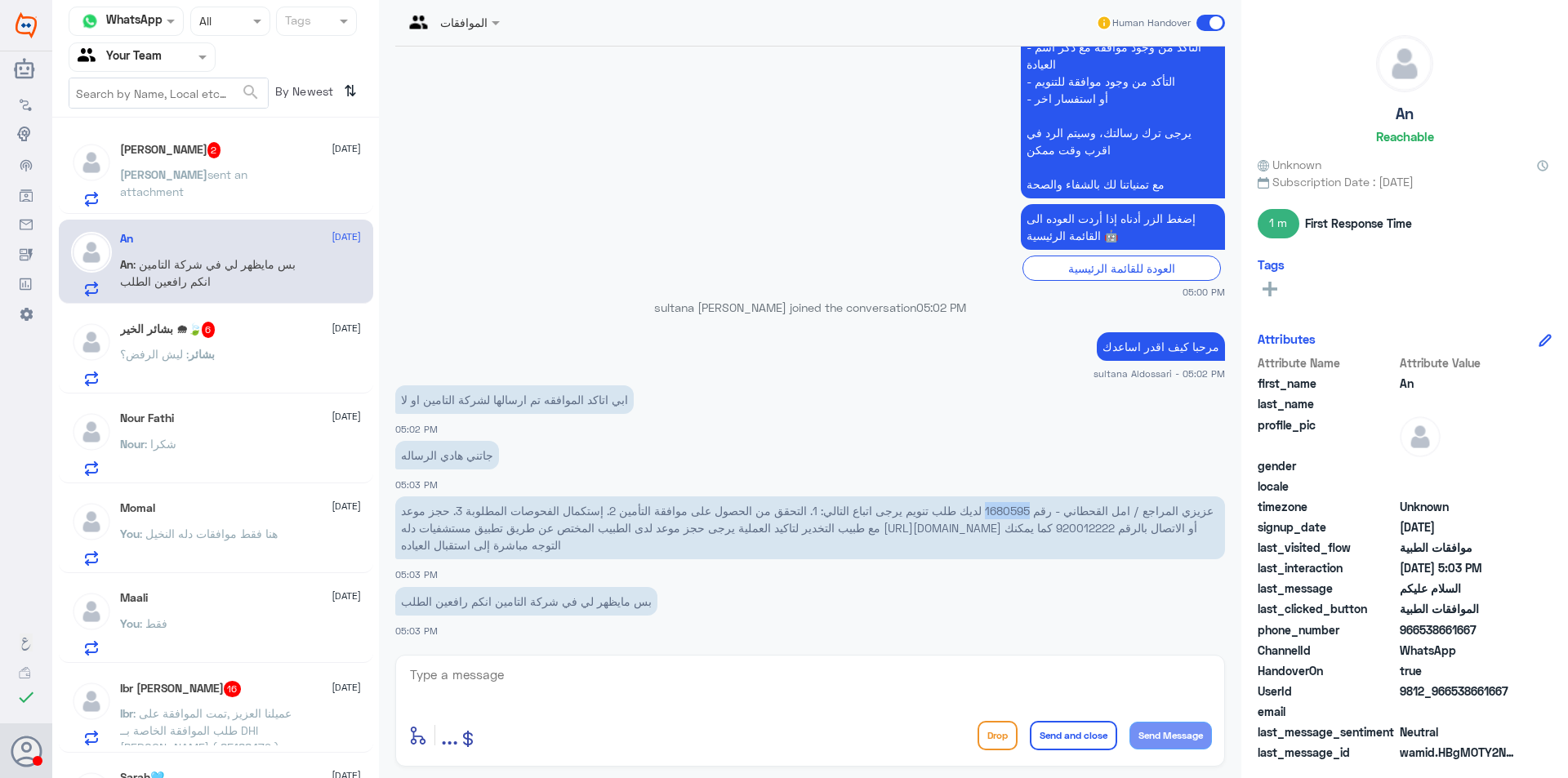
drag, startPoint x: 986, startPoint y: 507, endPoint x: 1033, endPoint y: 508, distance: 47.0
click at [1033, 508] on span "عزيزي المراجع / امل القحطاني - رقم 1680595 لديك طلب تنويم يرجى اتباع التالي: 1.…" at bounding box center [808, 528] width 813 height 48
click at [704, 687] on textarea at bounding box center [810, 683] width 804 height 40
type textarea "الخدمة قيد الاجراء لدى قسم الموافقات التنويم لم يتم ارسال الطلب حتى استكمال الا…"
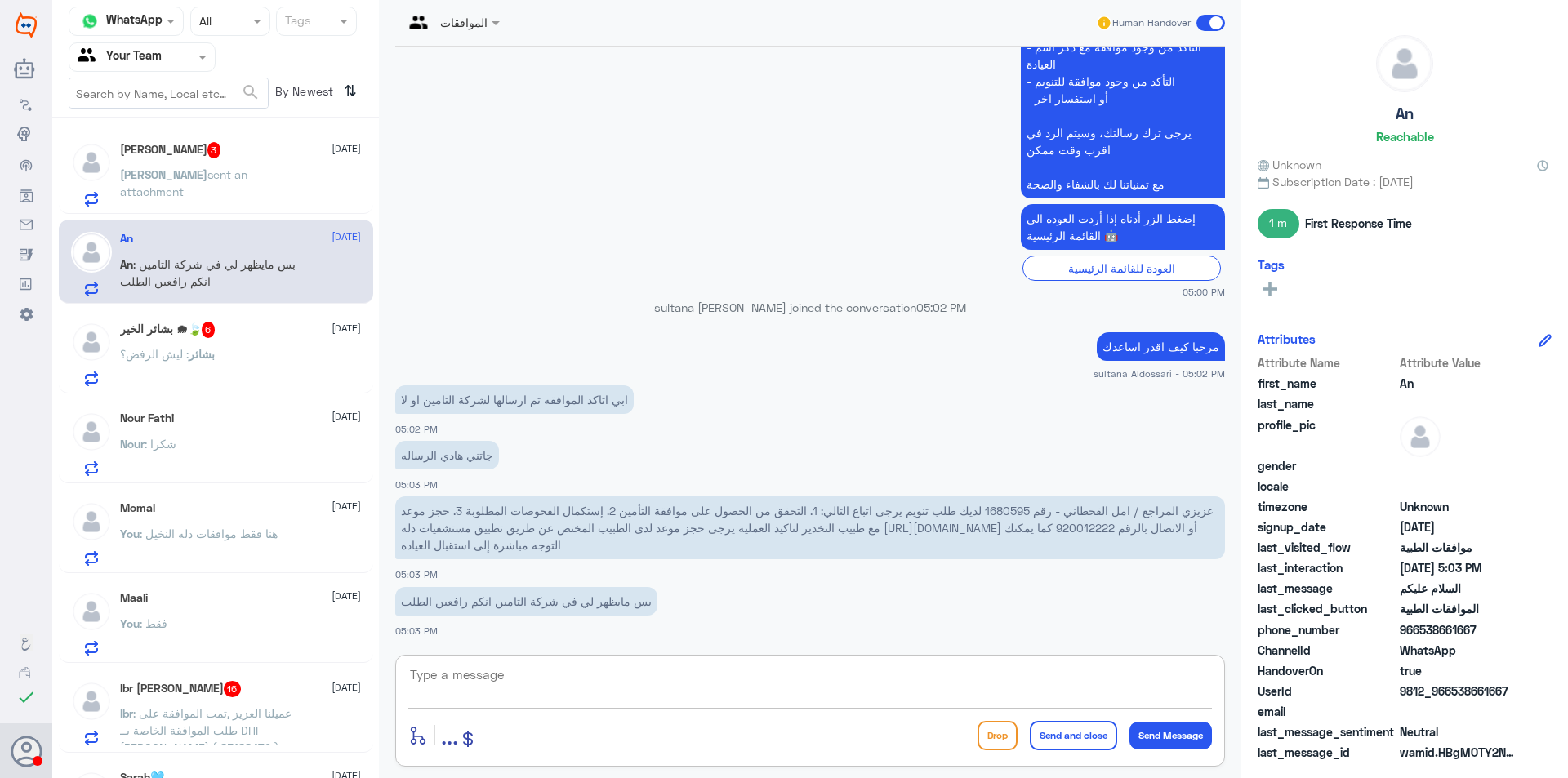
scroll to position [626, 0]
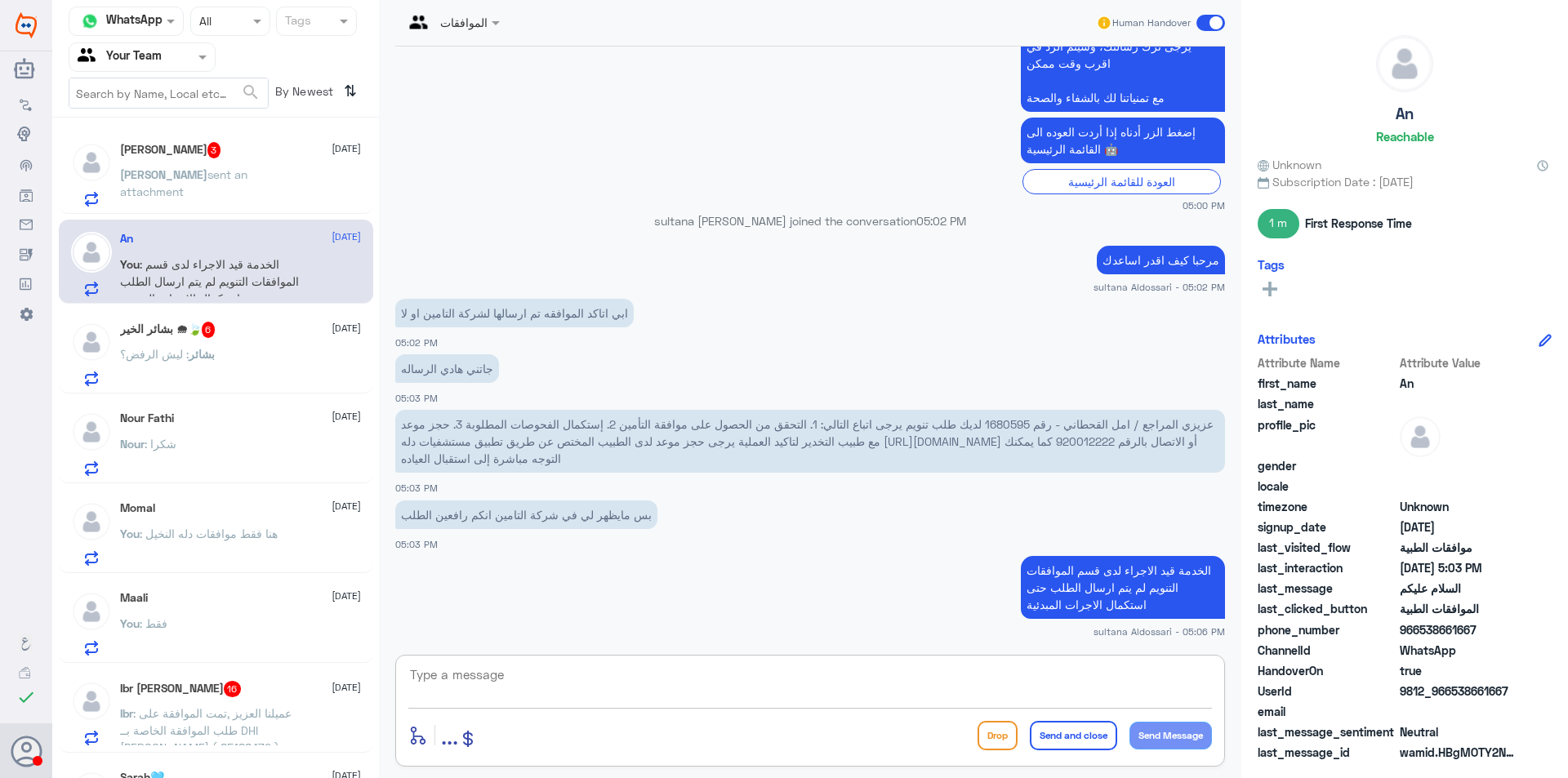
click at [1001, 427] on span "عزيزي المراجع / امل القحطاني - رقم 1680595 لديك طلب تنويم يرجى اتباع التالي: 1.…" at bounding box center [808, 441] width 813 height 48
click at [242, 165] on div "[PERSON_NAME] 3 [DATE] [PERSON_NAME] sent an attachment" at bounding box center [240, 174] width 241 height 64
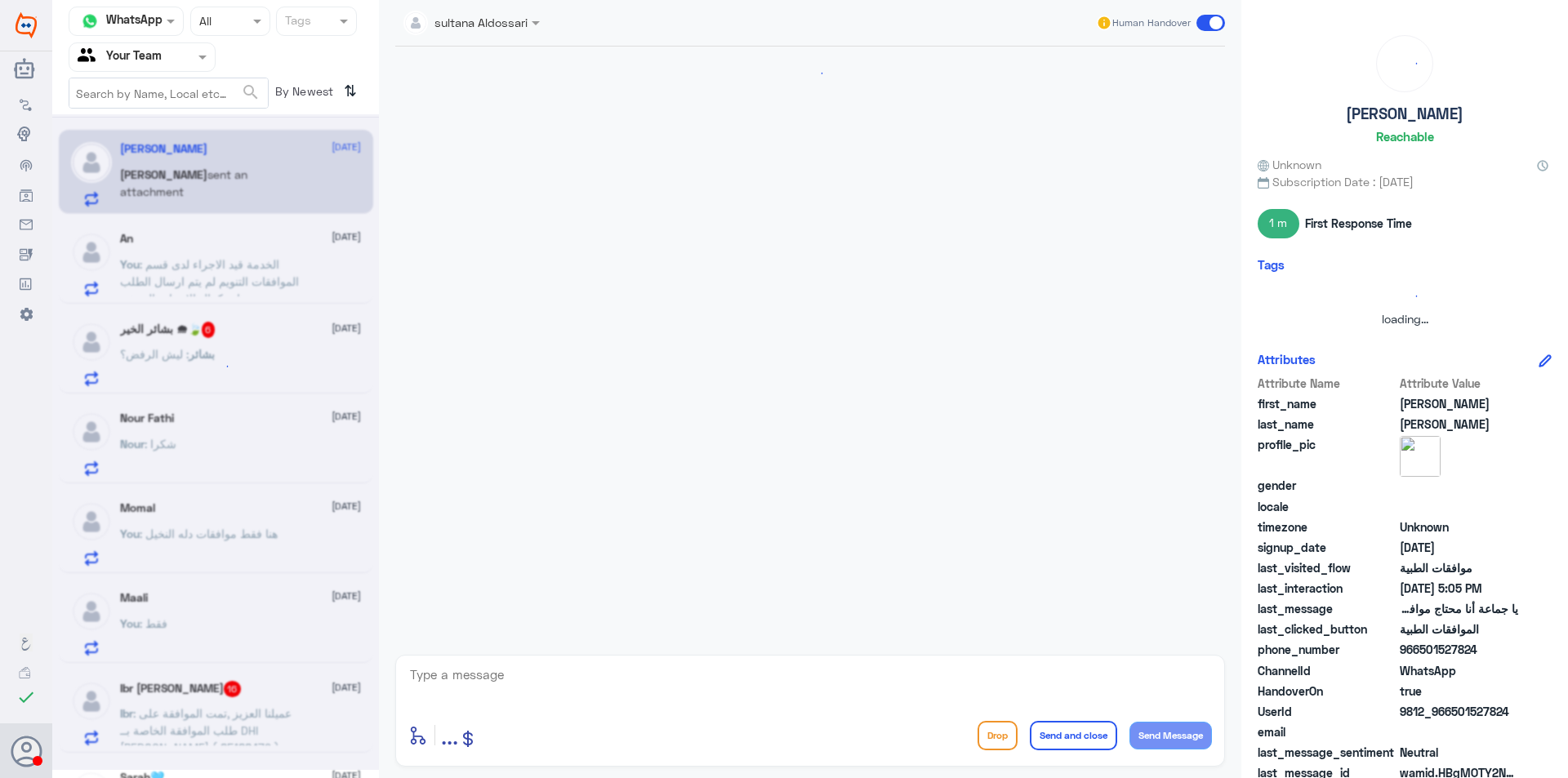
click at [242, 165] on div at bounding box center [216, 442] width 326 height 655
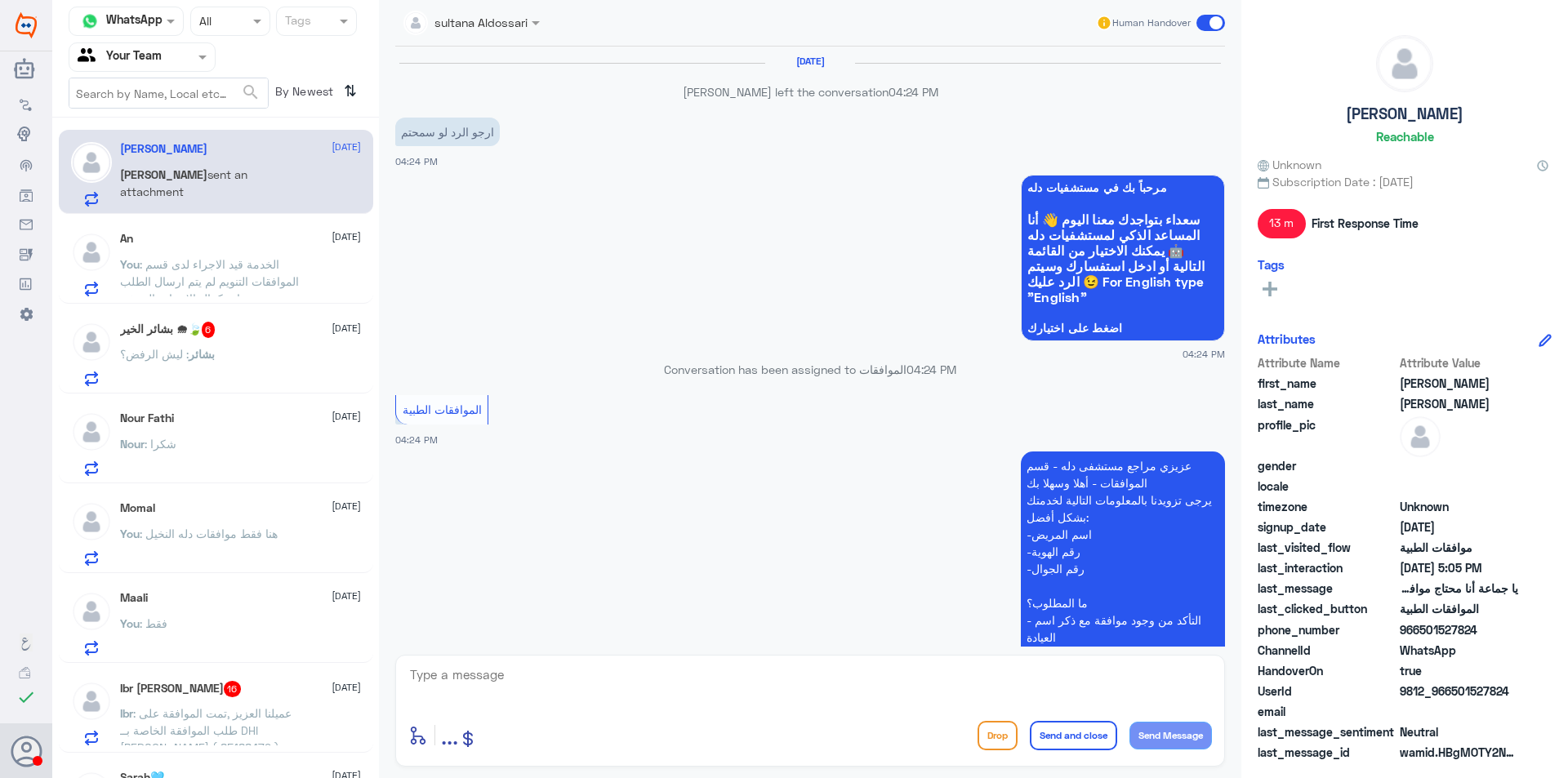
scroll to position [1383, 0]
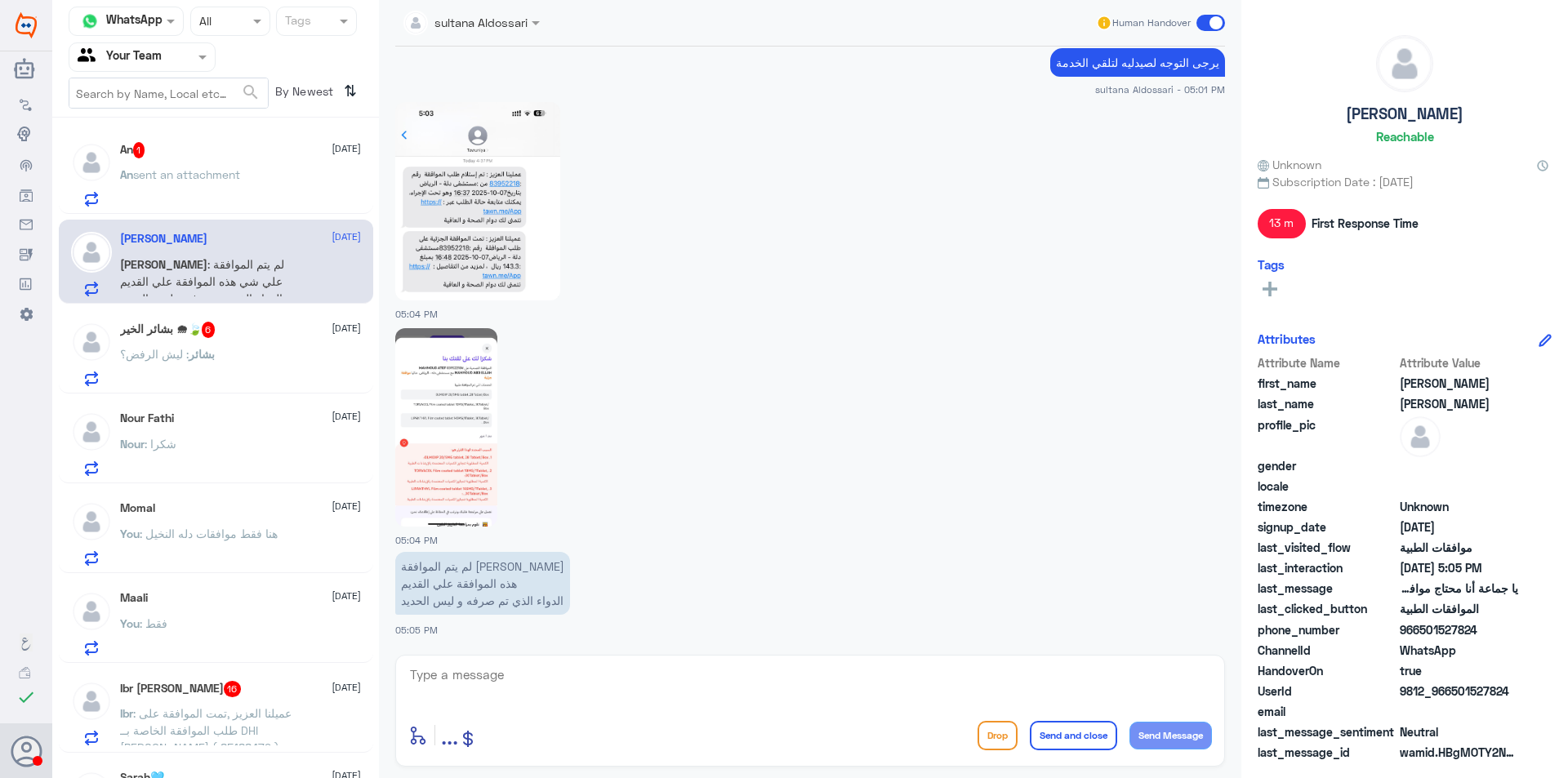
click at [677, 701] on textarea at bounding box center [810, 683] width 804 height 40
type textarea "تم تحديث الموافقه لتاريخ [DATE] [DEMOGRAPHIC_DATA] يسلمك"
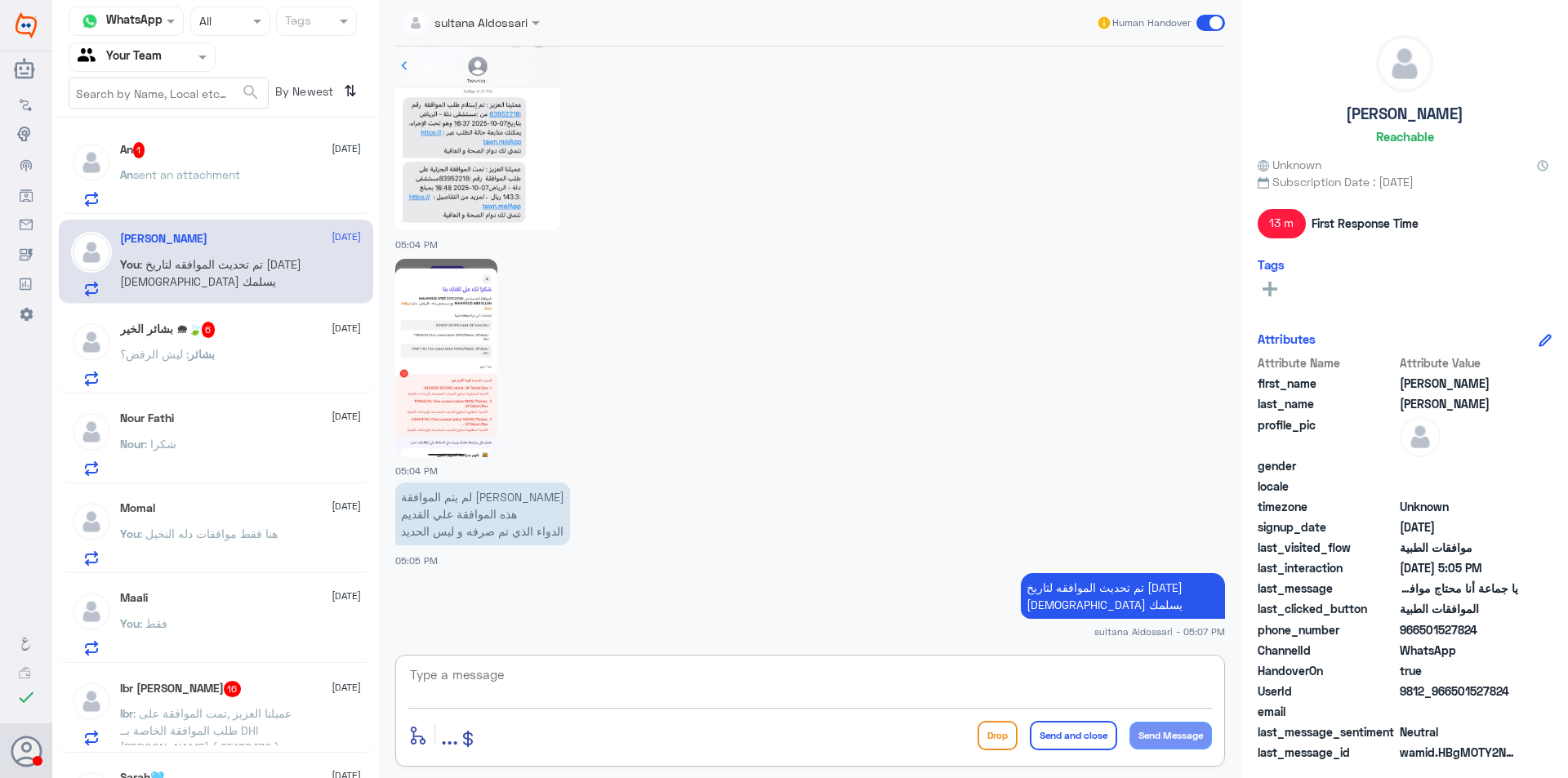
click at [236, 180] on span "sent an attachment" at bounding box center [187, 174] width 107 height 14
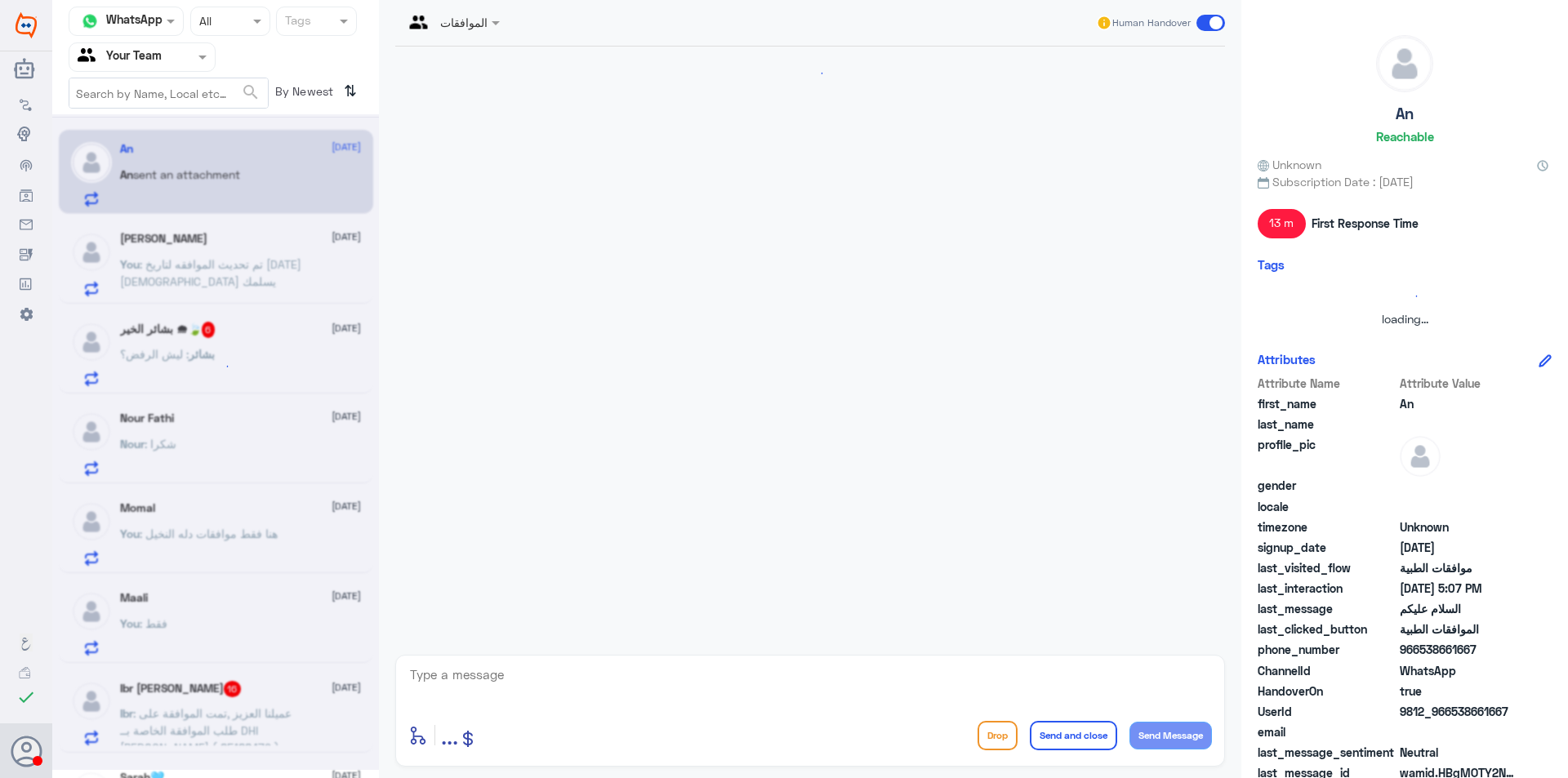
scroll to position [682, 0]
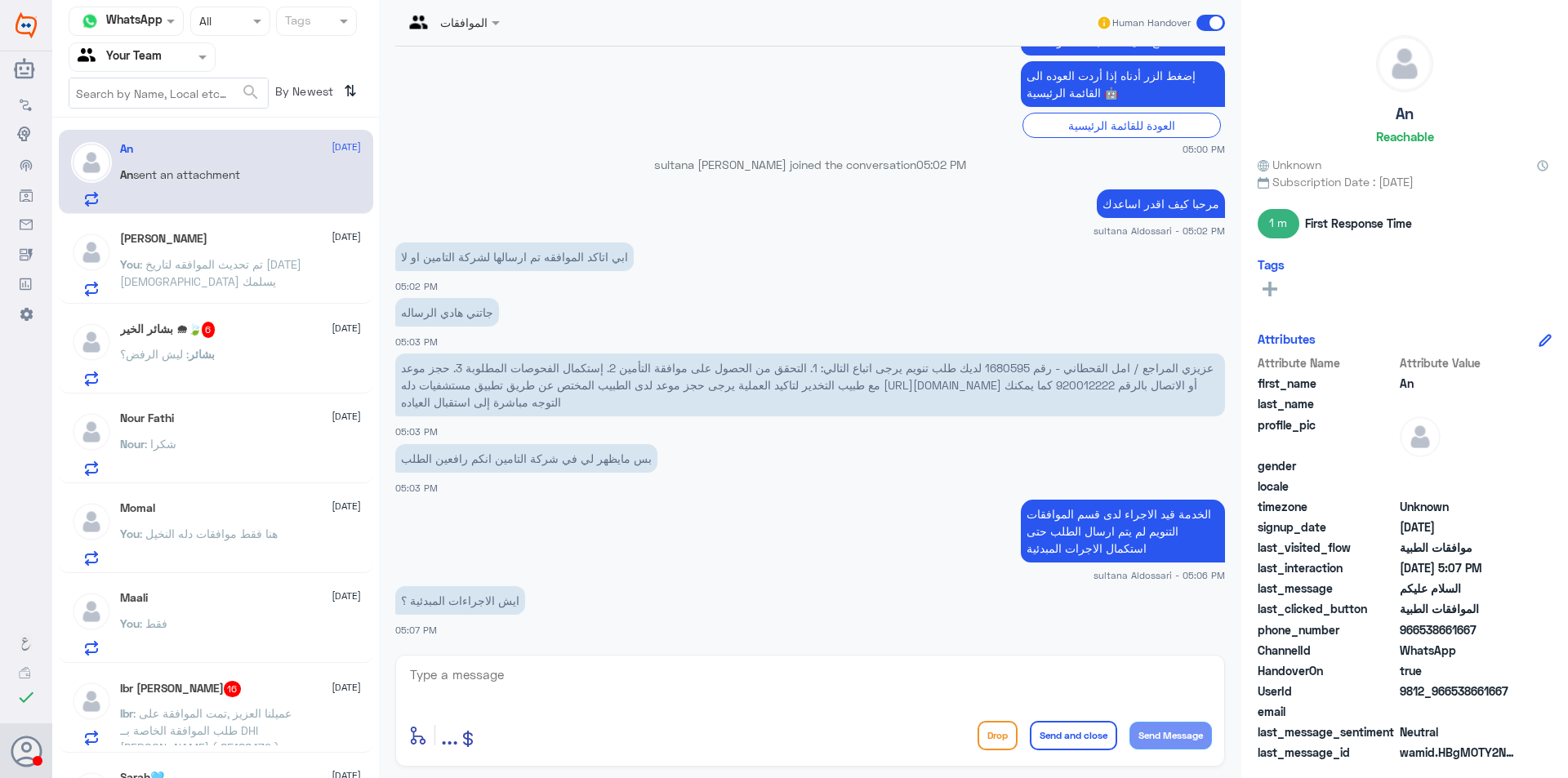
click at [932, 681] on textarea at bounding box center [810, 683] width 804 height 40
type textarea "الظاهر لنا الطلب ملغي من الطبيب المعالج في انتظار اعادة رفع الطلب حتى يتم ارفاق…"
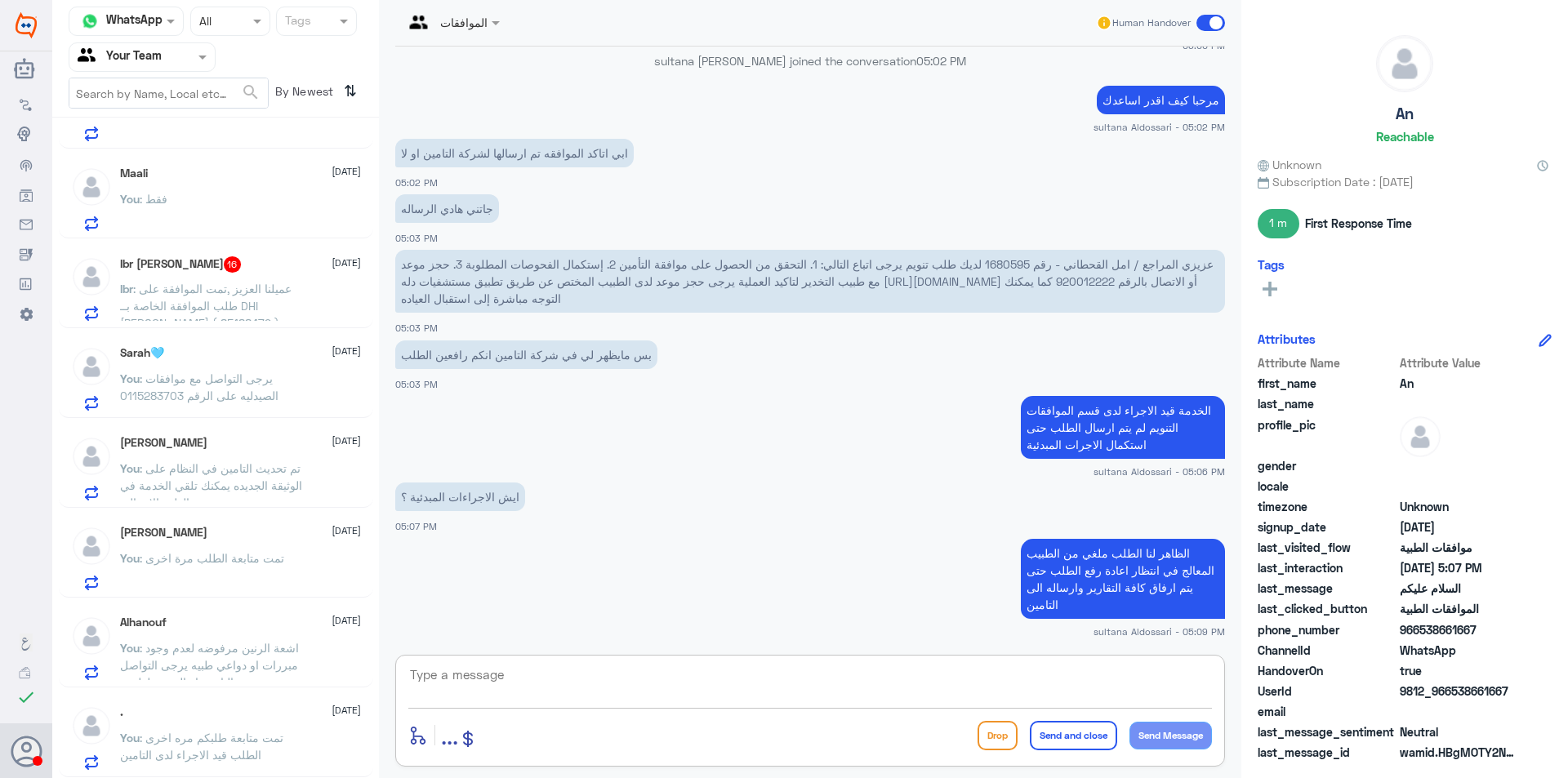
scroll to position [408, 0]
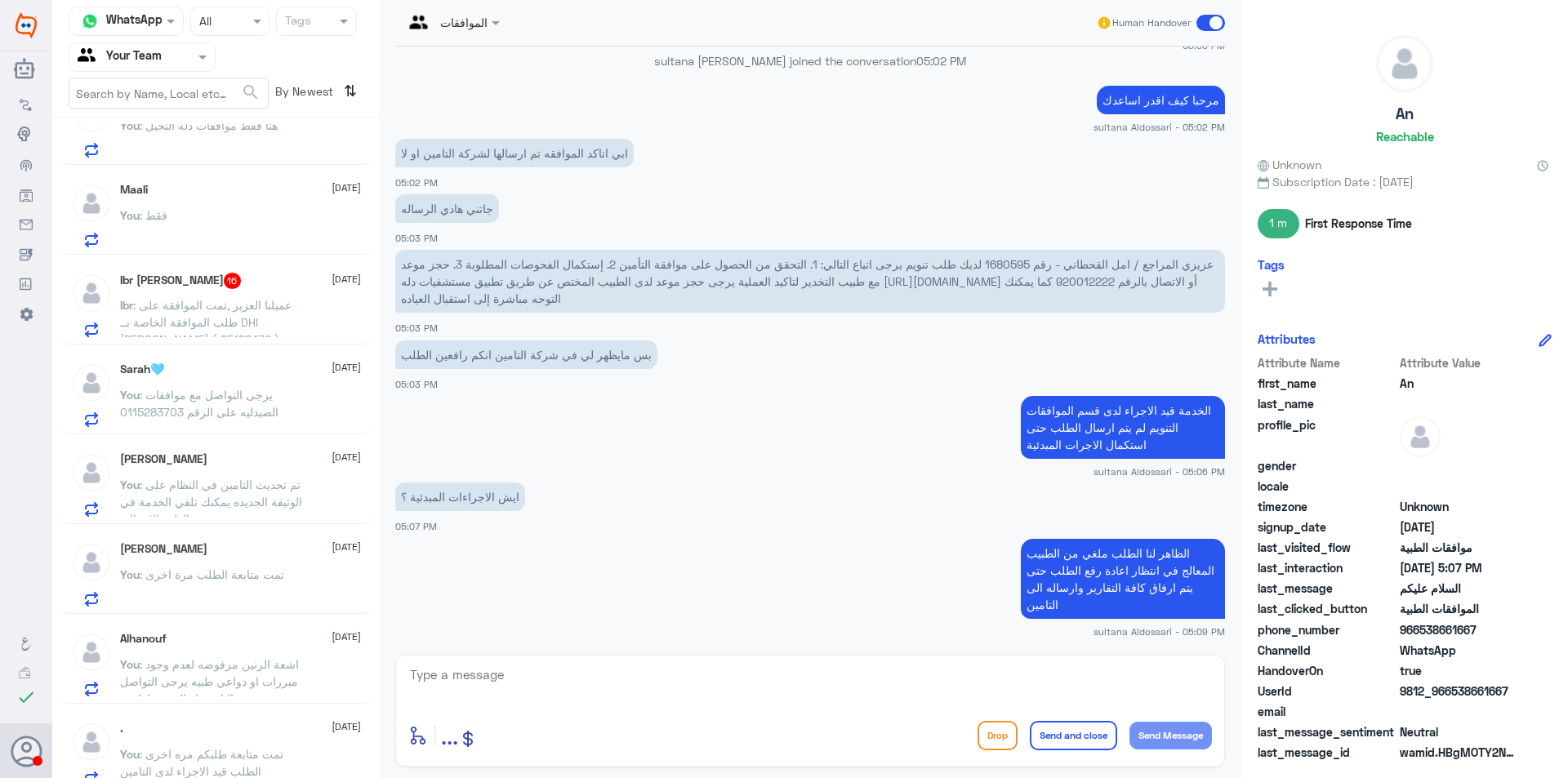
click at [252, 314] on p "Ibr : عميلنا العزيز ,تمت الموافقة على طلب الموافقة الخاصة بــ DHI [PERSON_NAME]…" at bounding box center [212, 316] width 184 height 41
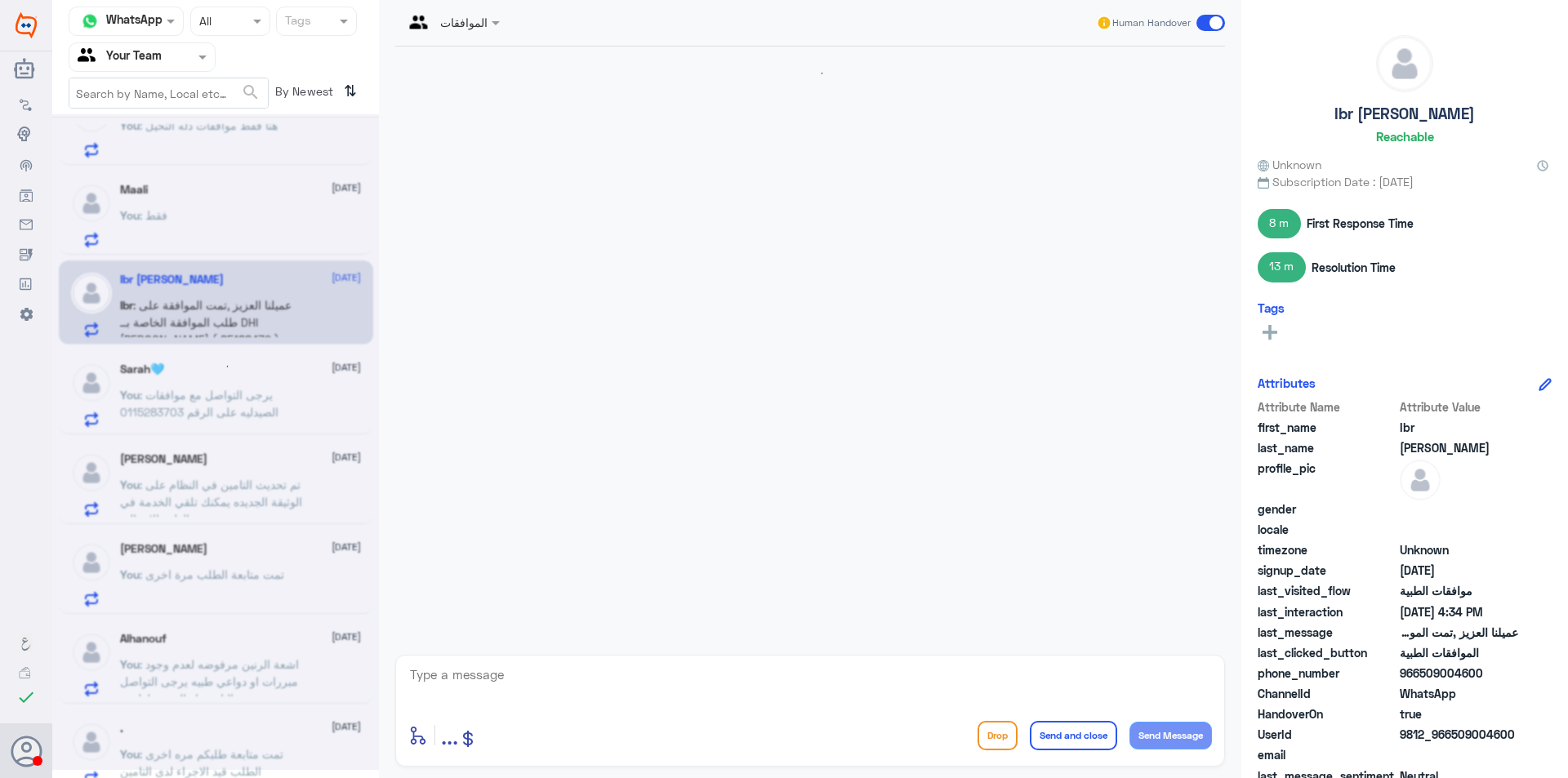
scroll to position [1947, 0]
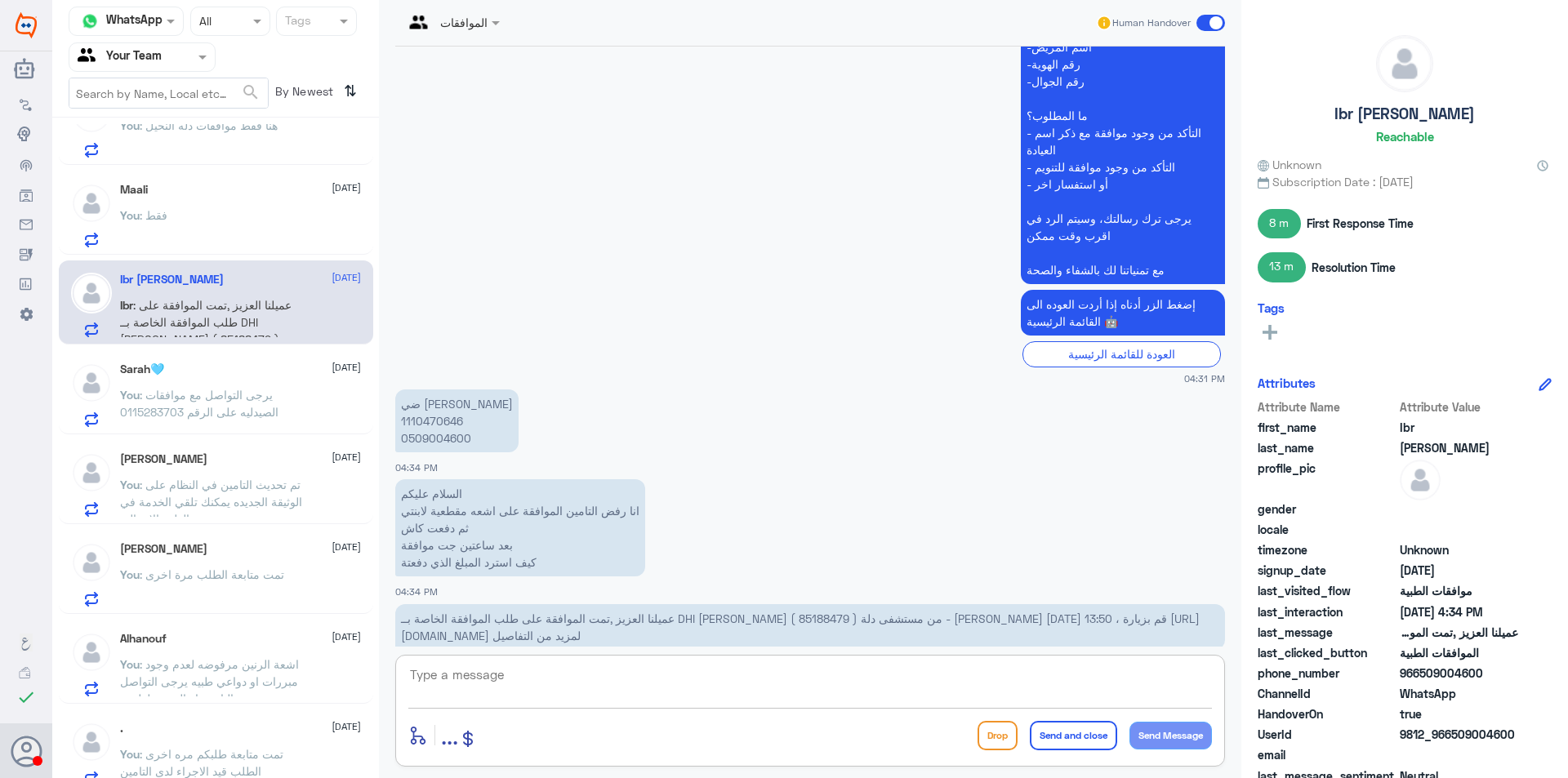
click at [496, 697] on textarea at bounding box center [810, 683] width 804 height 40
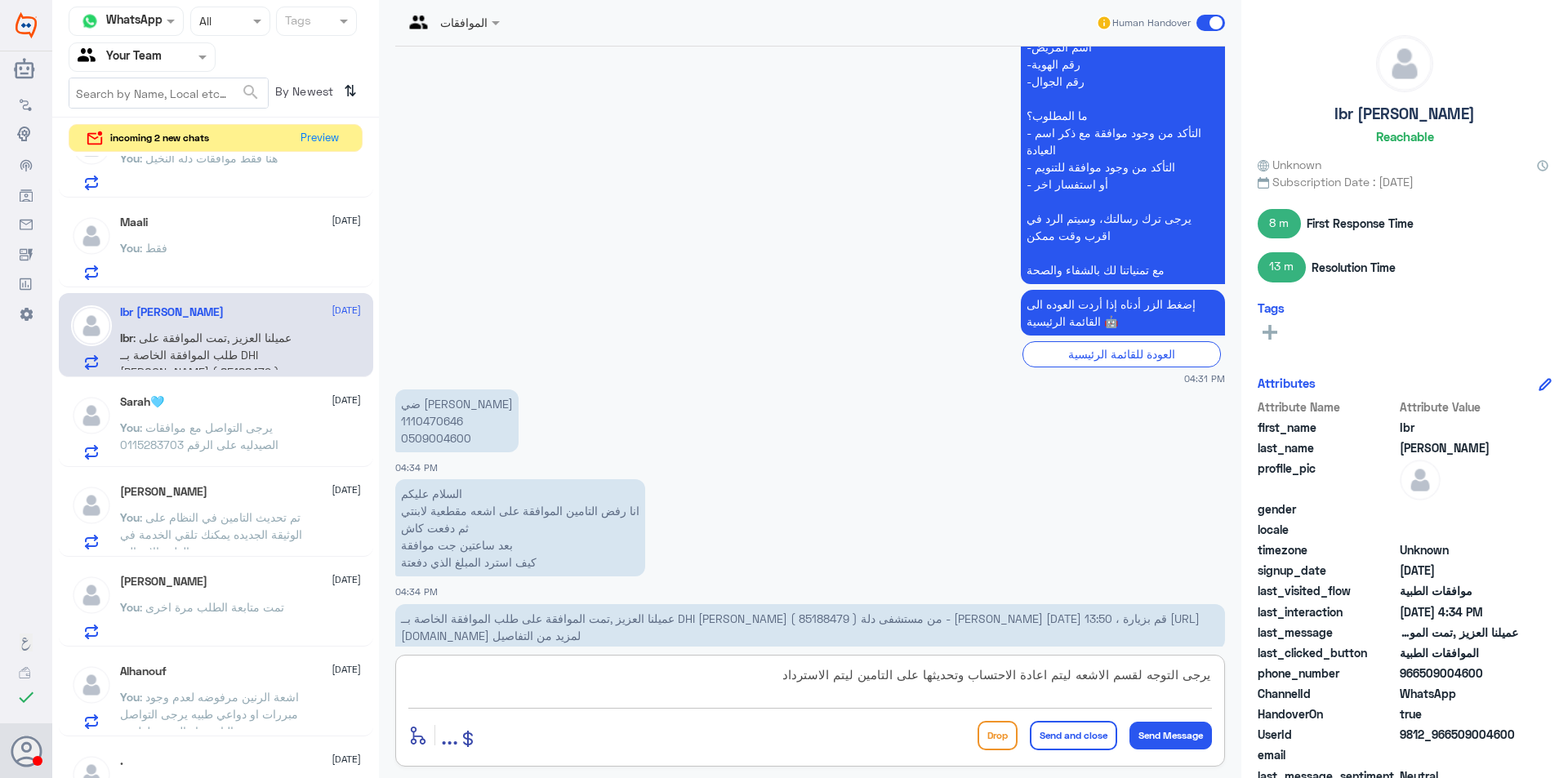
type textarea "يرجى التوجه لقسم الاشعه ليتم اعادة الاحتساب وتحديثها على التامين ليتم الاسترداد"
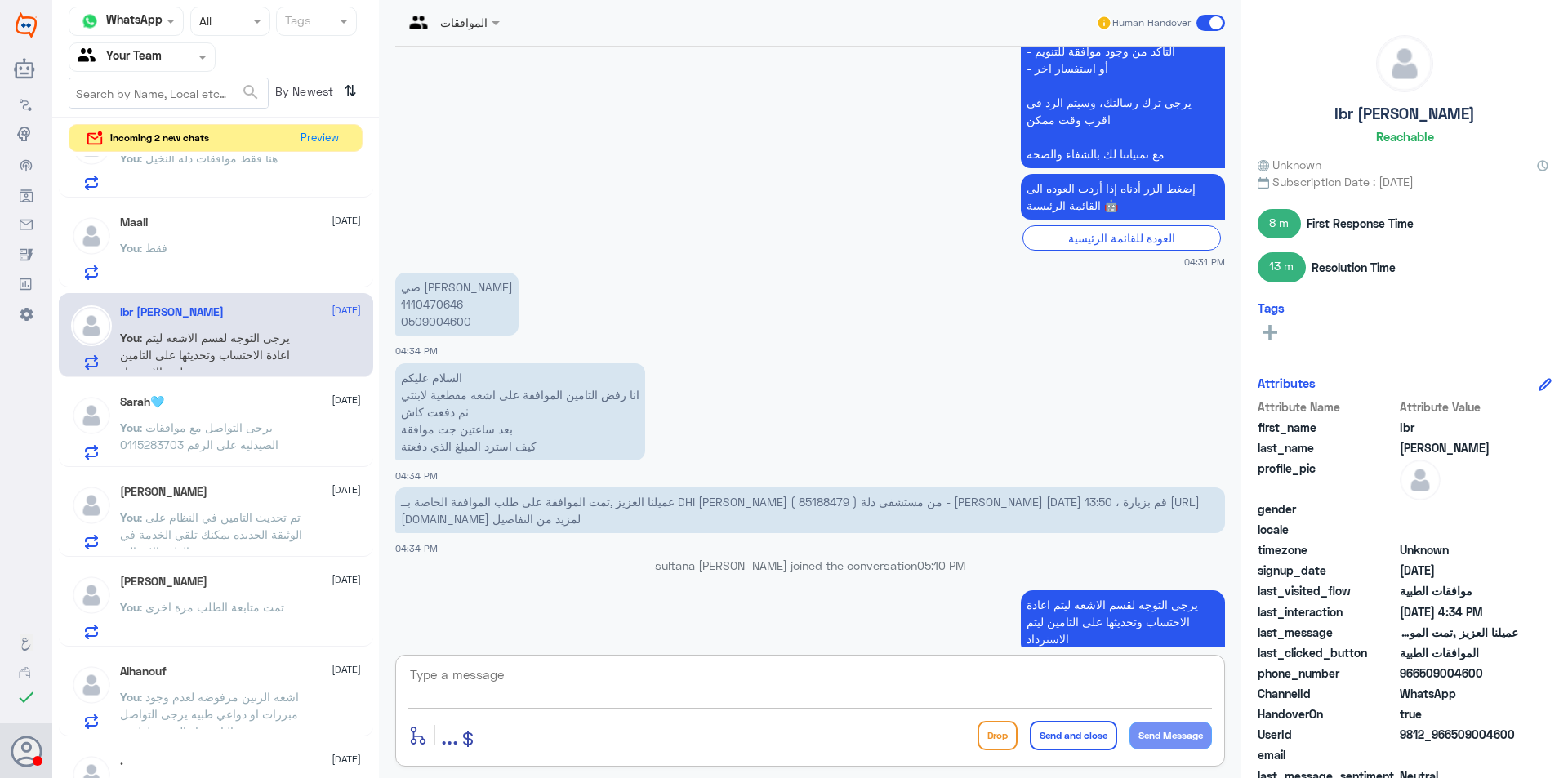
scroll to position [0, 0]
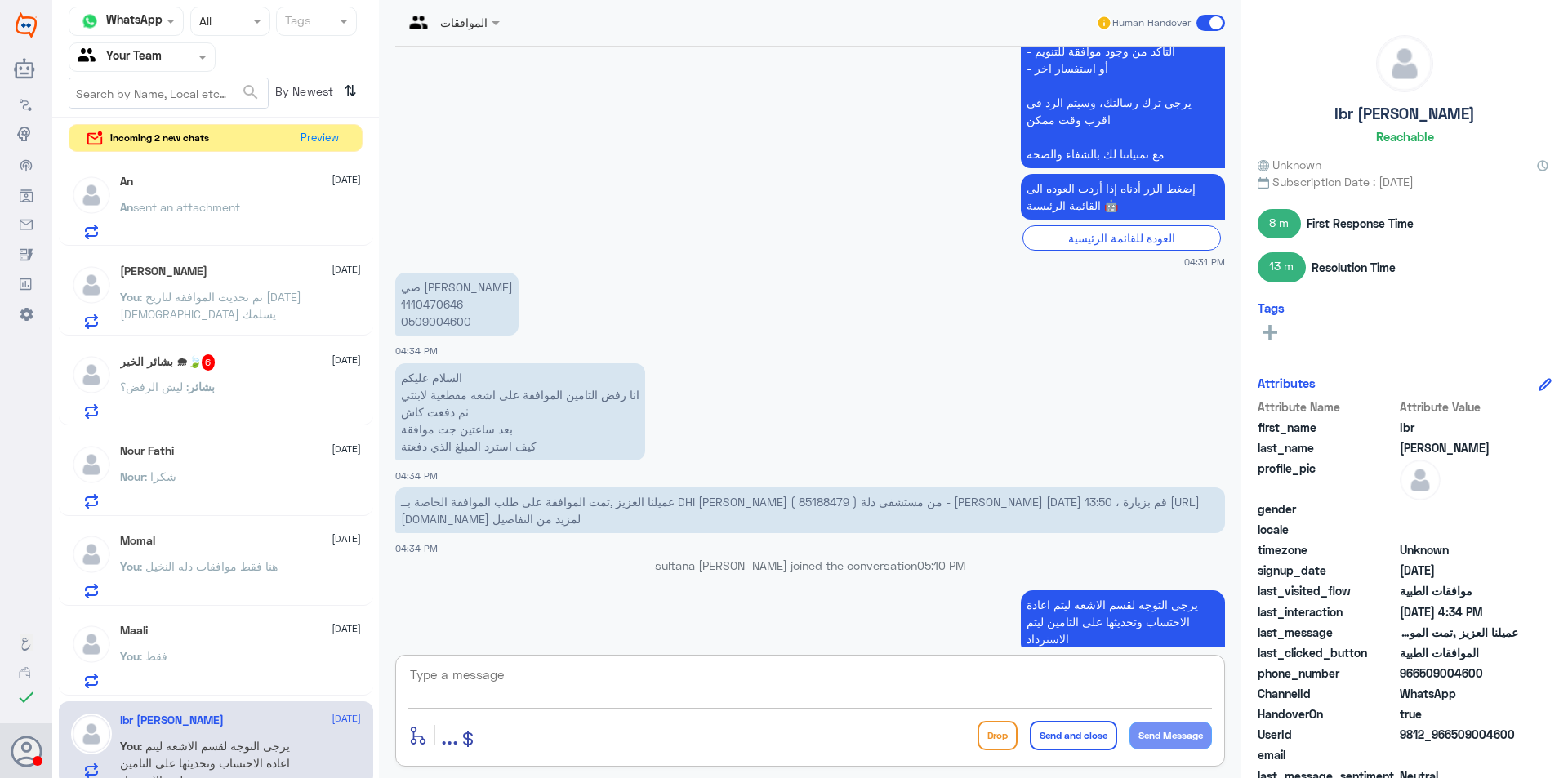
click at [244, 388] on div "بشائر : ليش الرفض؟" at bounding box center [240, 400] width 241 height 37
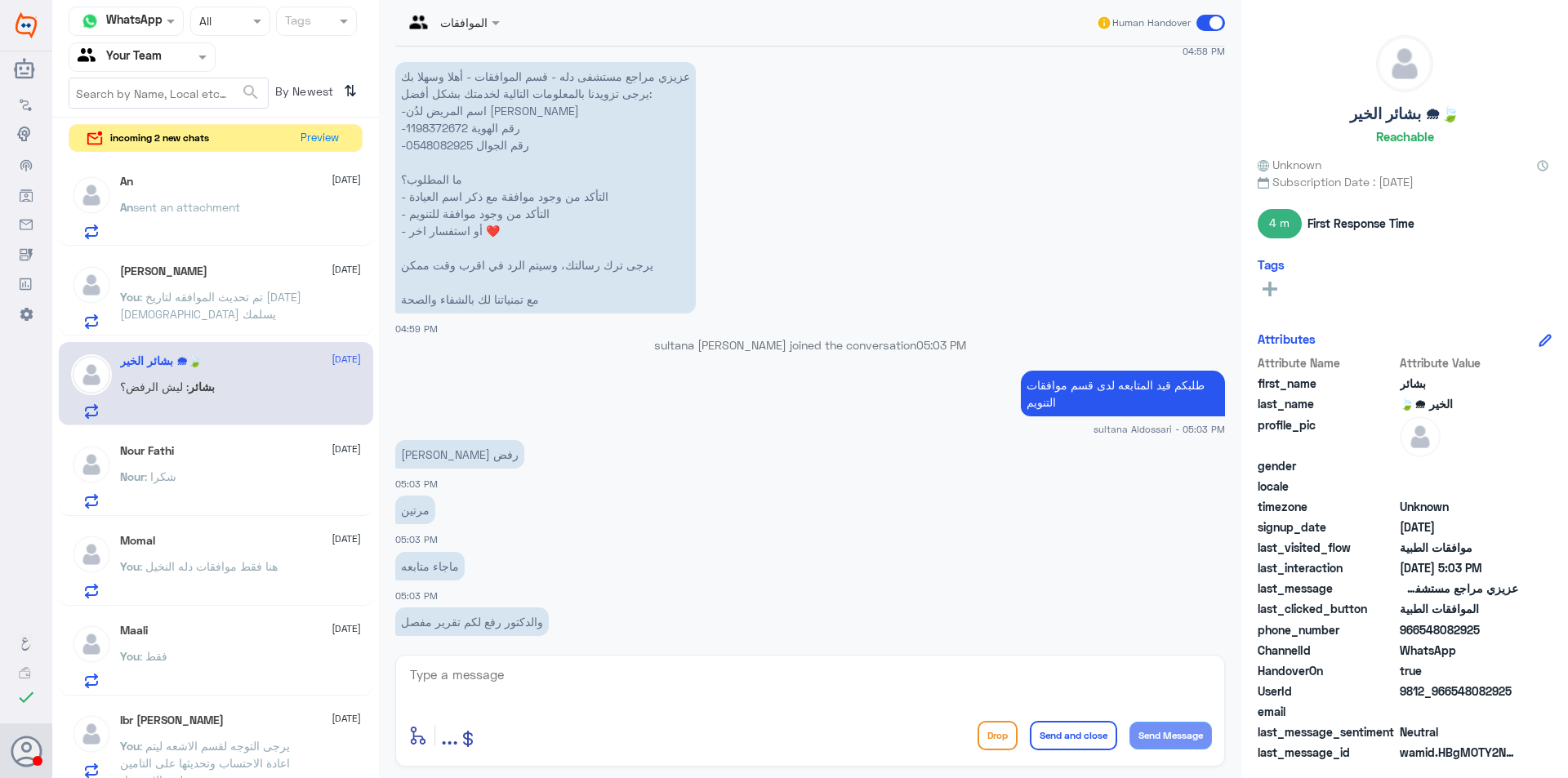
scroll to position [749, 0]
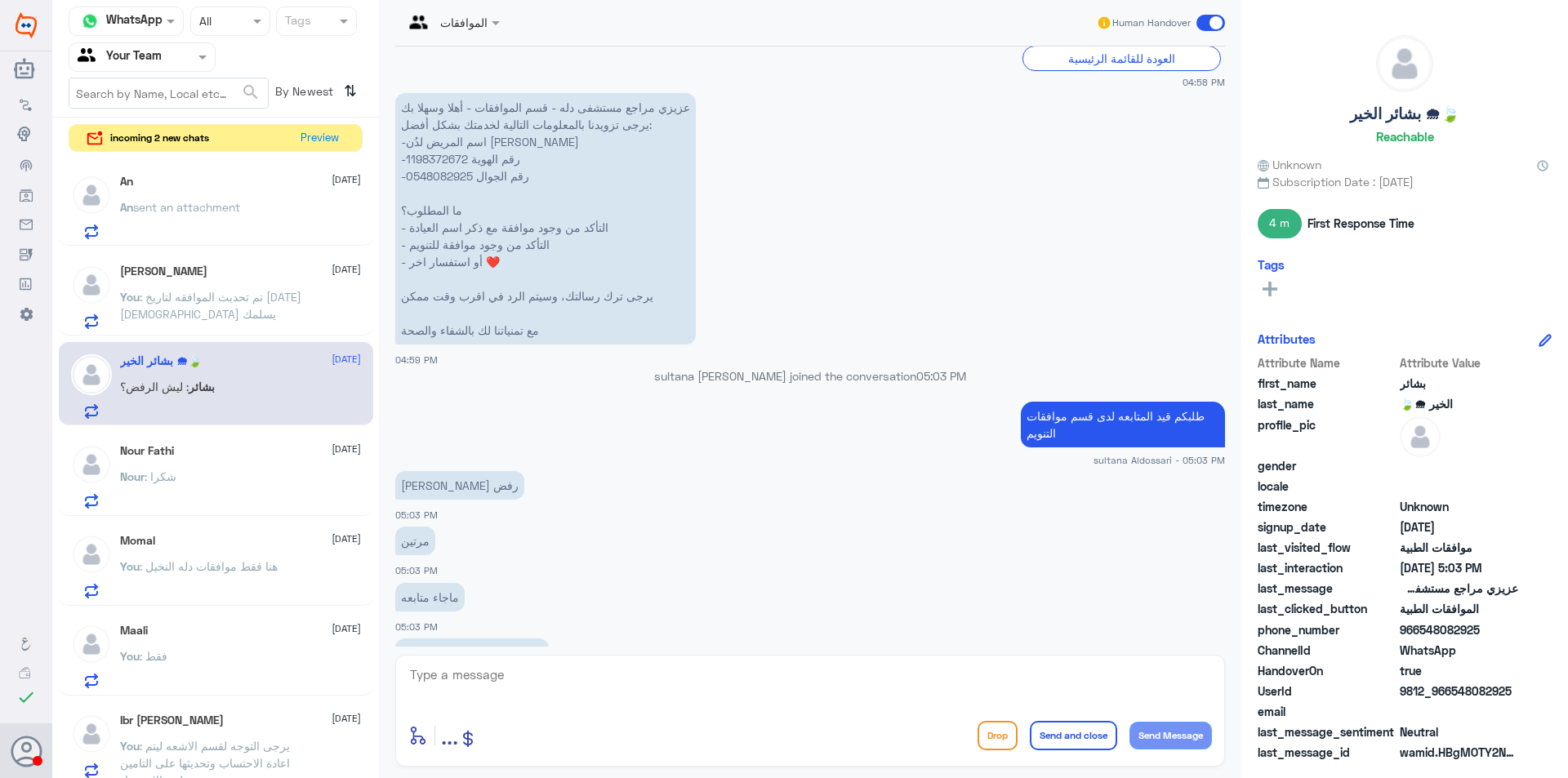
click at [443, 163] on p "عزيزي مراجع مستشفى دله - قسم الموافقات - أهلا وسهلا بك يرجى تزويدنا بالمعلومات …" at bounding box center [546, 218] width 301 height 251
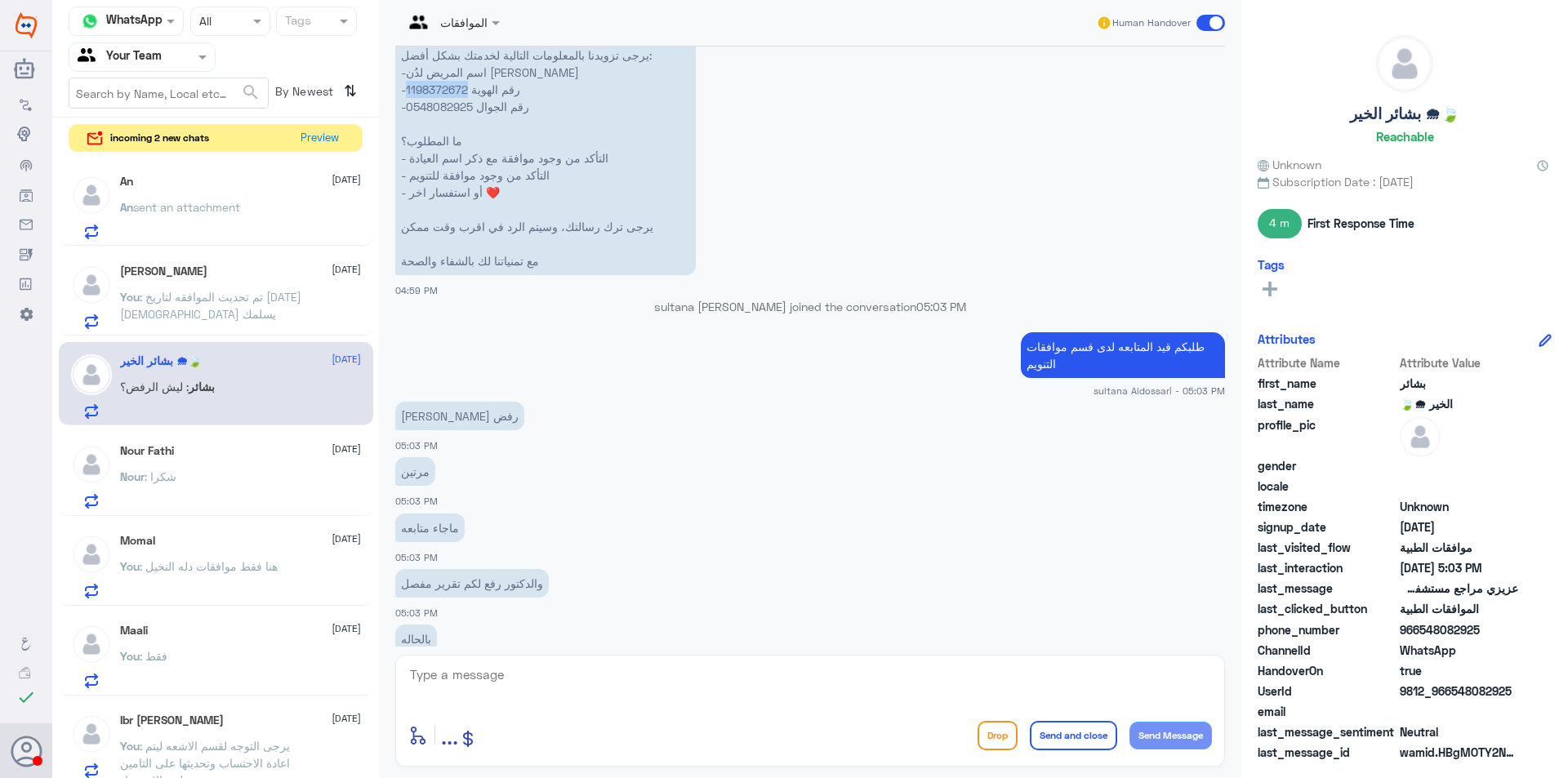
scroll to position [912, 0]
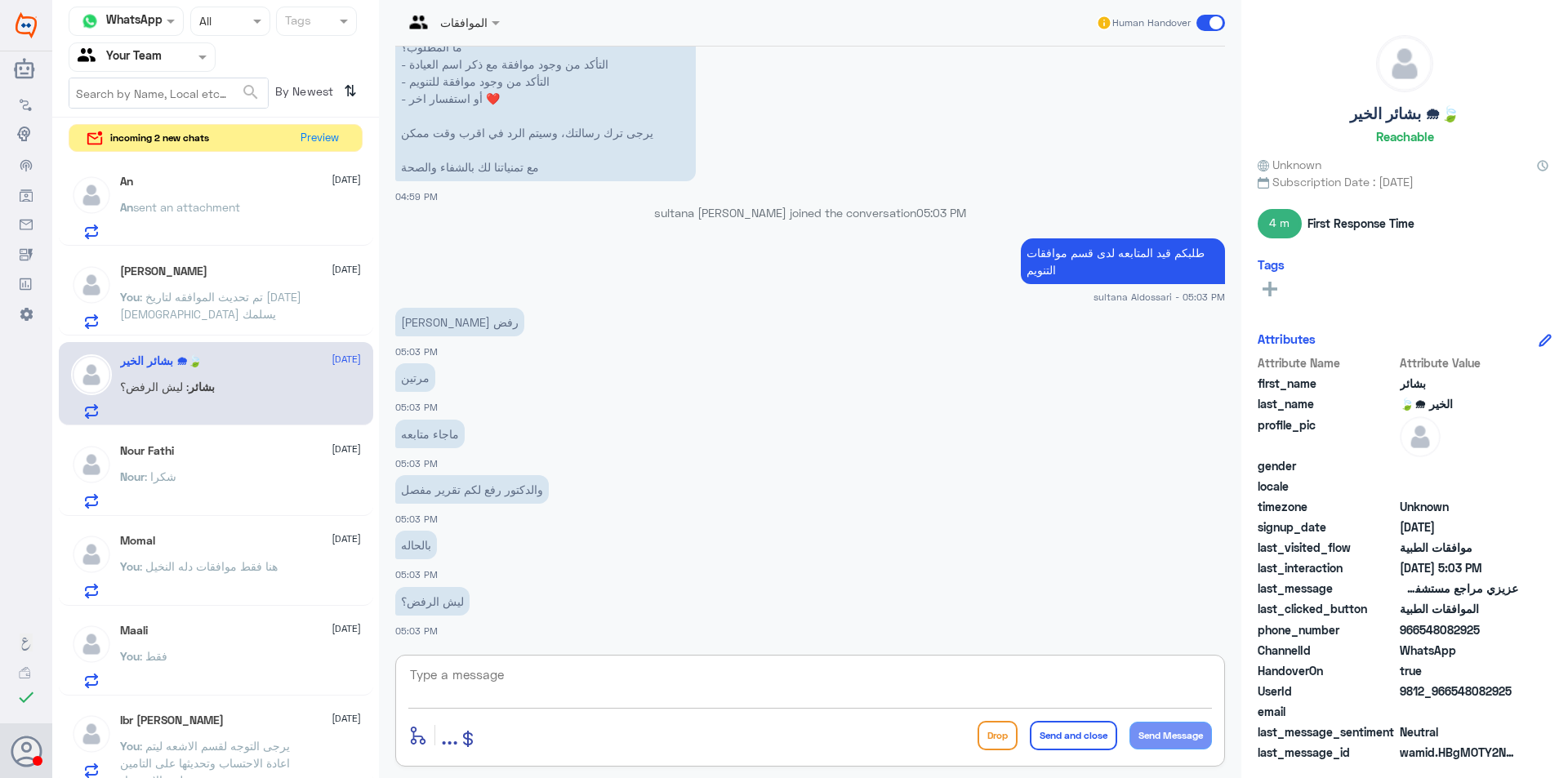
click at [536, 665] on textarea at bounding box center [810, 683] width 804 height 40
type textarea "الرفض من شركة ال[PERSON_NAME] قسم الموافقات التنويم يقوم بمتابعة طلبكم مع التام…"
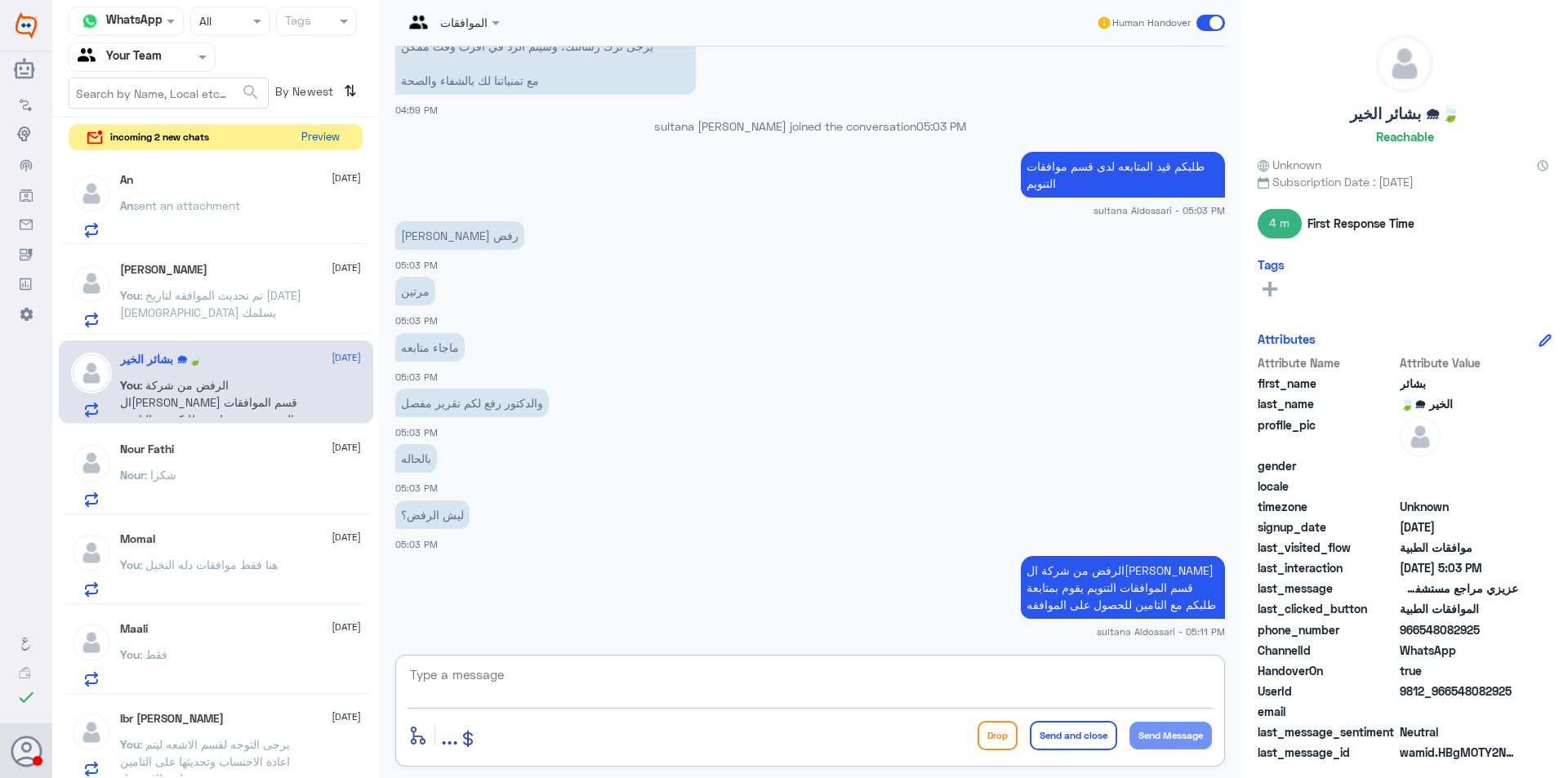
click at [319, 135] on button "Preview" at bounding box center [319, 137] width 50 height 26
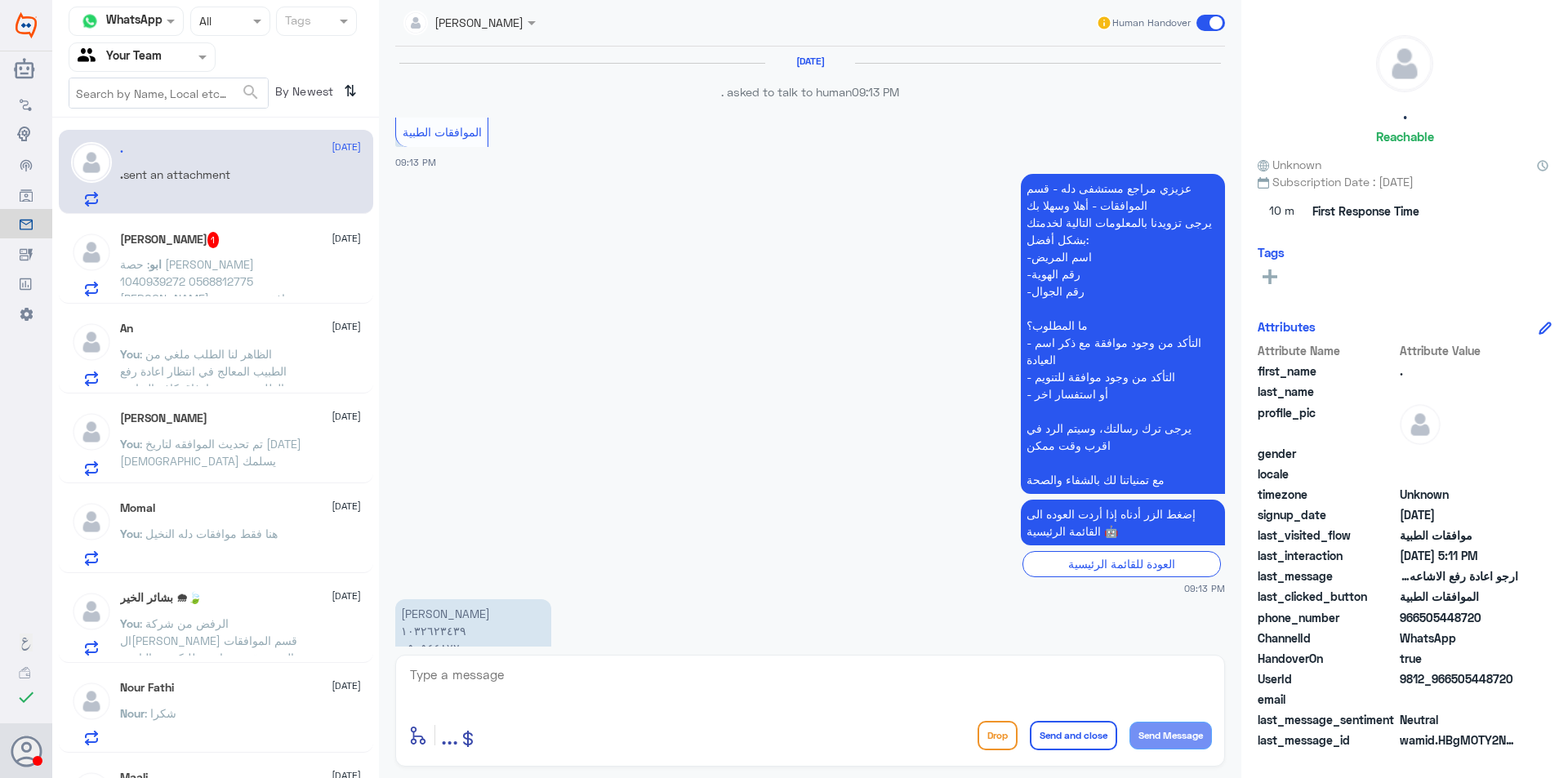
scroll to position [1586, 0]
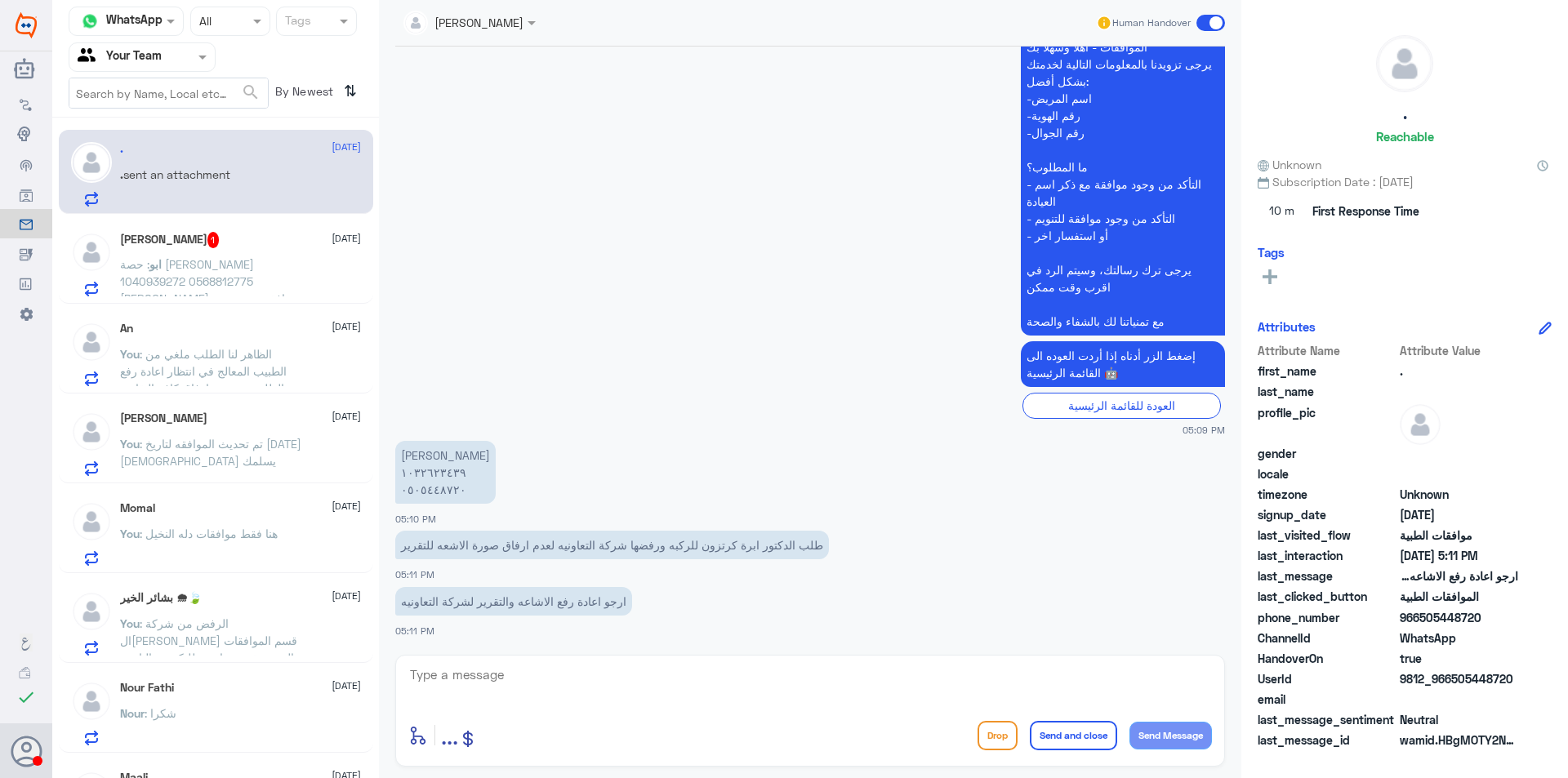
click at [464, 687] on textarea at bounding box center [810, 683] width 804 height 40
type textarea "1032623439"
drag, startPoint x: 490, startPoint y: 663, endPoint x: 367, endPoint y: 663, distance: 123.0
click at [367, 663] on div "Channel WhatsApp Status × All Tags Agent Filter Your Team search By Newest ⇅ . …" at bounding box center [810, 391] width 1516 height 783
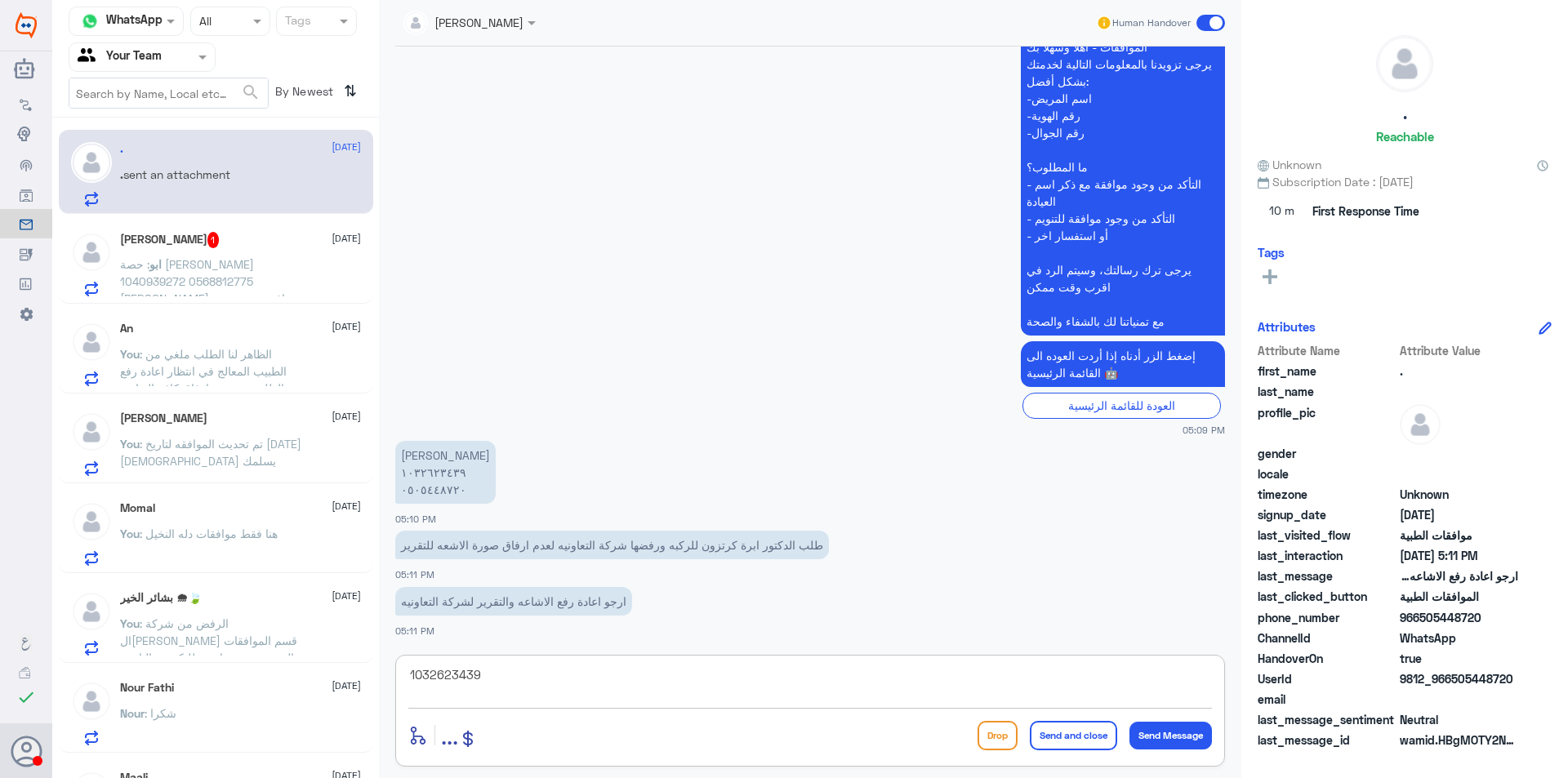
drag, startPoint x: 455, startPoint y: 677, endPoint x: 355, endPoint y: 663, distance: 101.0
click at [359, 666] on div "Channel WhatsApp Status × All Tags Agent Filter Your Team search By Newest ⇅ . …" at bounding box center [810, 391] width 1516 height 783
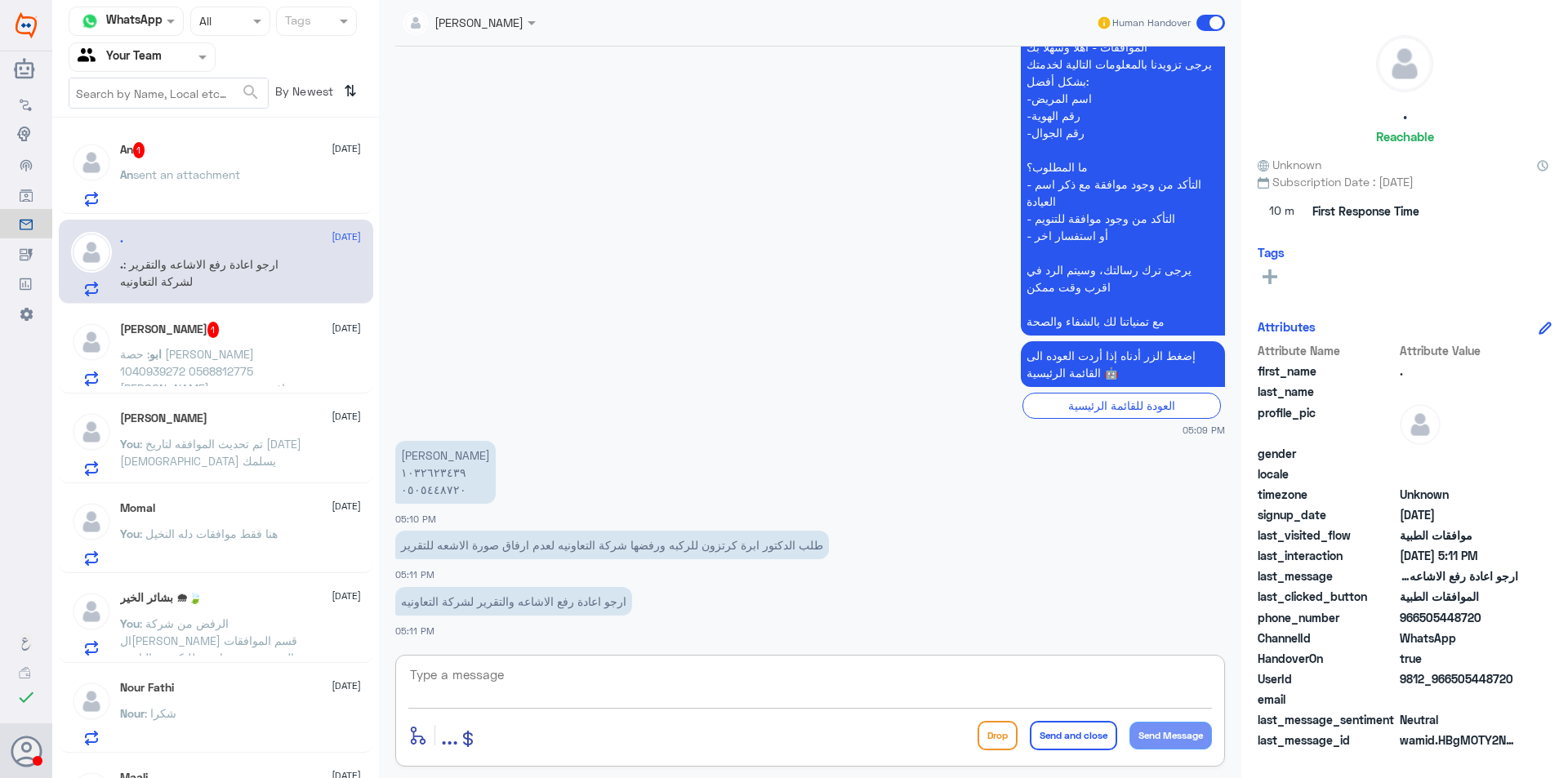
click at [532, 699] on textarea at bounding box center [810, 683] width 804 height 40
type textarea "تمت متابعة طلبكم قيد الاجراء لدى التامين"
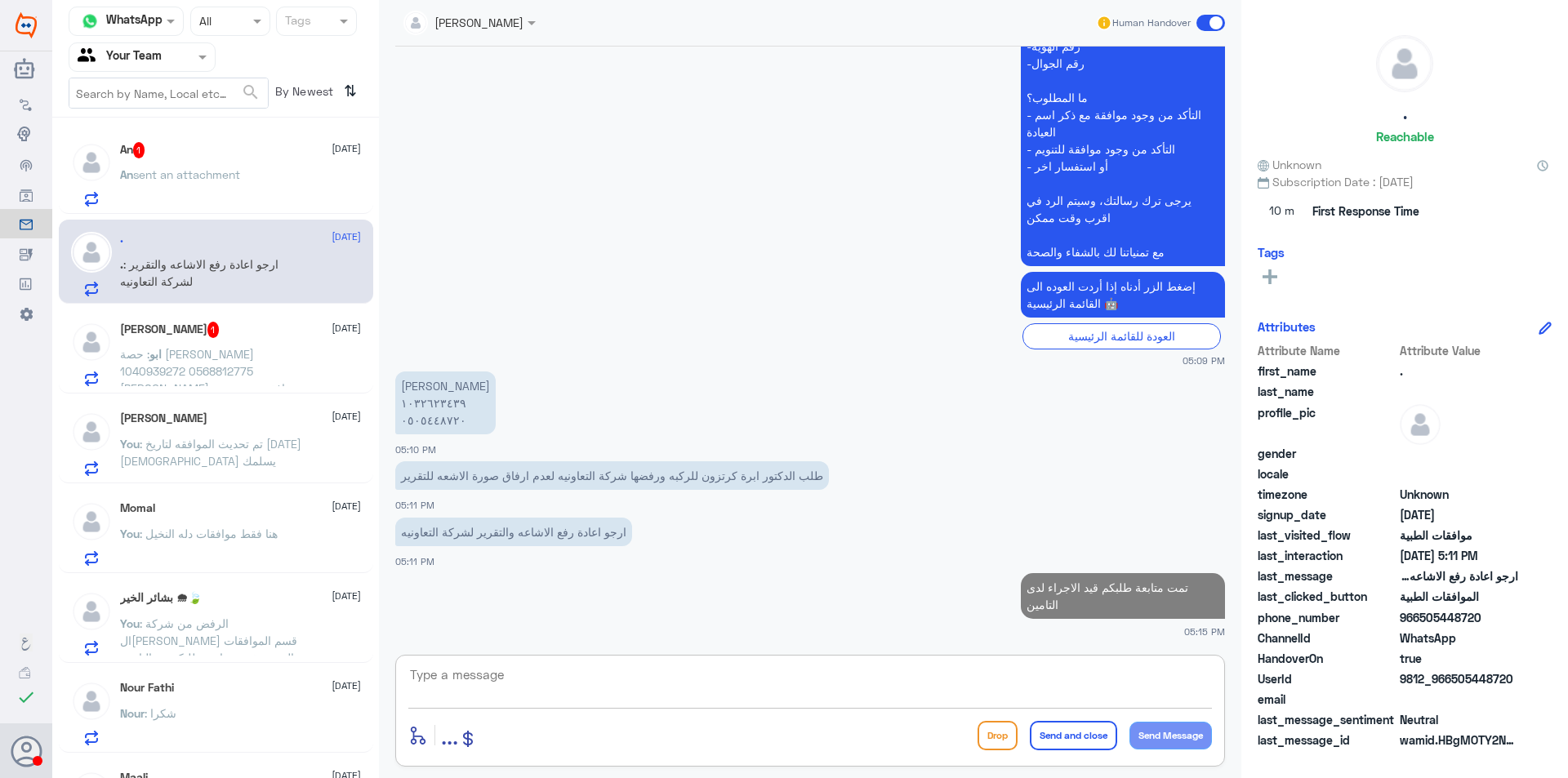
click at [218, 163] on div "An 1 [DATE] An sent an attachment" at bounding box center [240, 174] width 241 height 64
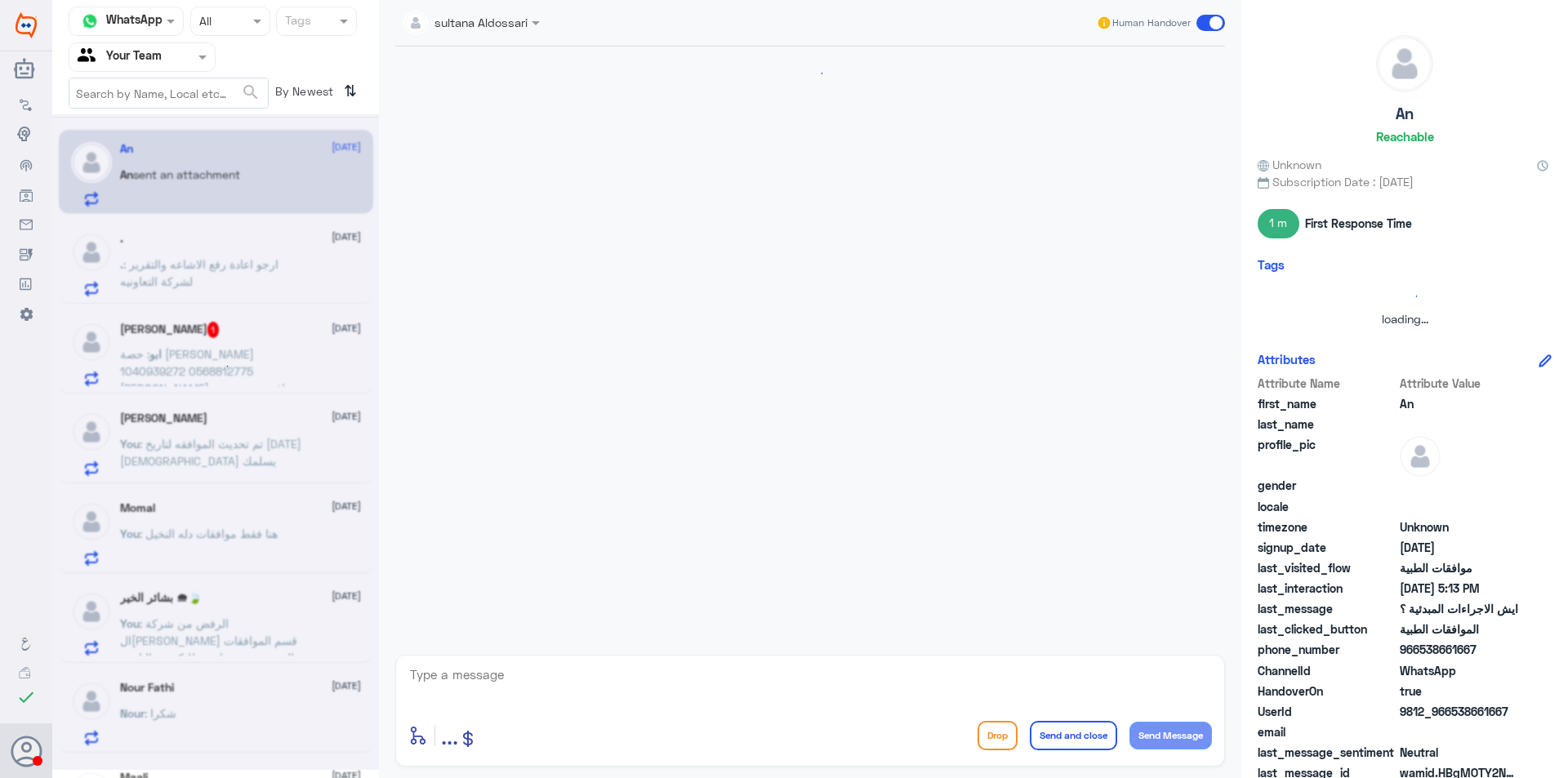
scroll to position [842, 0]
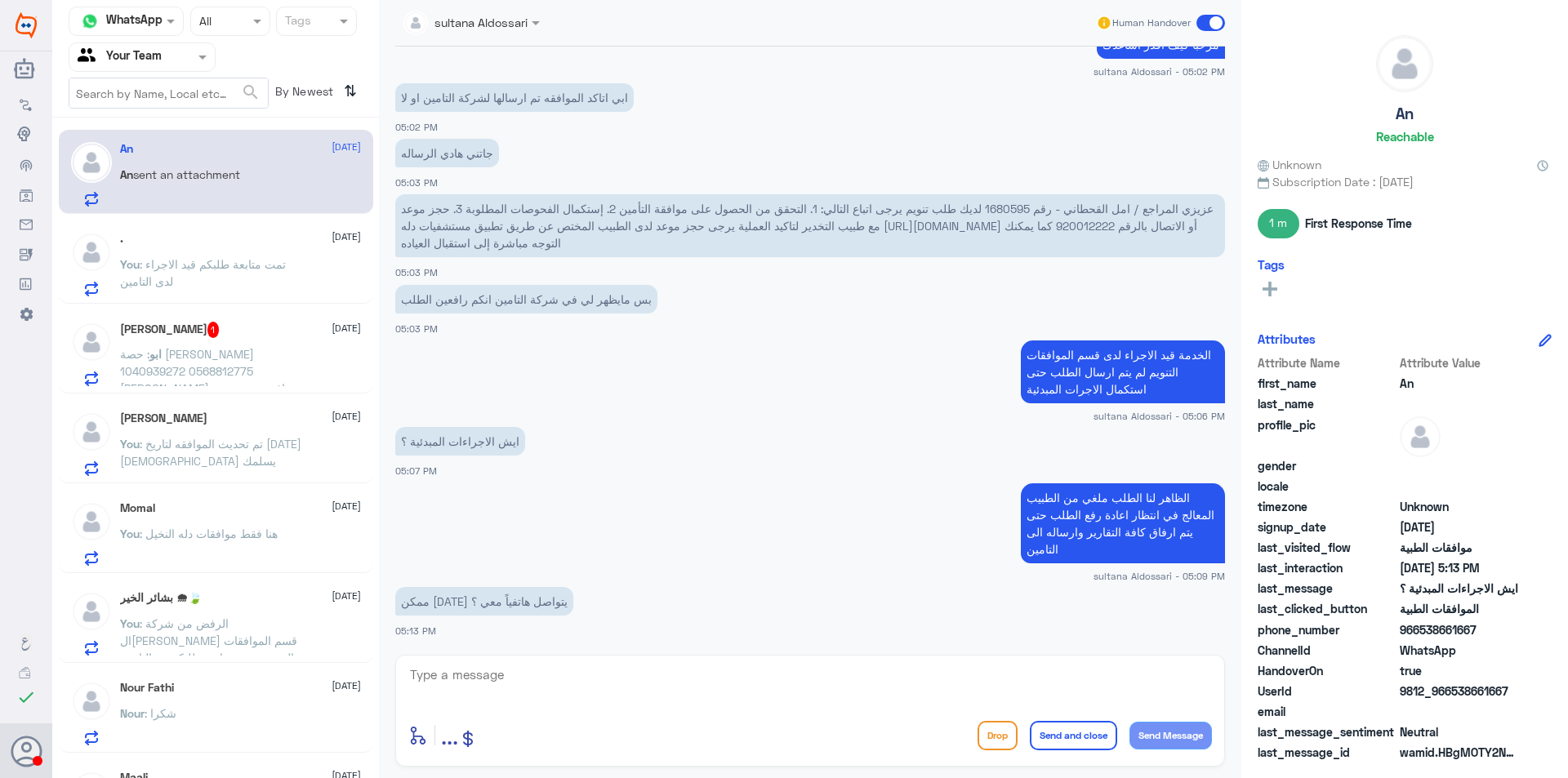
click at [229, 331] on div "[PERSON_NAME] 1 [DATE]" at bounding box center [240, 329] width 241 height 17
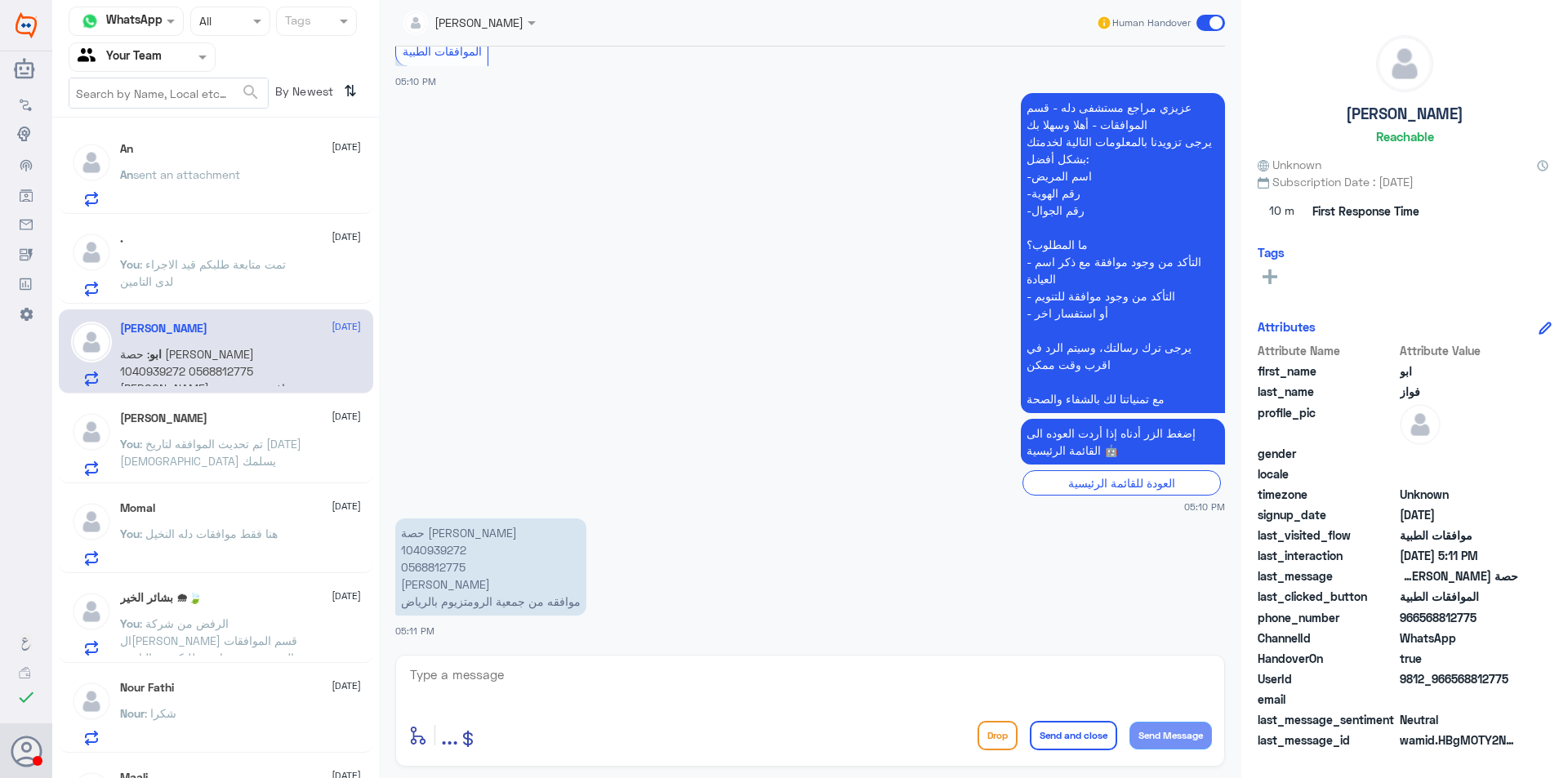
click at [423, 546] on p "حصة [PERSON_NAME] 1040939272 0568812775 [PERSON_NAME] موافقه من جمعية الرومتزيو…" at bounding box center [490, 566] width 191 height 97
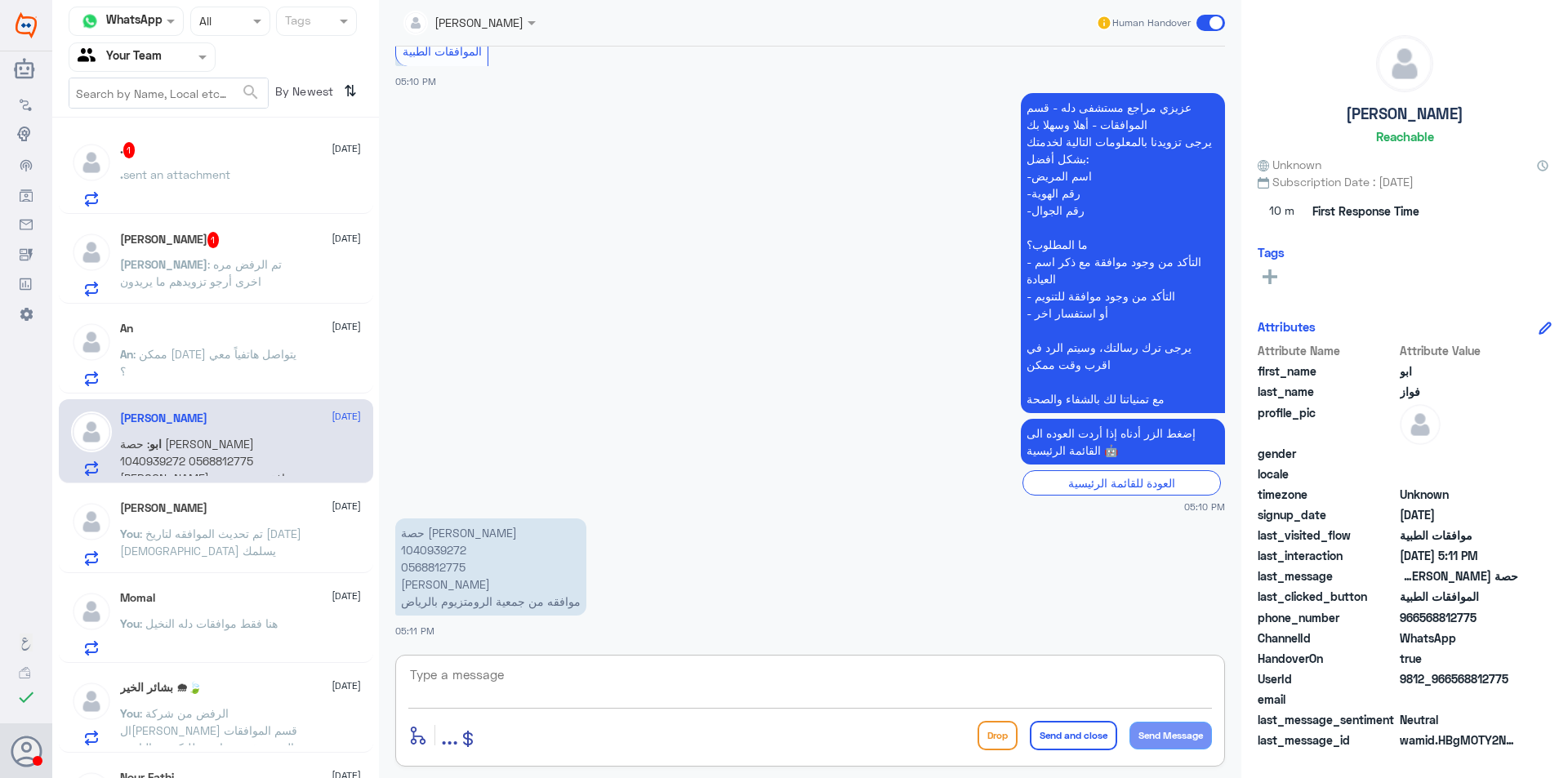
click at [617, 679] on textarea at bounding box center [810, 683] width 804 height 40
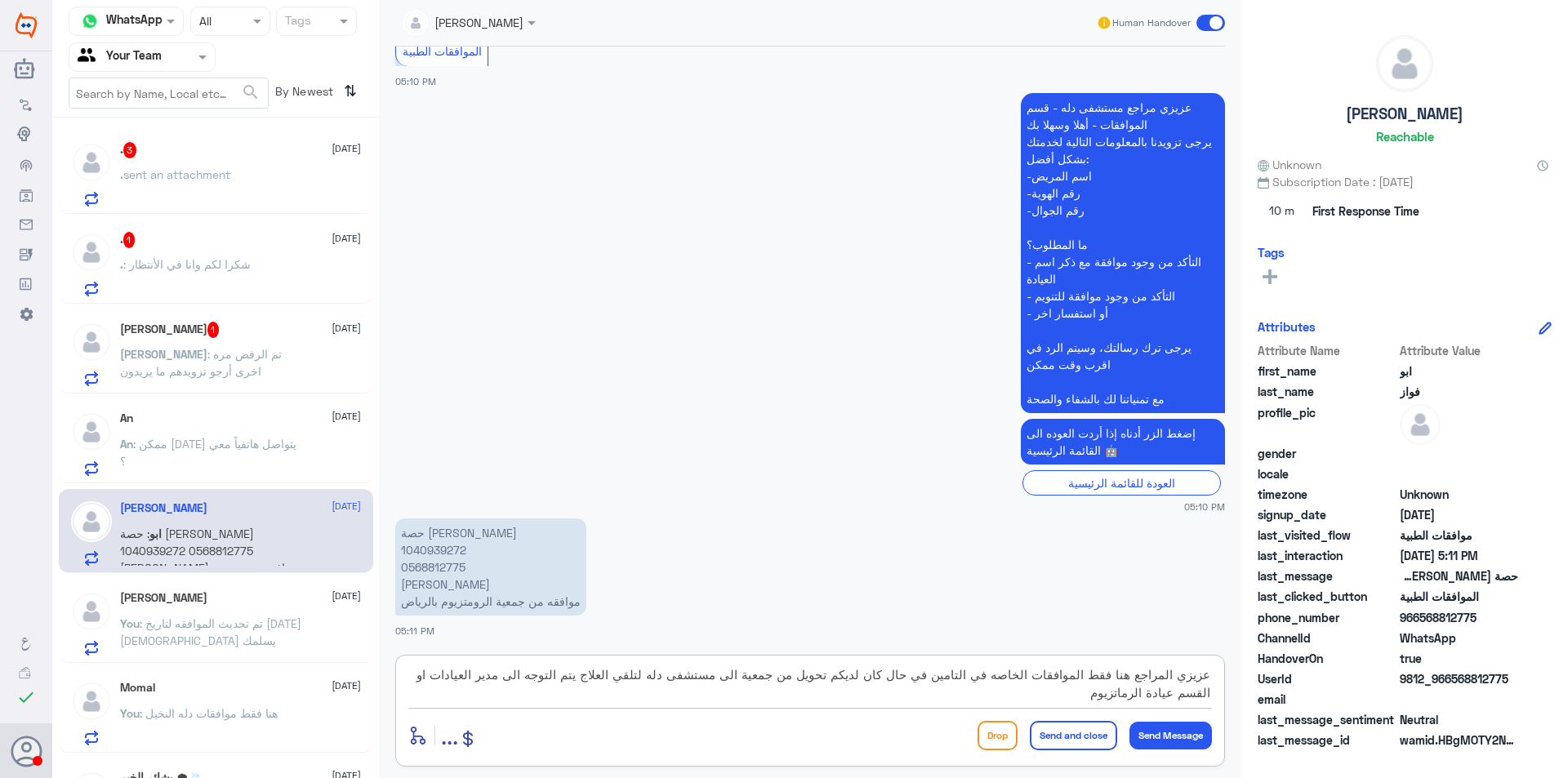
click at [1129, 696] on textarea "عزيزي المراجع هنا فقط الموافقات الخاصه في التامين في حال كان لديكم تحويل من جمع…" at bounding box center [810, 683] width 804 height 40
type textarea "عزيزي المراجع هنا فقط الموافقات الخاصه في التامين في حال كان لديكم تحويل من جمع…"
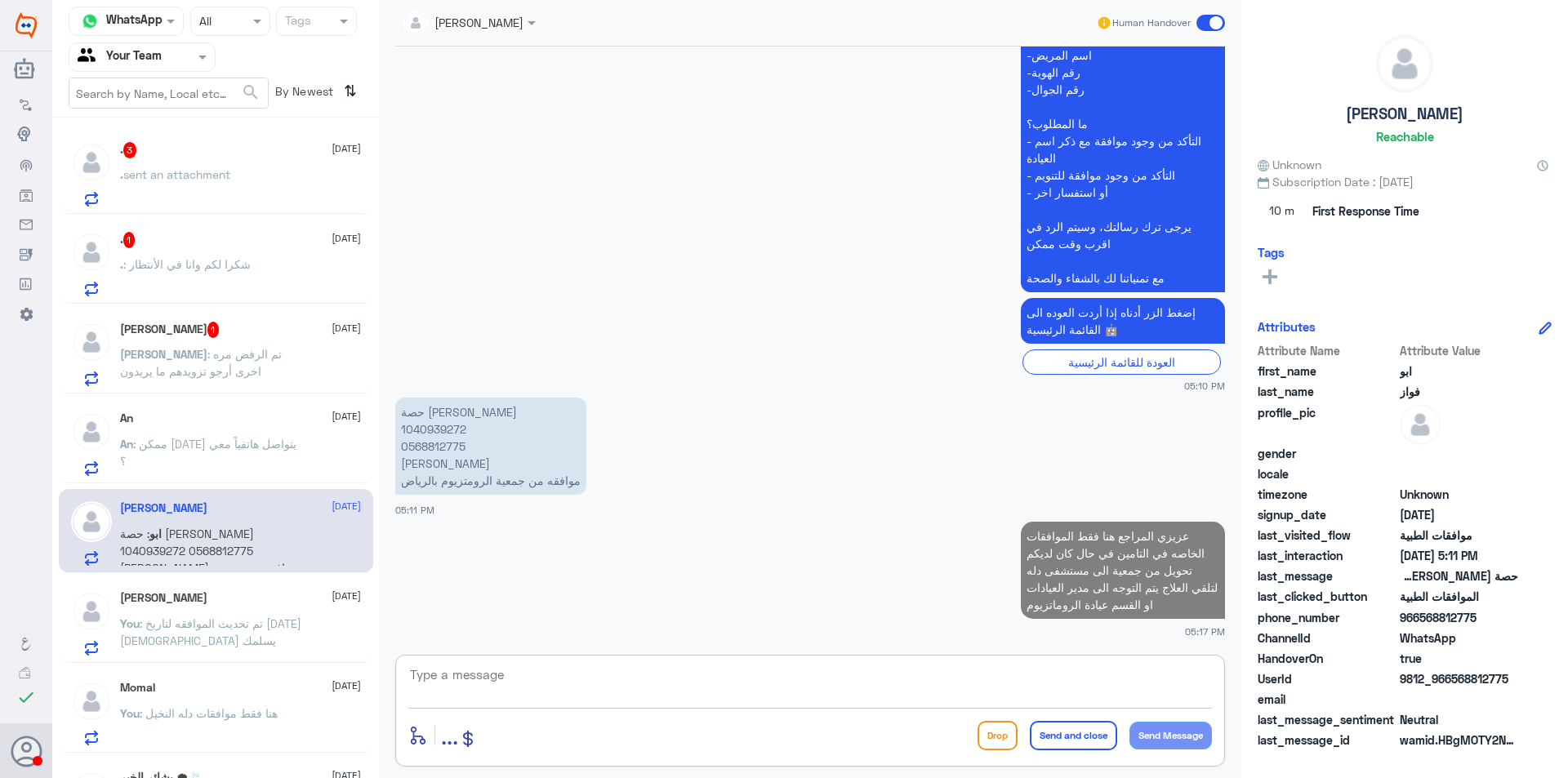
click at [242, 171] on div ". sent an attachment" at bounding box center [240, 188] width 241 height 37
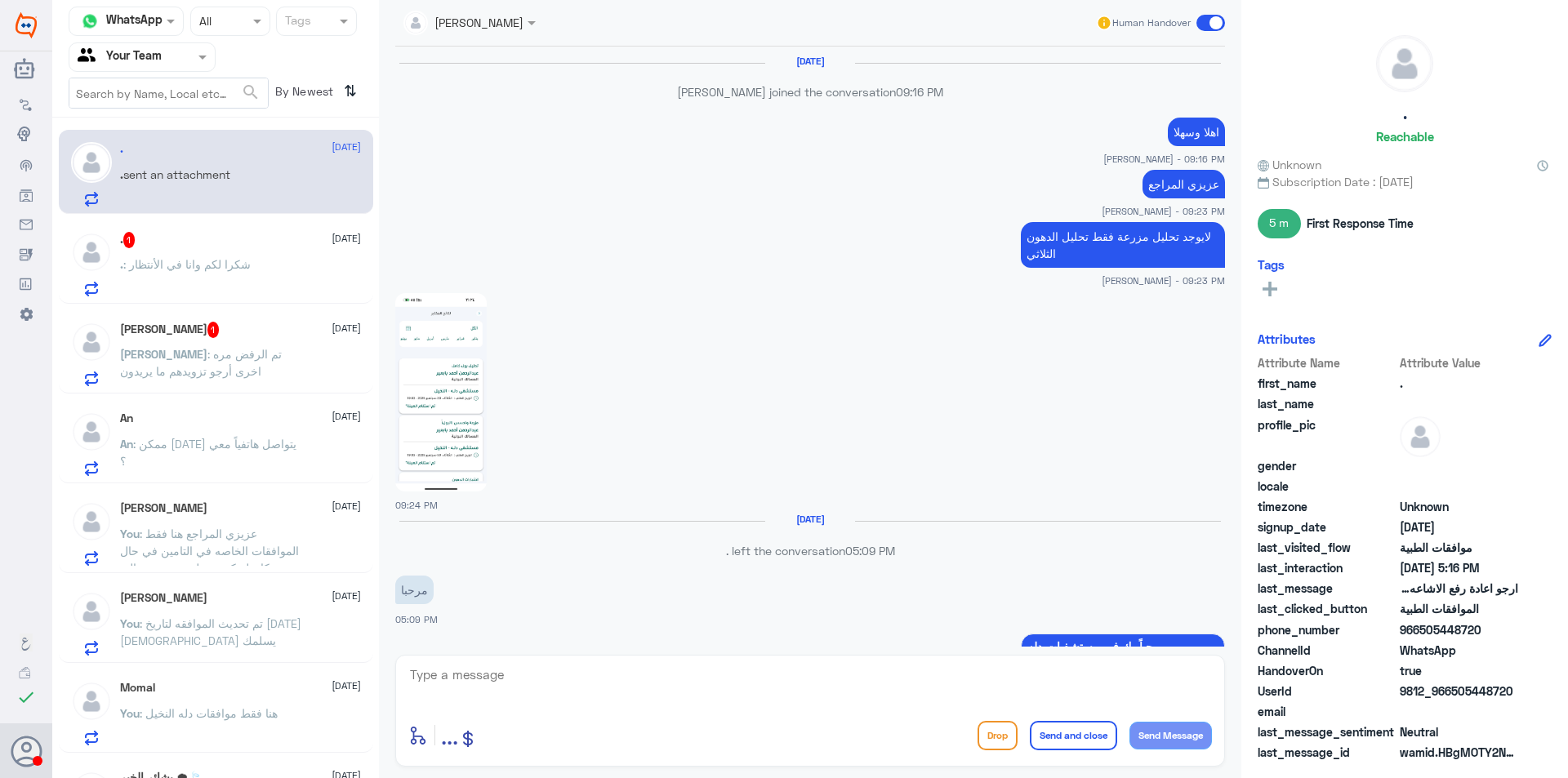
scroll to position [1206, 0]
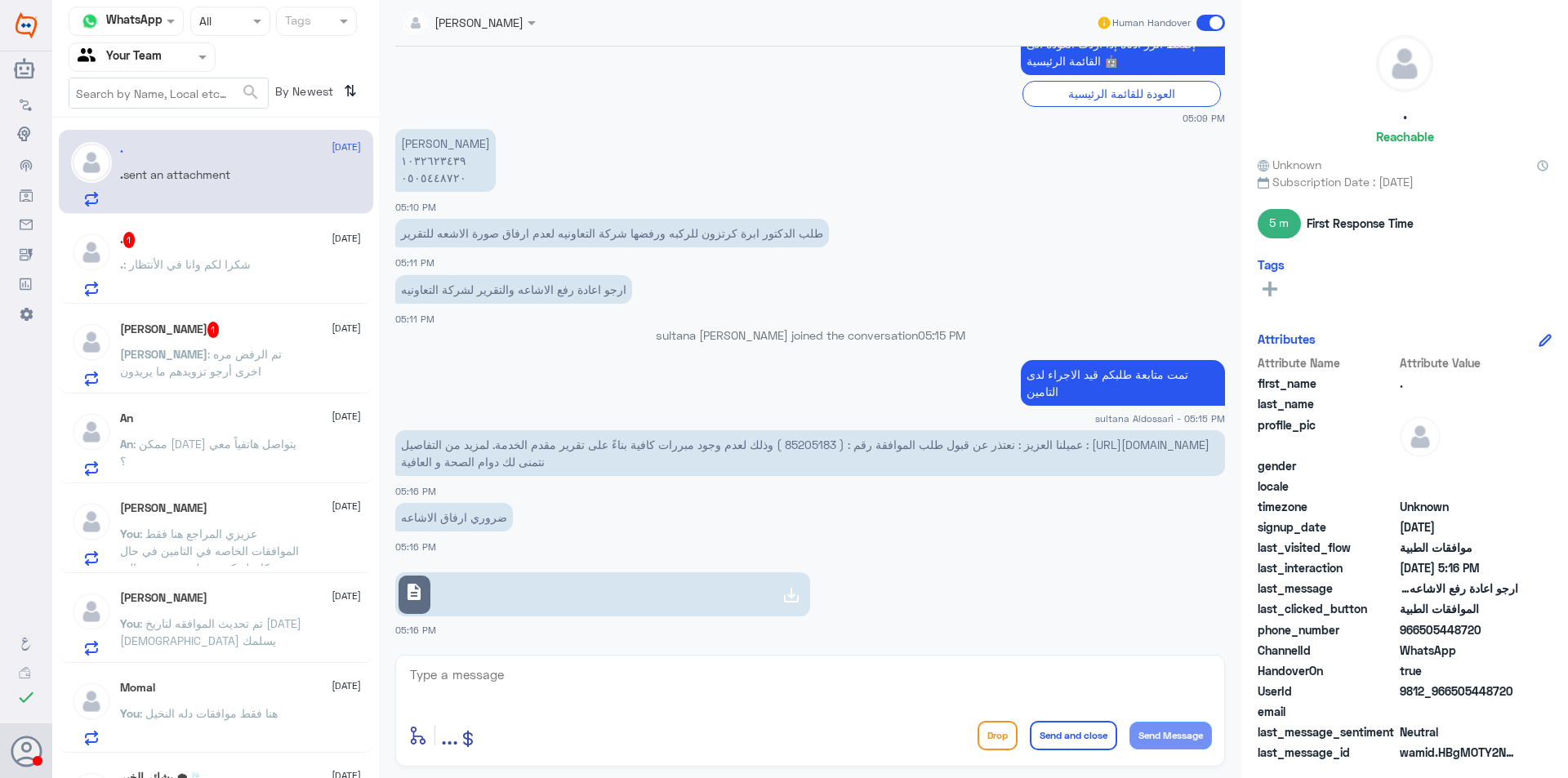
click at [781, 599] on icon at bounding box center [791, 595] width 20 height 20
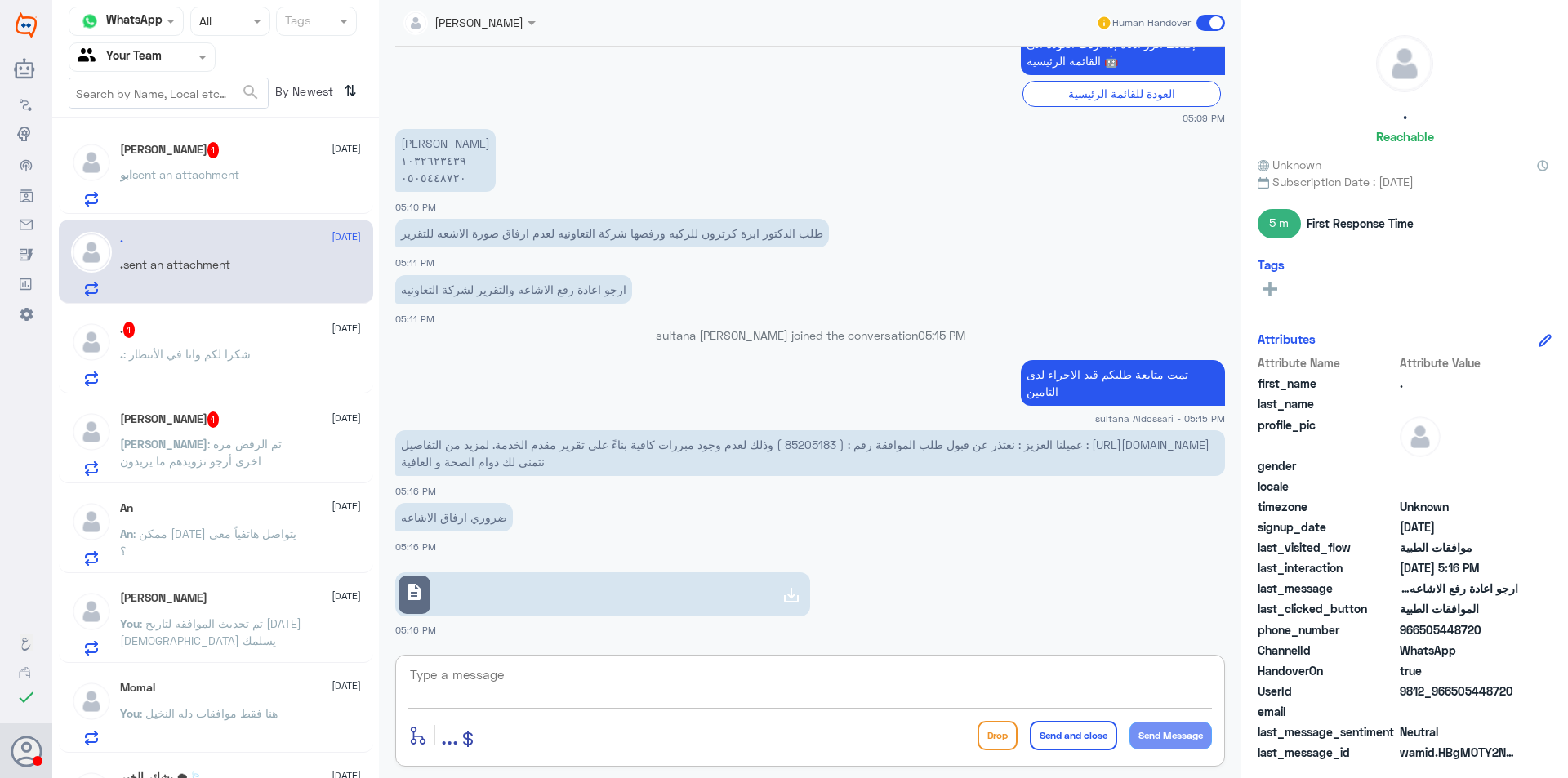
drag, startPoint x: 467, startPoint y: 676, endPoint x: 419, endPoint y: 673, distance: 48.1
click at [419, 673] on textarea at bounding box center [810, 683] width 804 height 40
drag, startPoint x: 515, startPoint y: 684, endPoint x: 284, endPoint y: 635, distance: 236.1
click at [292, 637] on div "Channel WhatsApp Status × All Tags Agent Filter Your Team search By Newest ⇅ [P…" at bounding box center [810, 391] width 1516 height 783
click at [574, 687] on textarea "1032623439" at bounding box center [810, 683] width 804 height 40
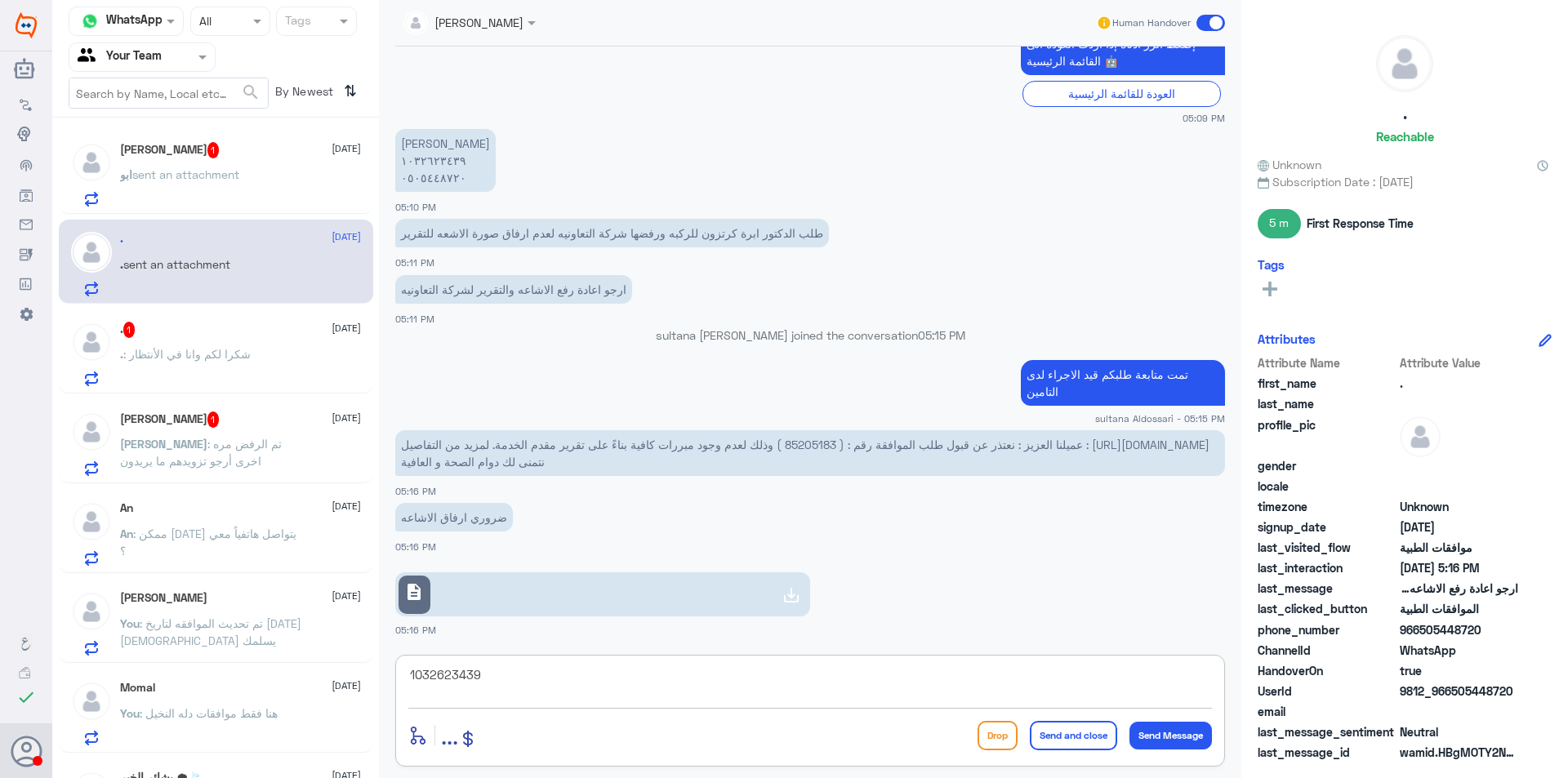
click at [574, 687] on textarea "1032623439" at bounding box center [810, 683] width 804 height 40
click at [566, 680] on textarea "1032623439" at bounding box center [810, 683] width 804 height 40
type textarea "1"
type textarea "تم الارفاق الى التامين"
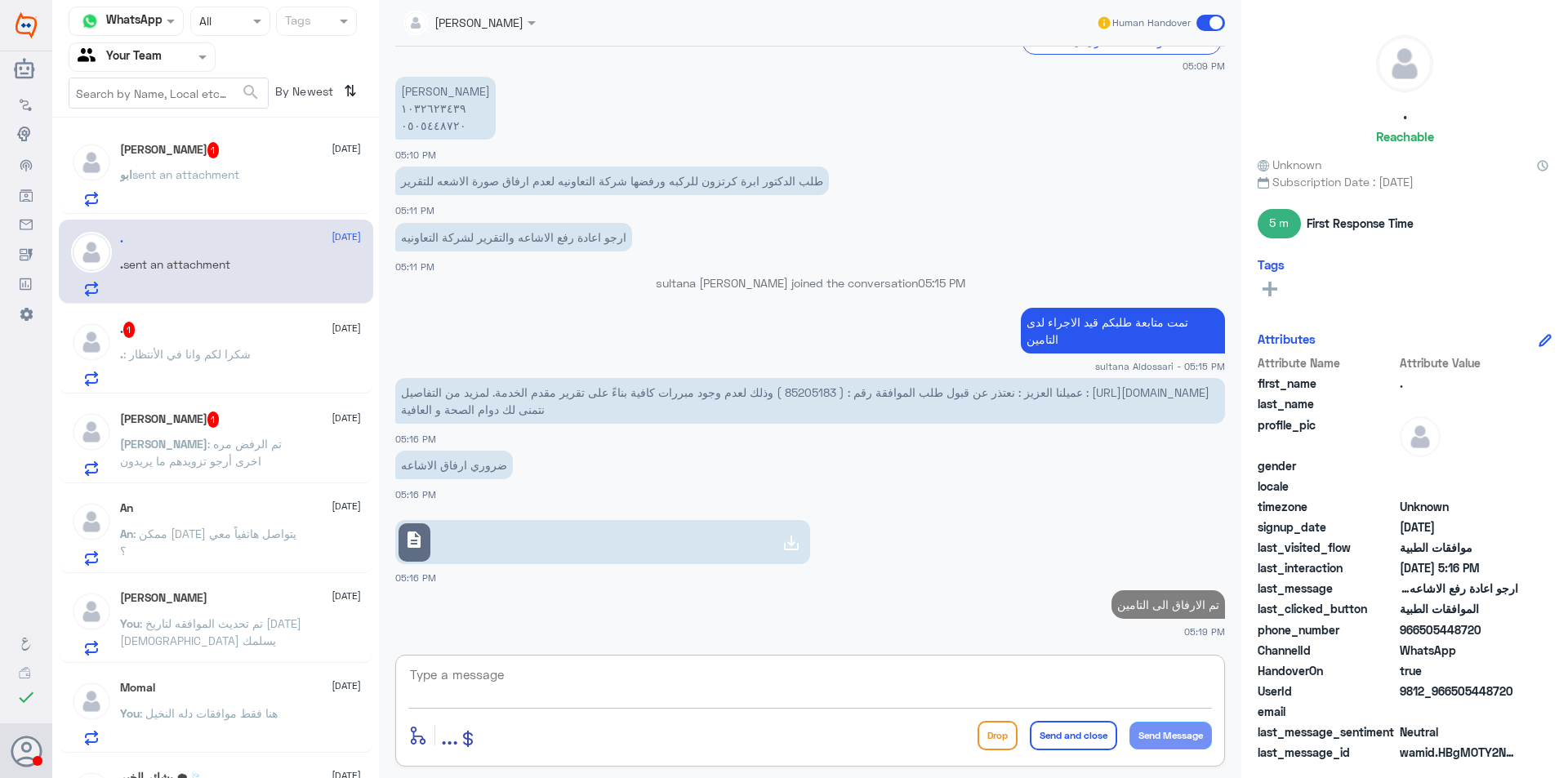
click at [173, 345] on p ". : شكرا لكم وانا في الأنتظار" at bounding box center [185, 365] width 131 height 41
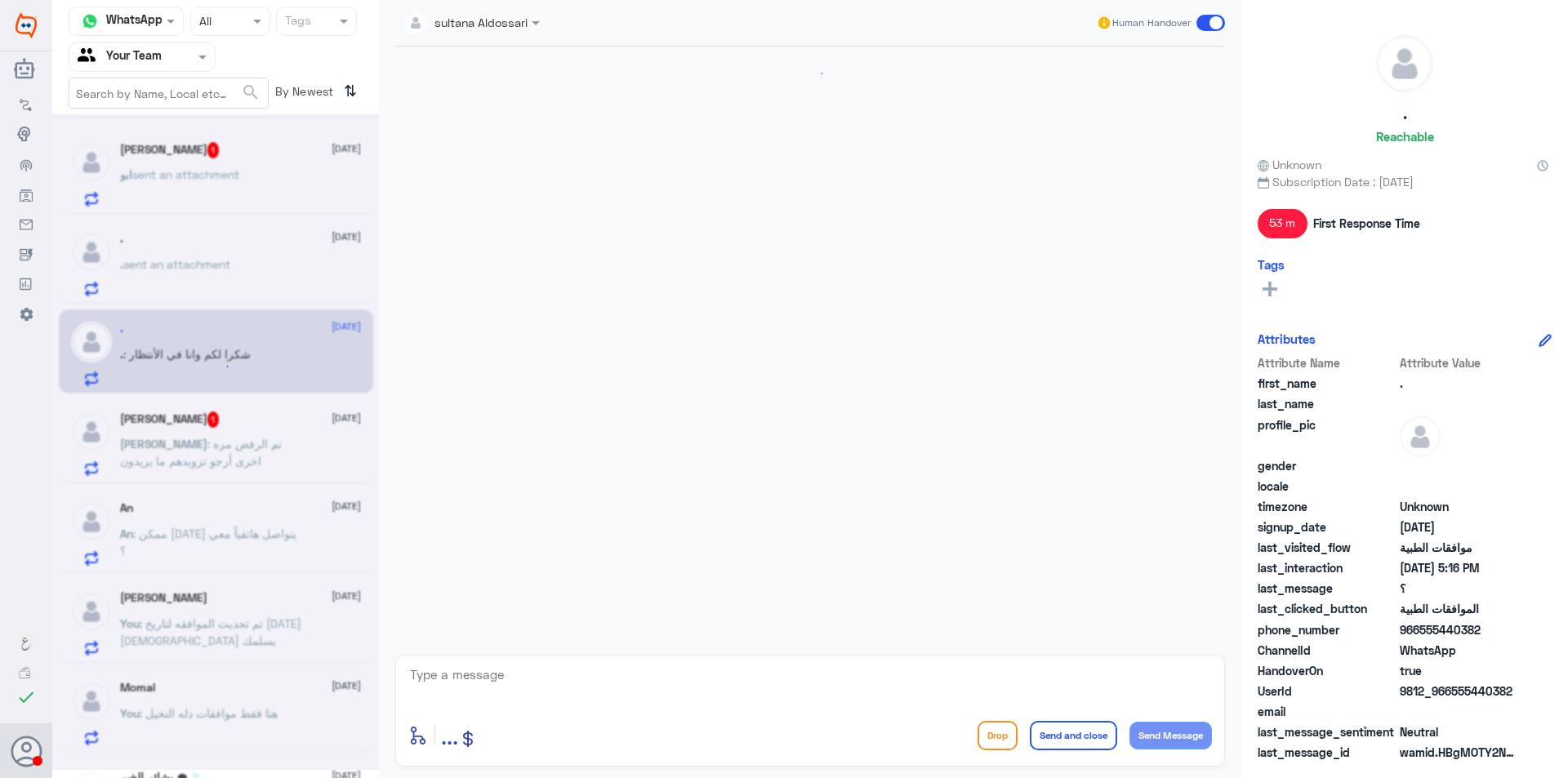
scroll to position [1518, 0]
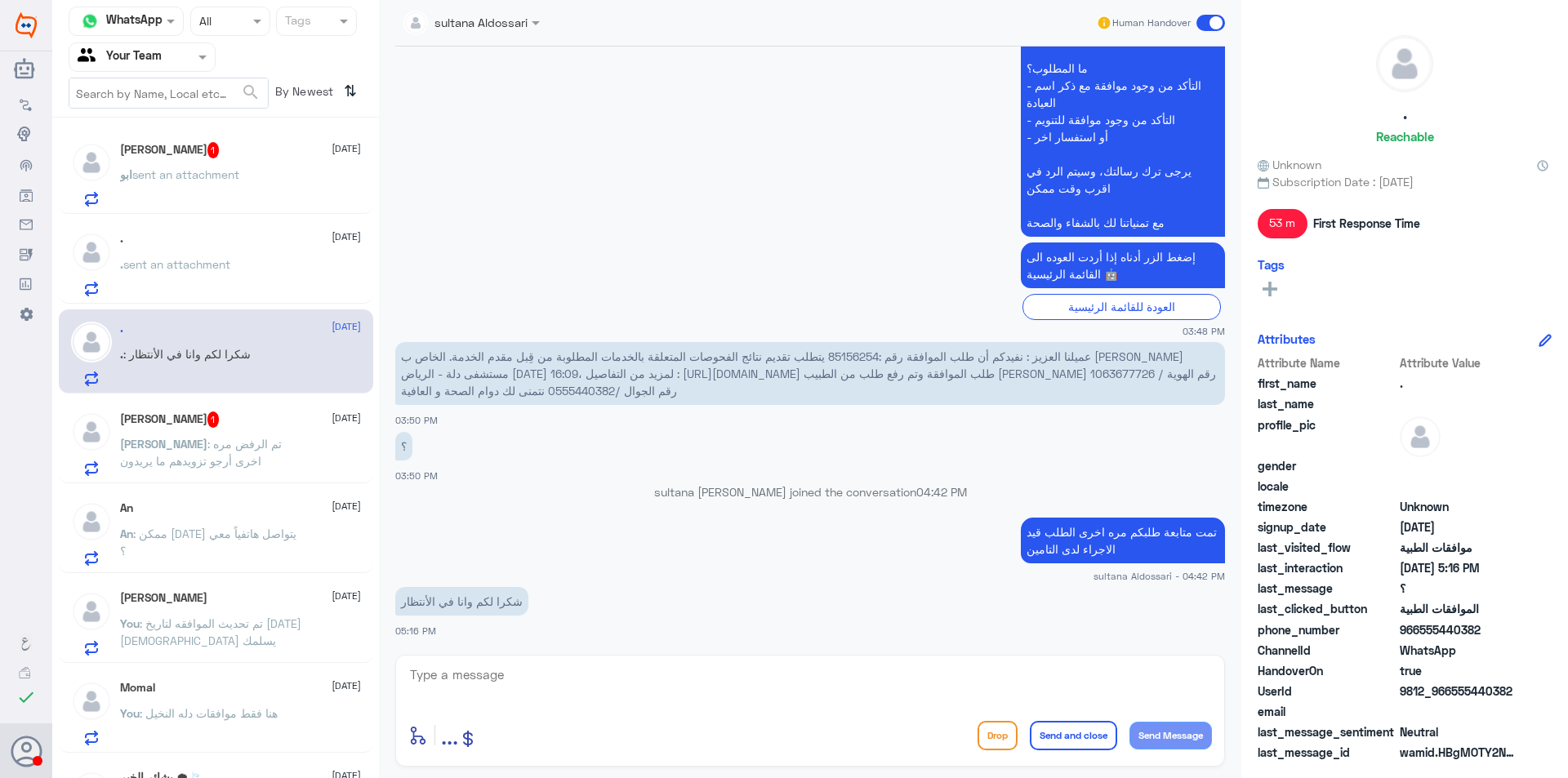
click at [218, 147] on div "[PERSON_NAME] 1 [DATE]" at bounding box center [240, 150] width 241 height 17
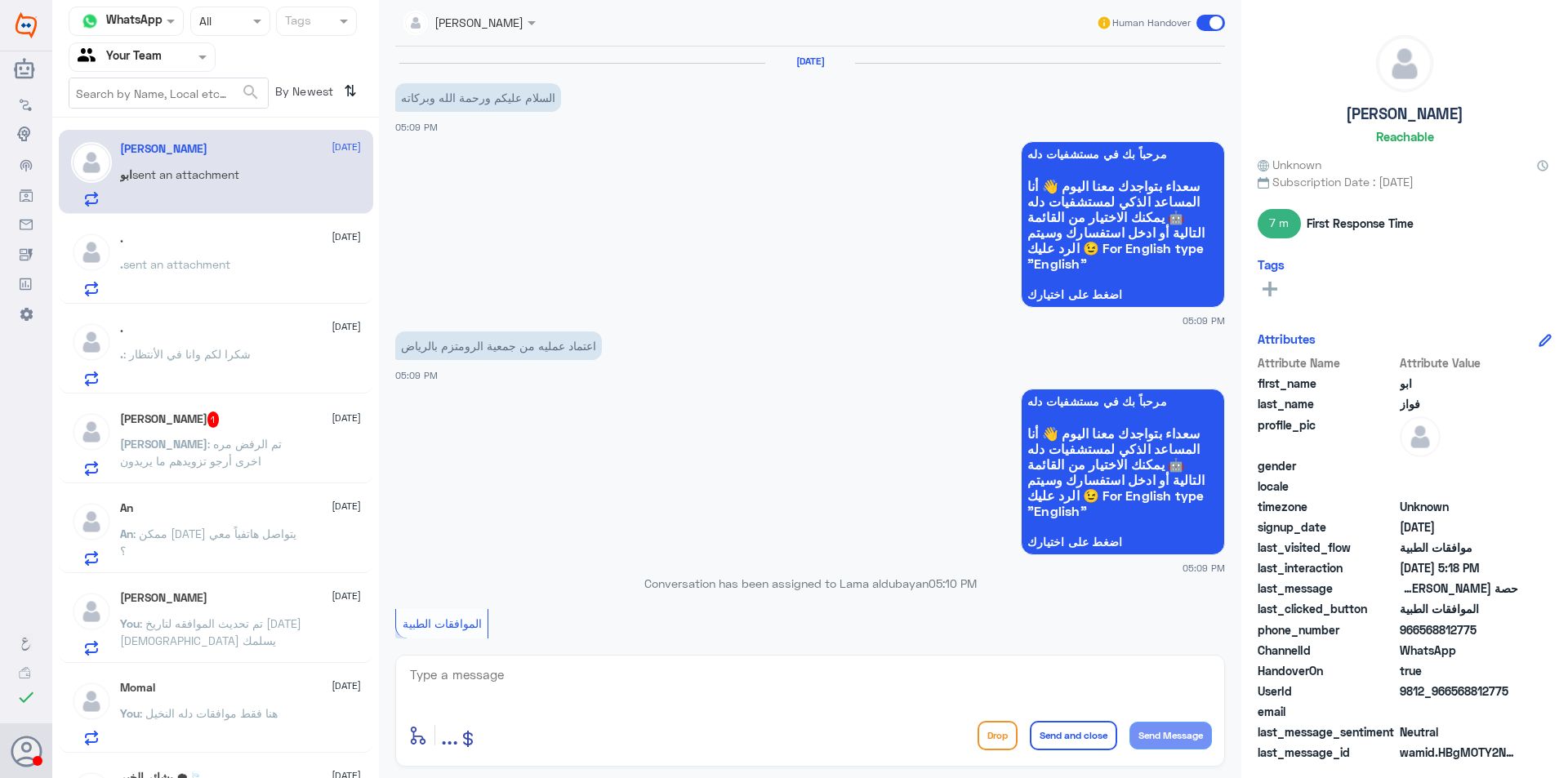
scroll to position [779, 0]
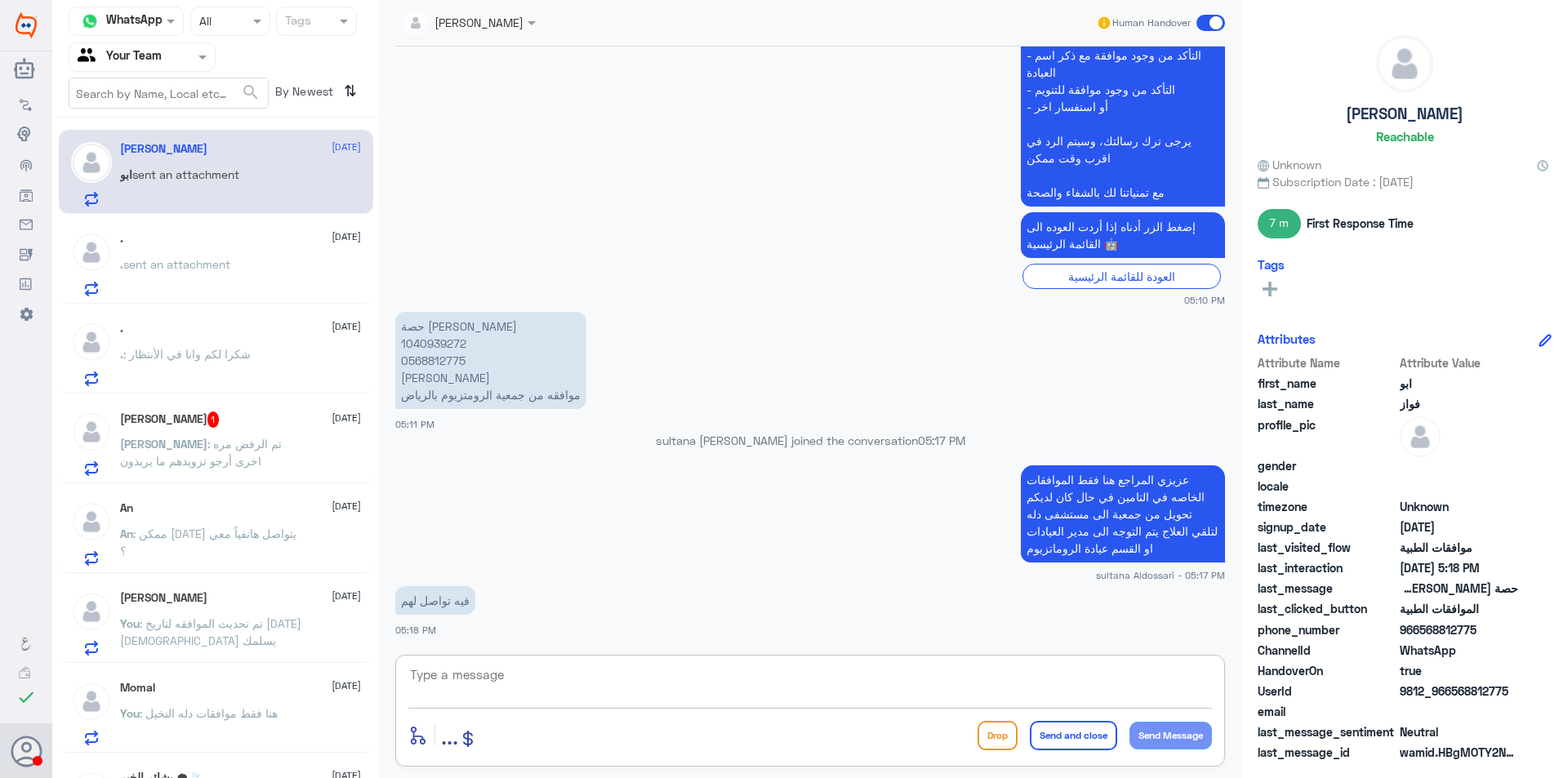
click at [592, 685] on textarea at bounding box center [810, 683] width 804 height 40
type textarea "لا مع الاسف فقط بشكل مباشر او يمكنك الاتصال برقم الموحد والتاوصل مع خدمة العملاء"
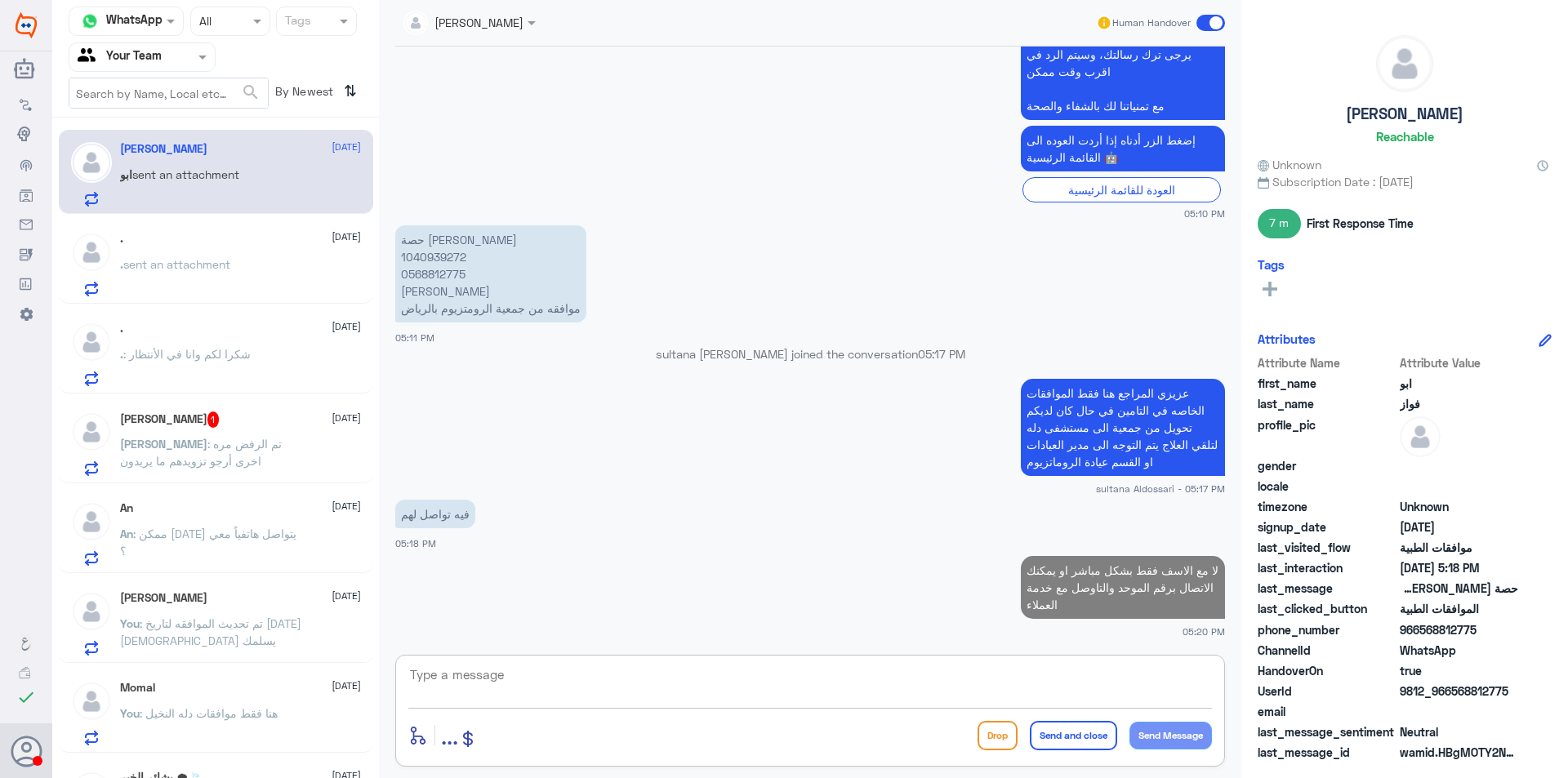
click at [271, 462] on p "[PERSON_NAME] : تم الرفض مره اخرى أرجو تزويدهم ما يريدون" at bounding box center [212, 455] width 184 height 41
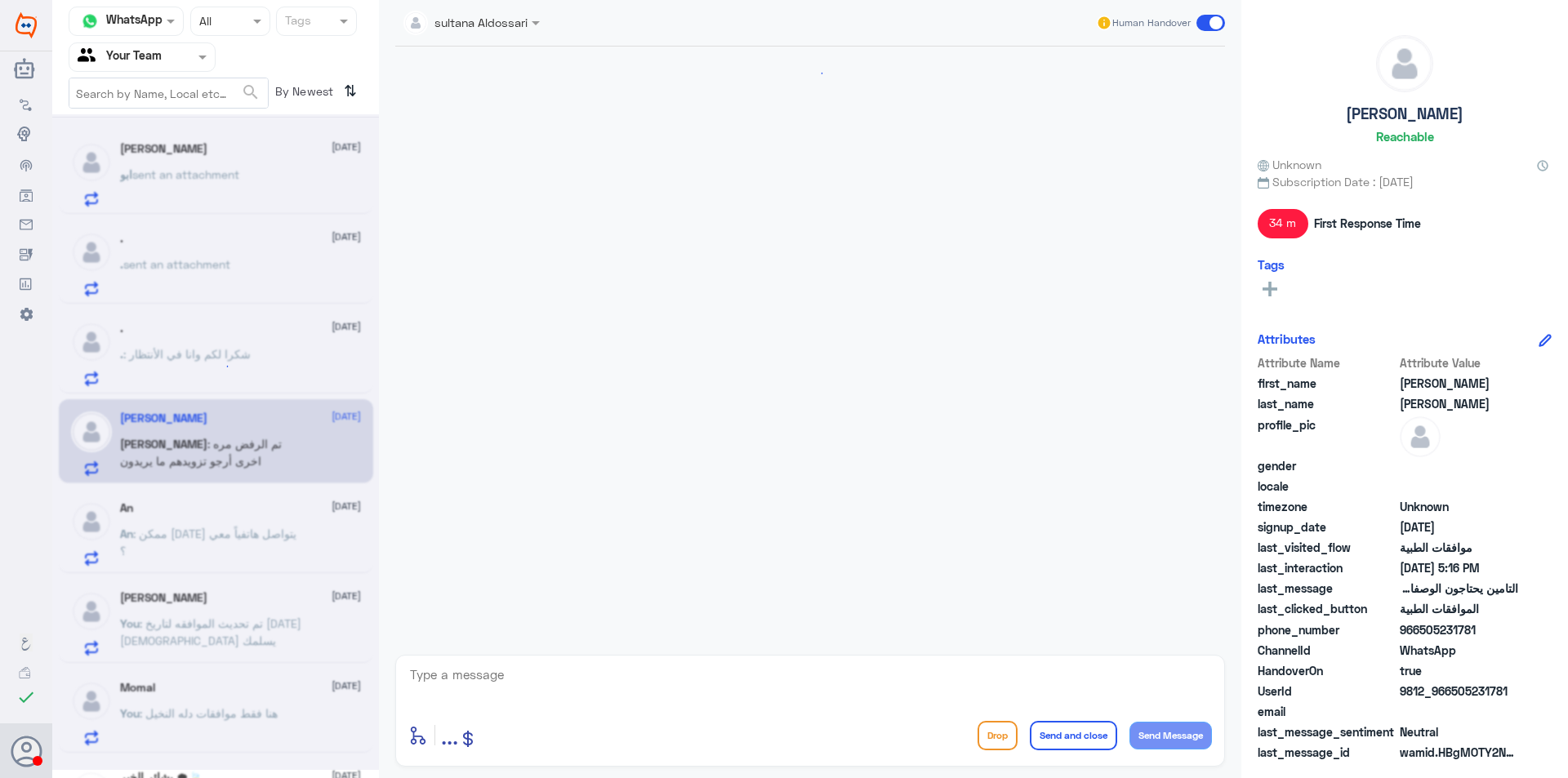
scroll to position [1245, 0]
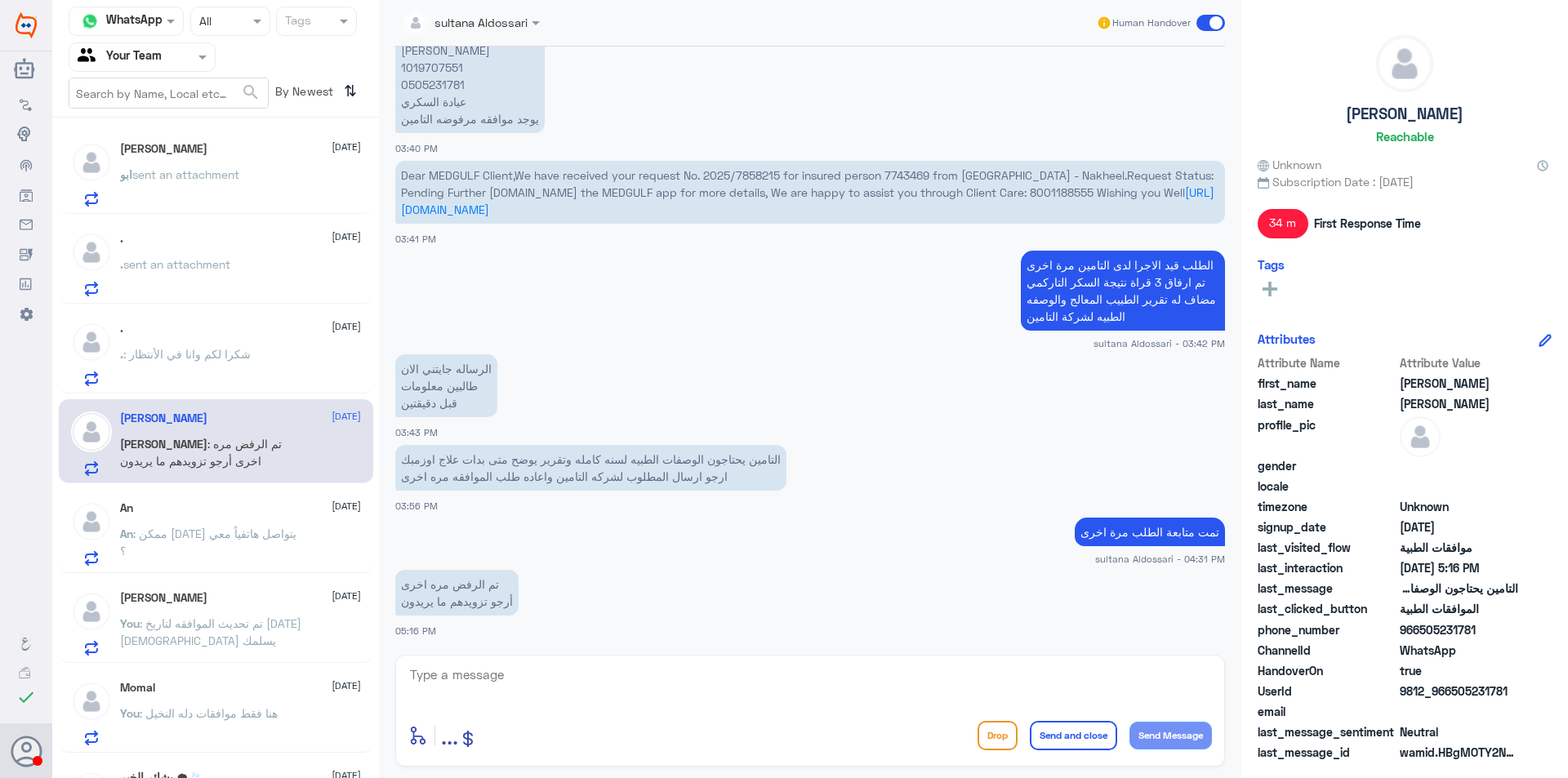
click at [280, 535] on span ": ممكن [DATE] يتواصل هاتفياً معي ؟" at bounding box center [208, 542] width 176 height 31
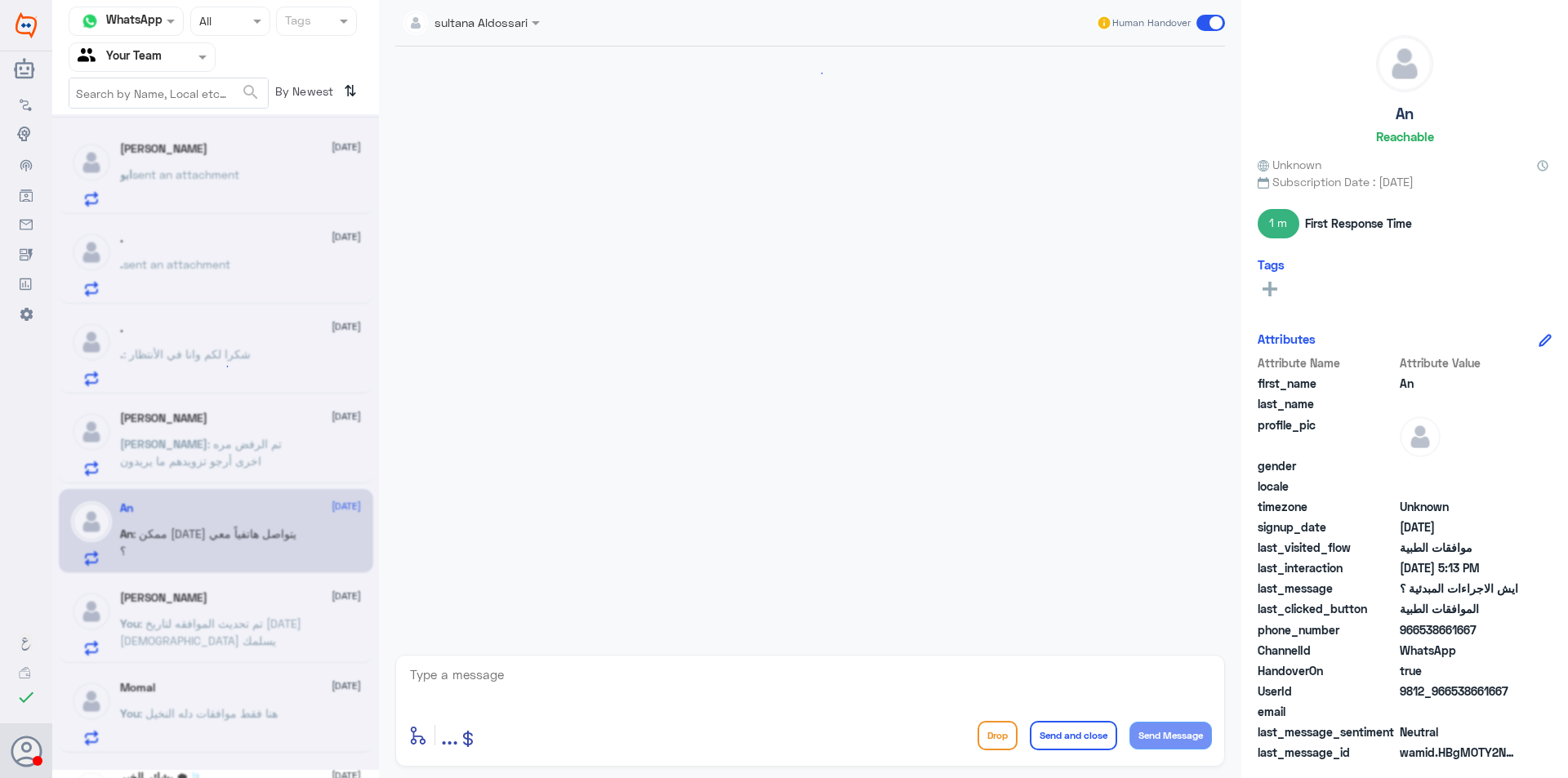
scroll to position [842, 0]
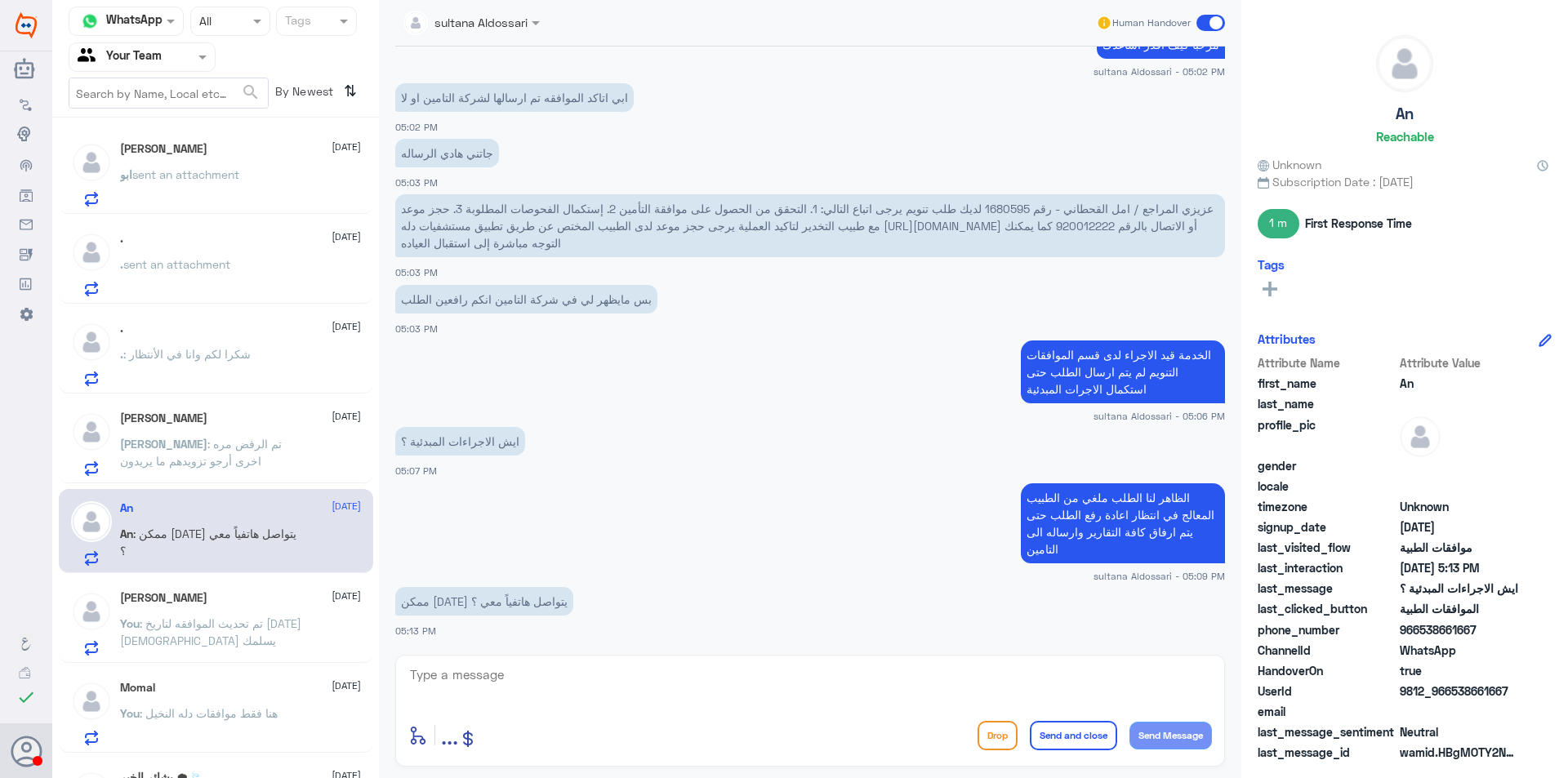
click at [188, 164] on div "[PERSON_NAME] [DATE] ابو sent an attachment" at bounding box center [240, 174] width 241 height 64
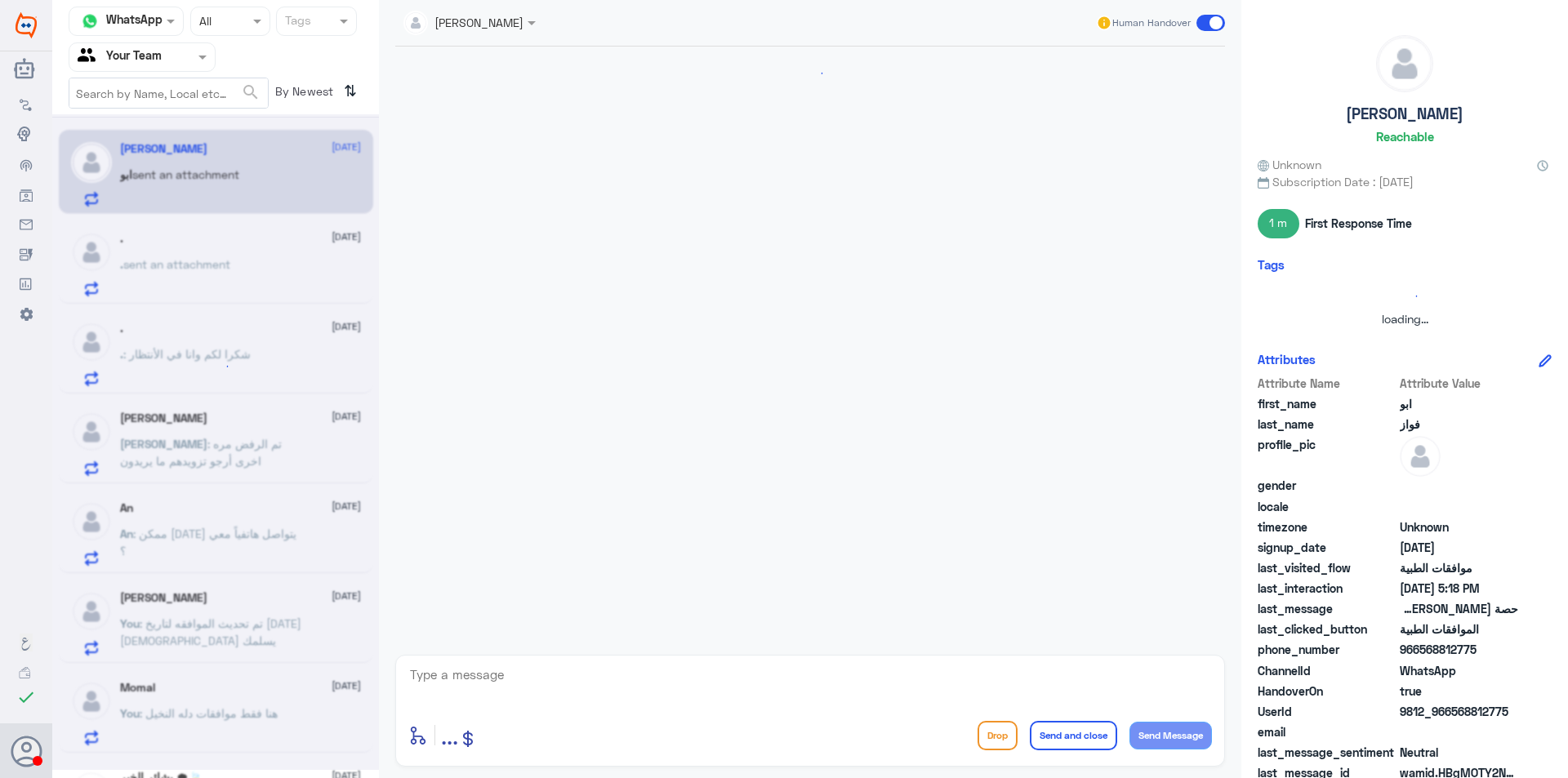
scroll to position [865, 0]
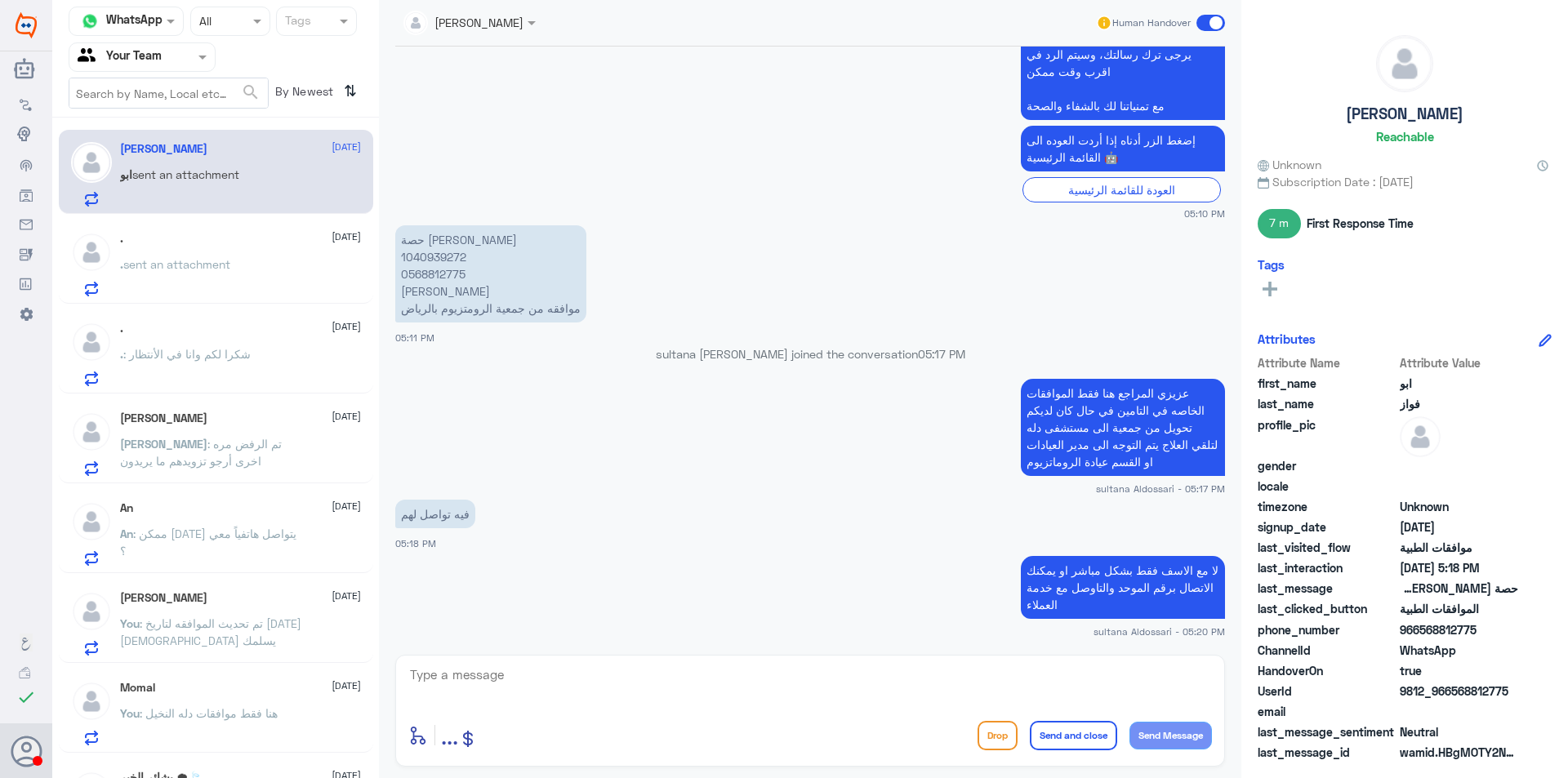
click at [123, 56] on input "text" at bounding box center [122, 56] width 90 height 19
click at [134, 61] on input "text" at bounding box center [122, 56] width 90 height 19
click at [136, 57] on input "text" at bounding box center [122, 56] width 90 height 19
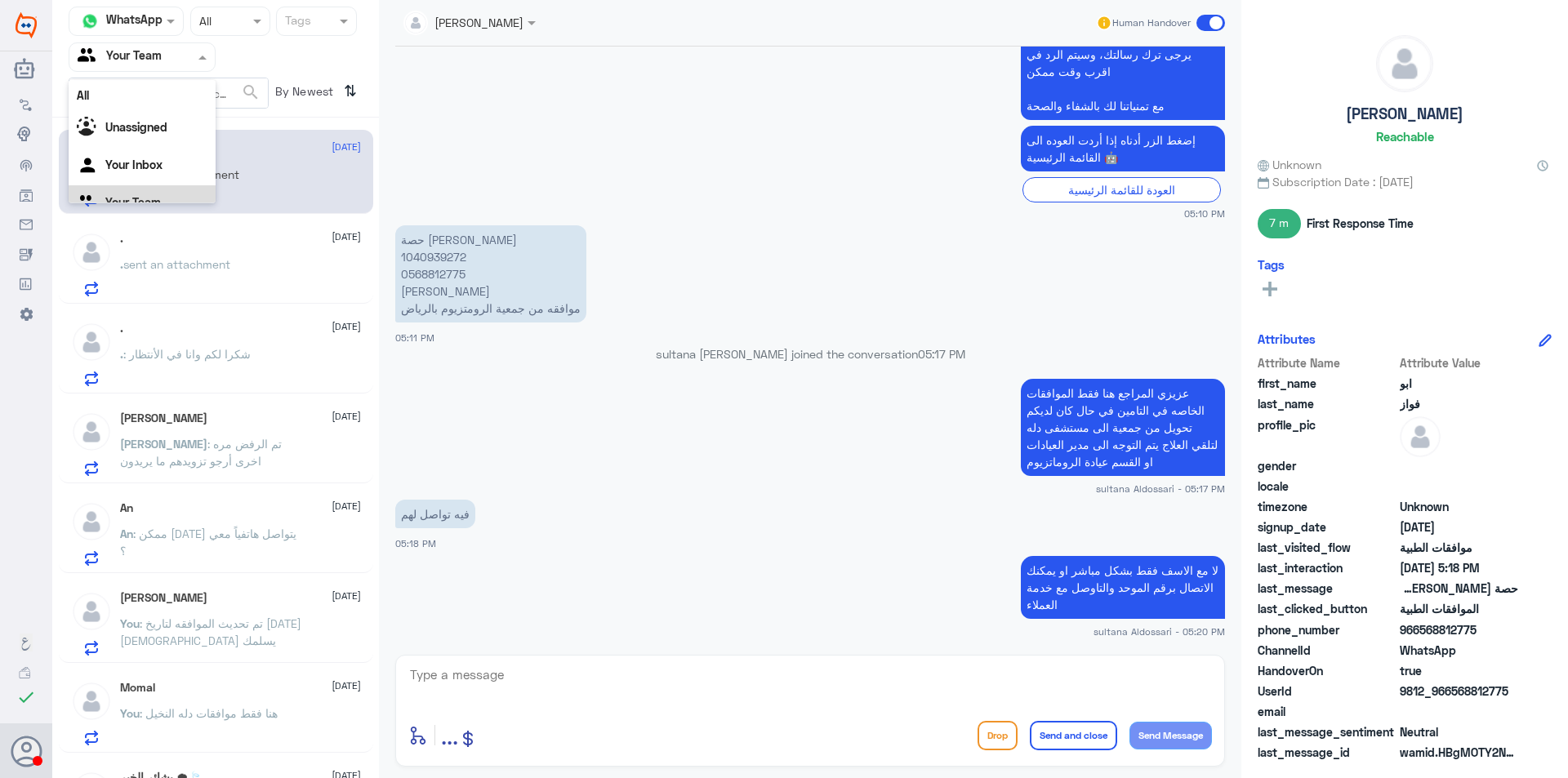
scroll to position [21, 0]
click at [146, 145] on Inbox "Your Inbox" at bounding box center [134, 144] width 57 height 14
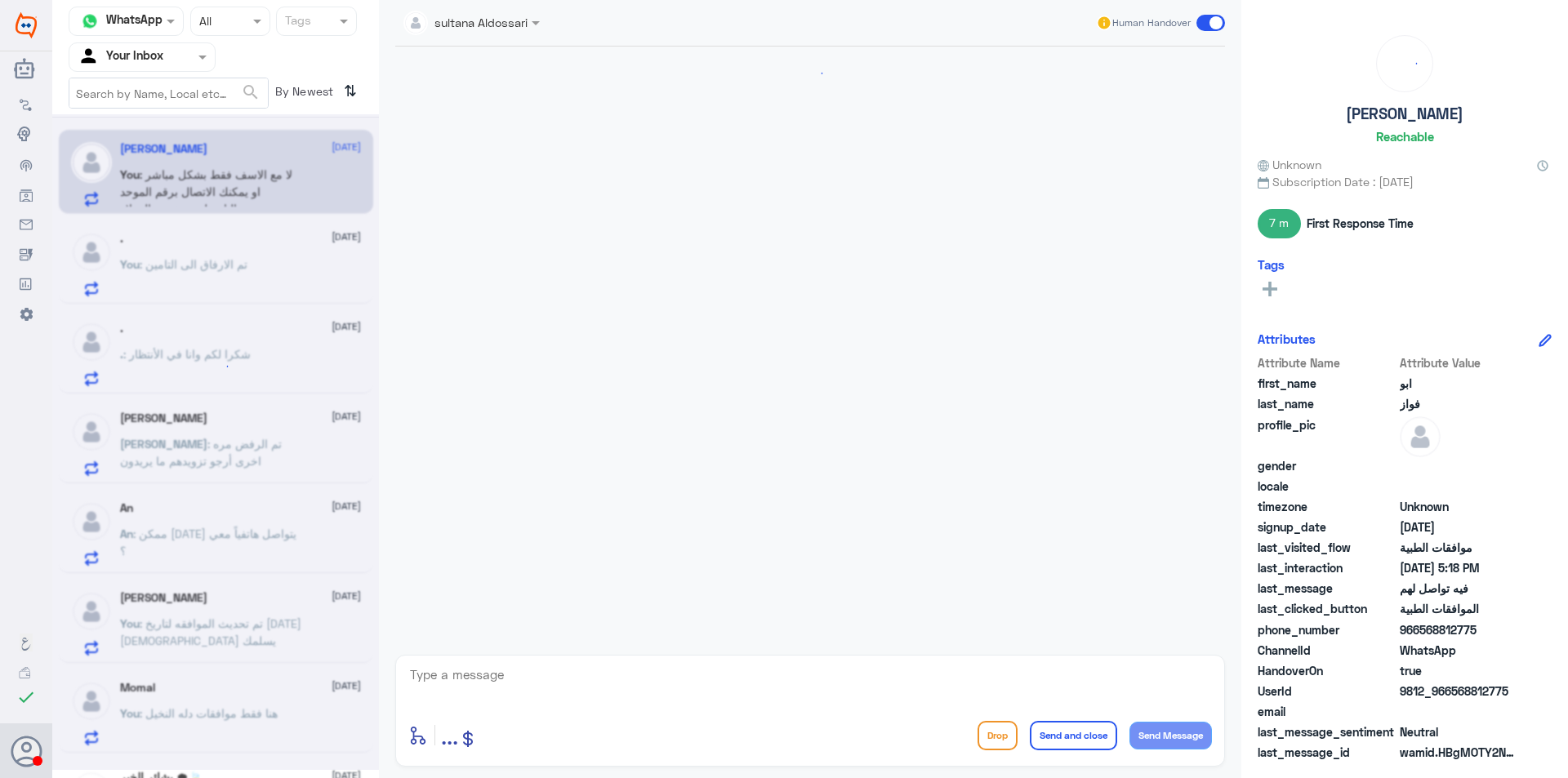
scroll to position [865, 0]
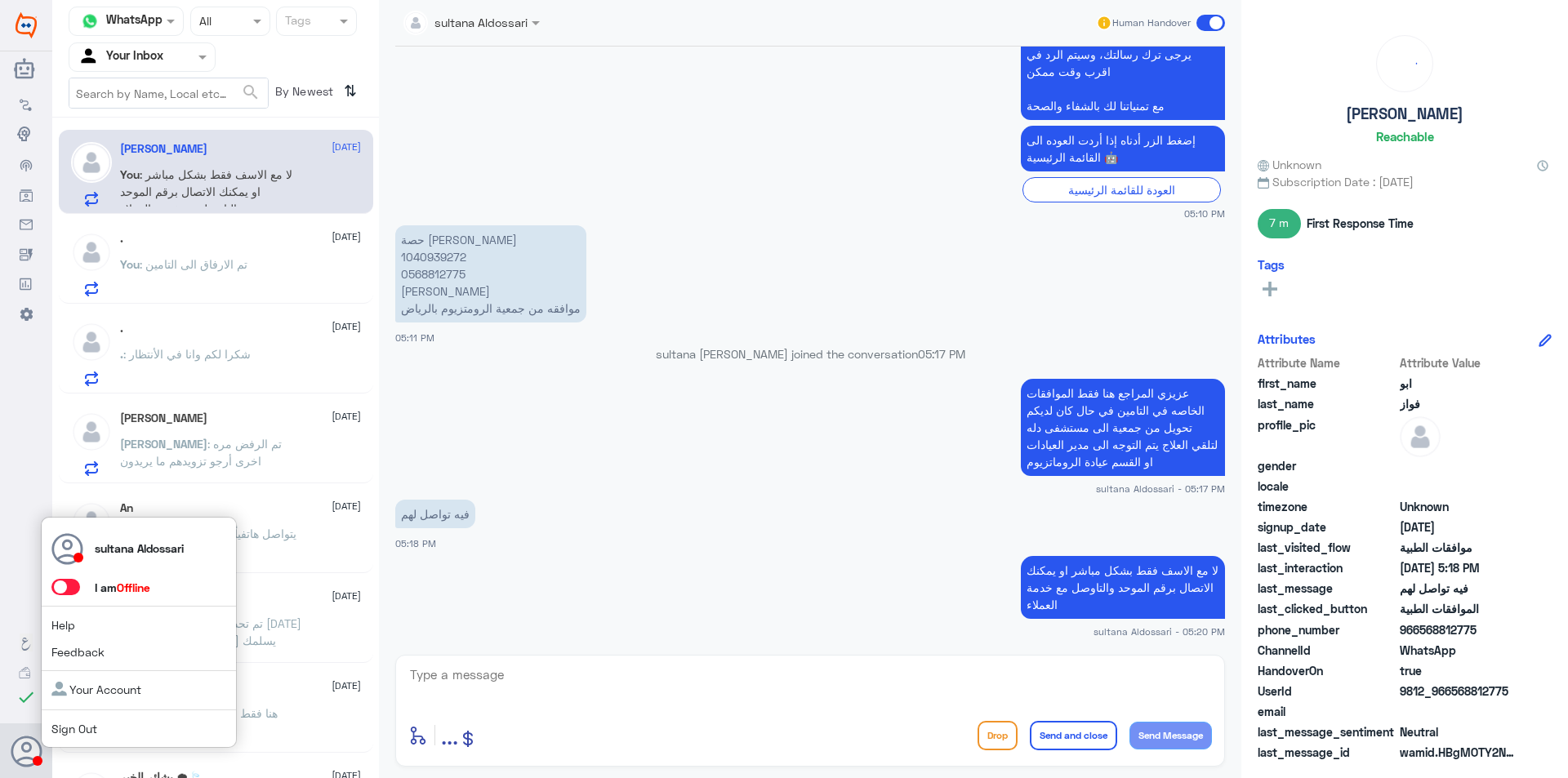
click at [75, 731] on link "Sign Out" at bounding box center [74, 729] width 45 height 14
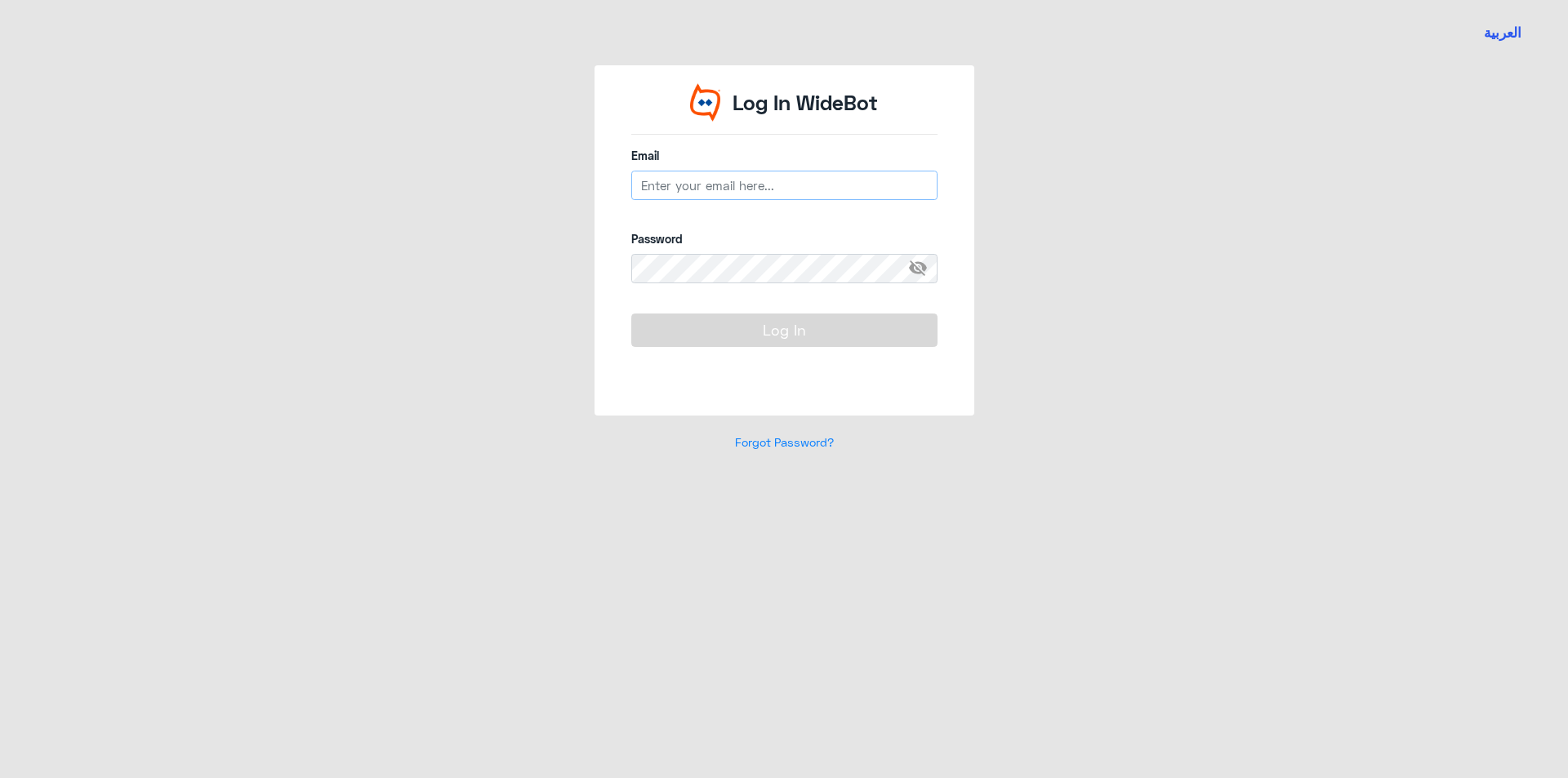
type input "[EMAIL_ADDRESS][DOMAIN_NAME]"
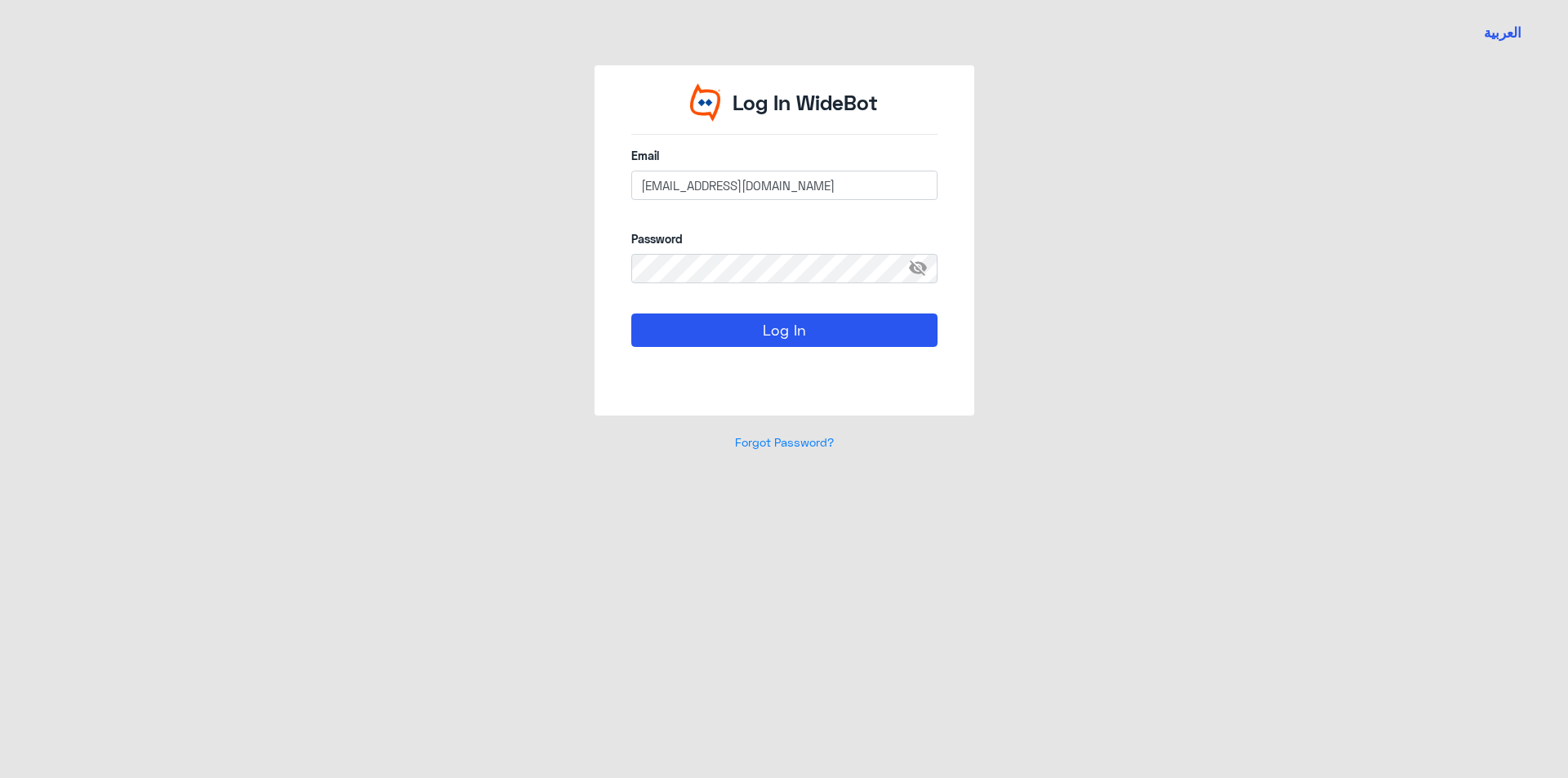
click at [666, 611] on div "العربية Log In WideBot Email [EMAIL_ADDRESS][DOMAIN_NAME] Password visibility_o…" at bounding box center [784, 389] width 1568 height 778
